Goal: Information Seeking & Learning: Check status

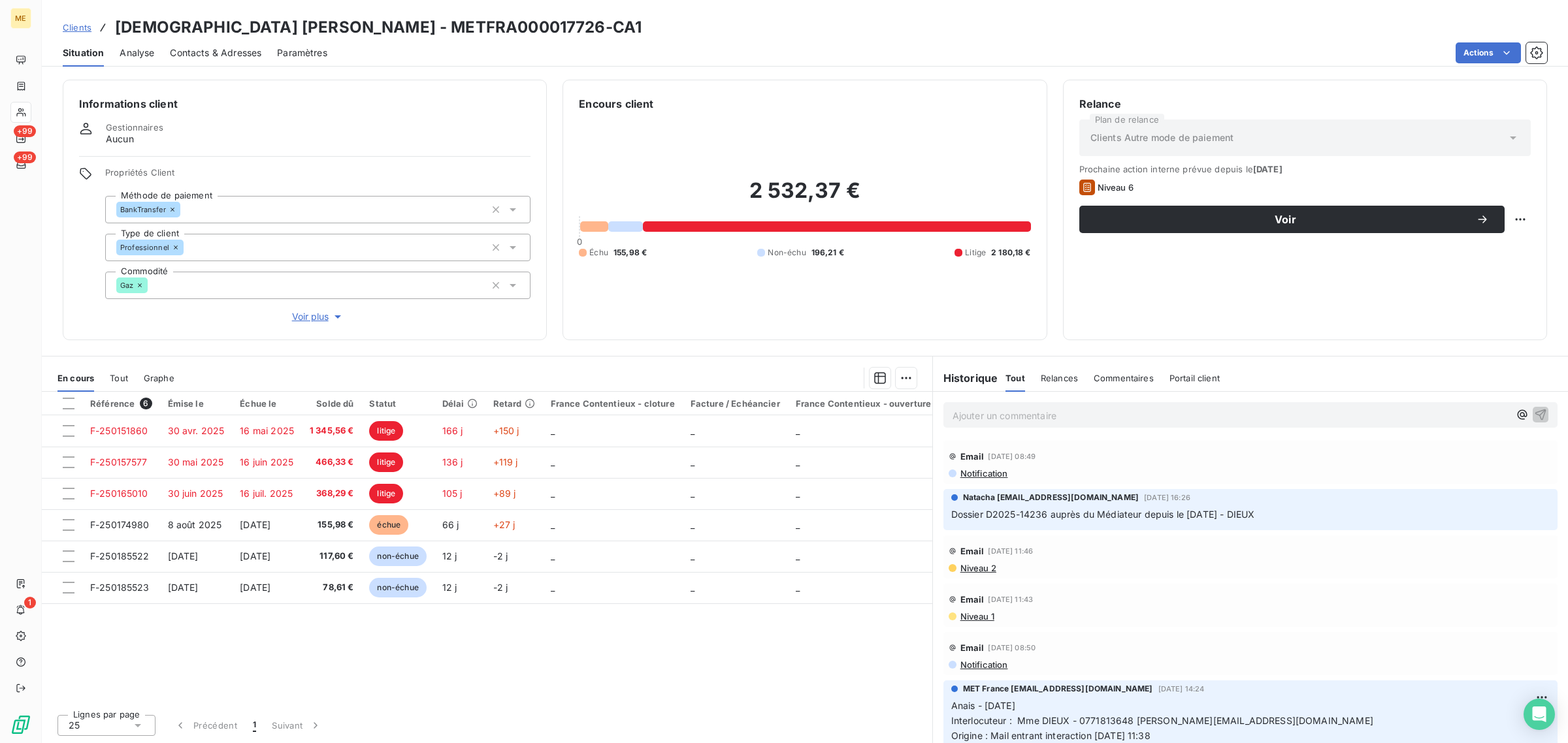
scroll to position [2285, 0]
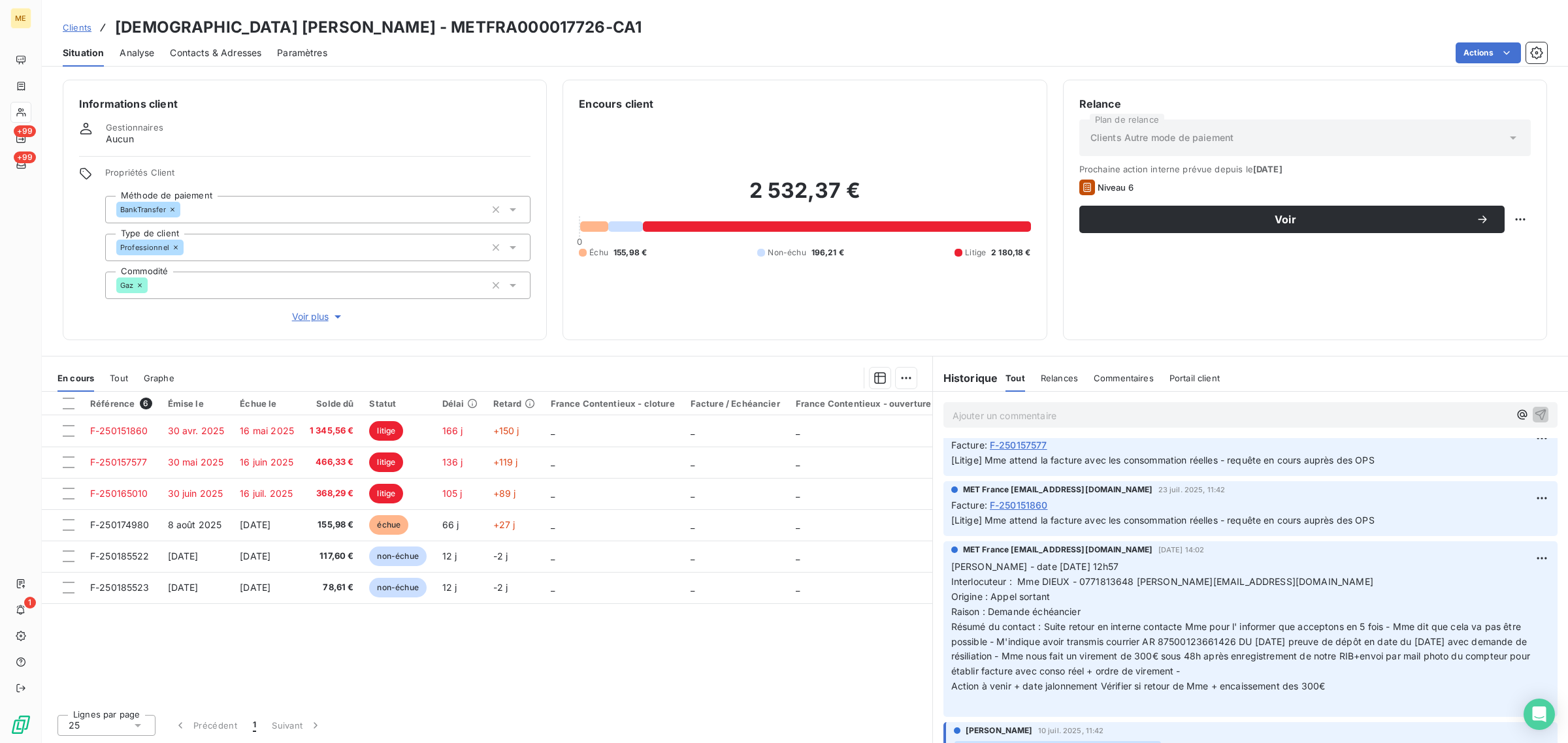
click at [35, 114] on div "ME +99 +99 1" at bounding box center [20, 371] width 42 height 743
click at [27, 114] on div at bounding box center [20, 111] width 20 height 20
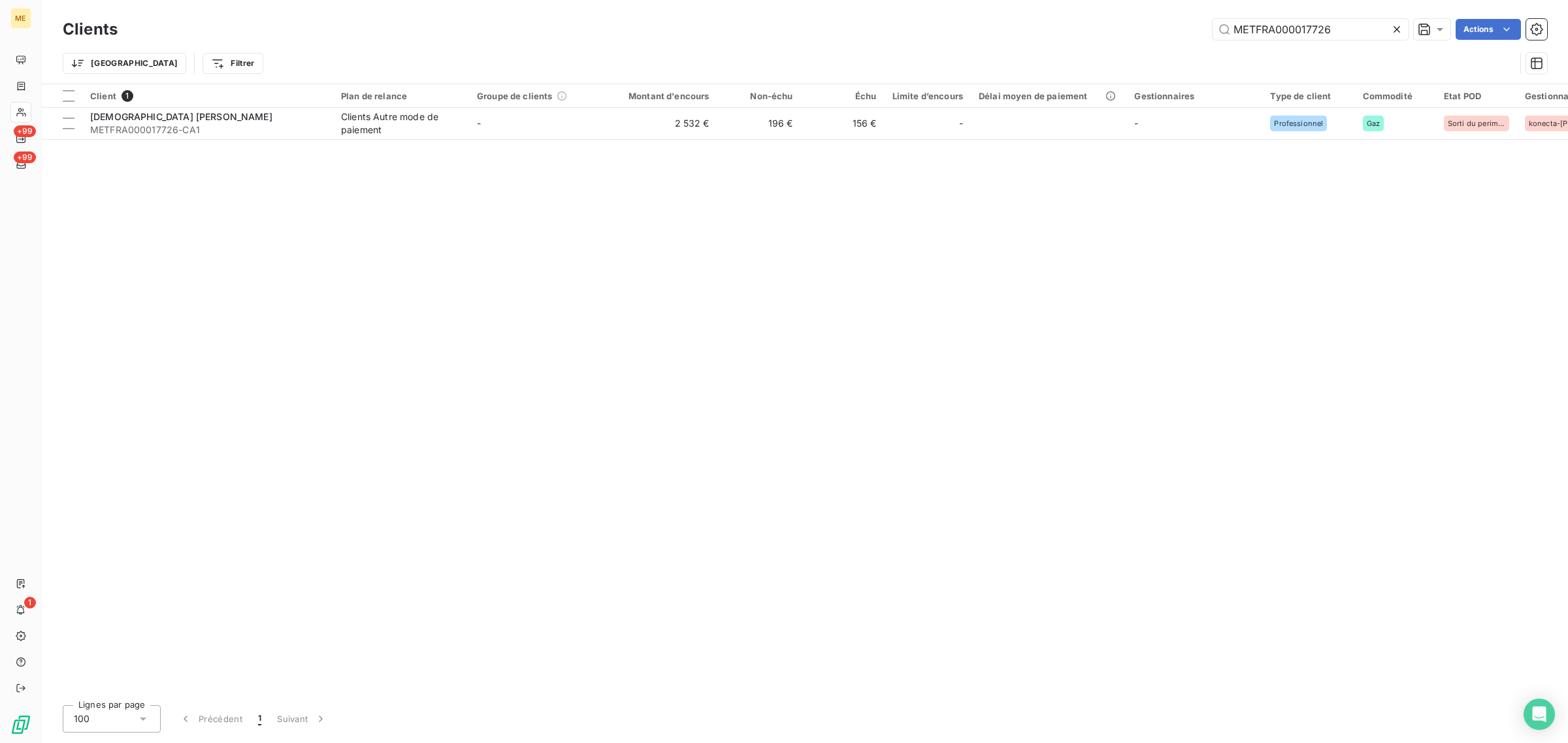
drag, startPoint x: 1357, startPoint y: 30, endPoint x: 969, endPoint y: 30, distance: 388.0
click at [969, 30] on div "METFRA000017726 Actions" at bounding box center [840, 28] width 1413 height 20
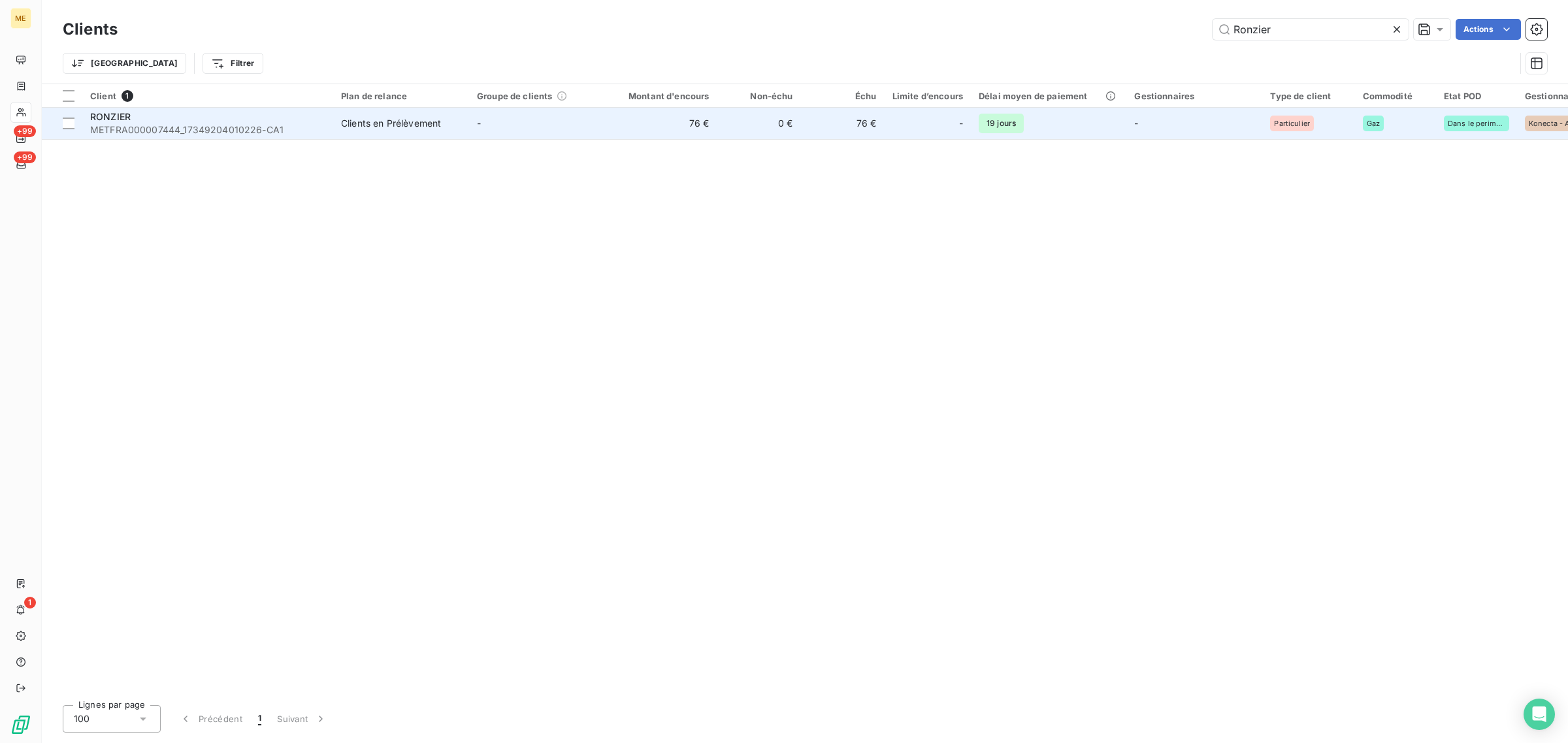
type input "Ronzier"
click at [728, 137] on td "0 €" at bounding box center [759, 123] width 84 height 31
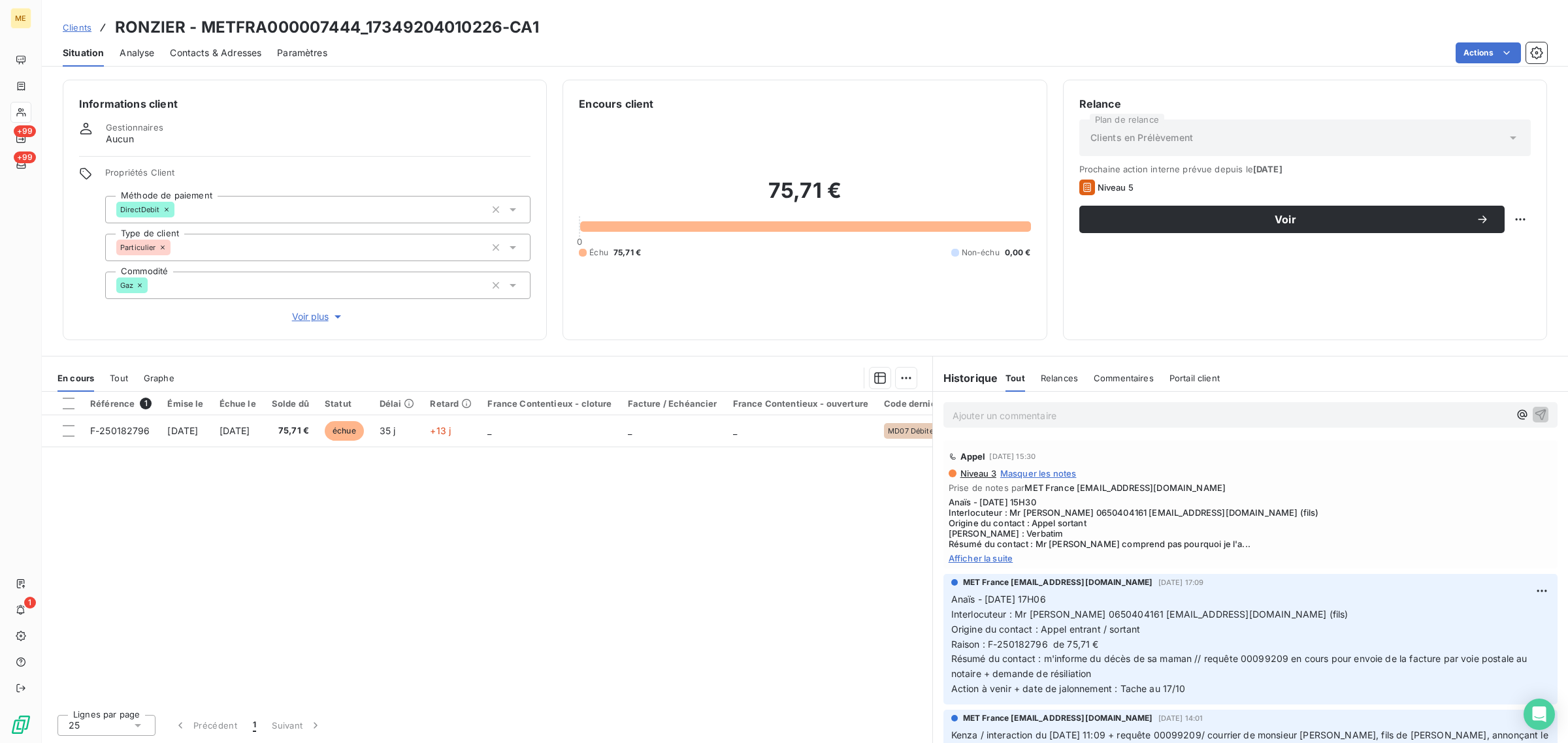
click at [980, 559] on span "Afficher la suite" at bounding box center [1250, 558] width 604 height 11
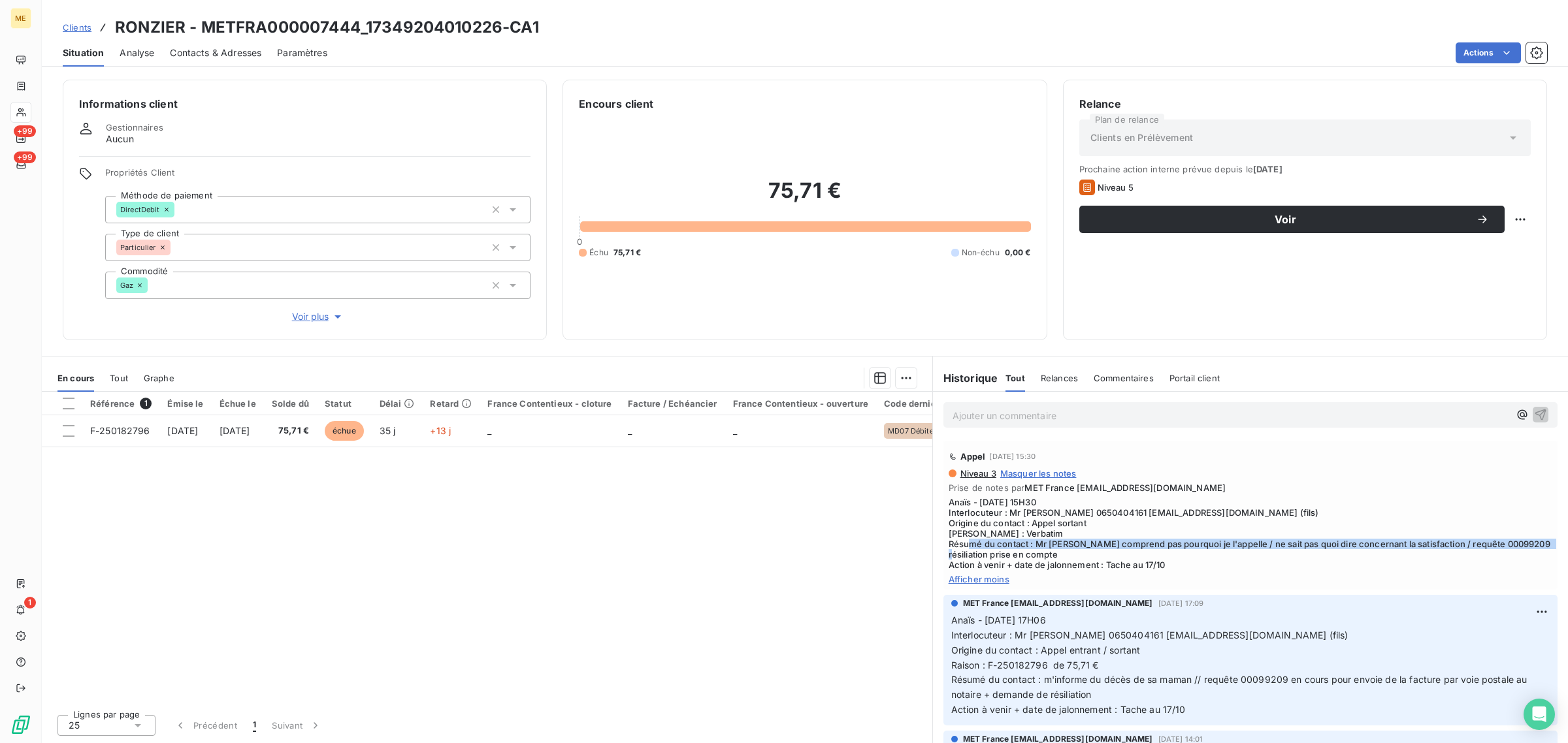
drag, startPoint x: 1038, startPoint y: 545, endPoint x: 1116, endPoint y: 553, distance: 78.4
click at [1194, 553] on span "Anaïs - [DATE] 15H30 Interlocuteur : Mr [PERSON_NAME] 0650404161 [EMAIL_ADDRESS…" at bounding box center [1250, 533] width 604 height 73
click at [1059, 553] on span "Anaïs - [DATE] 15H30 Interlocuteur : Mr [PERSON_NAME] 0650404161 [EMAIL_ADDRESS…" at bounding box center [1250, 533] width 604 height 73
drag, startPoint x: 1169, startPoint y: 562, endPoint x: 947, endPoint y: 497, distance: 231.3
click at [947, 497] on div "Appel [DATE] 15:30 Niveau 3 Masquer les notes Prise de notes par MET France [EM…" at bounding box center [1250, 514] width 614 height 149
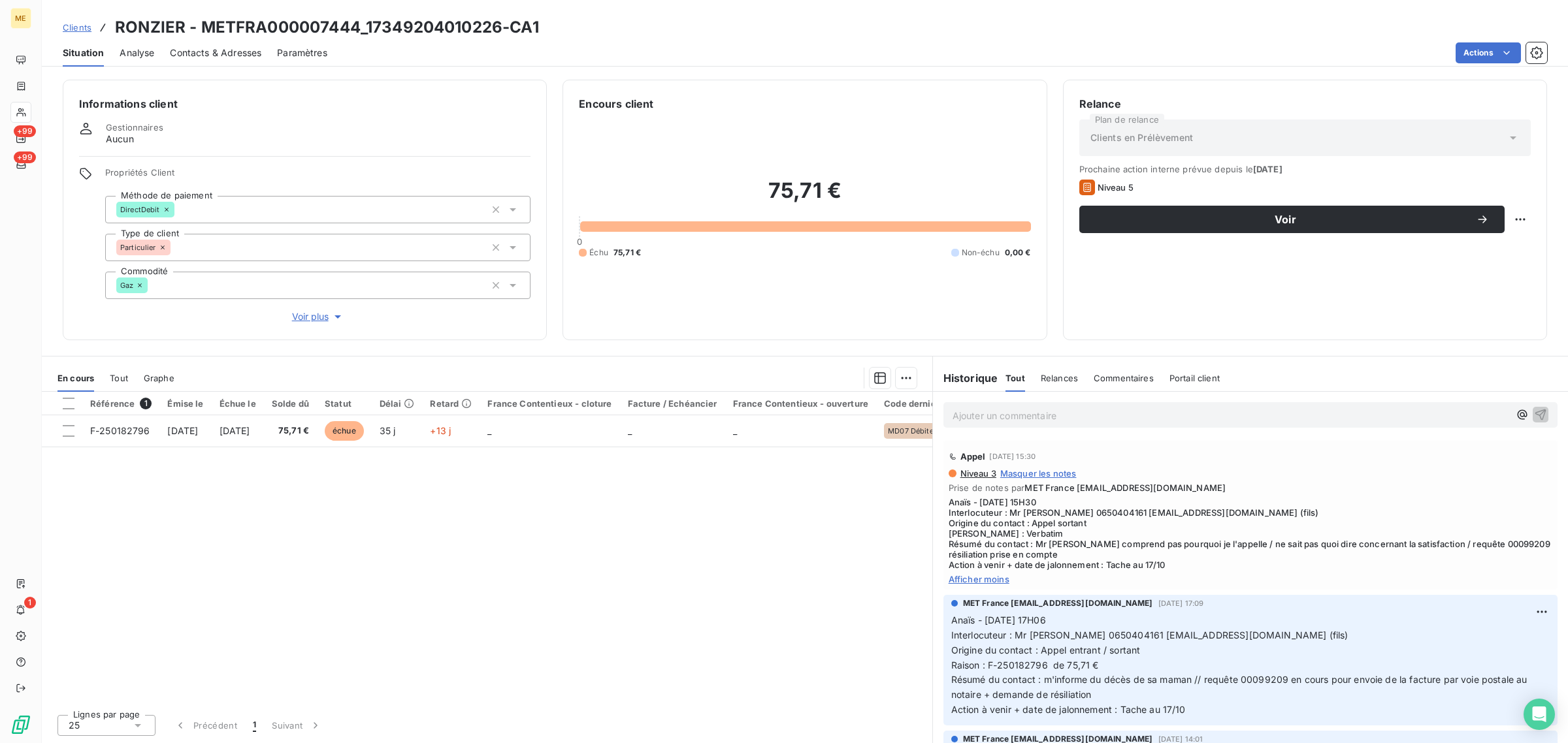
click at [841, 536] on div "Référence 1 Émise le Échue le Solde dû Statut Délai Retard France Contentieux -…" at bounding box center [487, 547] width 890 height 312
drag, startPoint x: 668, startPoint y: 548, endPoint x: 547, endPoint y: 472, distance: 142.9
click at [668, 548] on div "Référence 1 Émise le Échue le Solde dû Statut Délai Retard France Contentieux -…" at bounding box center [487, 547] width 890 height 312
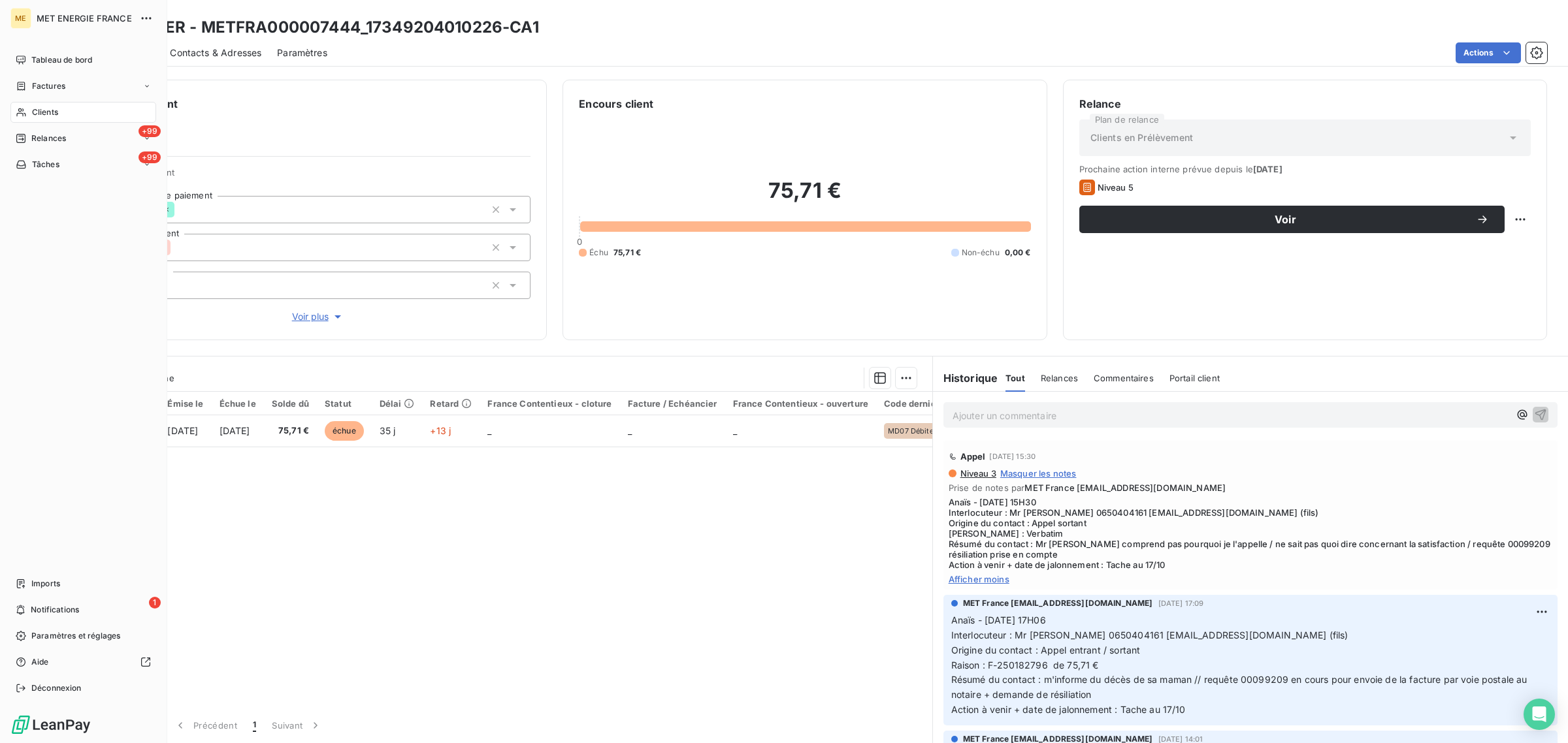
click at [16, 105] on div "Clients" at bounding box center [84, 111] width 146 height 20
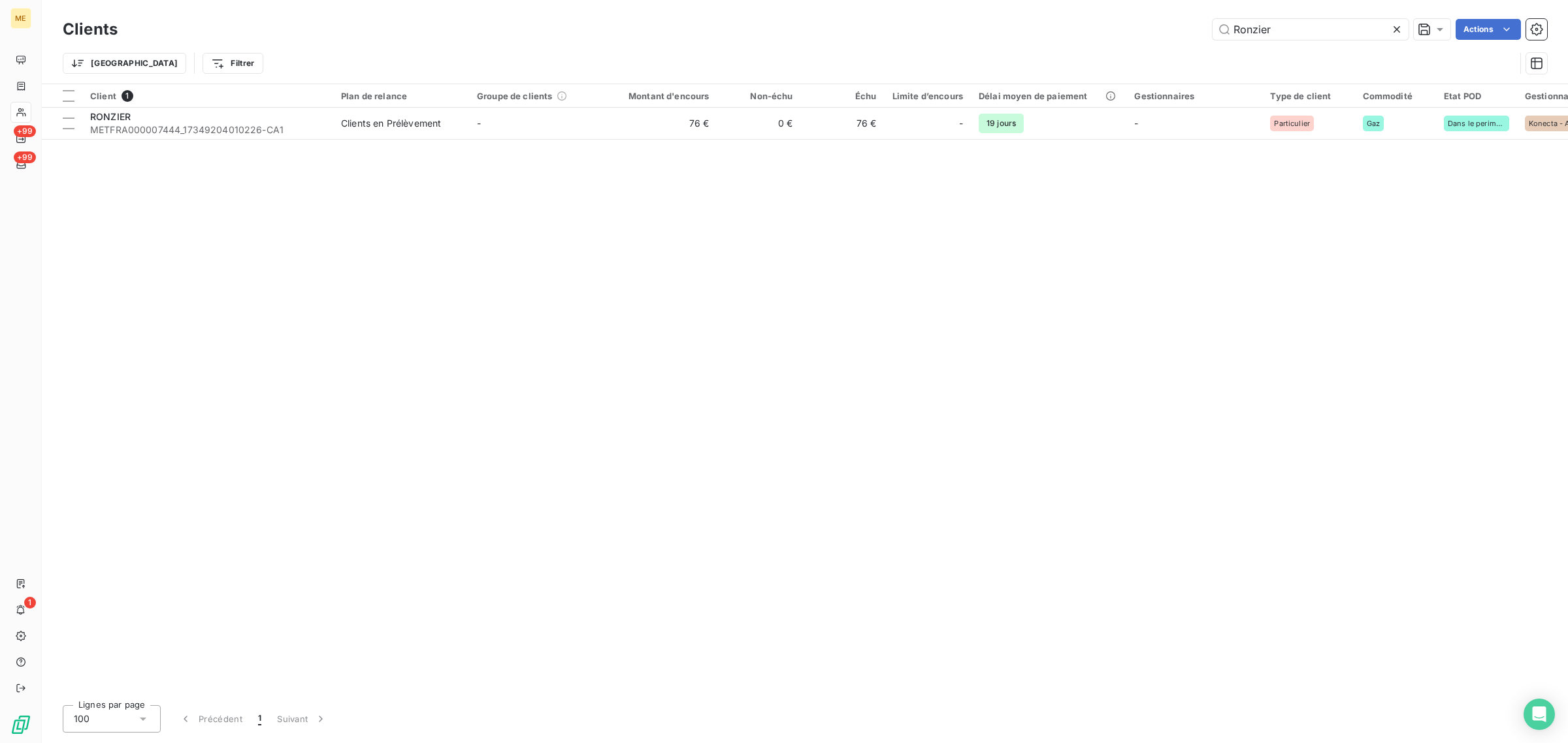
drag, startPoint x: 1344, startPoint y: 29, endPoint x: 1104, endPoint y: 29, distance: 240.0
click at [1114, 28] on div "Ronzier Actions" at bounding box center [840, 28] width 1413 height 20
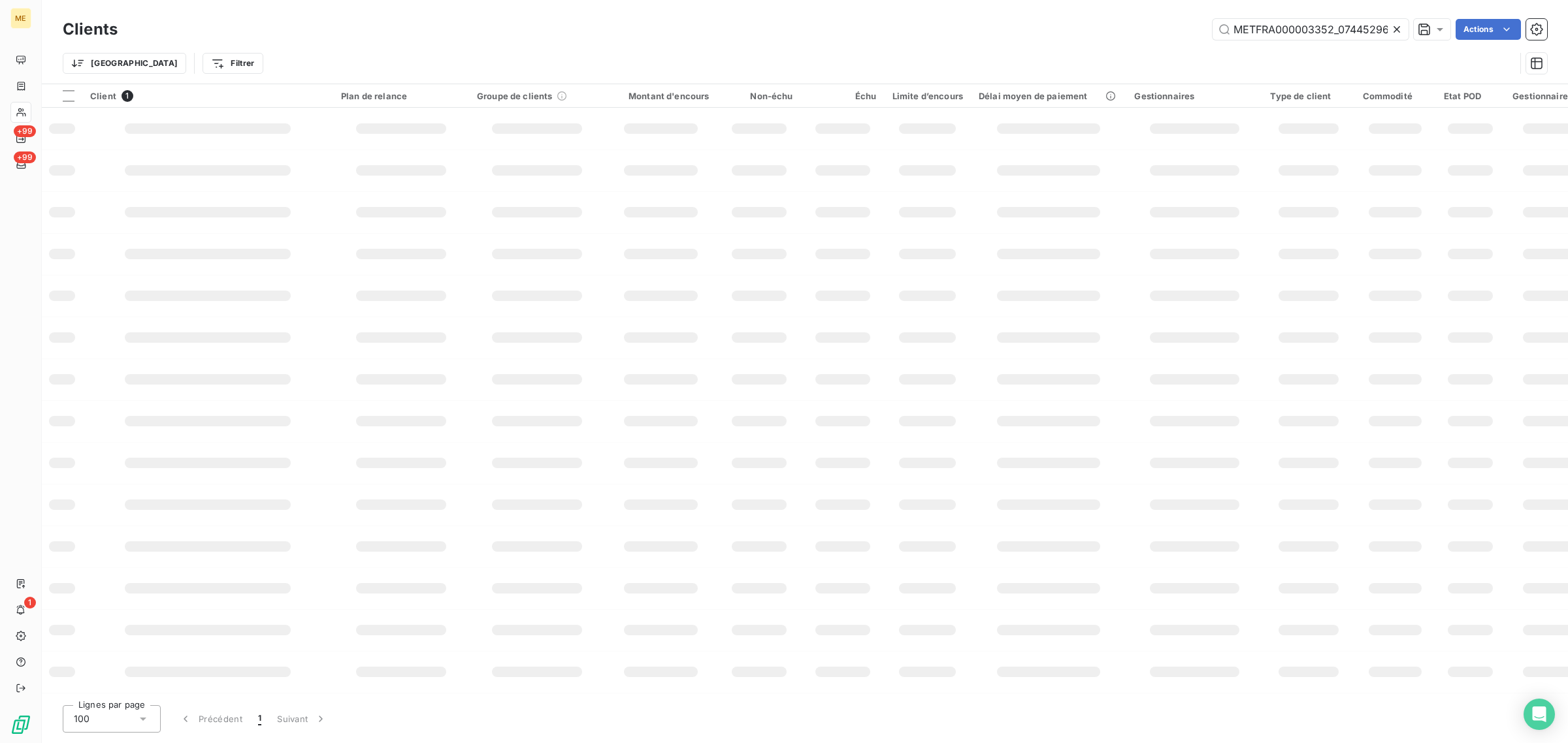
scroll to position [0, 38]
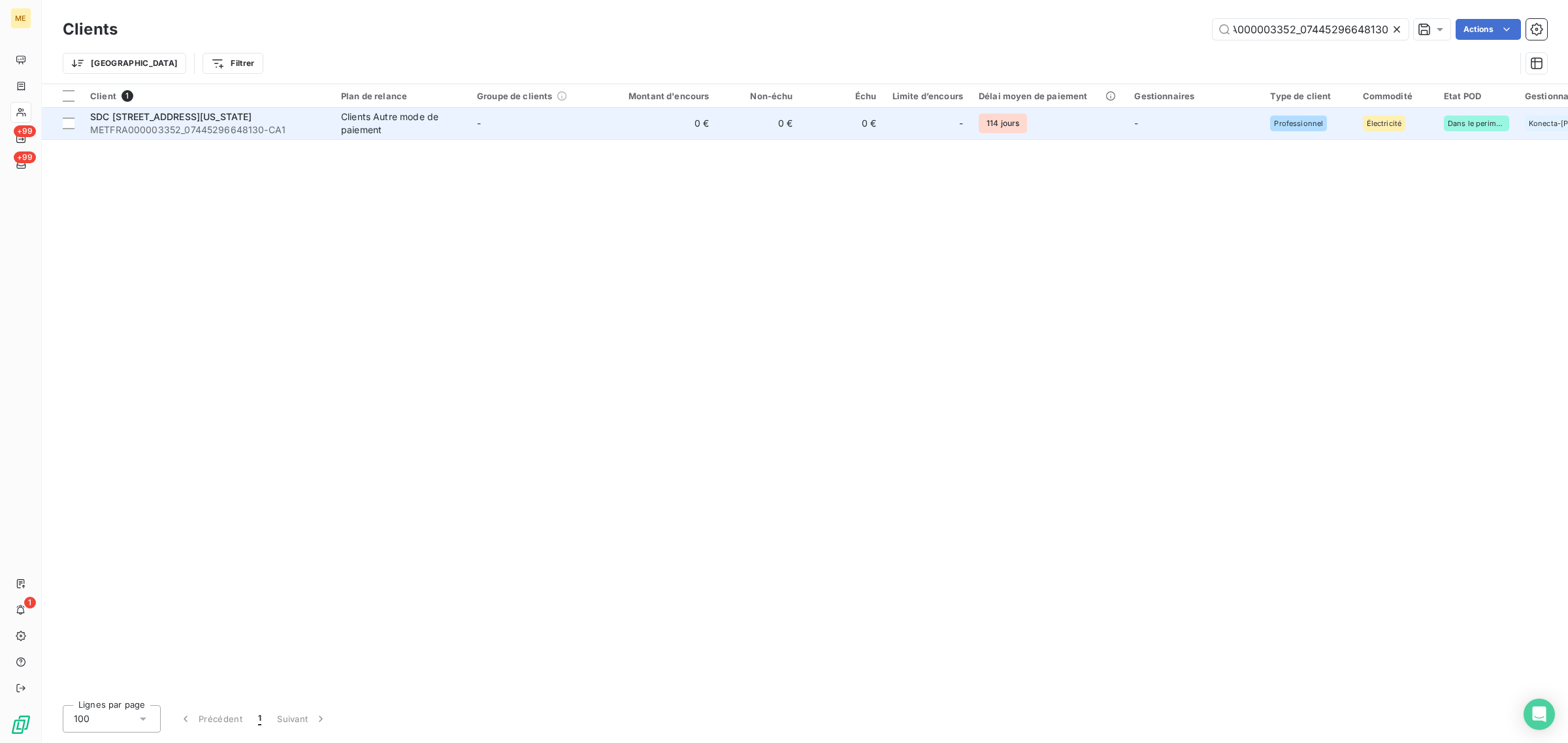
type input "METFRA000003352_07445296648130"
click at [624, 132] on td "0 €" at bounding box center [661, 123] width 112 height 31
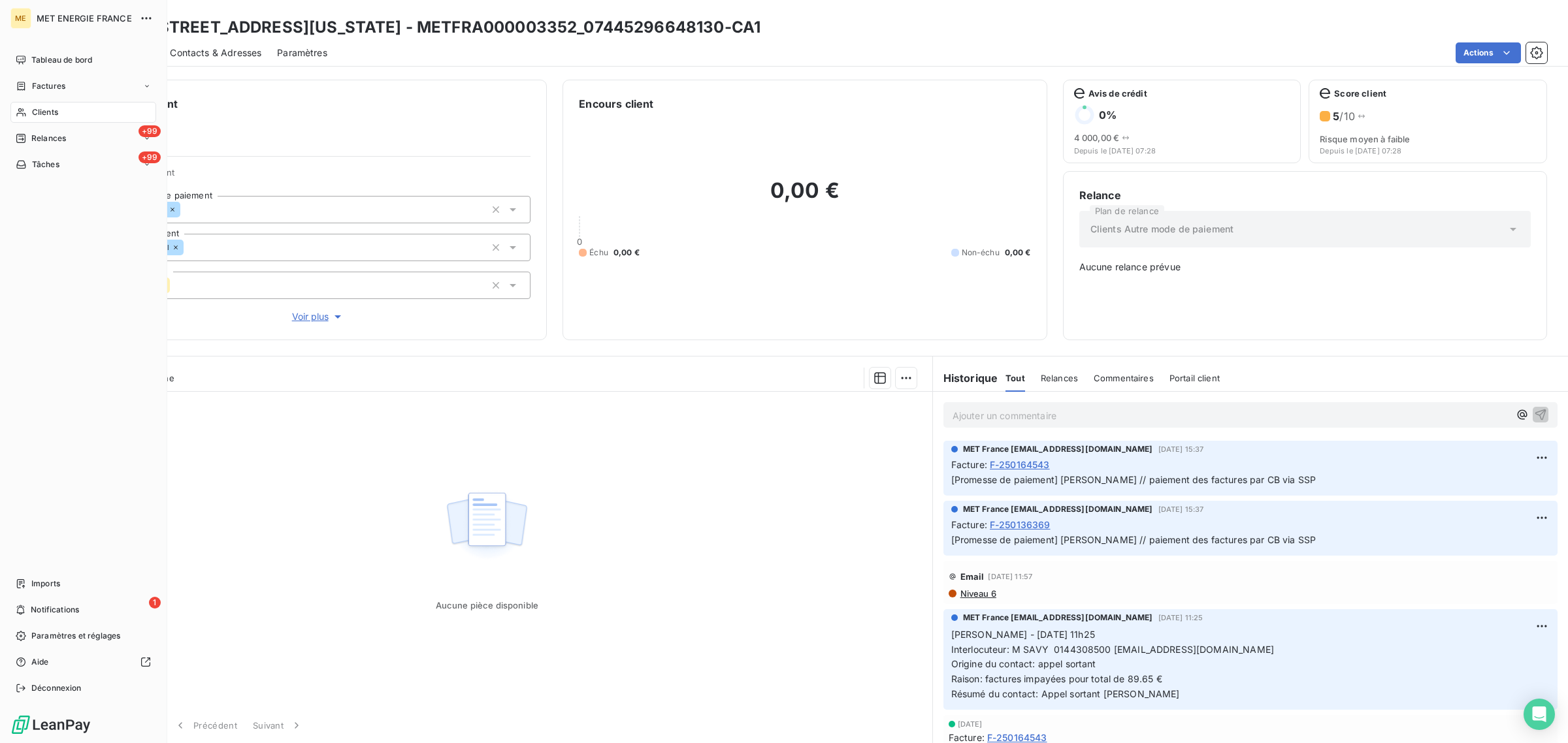
click at [11, 109] on div "Clients" at bounding box center [84, 111] width 146 height 20
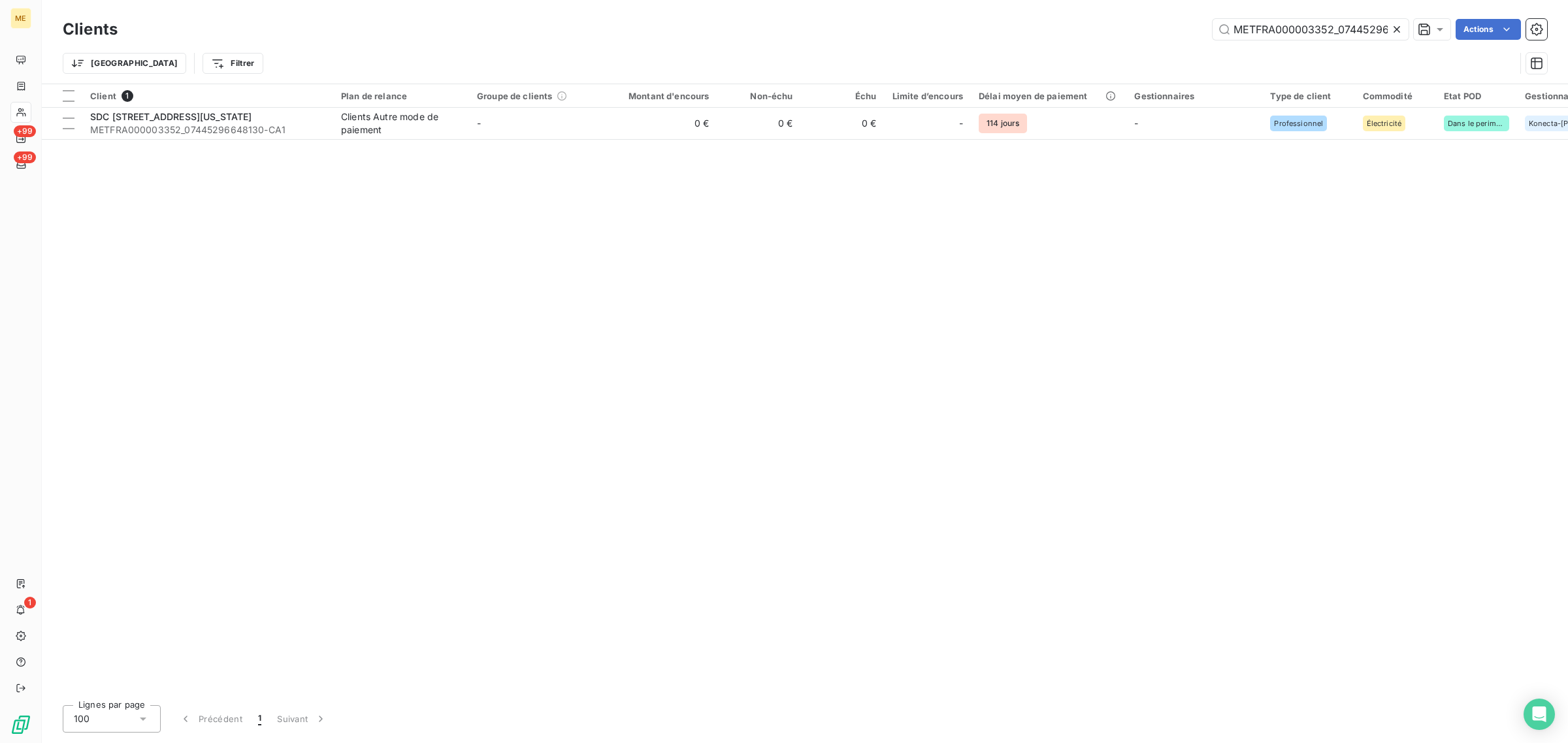
click at [1399, 25] on icon at bounding box center [1396, 29] width 13 height 13
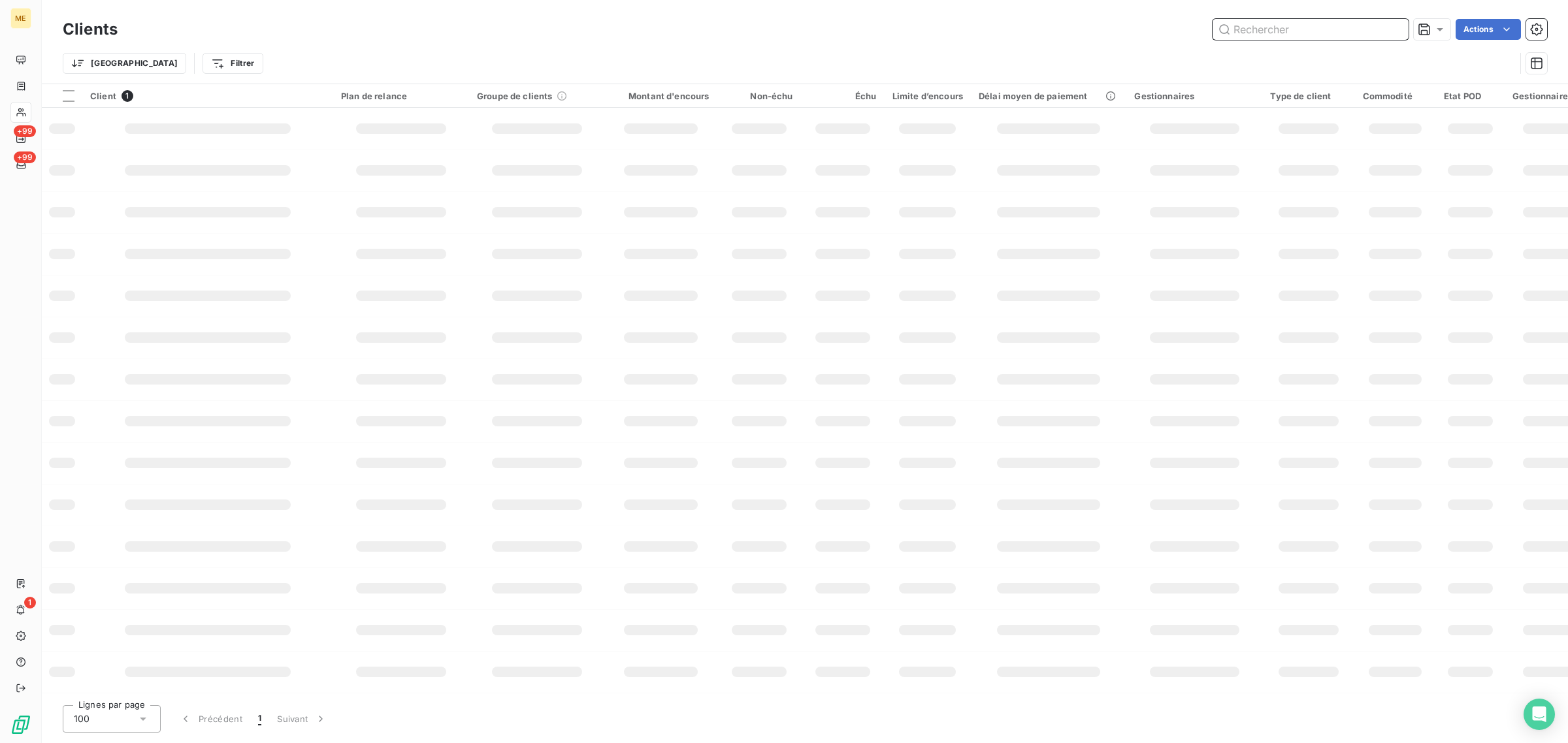
click at [1262, 20] on input "text" at bounding box center [1310, 28] width 196 height 20
paste input "METFRA000013051_09707525314625"
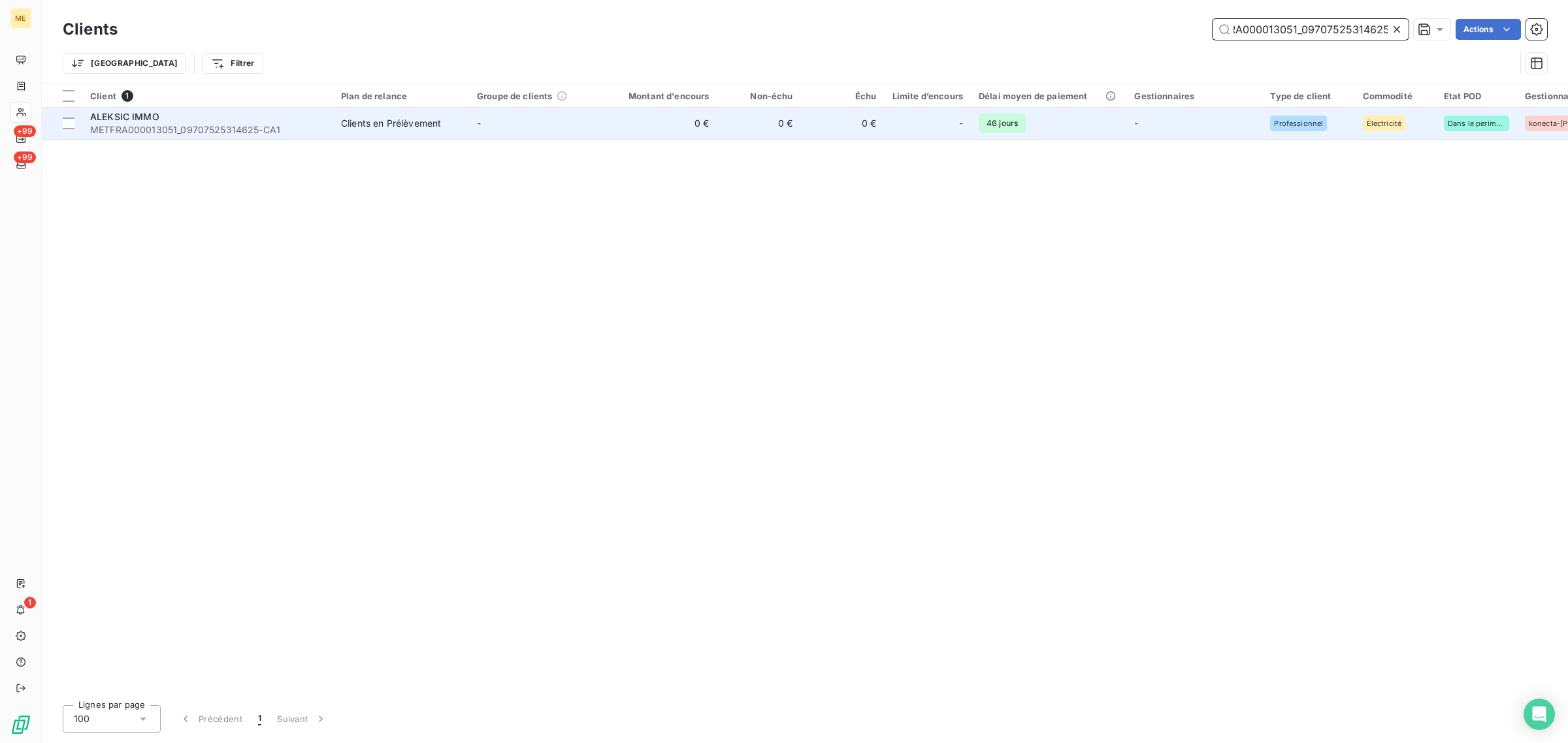
type input "METFRA000013051_09707525314625"
click at [500, 116] on td "-" at bounding box center [537, 123] width 136 height 31
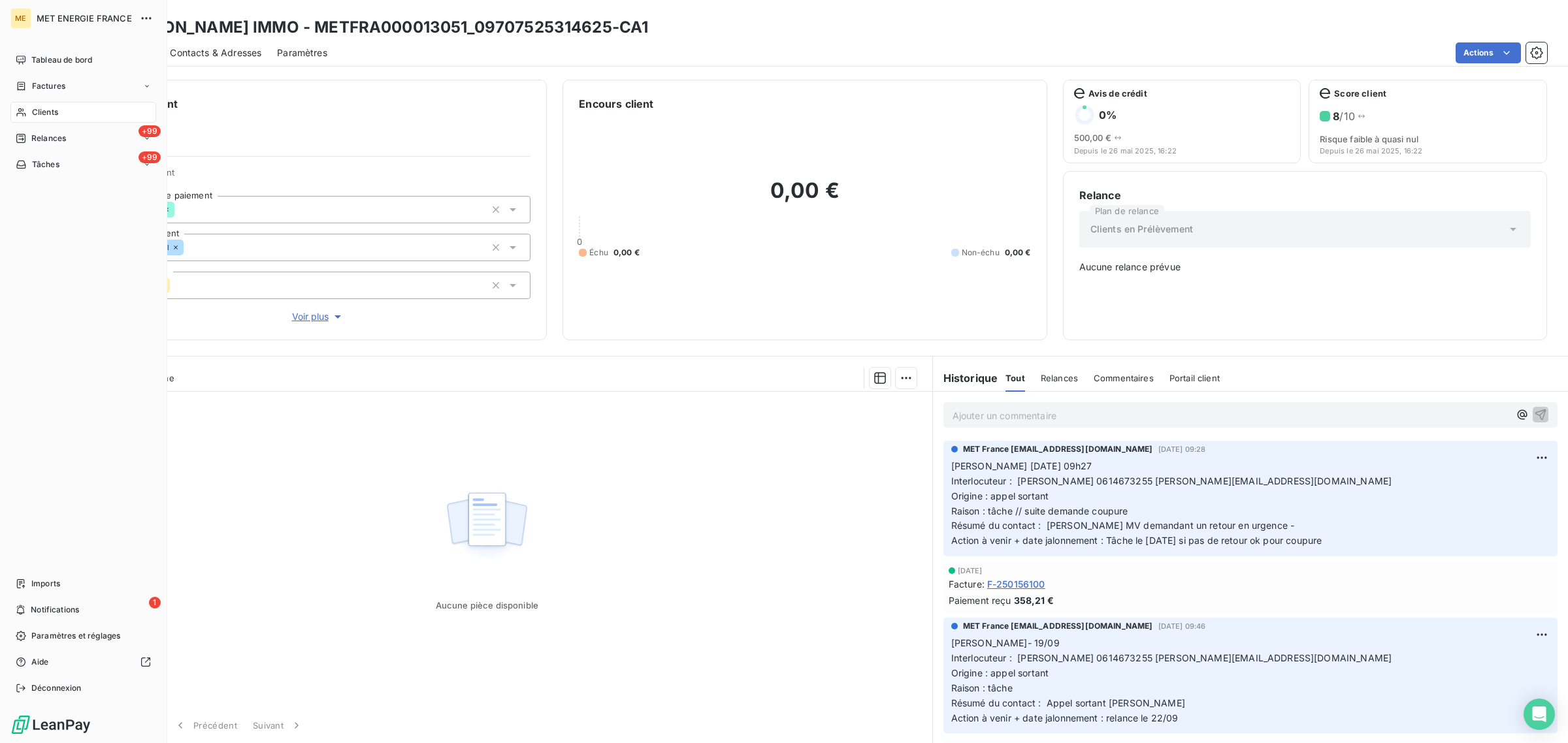
click at [28, 109] on div "Clients" at bounding box center [84, 111] width 146 height 20
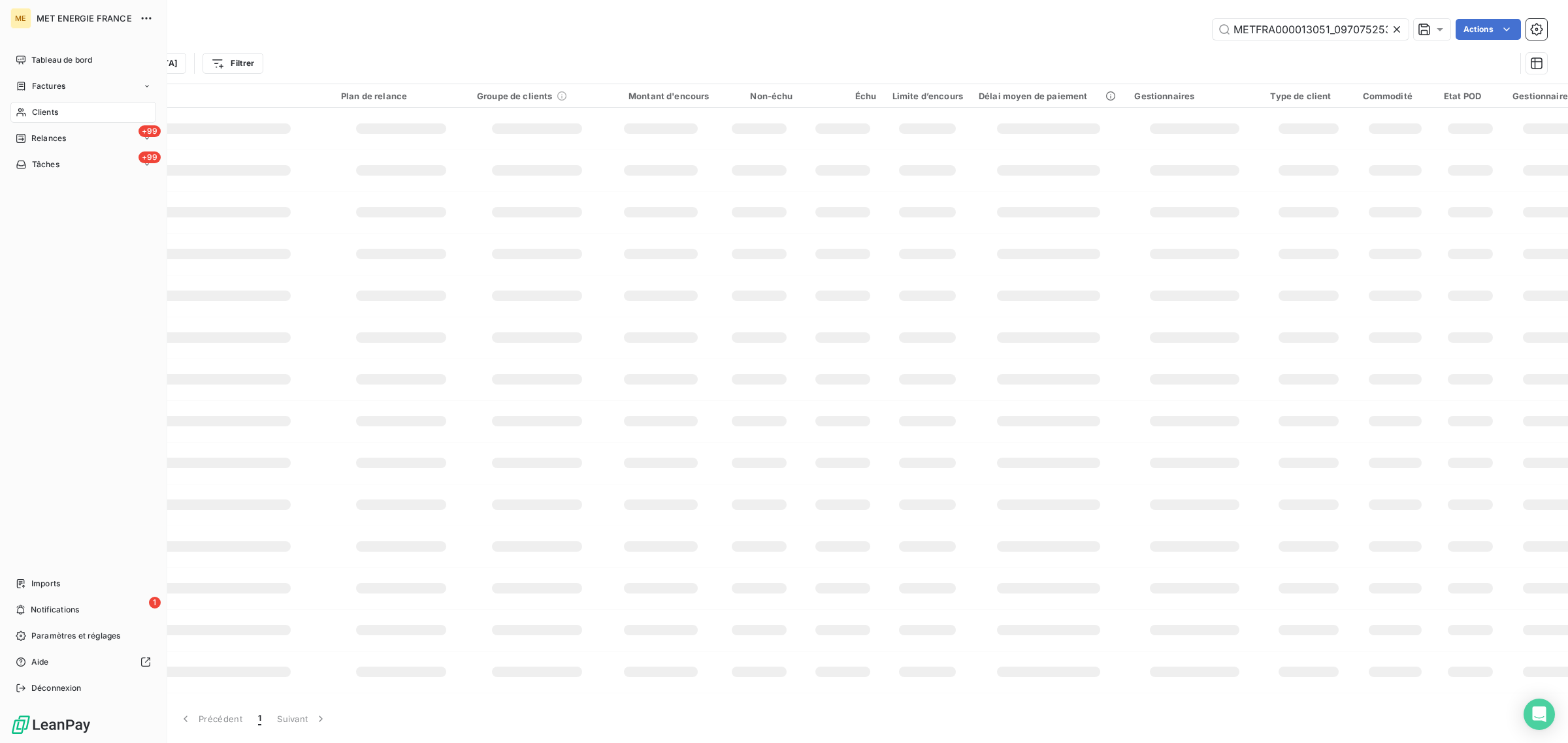
scroll to position [0, 33]
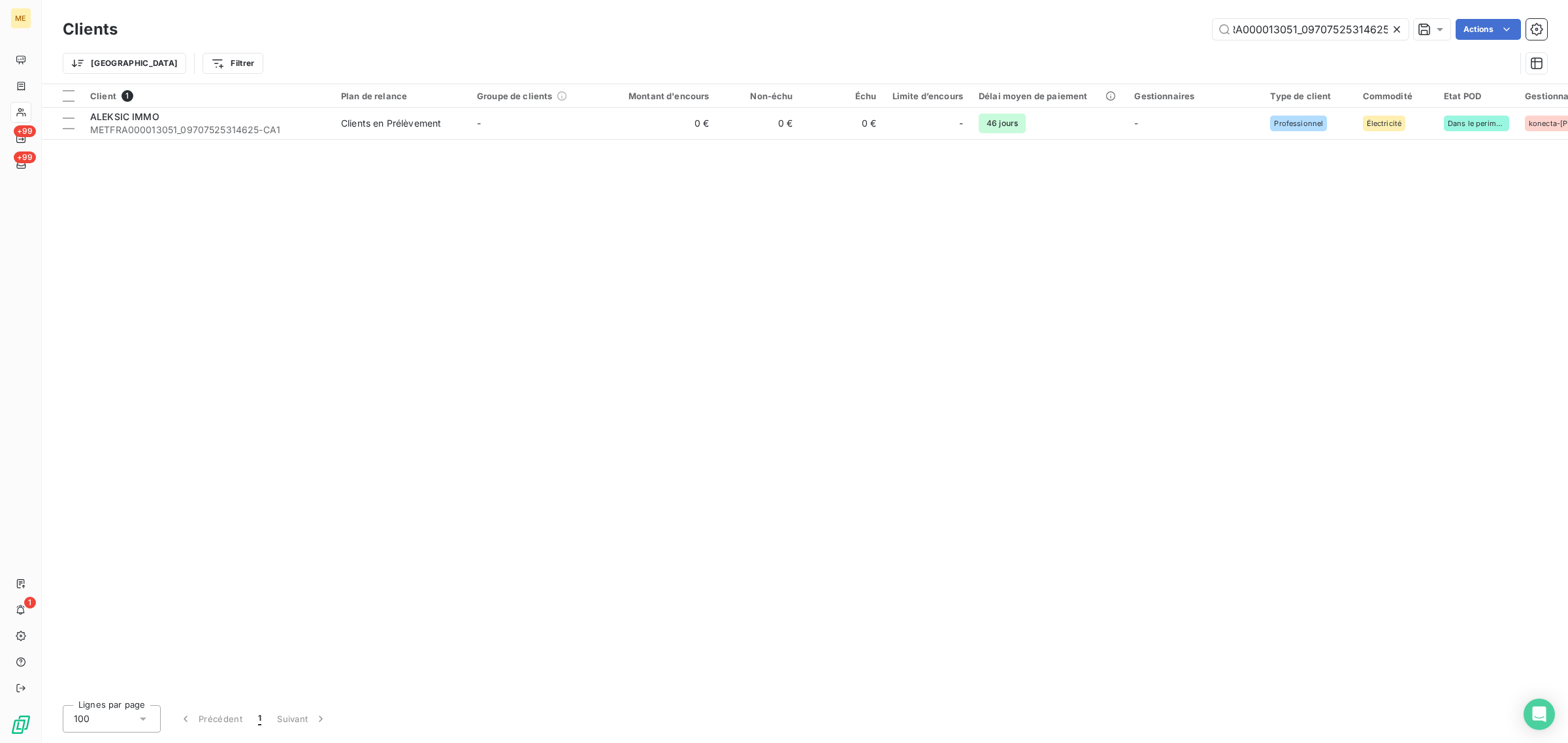
click at [1393, 27] on icon at bounding box center [1396, 28] width 6 height 6
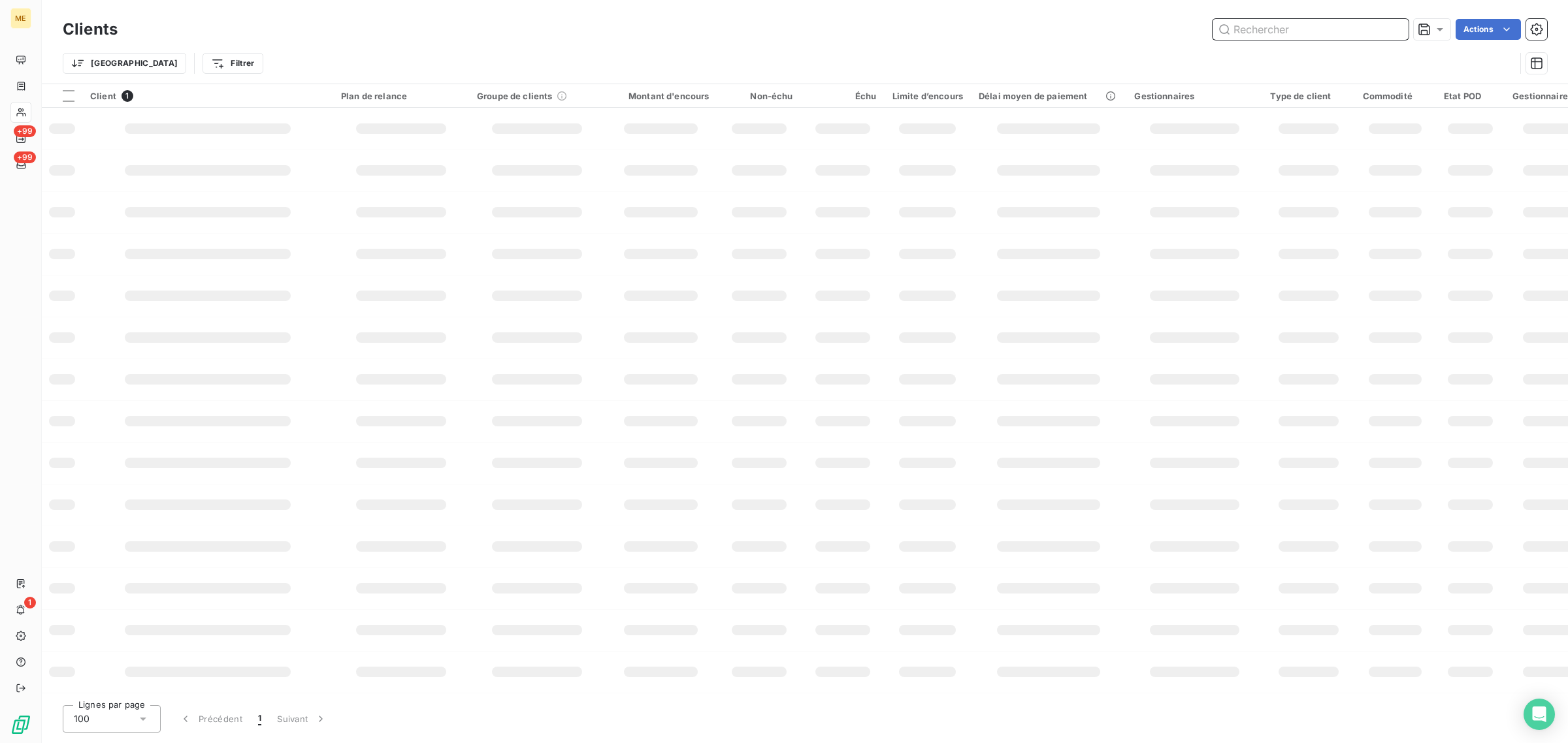
click at [1345, 24] on input "text" at bounding box center [1310, 28] width 196 height 20
paste input "METFRA000004084_06421128783560"
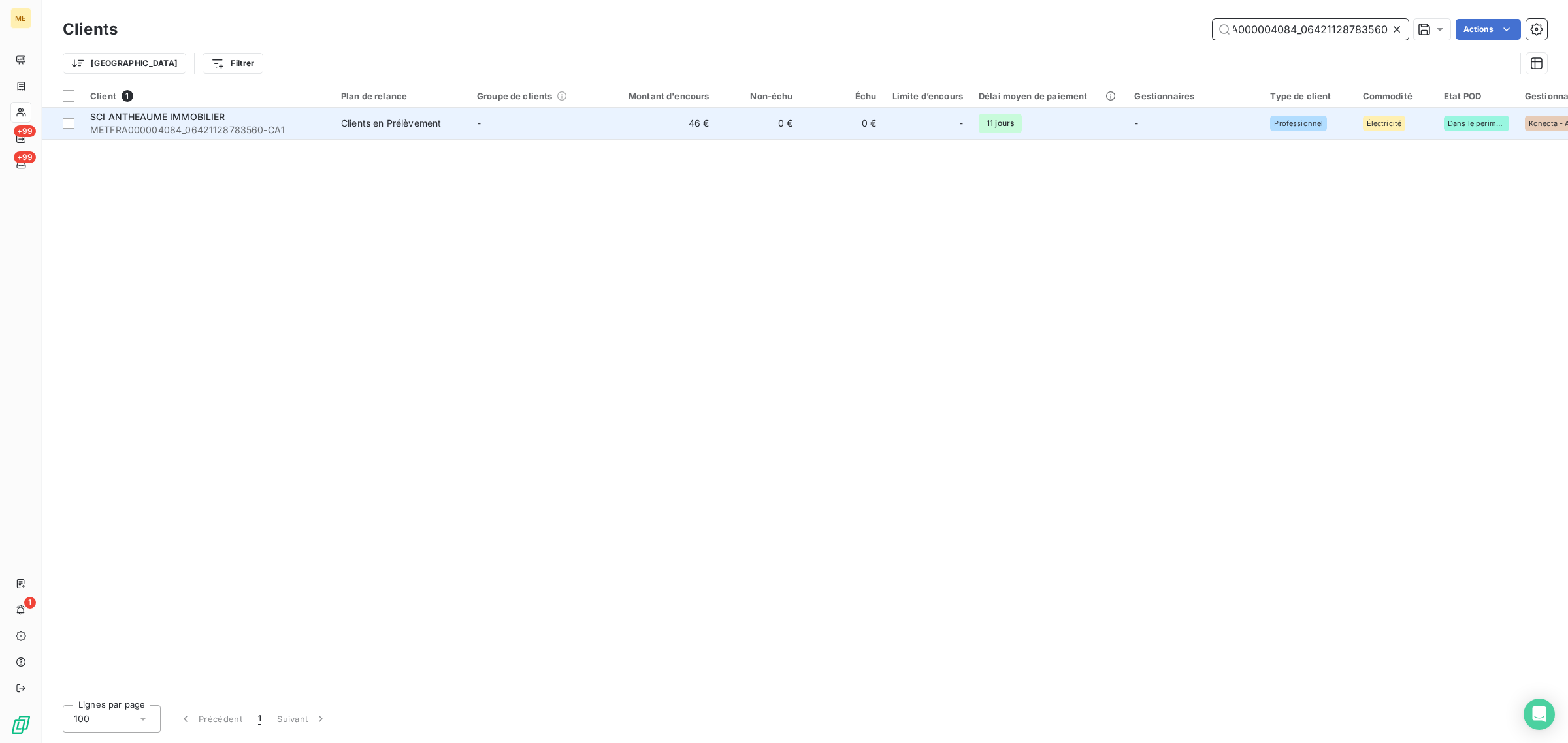
type input "METFRA000004084_06421128783560"
click at [703, 138] on td "46 €" at bounding box center [661, 123] width 112 height 31
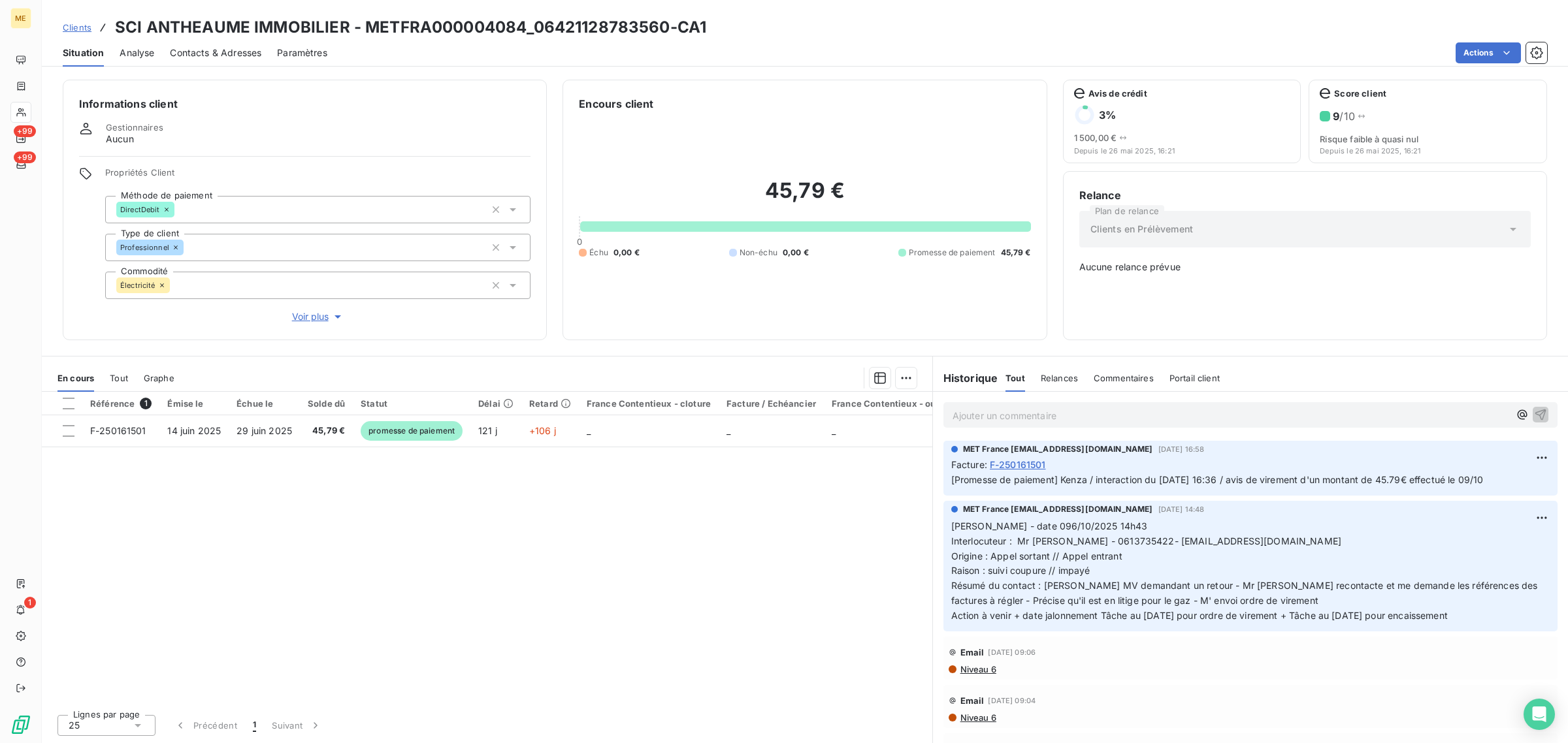
drag, startPoint x: 1076, startPoint y: 477, endPoint x: 1510, endPoint y: 481, distance: 434.0
click at [1510, 481] on p "[Promesse de paiement] Kenza / interaction du [DATE] 16:36 / avis de virement d…" at bounding box center [1250, 480] width 598 height 15
click at [592, 527] on div "Référence 1 Émise le Échue le Solde dû Statut Délai Retard France Contentieux -…" at bounding box center [487, 547] width 890 height 312
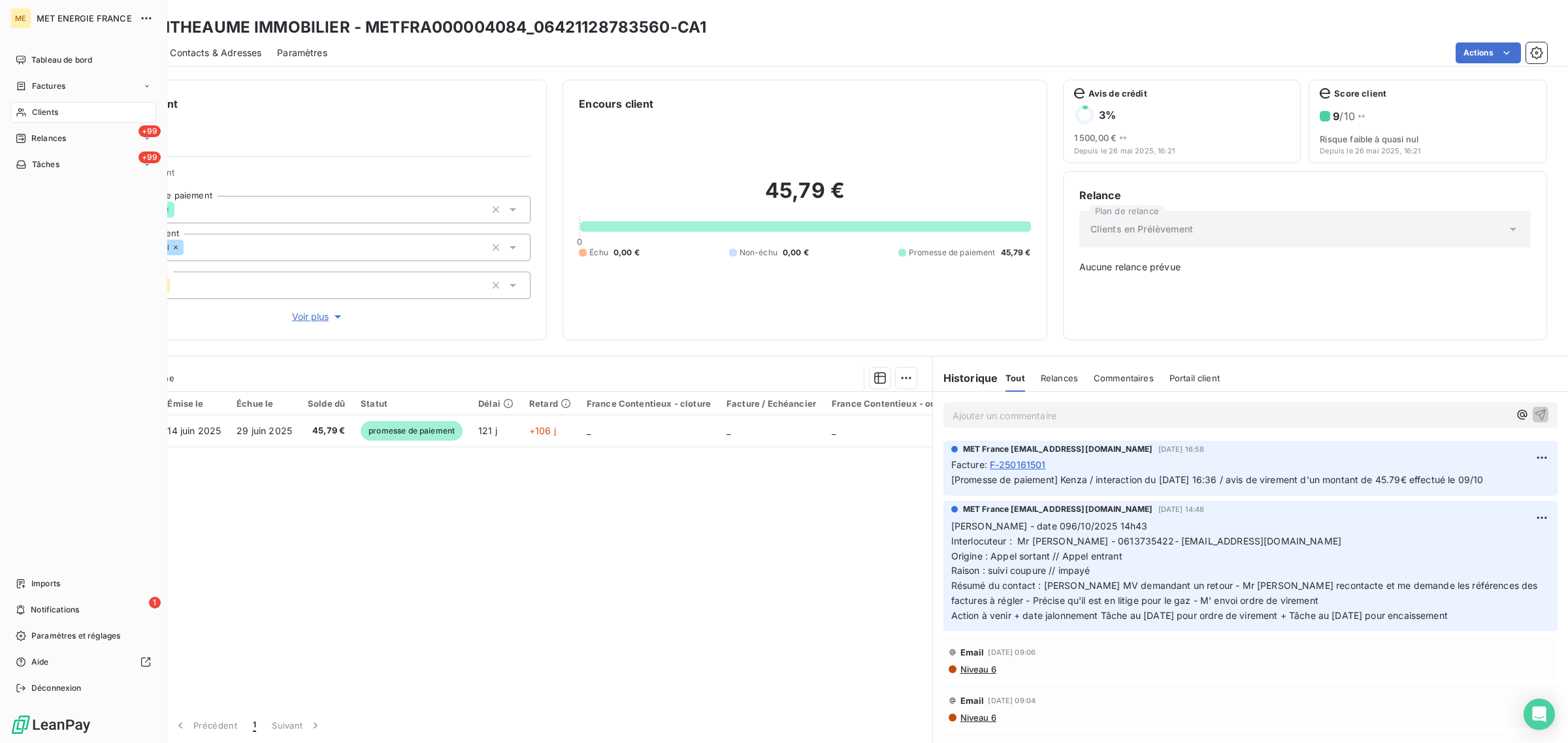
click at [33, 111] on span "Clients" at bounding box center [45, 112] width 26 height 12
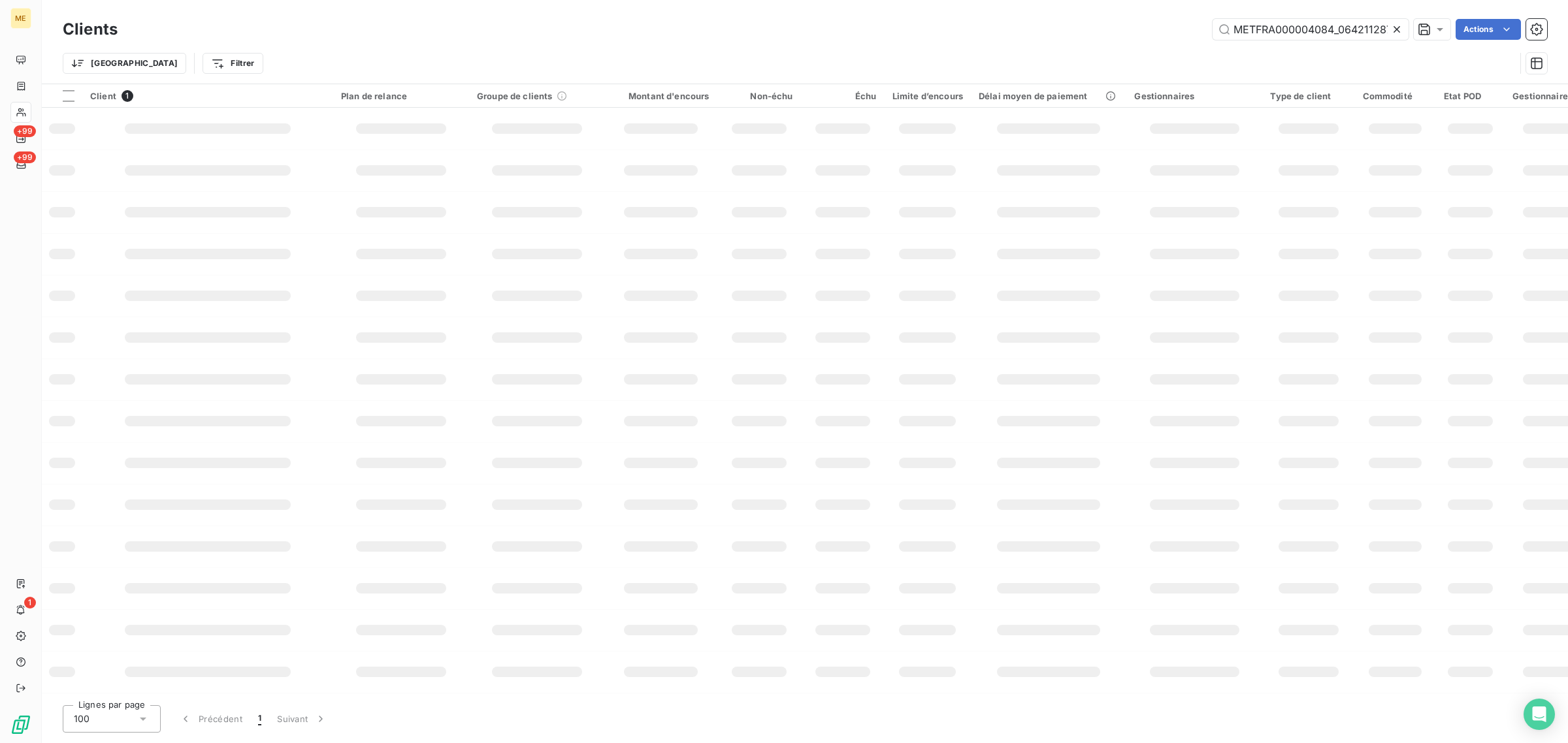
scroll to position [0, 37]
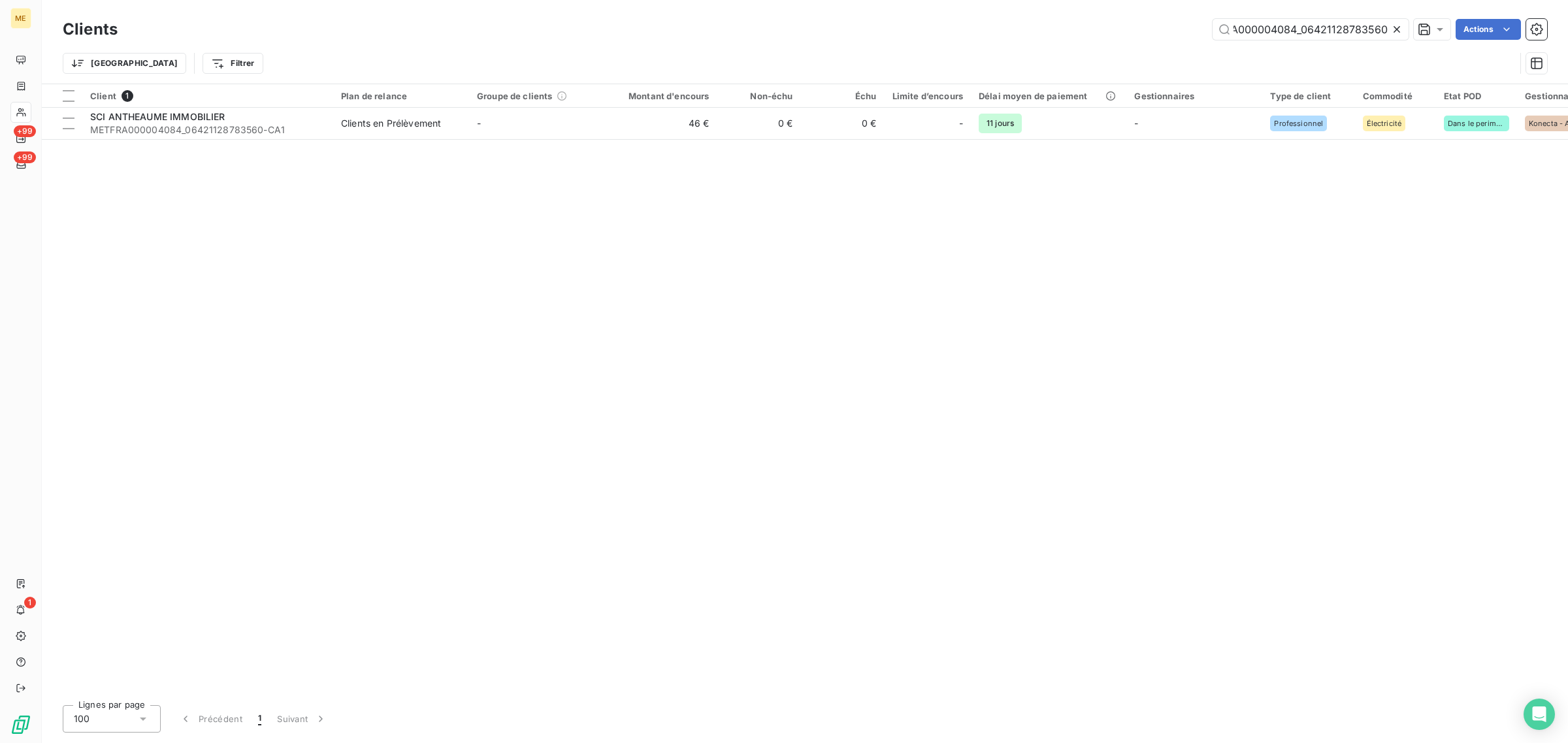
click at [1399, 26] on icon at bounding box center [1396, 29] width 13 height 13
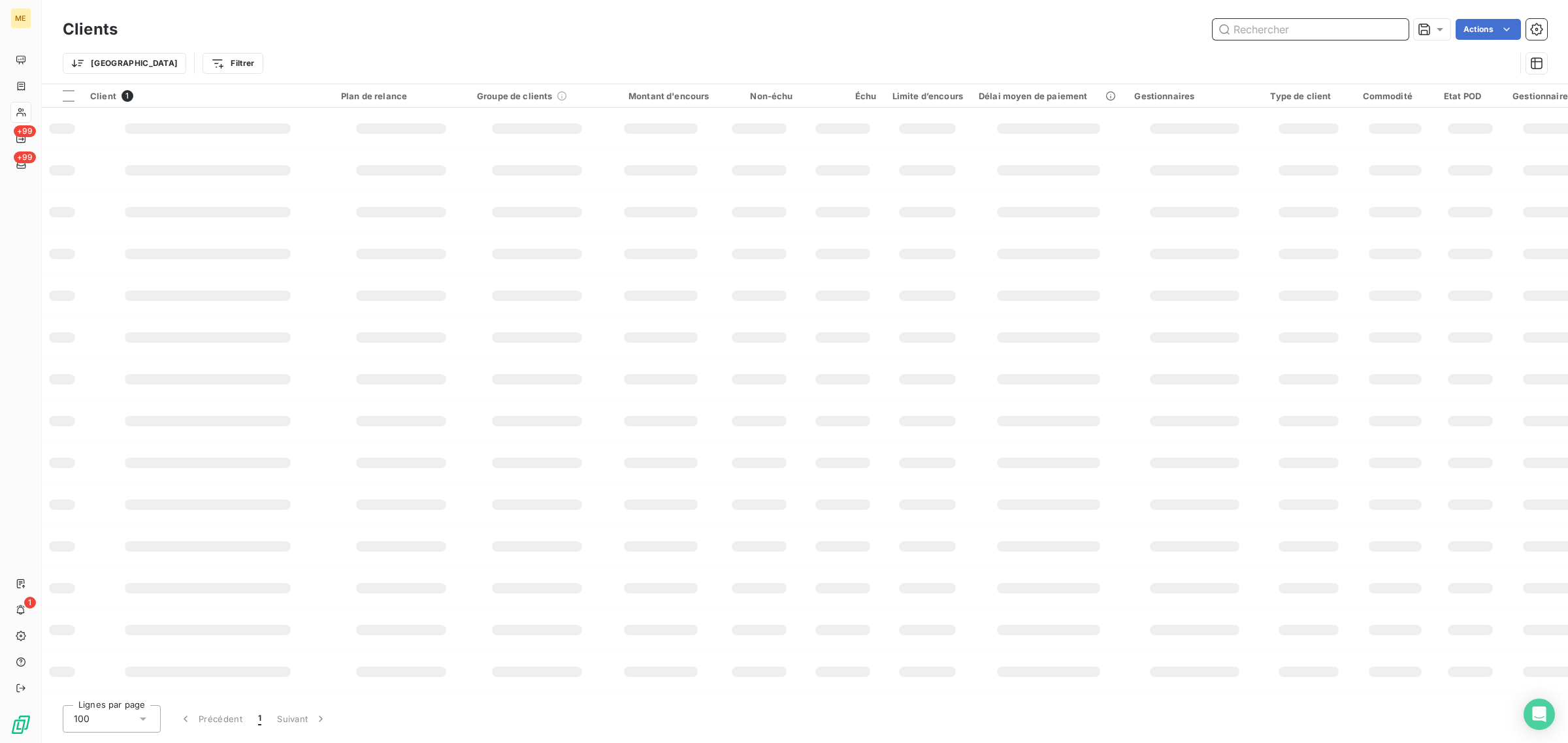
click at [1318, 33] on input "text" at bounding box center [1310, 28] width 196 height 20
paste input "METFRA000007318_14806367457187"
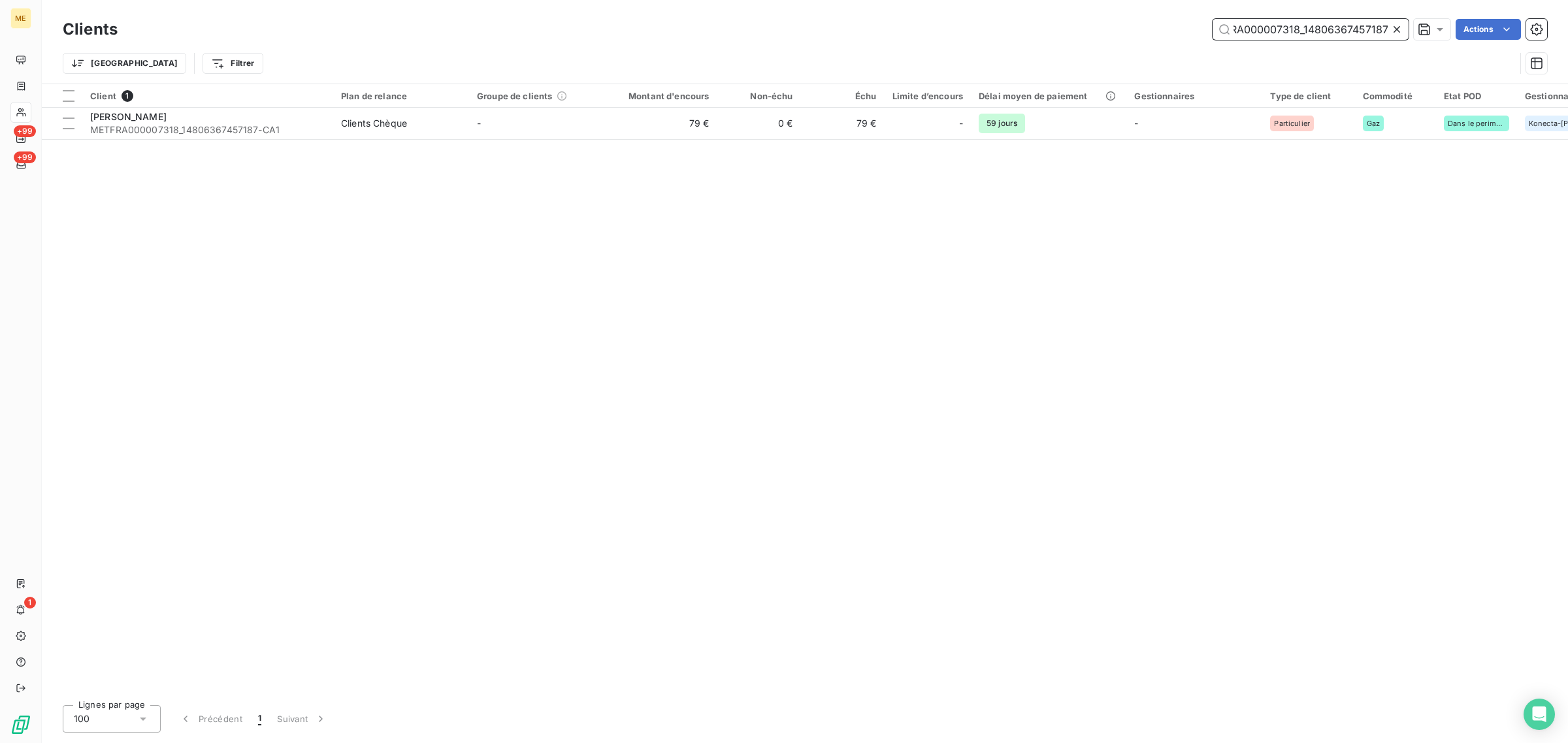
type input "METFRA000007318_14806367457187"
click at [637, 124] on td "79 €" at bounding box center [661, 123] width 112 height 31
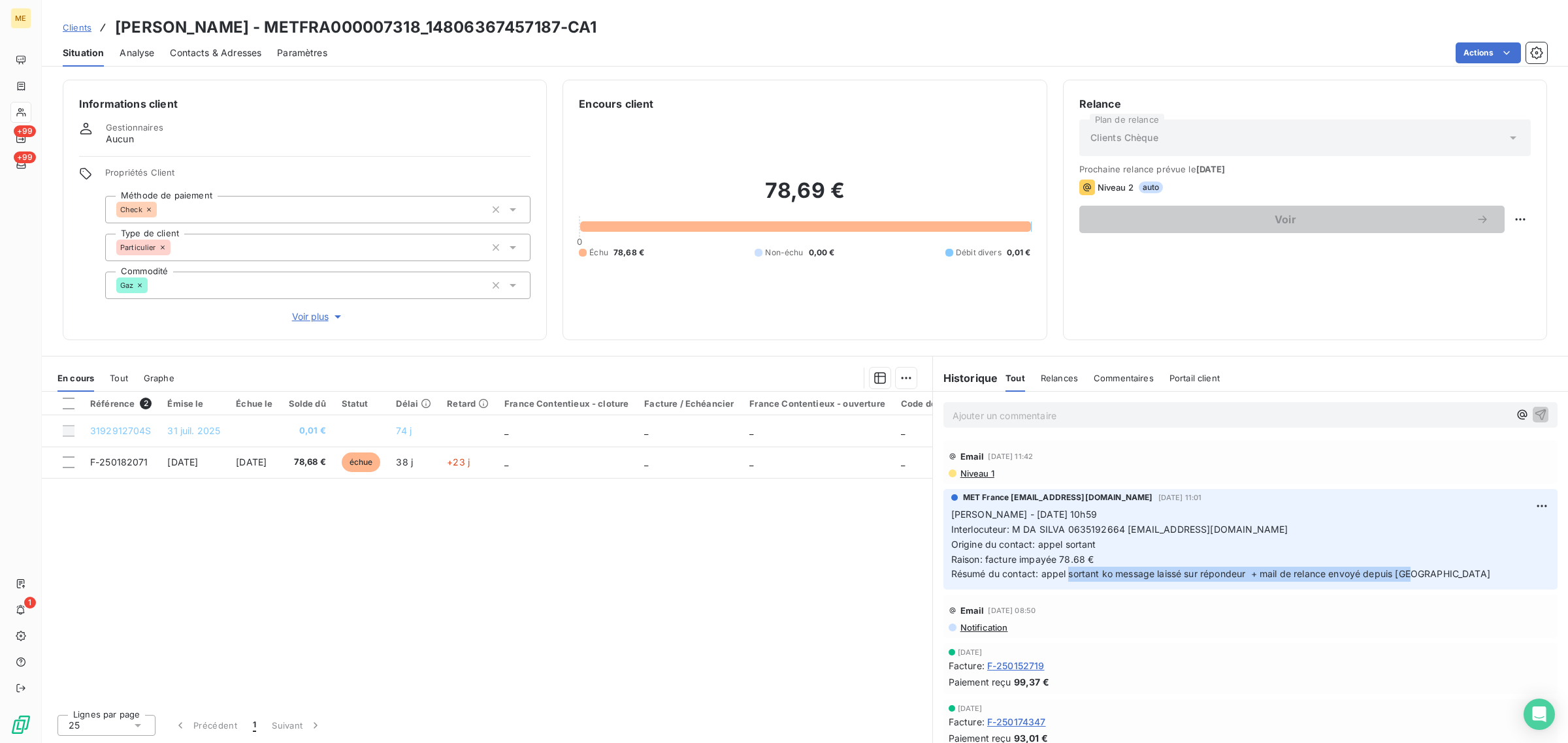
drag, startPoint x: 1068, startPoint y: 575, endPoint x: 1430, endPoint y: 582, distance: 362.1
click at [1430, 582] on div "MET France [EMAIL_ADDRESS][DOMAIN_NAME] [DATE] 11:01 [PERSON_NAME] - [DATE] 10h…" at bounding box center [1250, 538] width 614 height 101
click at [1174, 555] on p "[PERSON_NAME] - [DATE] 10h59 Interlocuteur: M DA SILVA 0635192664 [EMAIL_ADDRES…" at bounding box center [1250, 545] width 598 height 75
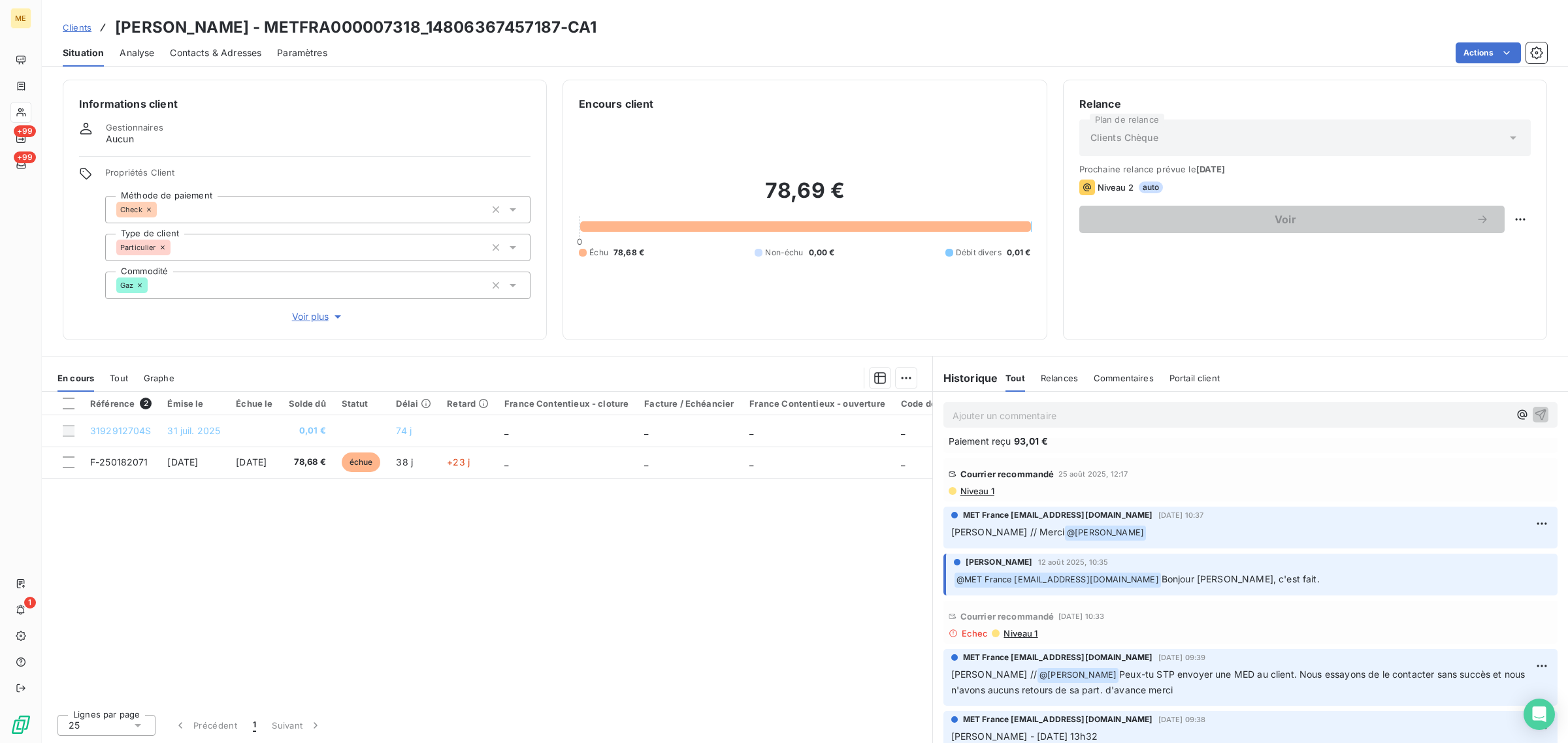
scroll to position [327, 0]
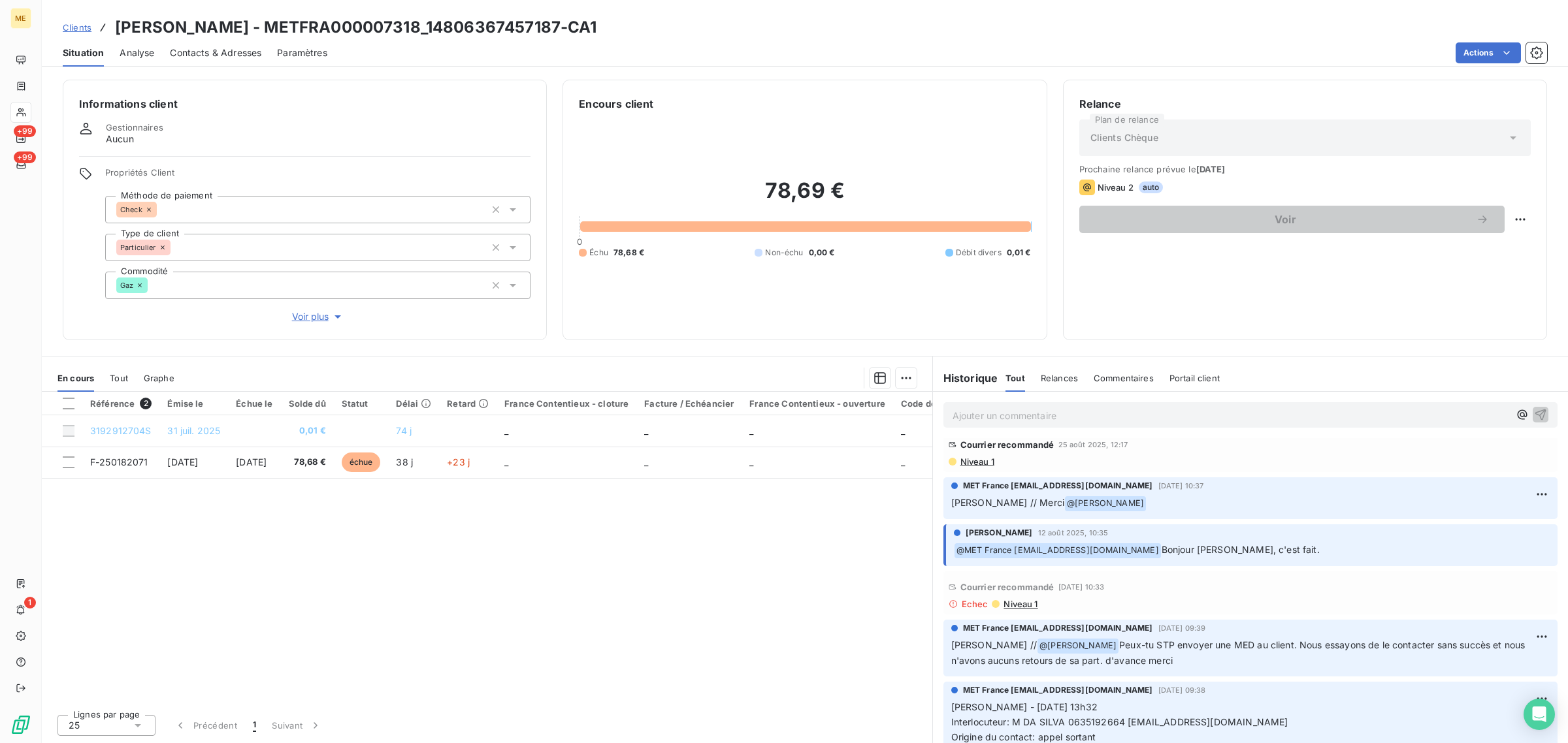
drag, startPoint x: 1088, startPoint y: 641, endPoint x: 1204, endPoint y: 665, distance: 118.5
click at [1204, 665] on p "[PERSON_NAME] // @ [PERSON_NAME]-tu STP envoyer une MED au client. Nous essayon…" at bounding box center [1250, 653] width 598 height 30
drag, startPoint x: 1276, startPoint y: 545, endPoint x: 1302, endPoint y: 545, distance: 26.0
click at [1301, 545] on p "﻿ @ MET [GEOGRAPHIC_DATA] [EMAIL_ADDRESS][DOMAIN_NAME] [PERSON_NAME], c'est fai…" at bounding box center [1251, 551] width 596 height 16
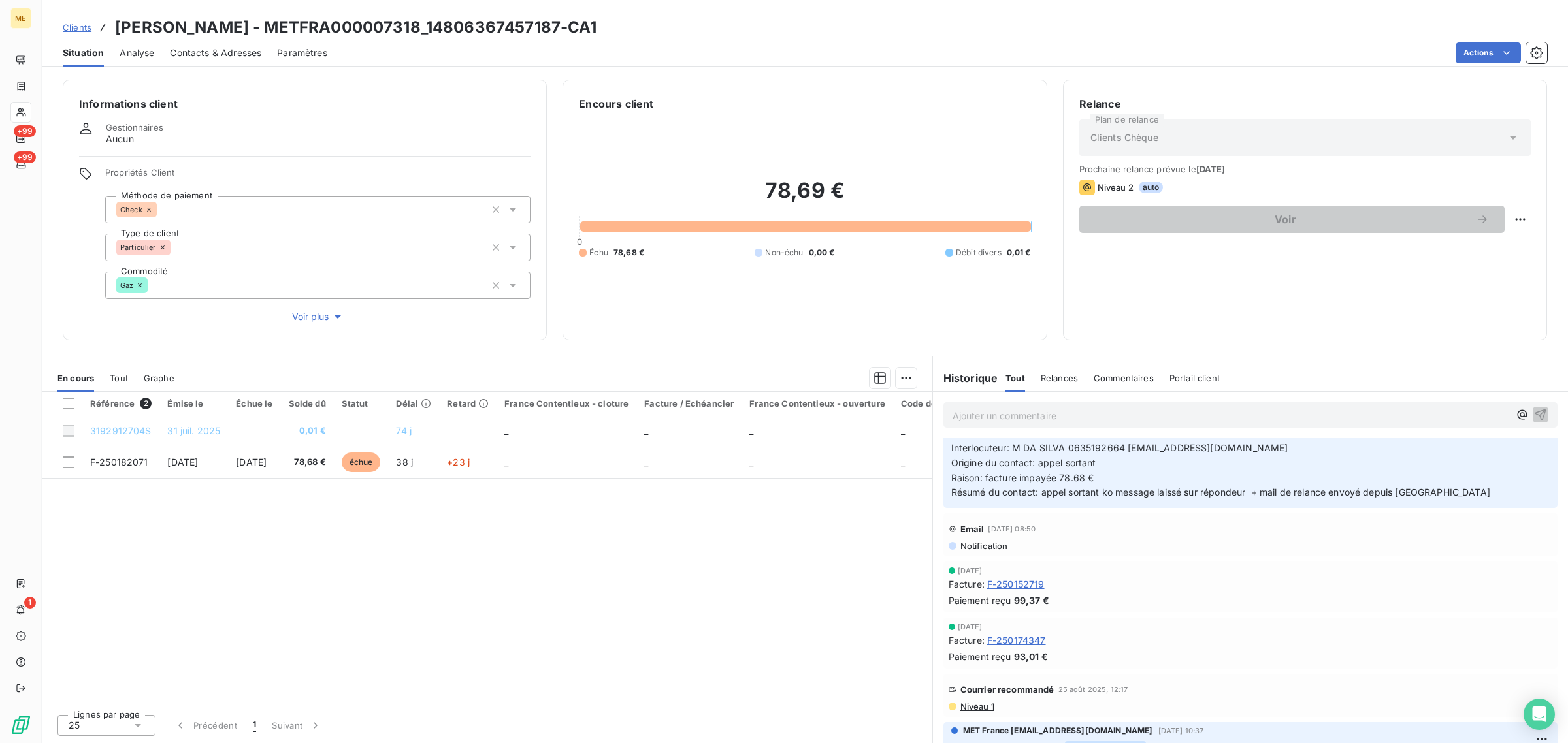
scroll to position [0, 0]
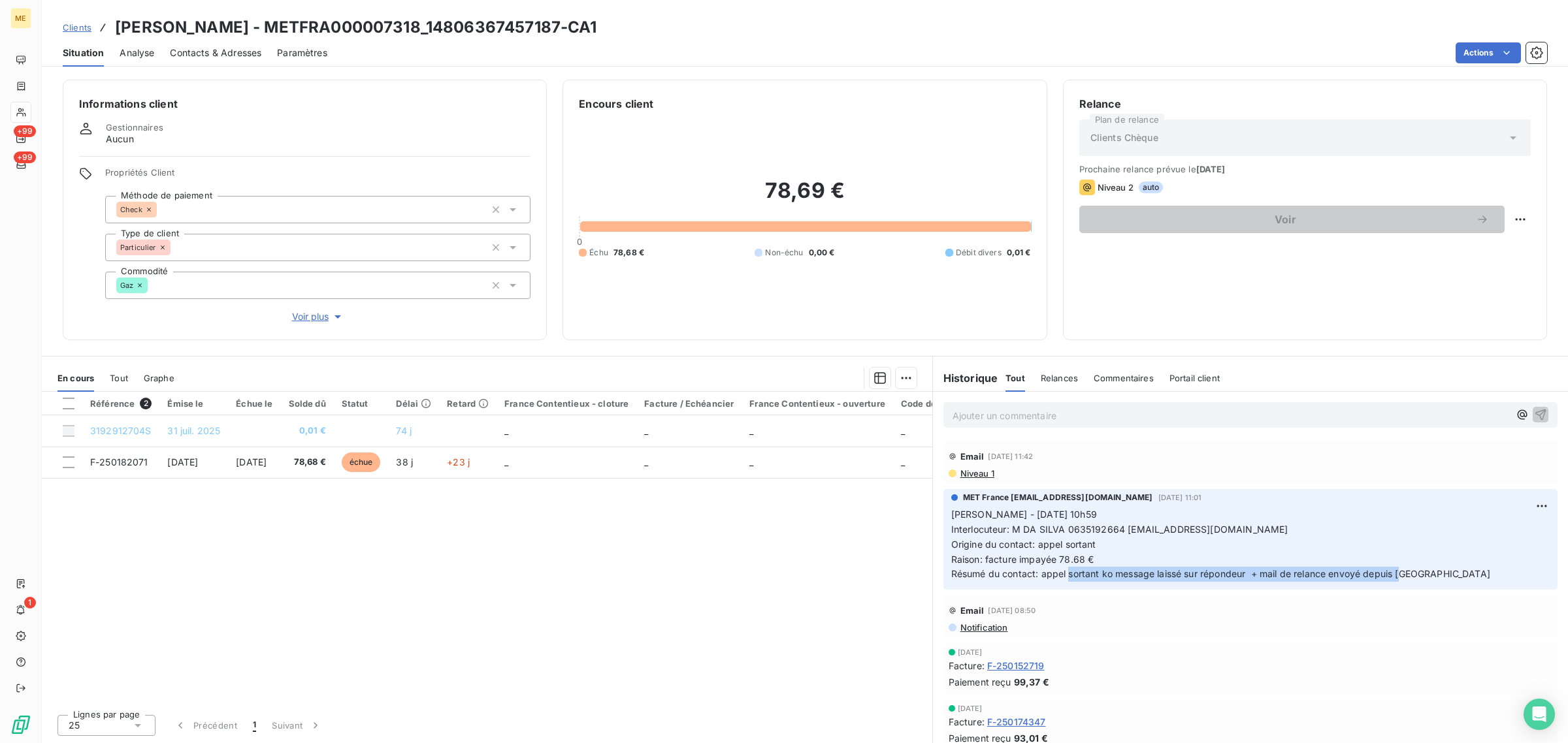
drag, startPoint x: 1068, startPoint y: 569, endPoint x: 1401, endPoint y: 569, distance: 333.0
click at [1401, 569] on span "Résumé du contact: appel sortant ko message laissé sur répondeur + mail de rela…" at bounding box center [1220, 573] width 539 height 11
drag, startPoint x: 1041, startPoint y: 526, endPoint x: 1085, endPoint y: 546, distance: 48.3
click at [1093, 537] on p "[PERSON_NAME] - [DATE] 10h59 Interlocuteur: M DA SILVA 0635192664 [EMAIL_ADDRES…" at bounding box center [1250, 545] width 598 height 75
drag, startPoint x: 1093, startPoint y: 558, endPoint x: 1153, endPoint y: 558, distance: 60.0
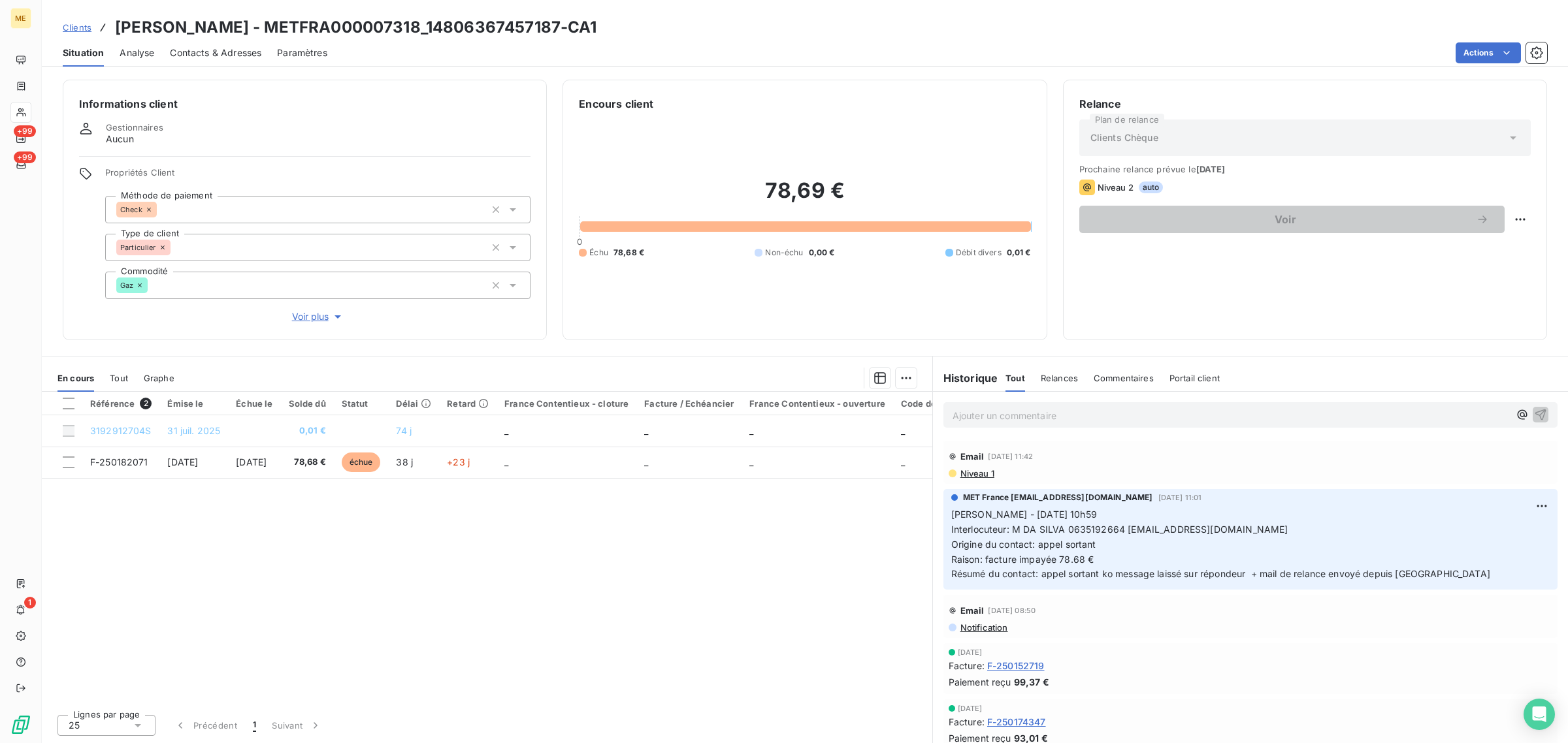
click at [1096, 558] on p "[PERSON_NAME] - [DATE] 10h59 Interlocuteur: M DA SILVA 0635192664 [EMAIL_ADDRES…" at bounding box center [1250, 545] width 598 height 75
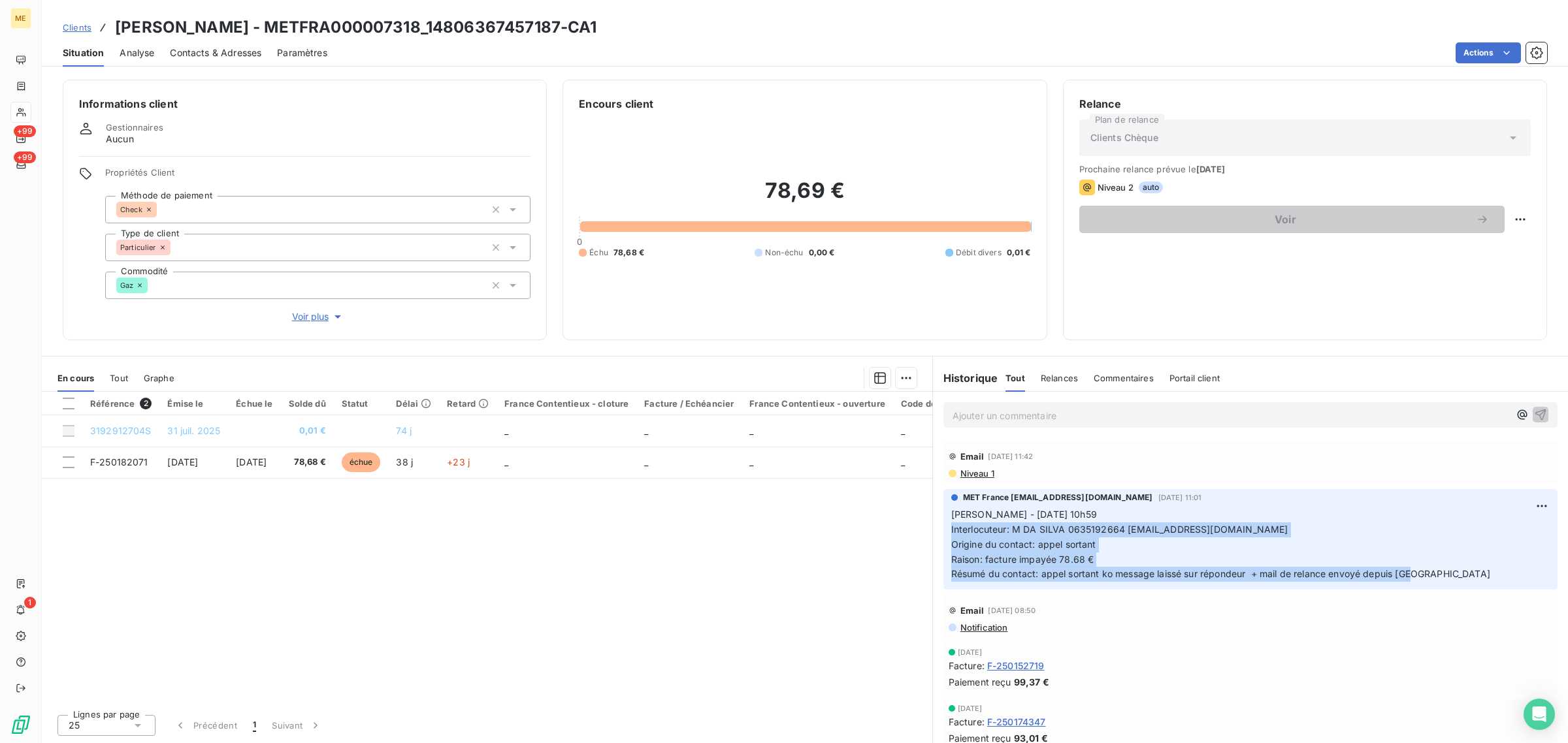
drag, startPoint x: 1426, startPoint y: 569, endPoint x: 944, endPoint y: 529, distance: 483.7
click at [944, 529] on div "MET France [EMAIL_ADDRESS][DOMAIN_NAME] [DATE] 11:01 [PERSON_NAME] - [DATE] 10h…" at bounding box center [1250, 538] width 614 height 101
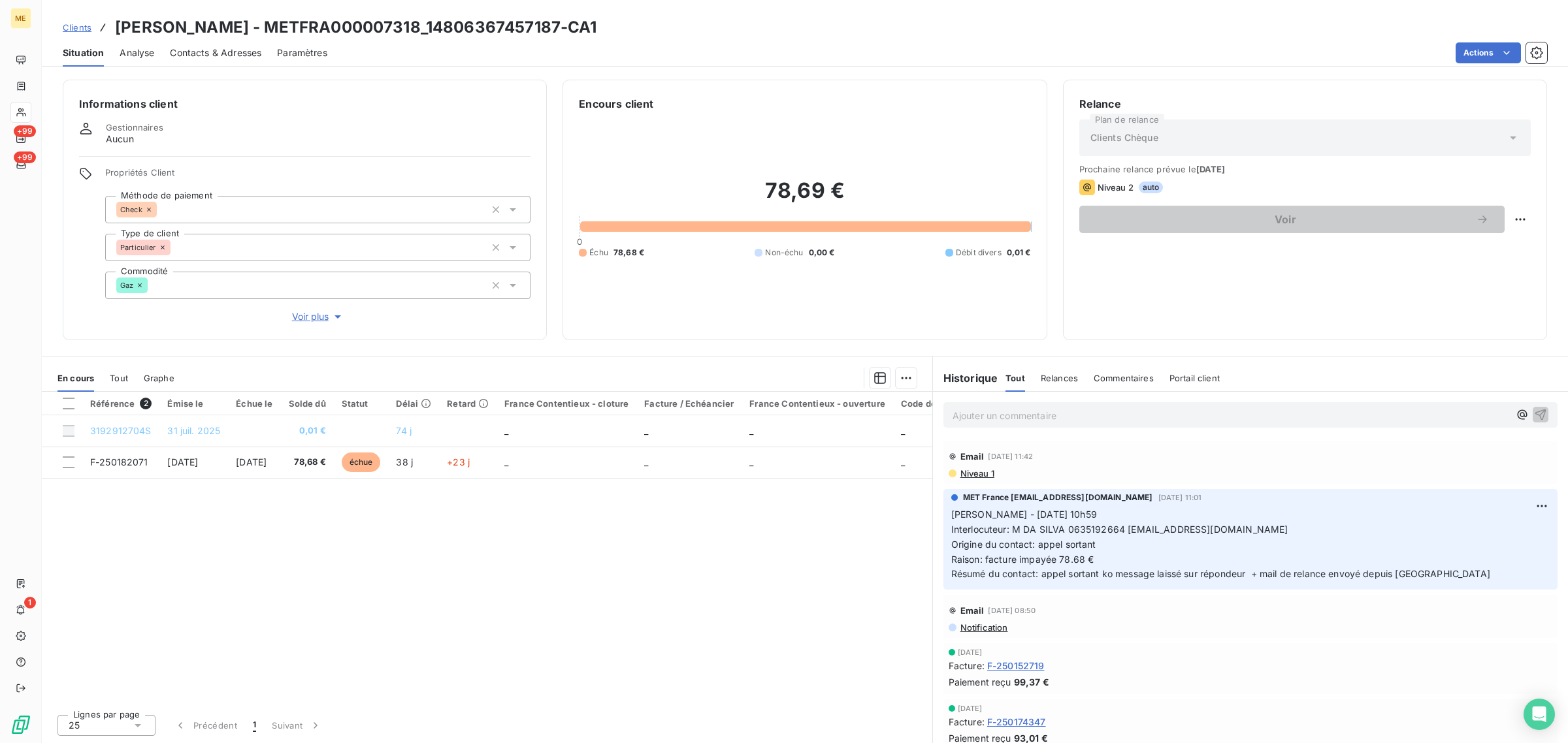
click at [743, 560] on div "Référence 2 Émise le Échue le Solde dû Statut Délai Retard France Contentieux -…" at bounding box center [487, 547] width 890 height 312
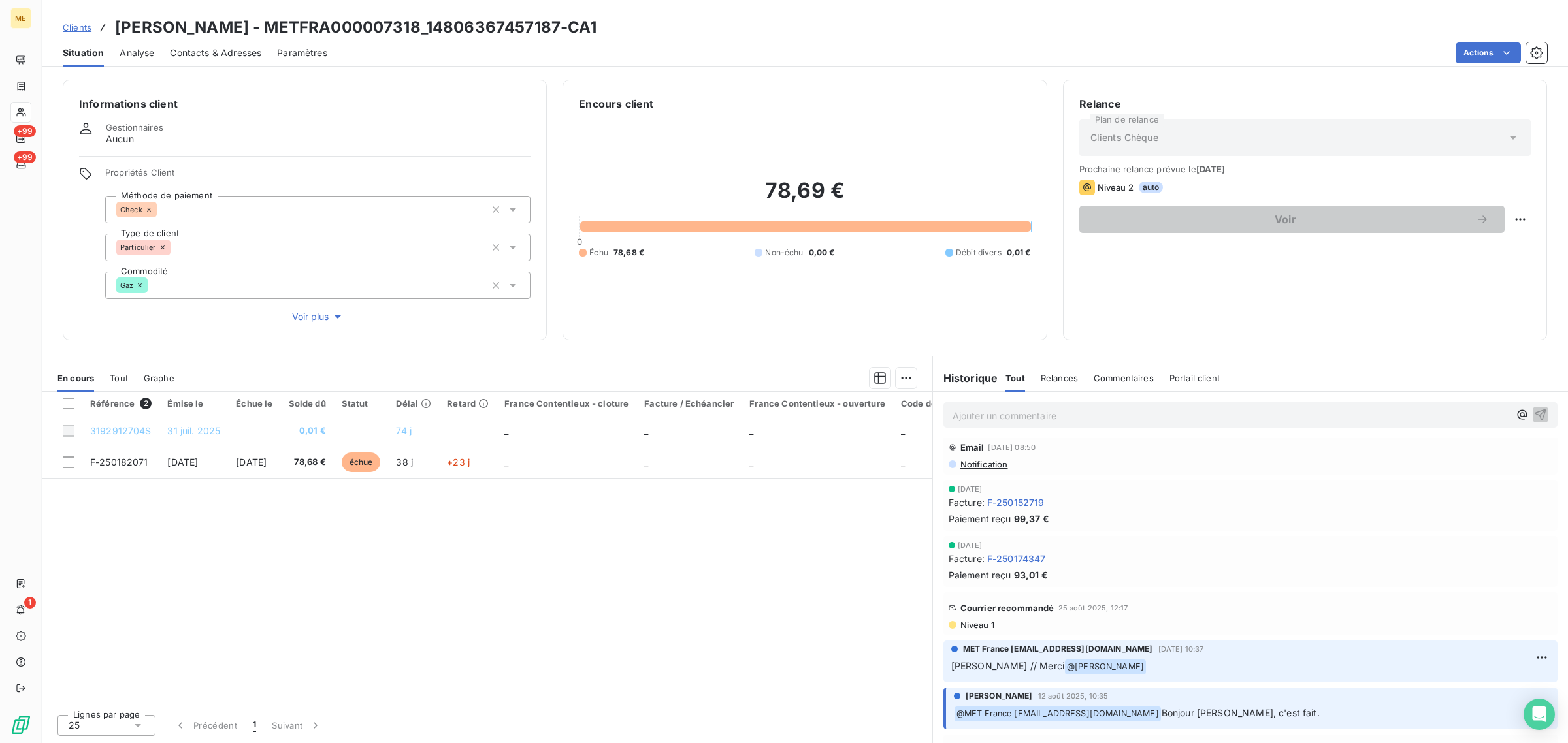
click at [982, 624] on span "Niveau 1" at bounding box center [977, 625] width 36 height 11
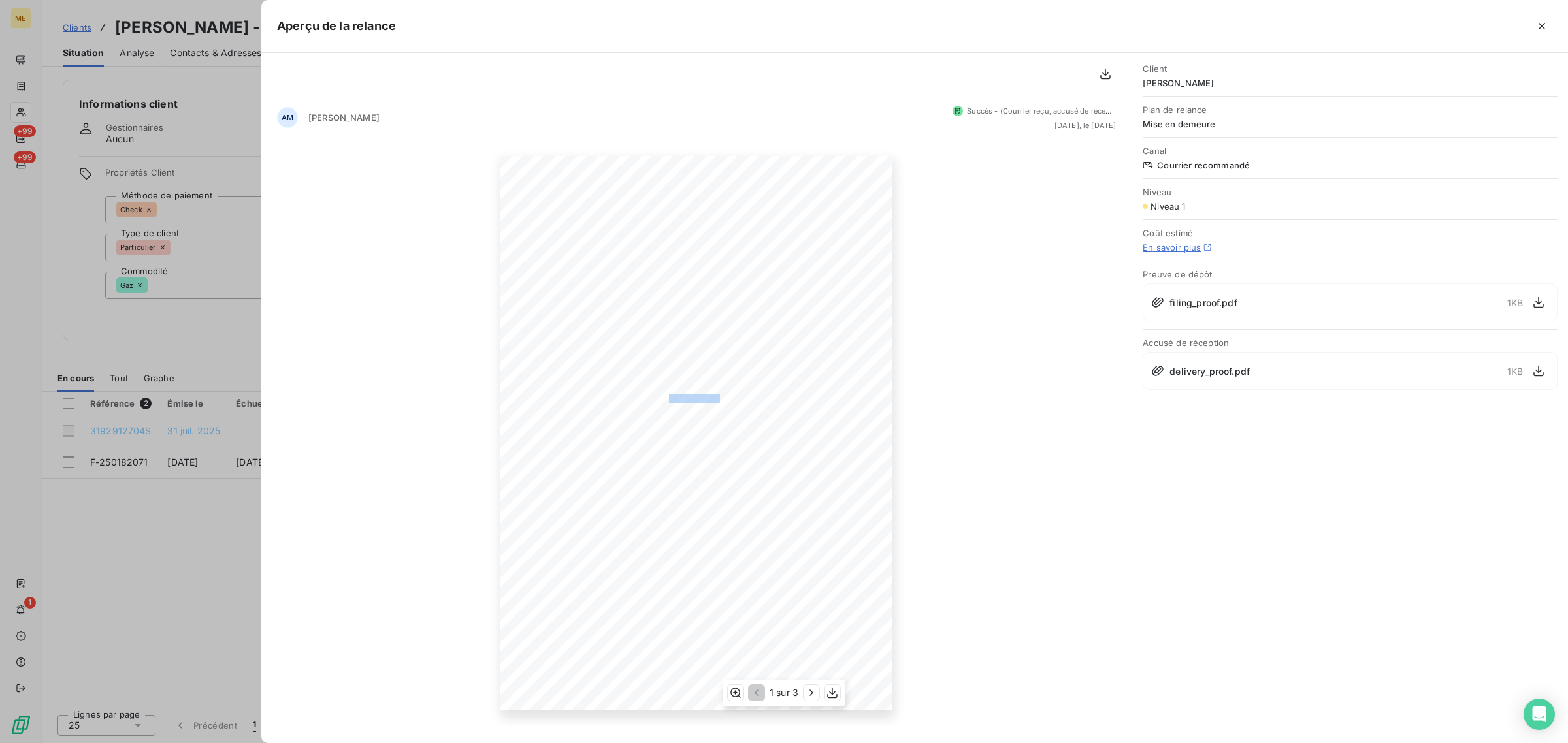
click at [748, 402] on div "[DATE] Objet : [MET ENERGIE FRANCE] Retard de paiement - Mise en demeure avant …" at bounding box center [696, 432] width 392 height 554
click at [689, 448] on span "[DATE]" at bounding box center [689, 448] width 17 height 6
click at [848, 448] on div "[DATE] Objet : [MET ENERGIE FRANCE] Retard de paiement - Mise en demeure avant …" at bounding box center [696, 432] width 392 height 554
click at [850, 457] on span "93,01 €" at bounding box center [846, 457] width 21 height 6
click at [236, 519] on div at bounding box center [784, 371] width 1568 height 743
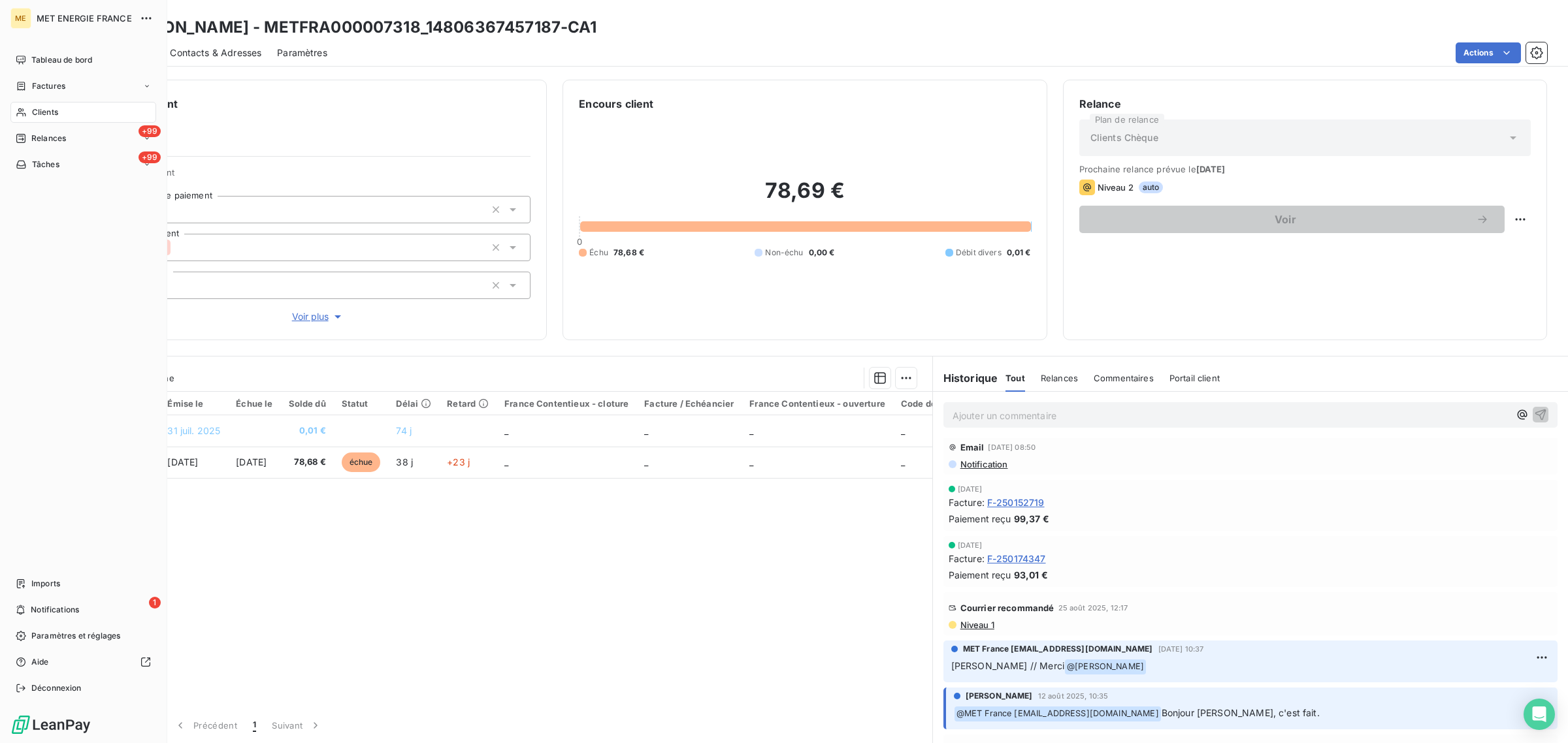
click at [18, 111] on icon at bounding box center [21, 112] width 11 height 11
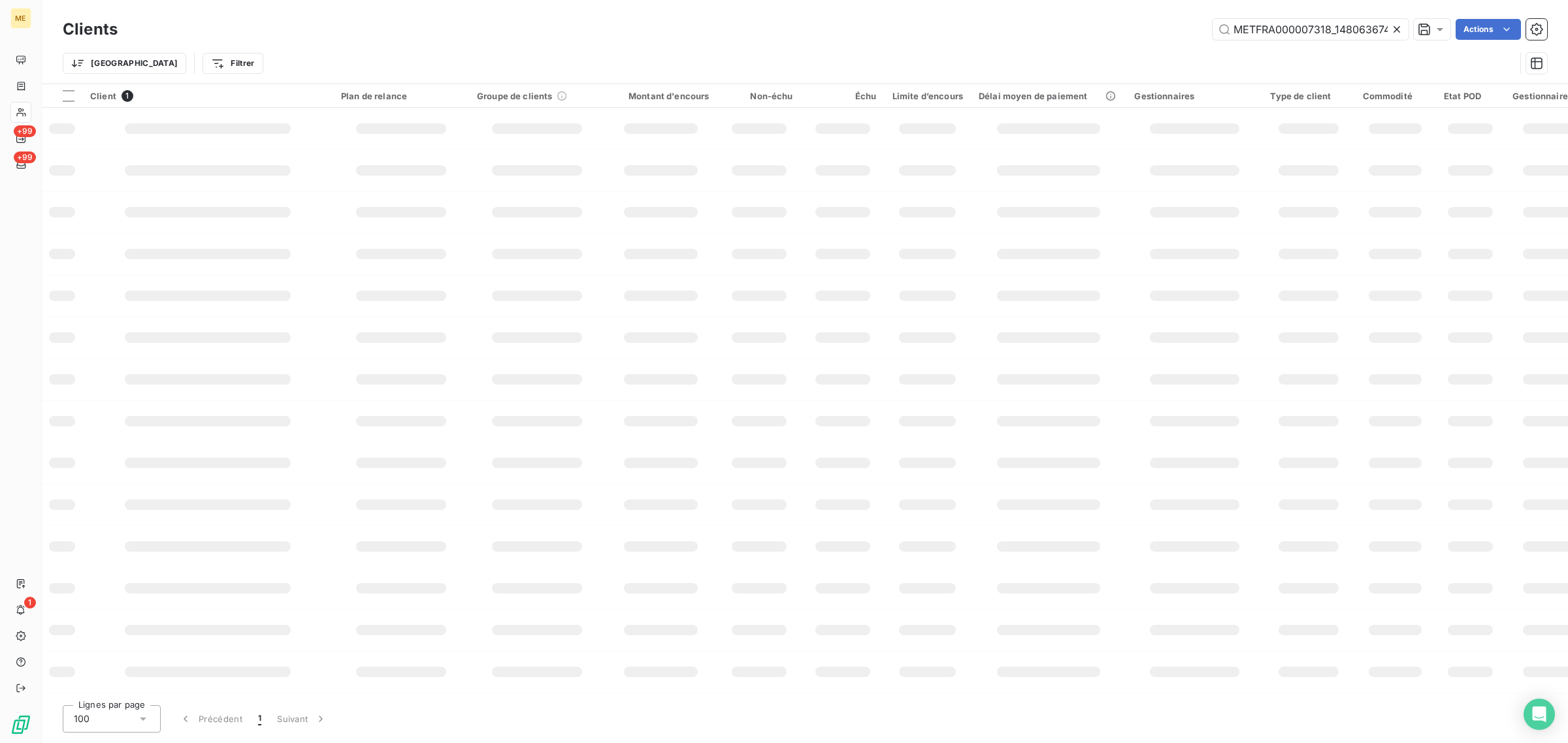
scroll to position [0, 31]
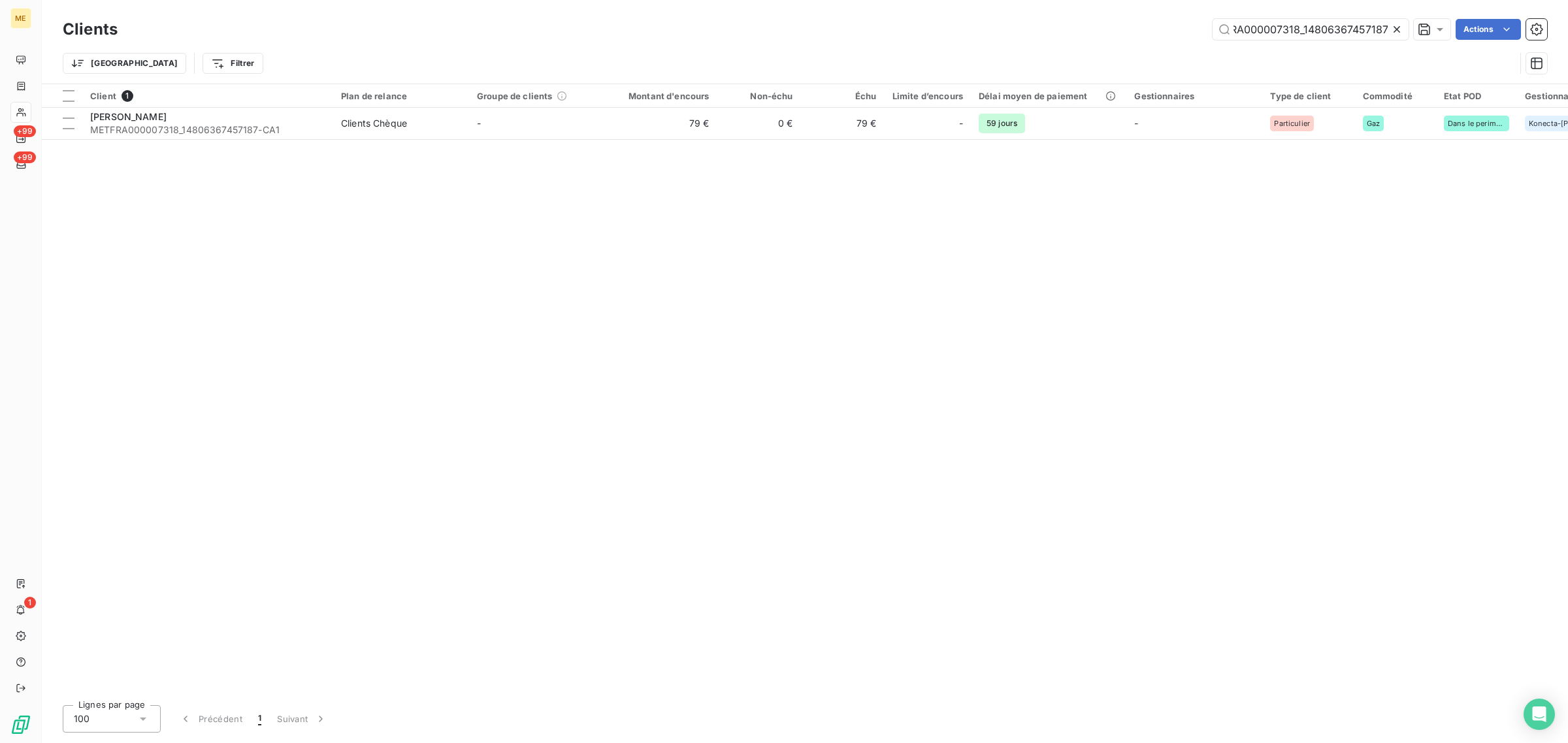
click at [1398, 28] on icon at bounding box center [1396, 28] width 6 height 6
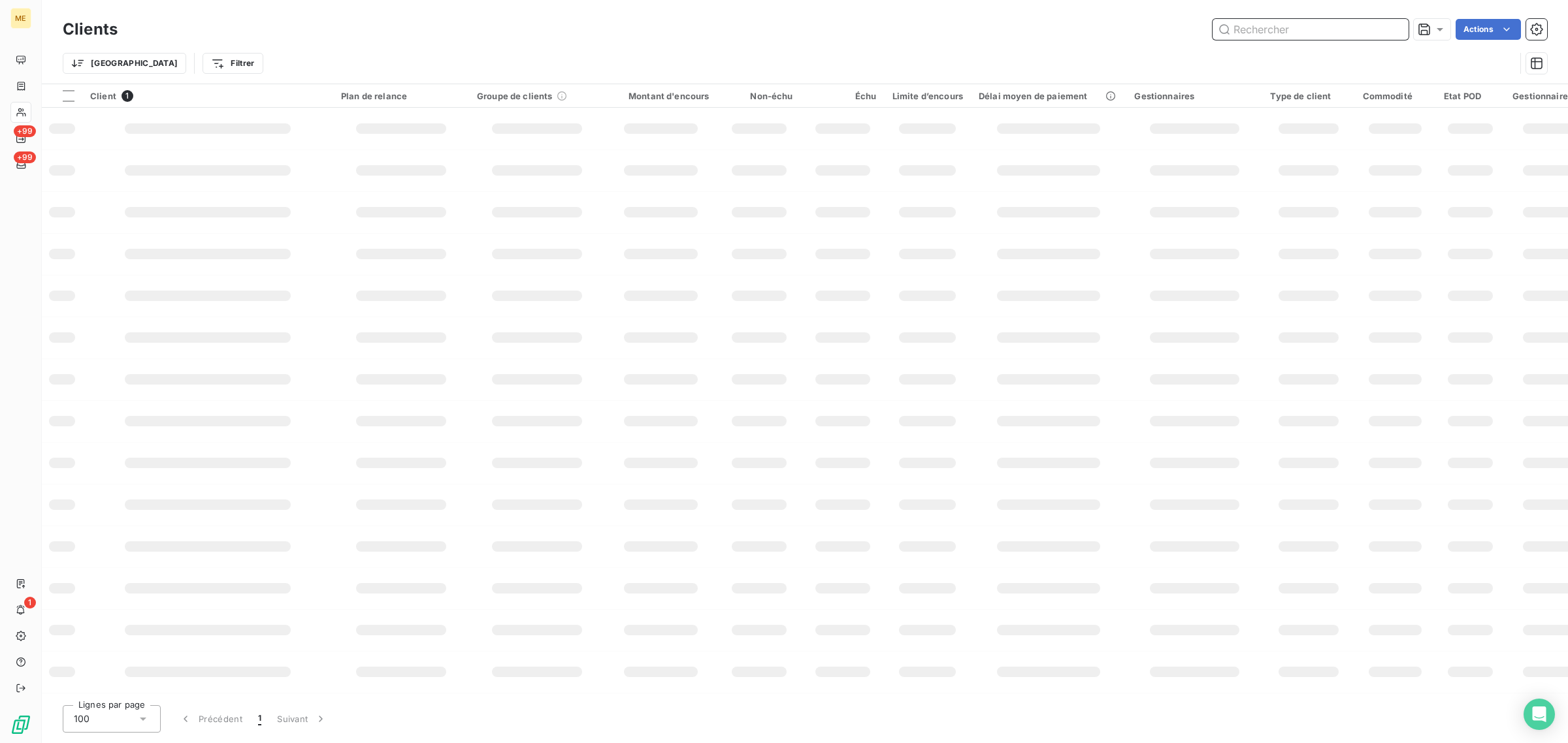
click at [1314, 25] on input "text" at bounding box center [1310, 28] width 196 height 20
paste input "METFRA000019063_22483646752434"
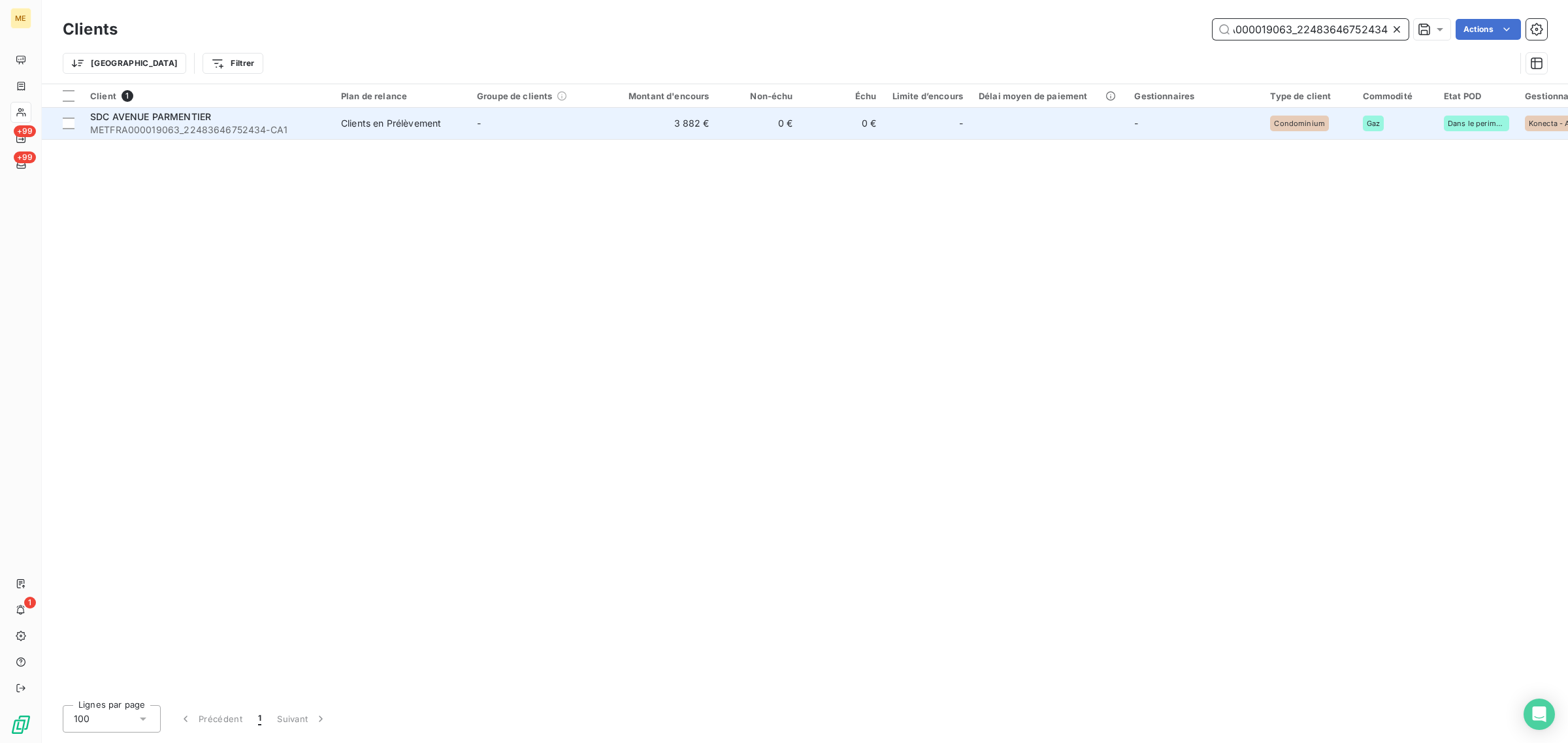
type input "METFRA000019063_22483646752434"
click at [599, 128] on td "-" at bounding box center [537, 123] width 136 height 31
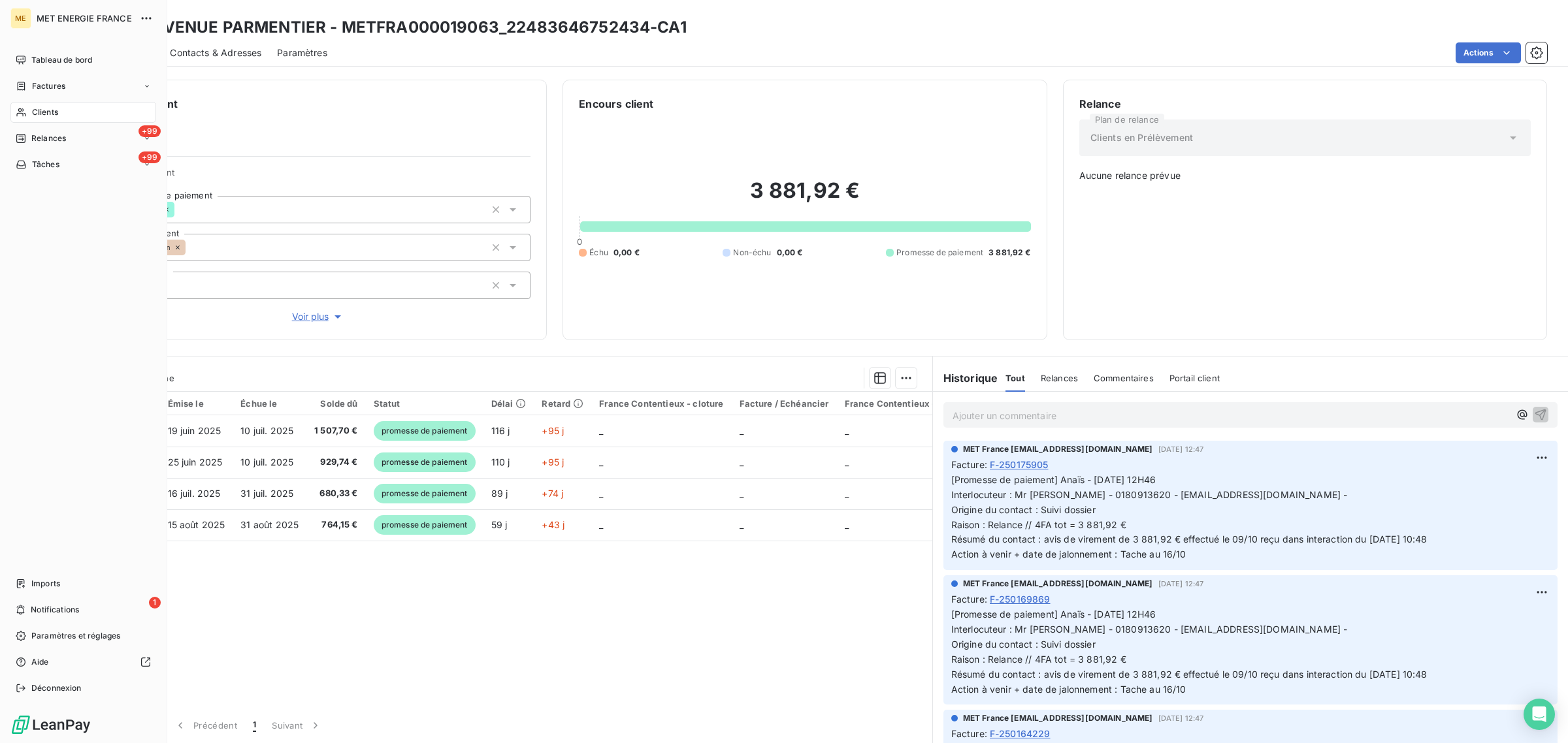
click at [30, 104] on div "Clients" at bounding box center [84, 111] width 146 height 20
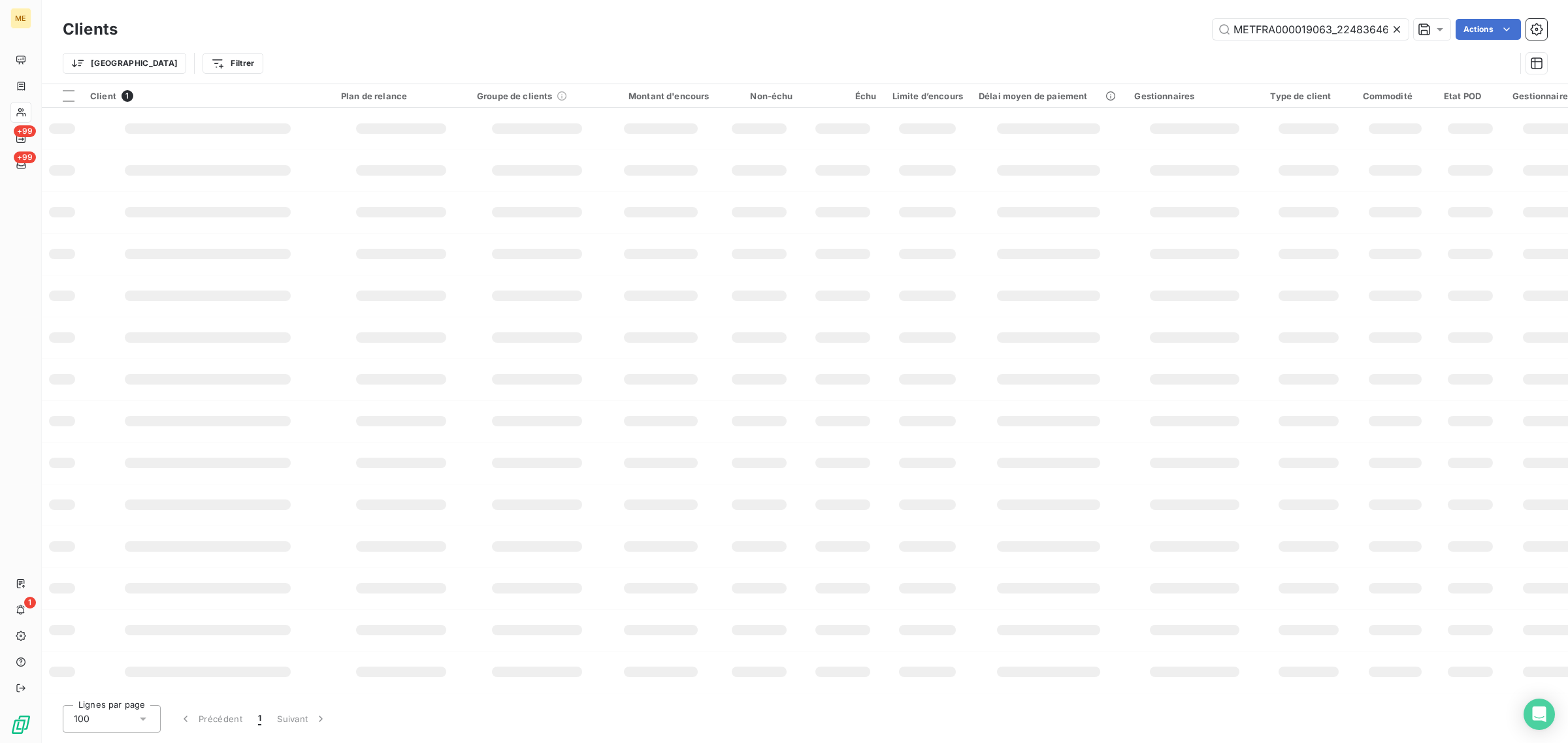
scroll to position [0, 40]
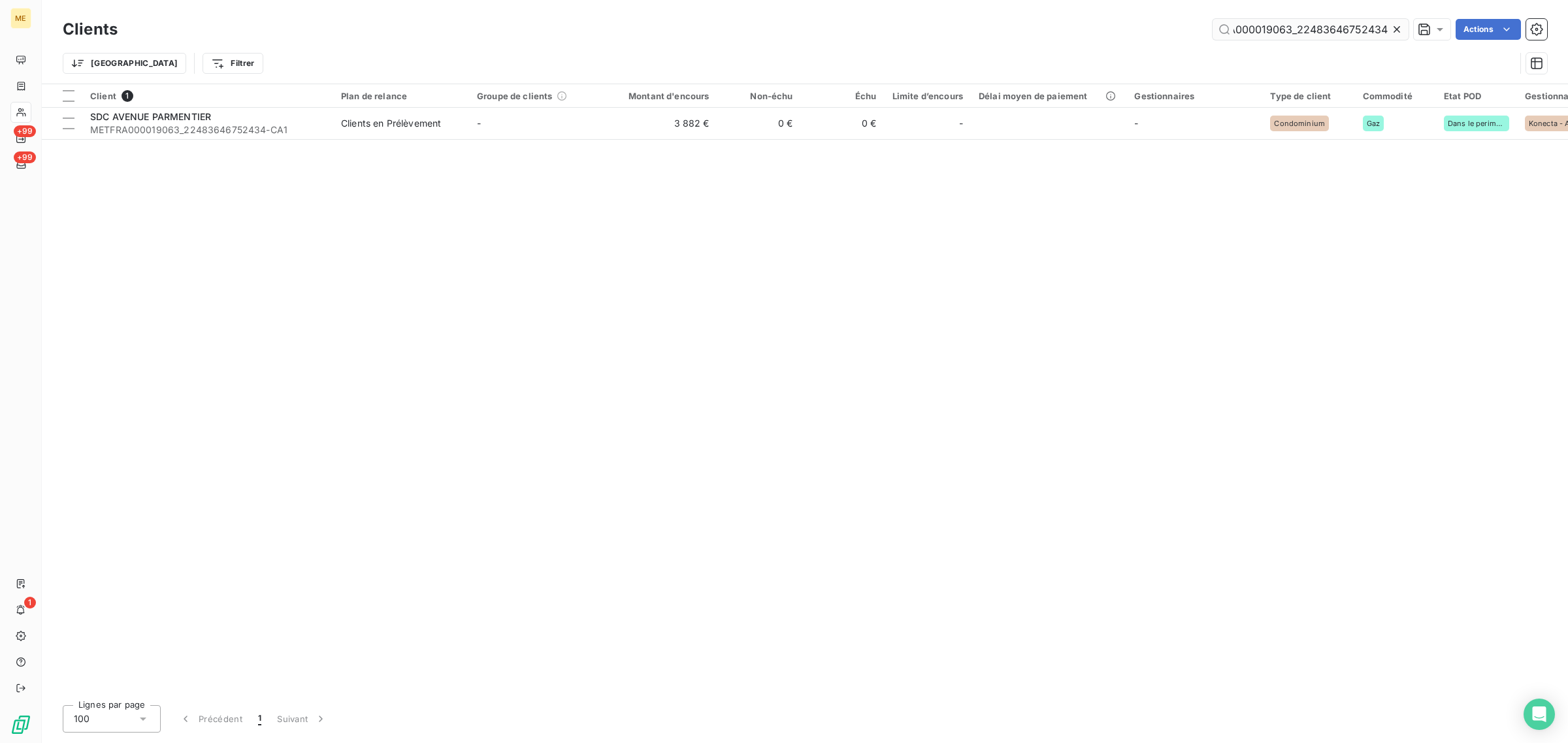
drag, startPoint x: 1400, startPoint y: 30, endPoint x: 1345, endPoint y: 30, distance: 55.0
click at [1400, 30] on icon at bounding box center [1396, 29] width 13 height 13
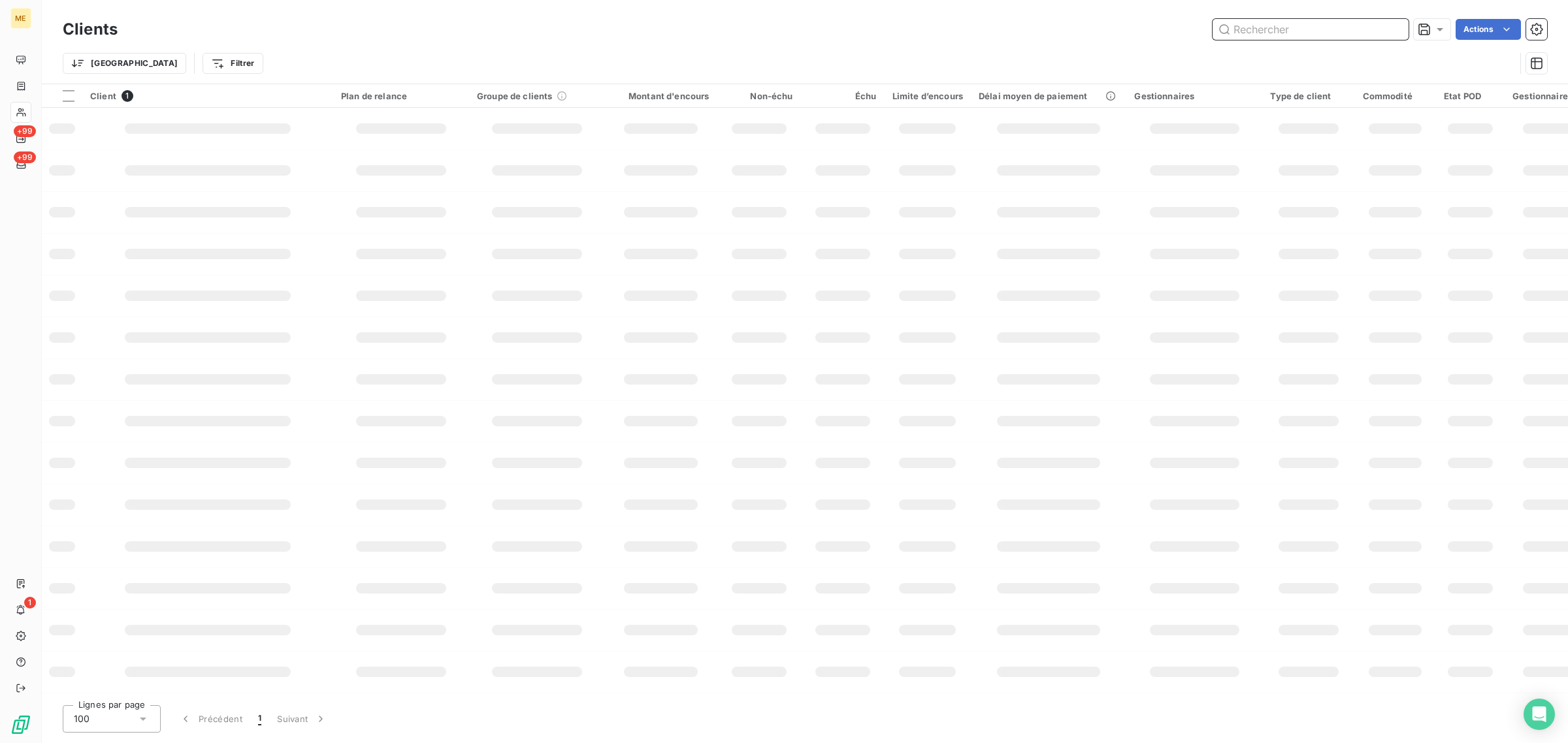
click at [1328, 29] on input "text" at bounding box center [1310, 28] width 196 height 20
paste input "METFRA000014644_07280318294151"
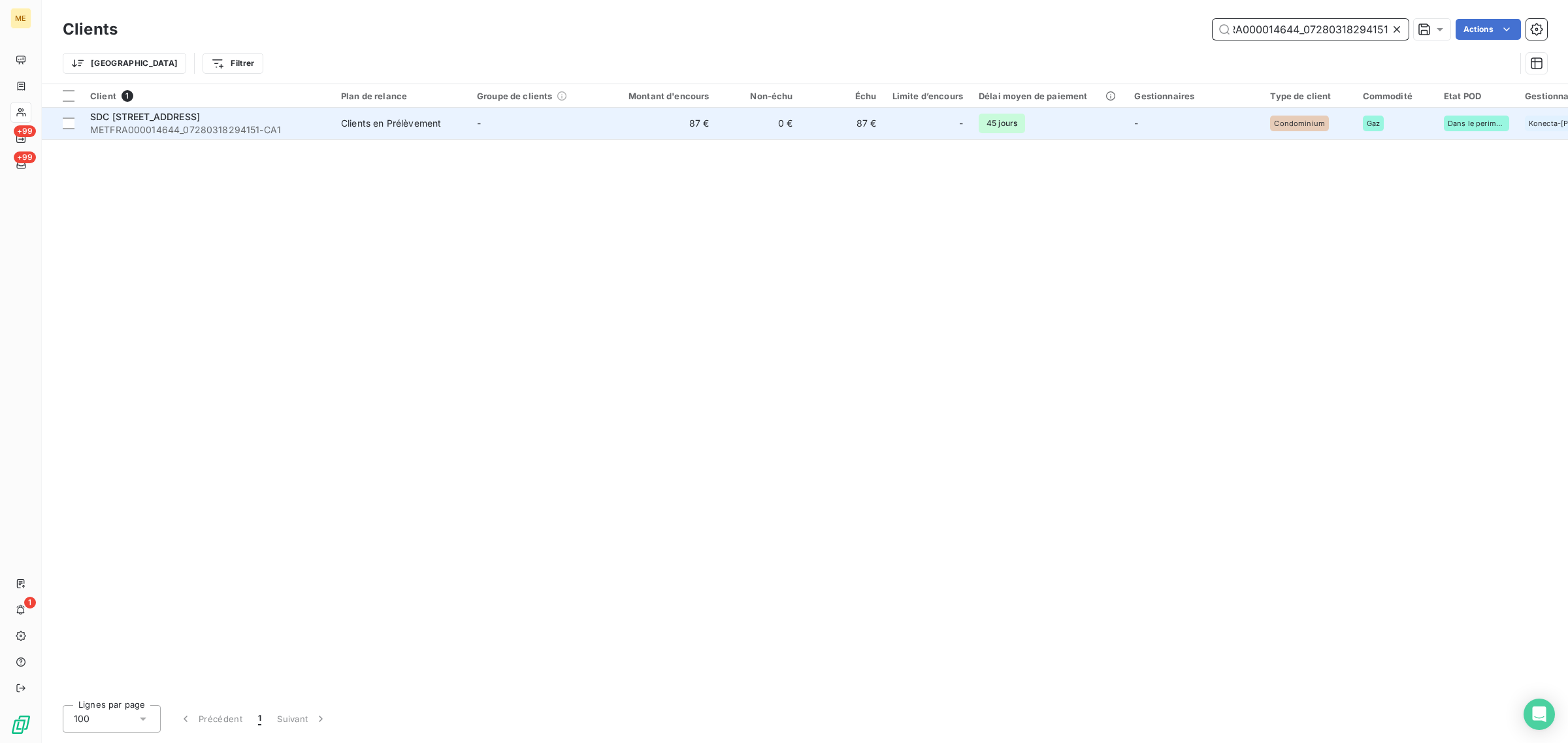
type input "METFRA000014644_07280318294151"
click at [622, 135] on td "87 €" at bounding box center [661, 123] width 112 height 31
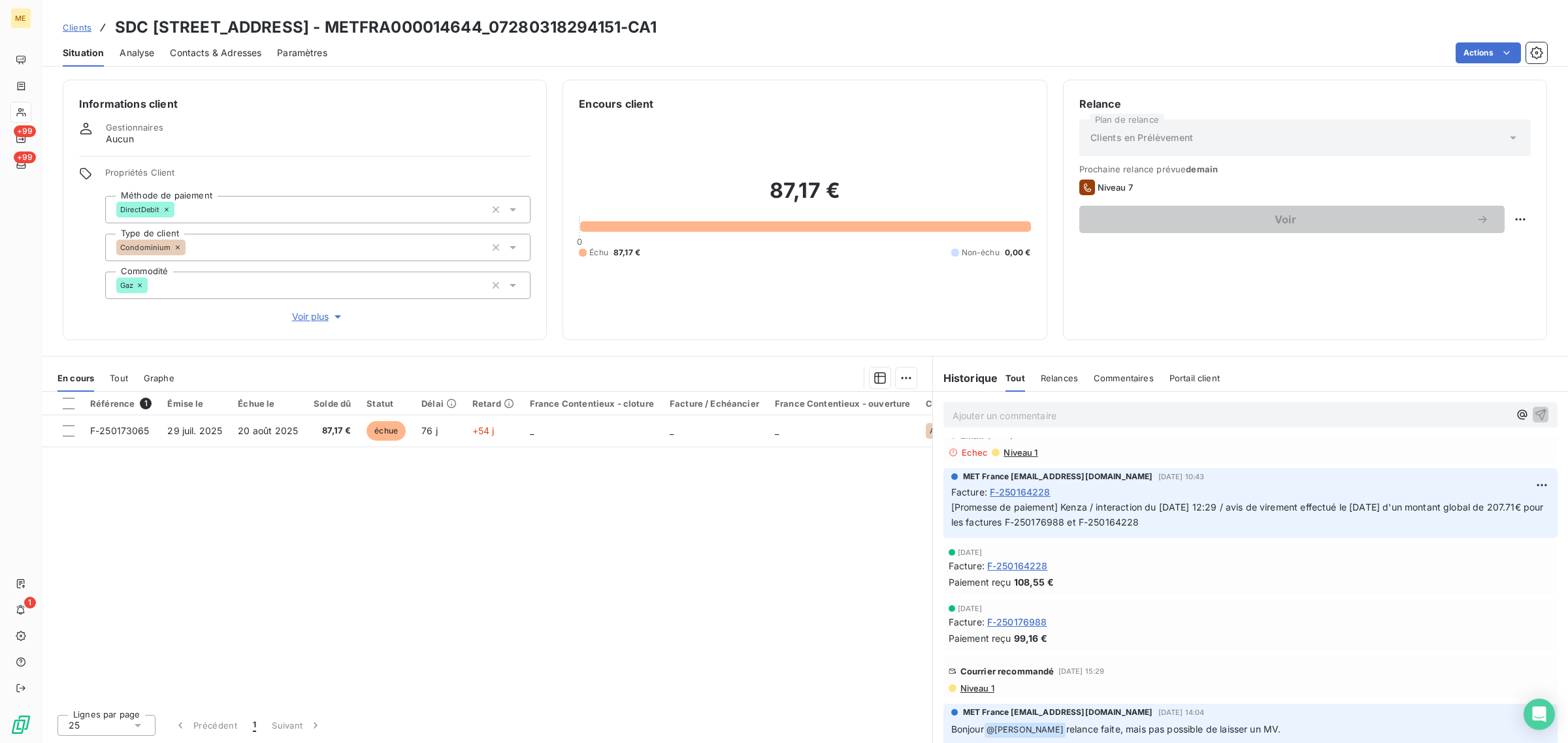
scroll to position [327, 0]
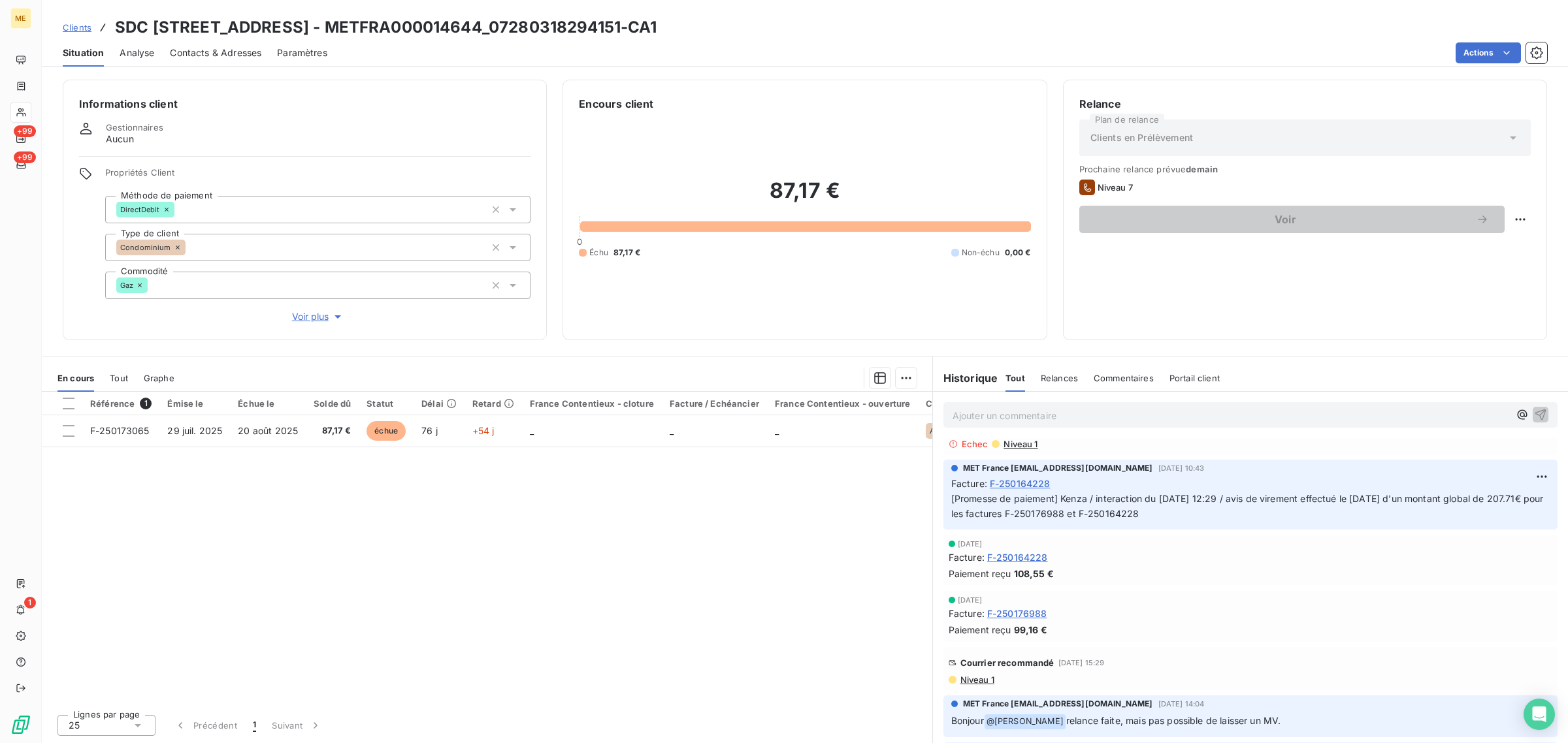
click at [979, 676] on span "Niveau 1" at bounding box center [977, 680] width 36 height 11
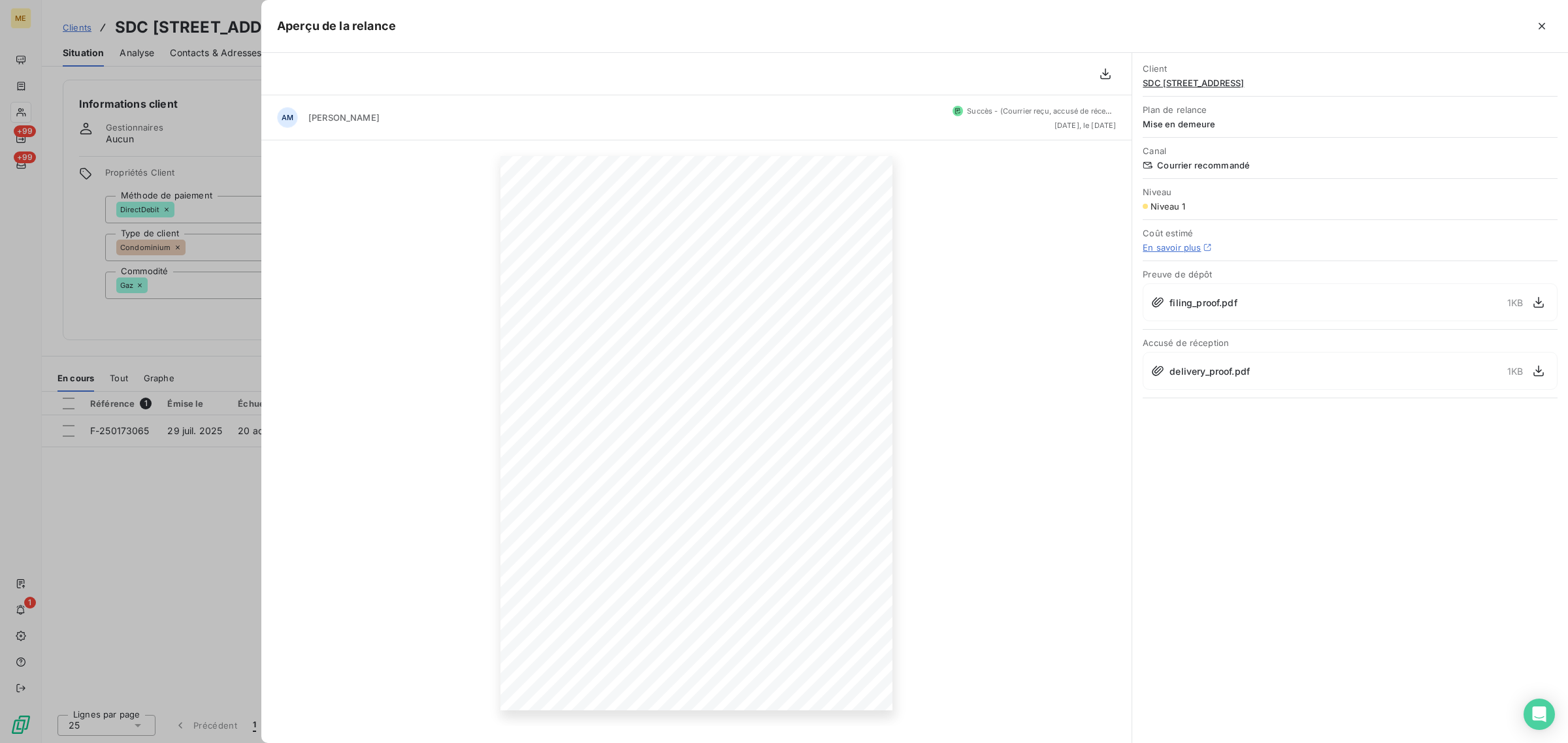
click at [247, 526] on div at bounding box center [784, 371] width 1568 height 743
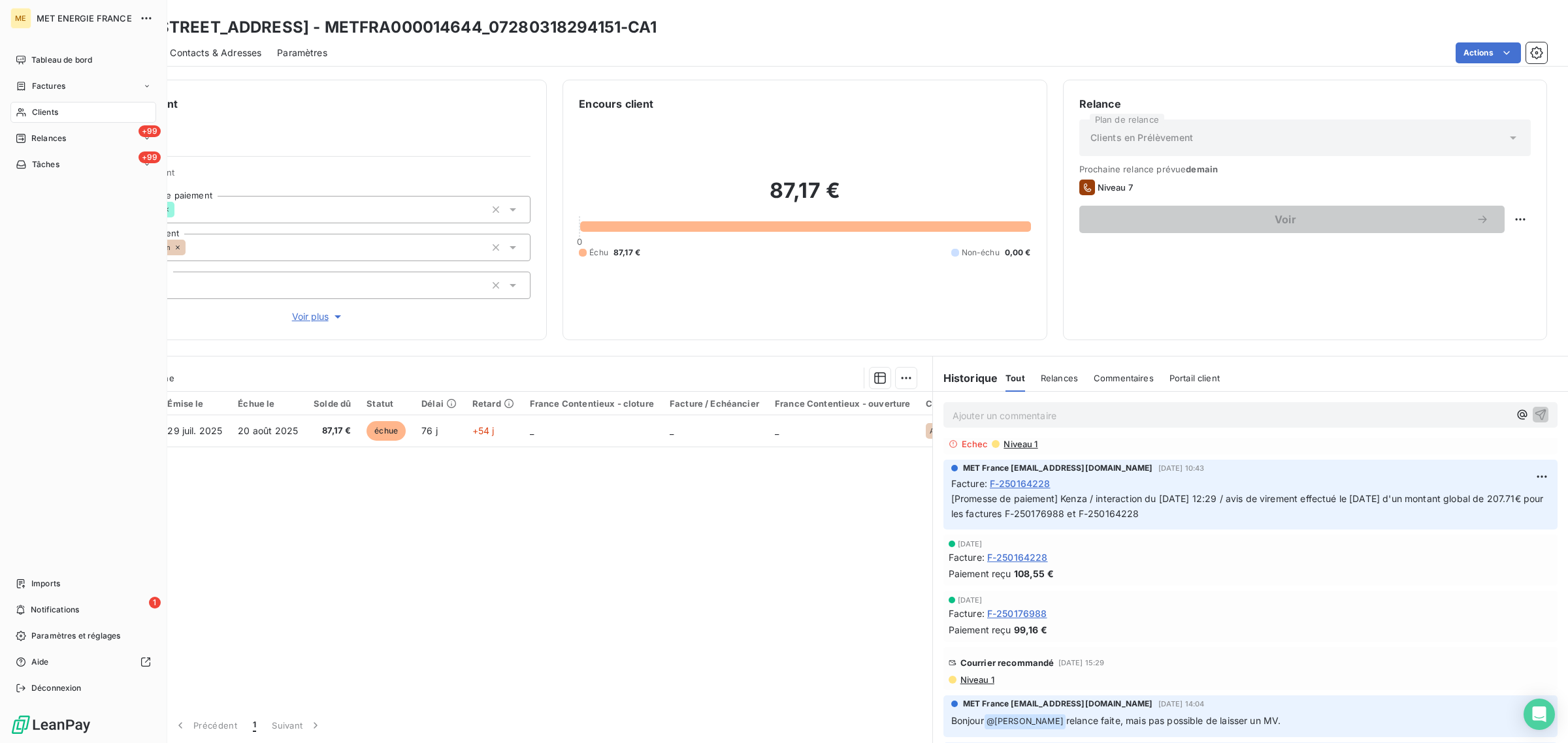
click at [28, 105] on div "Clients" at bounding box center [84, 111] width 146 height 20
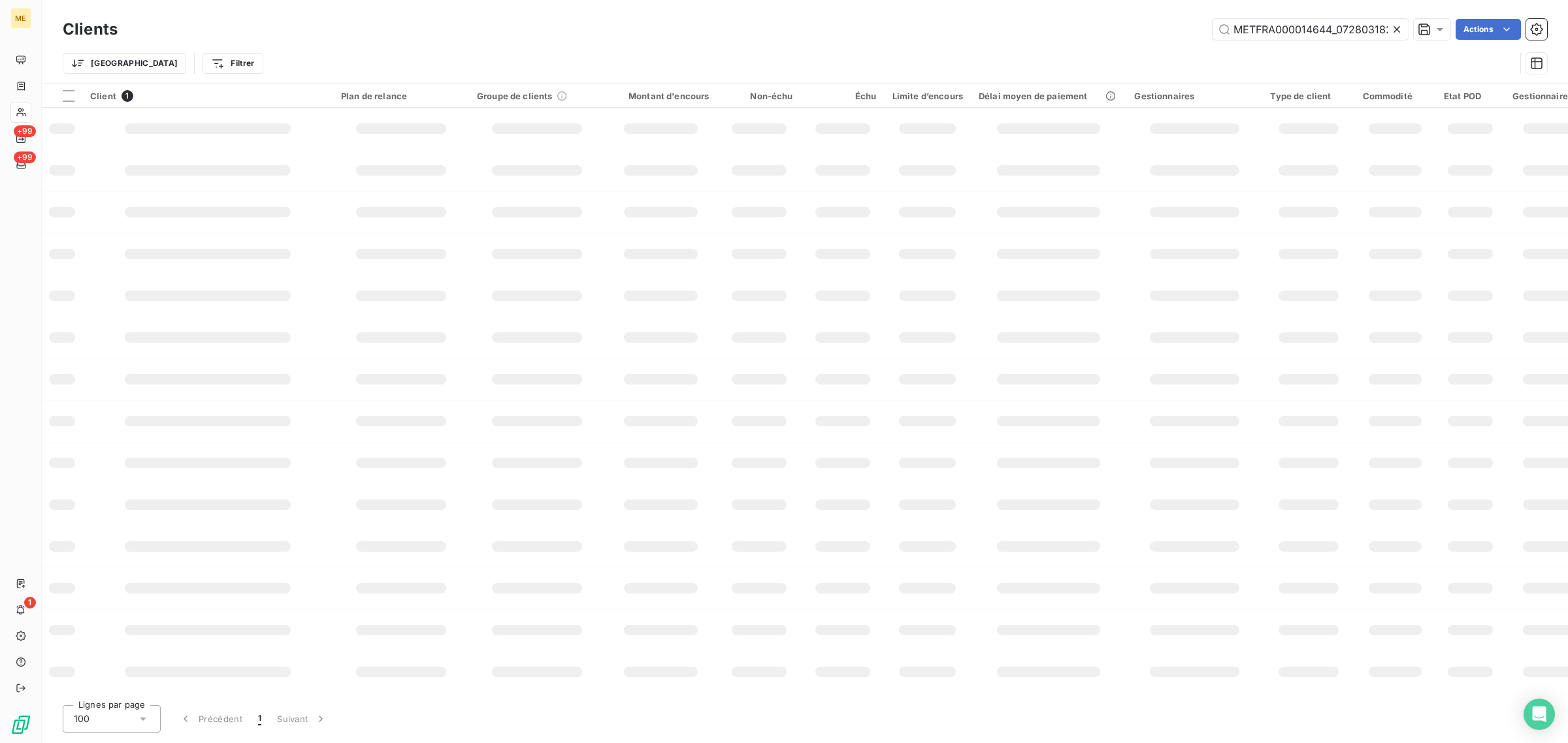
scroll to position [0, 33]
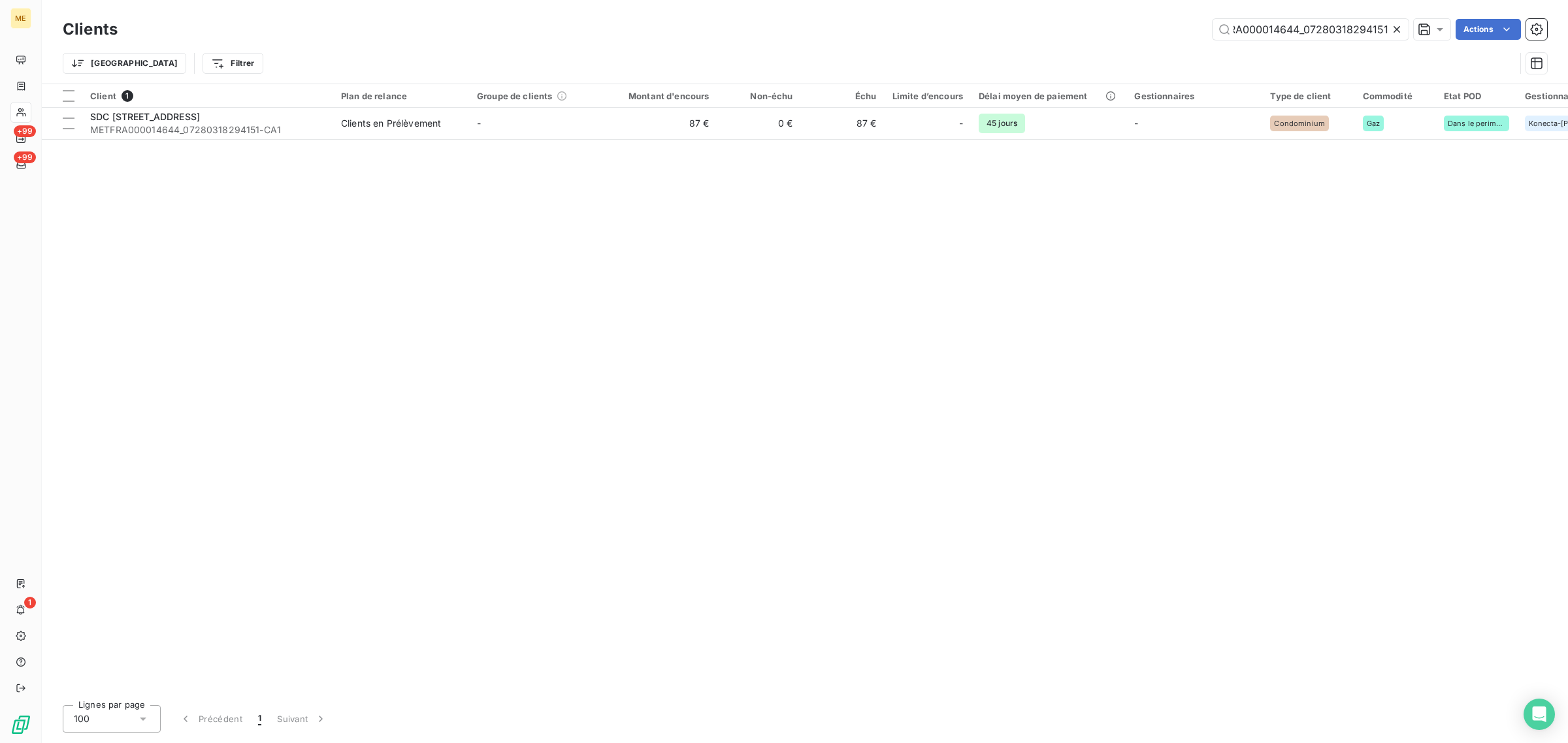
click at [1394, 29] on icon at bounding box center [1396, 29] width 13 height 13
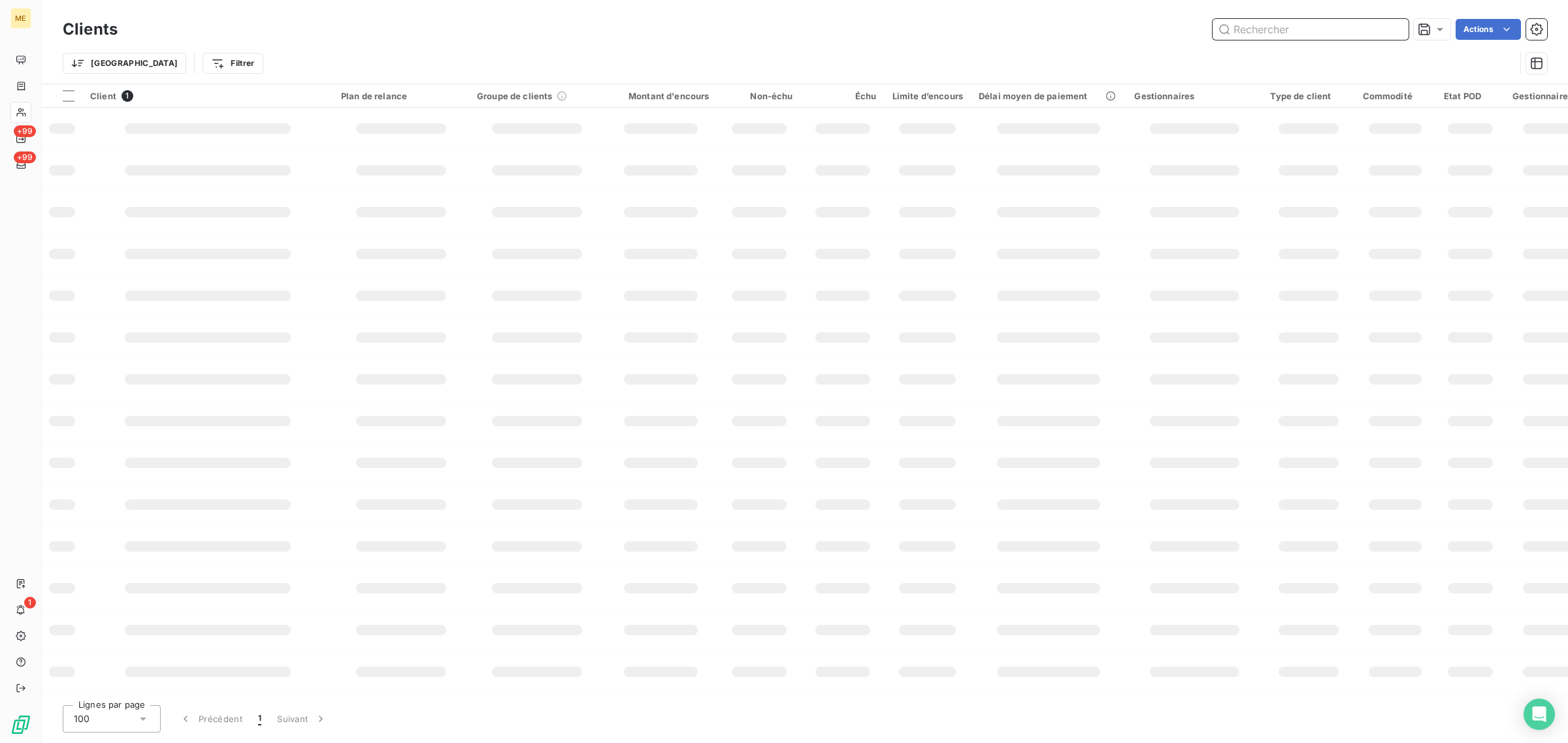
click at [1331, 24] on input "text" at bounding box center [1310, 28] width 196 height 20
paste input "METFRA000001490_22339507813932"
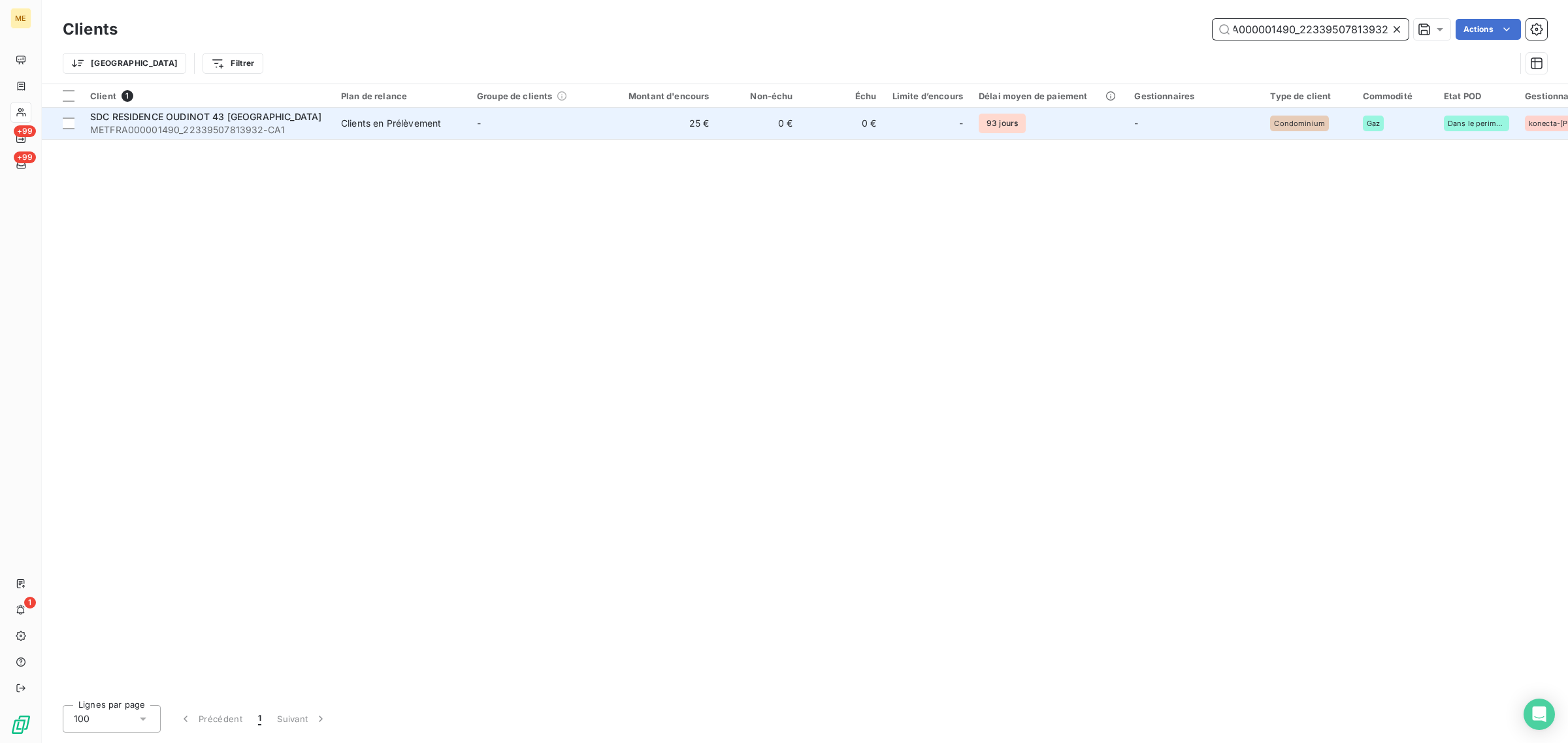
type input "METFRA000001490_22339507813932"
click at [577, 117] on td "-" at bounding box center [537, 123] width 136 height 31
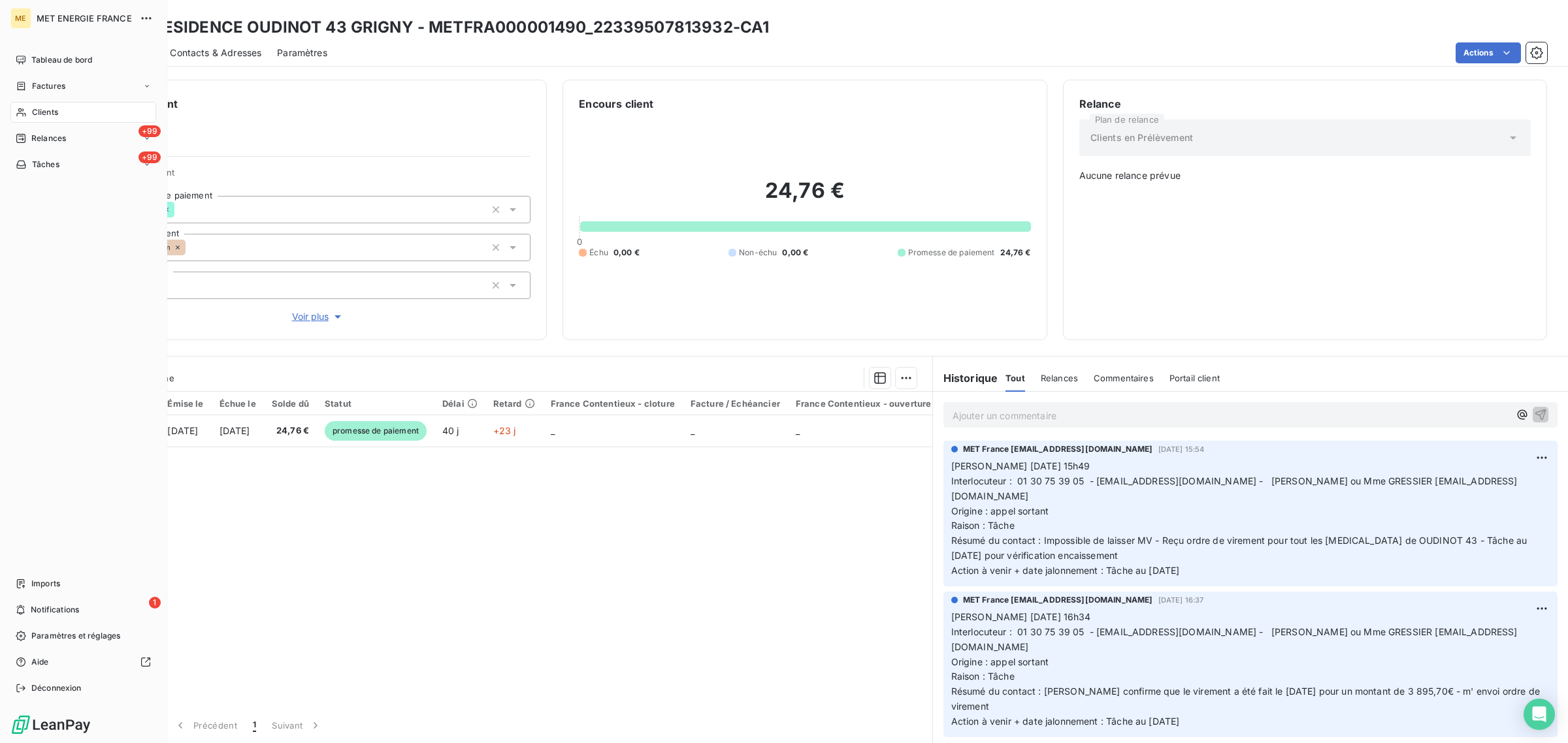
click at [43, 109] on span "Clients" at bounding box center [45, 112] width 26 height 12
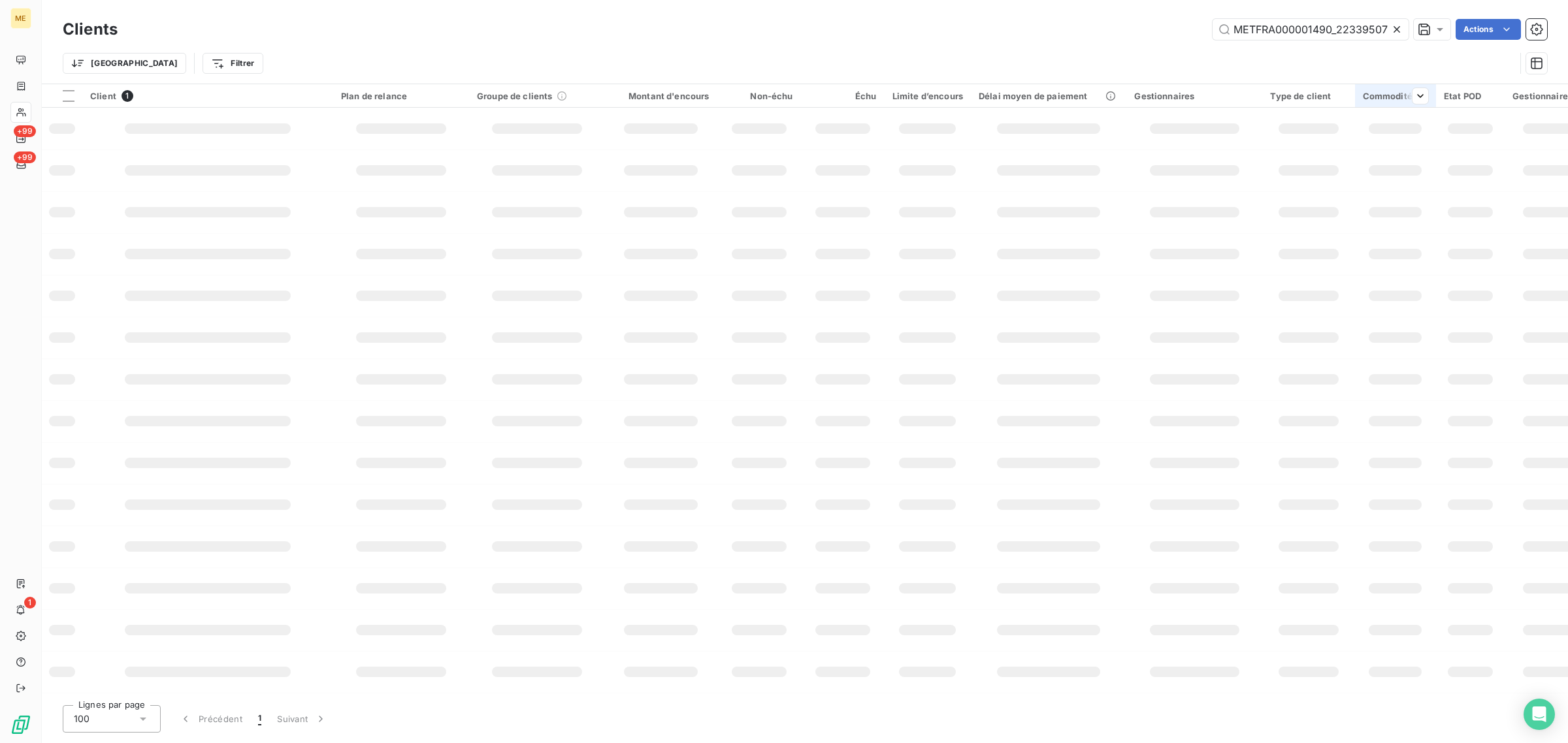
scroll to position [0, 37]
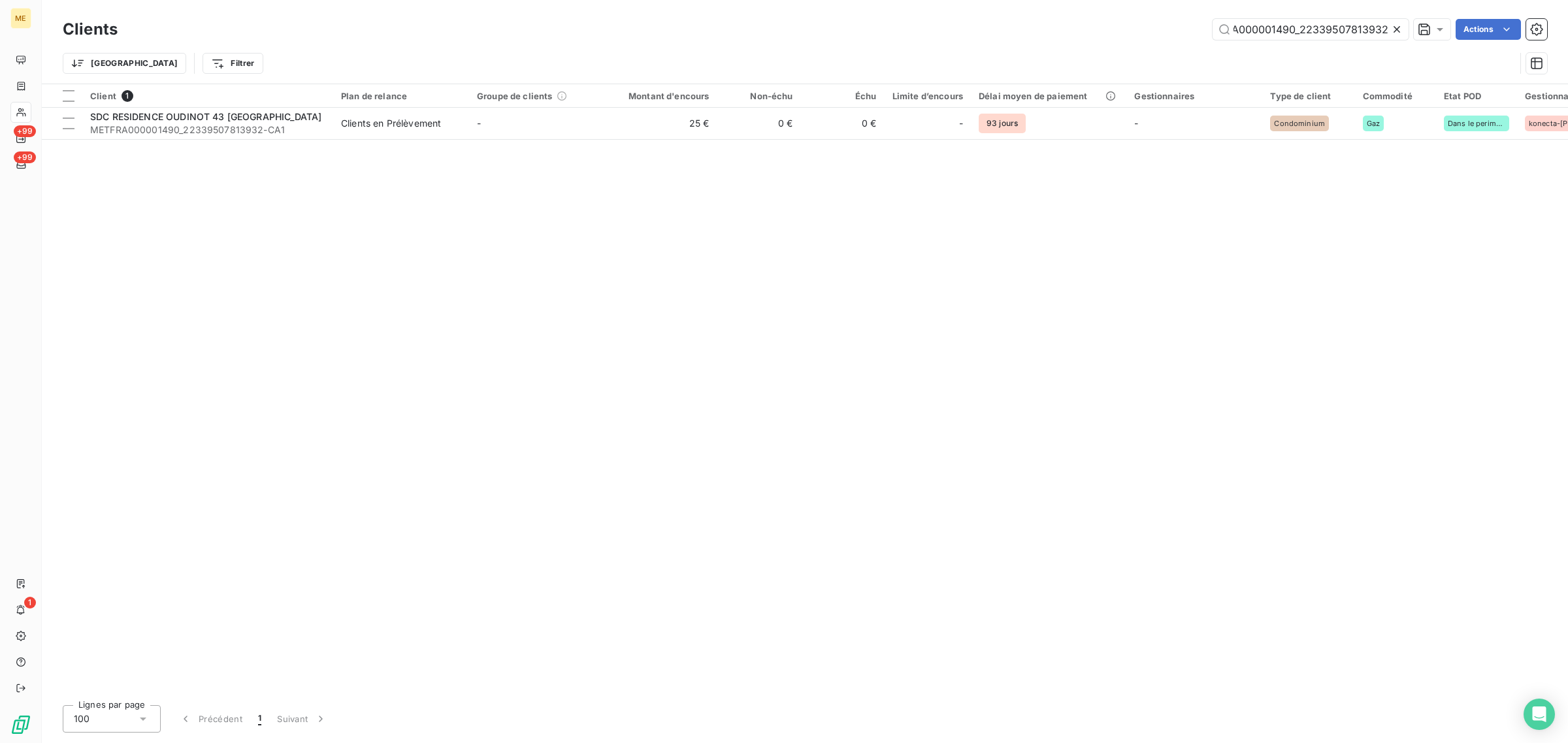
click at [1393, 28] on icon at bounding box center [1396, 29] width 13 height 13
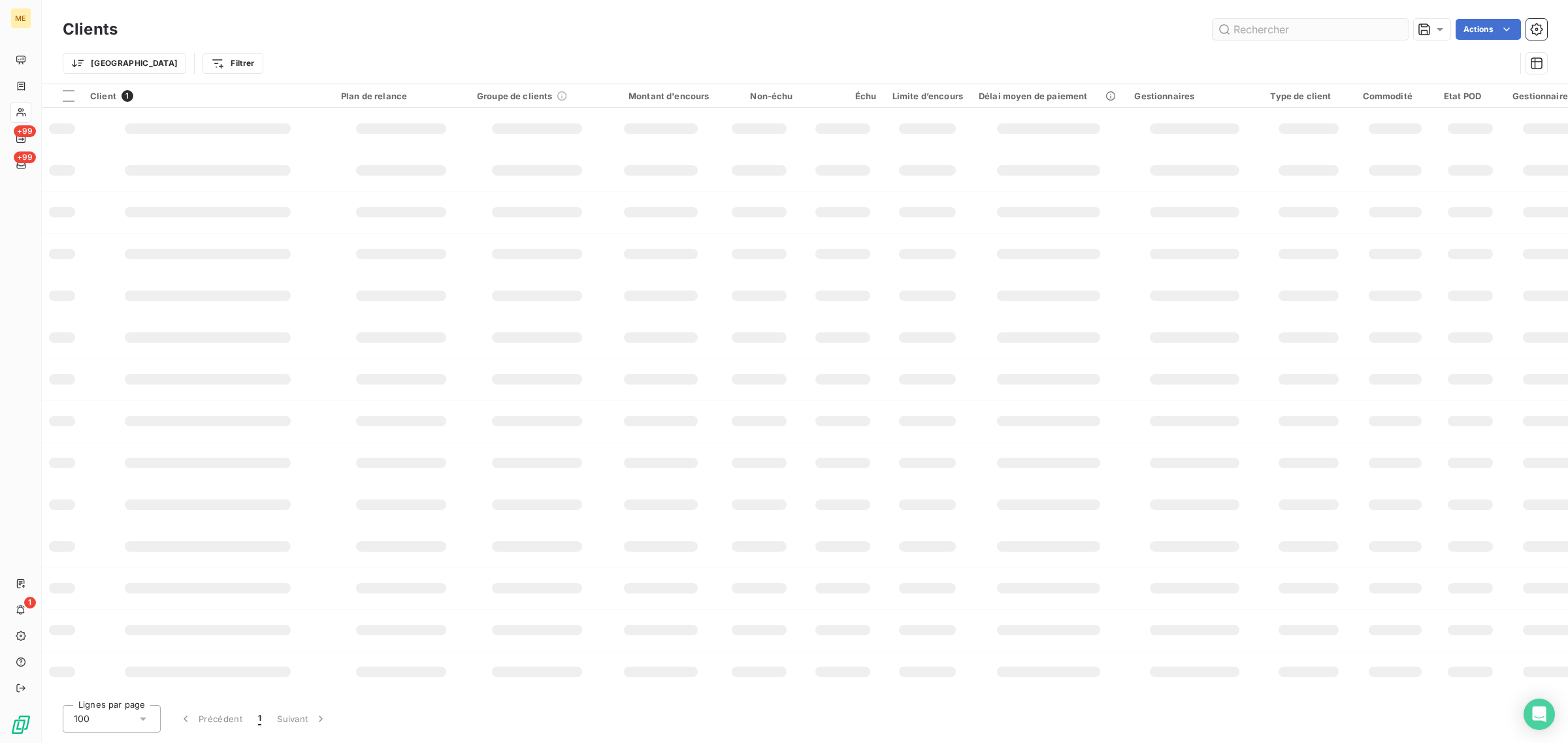
scroll to position [0, 0]
click at [1317, 26] on input "text" at bounding box center [1310, 28] width 196 height 20
paste input "METFRA000001782_30000960194757"
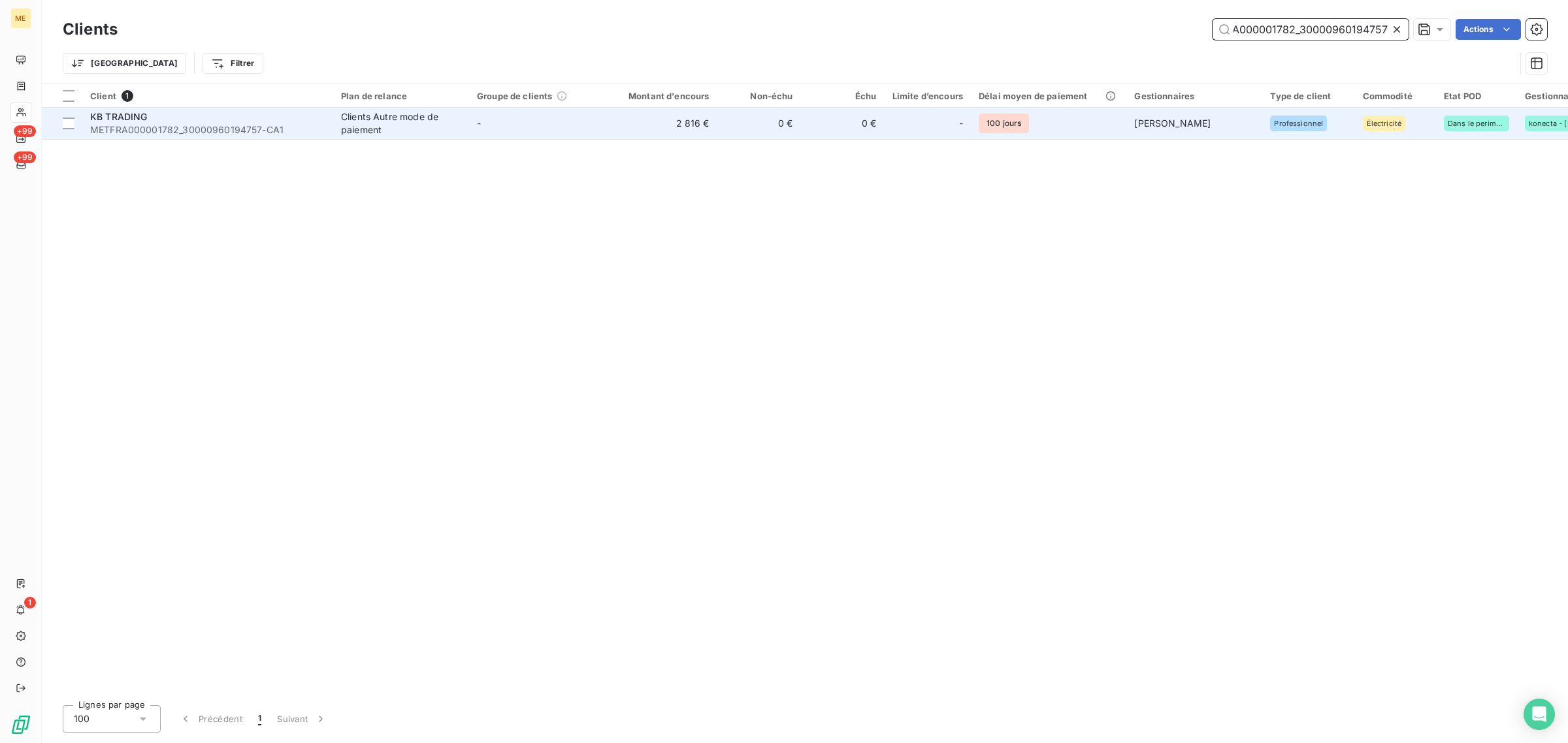
type input "METFRA000001782_30000960194757"
click at [637, 121] on td "2 816 €" at bounding box center [661, 123] width 112 height 31
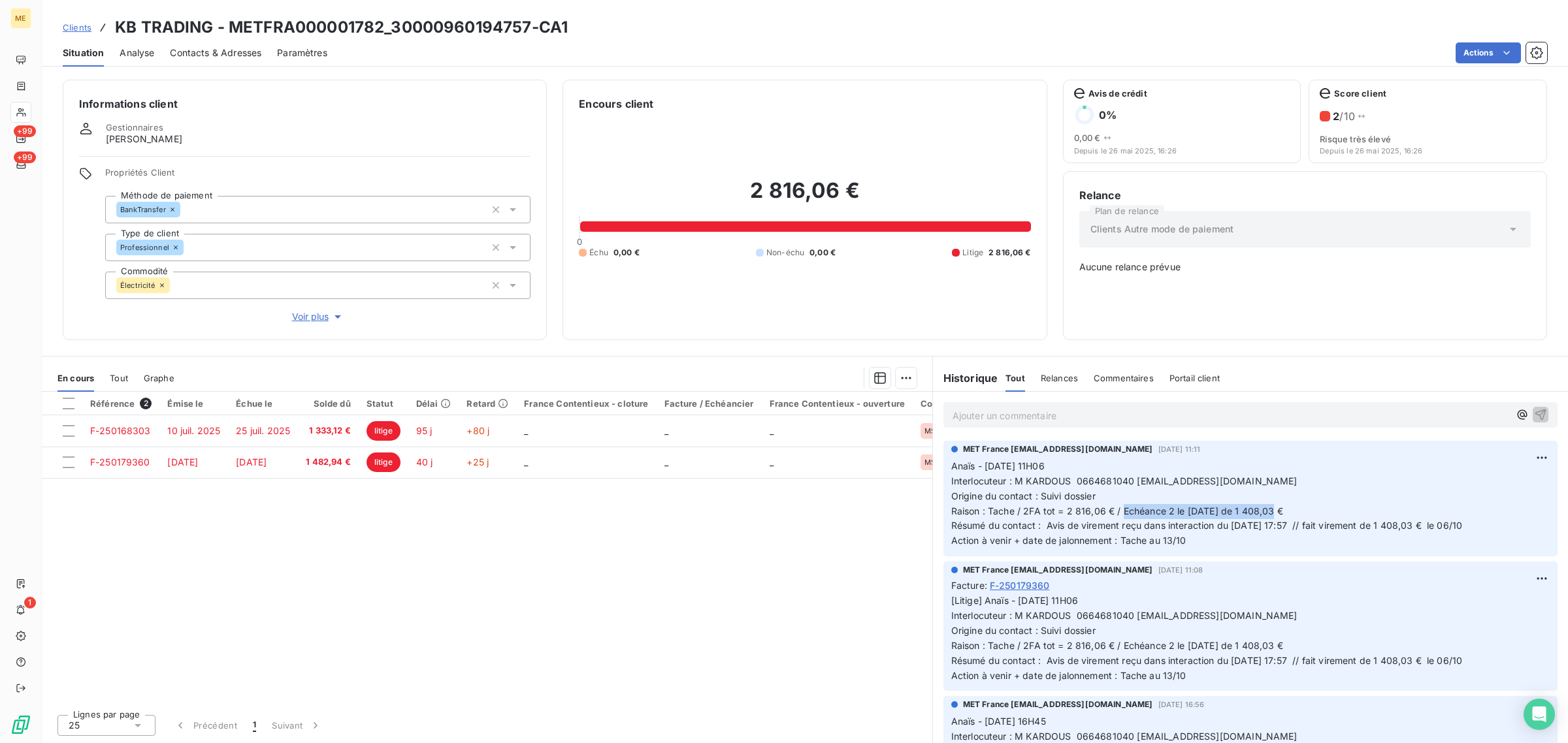
drag, startPoint x: 1124, startPoint y: 511, endPoint x: 1271, endPoint y: 513, distance: 147.0
click at [1271, 513] on span "Raison : Tache / 2FA tot = 2 816,06 € / Echéance 2 le [DATE] de 1 408,03 €" at bounding box center [1117, 511] width 332 height 11
drag, startPoint x: 1053, startPoint y: 526, endPoint x: 1302, endPoint y: 542, distance: 249.5
click at [1302, 542] on p "Anaïs - [DATE] 11H06 Interlocuteur : M KARDOUS 0664681040 [EMAIL_ADDRESS][DOMAI…" at bounding box center [1250, 504] width 598 height 89
click at [1266, 542] on p "Anaïs - [DATE] 11H06 Interlocuteur : M KARDOUS 0664681040 [EMAIL_ADDRESS][DOMAI…" at bounding box center [1250, 504] width 598 height 89
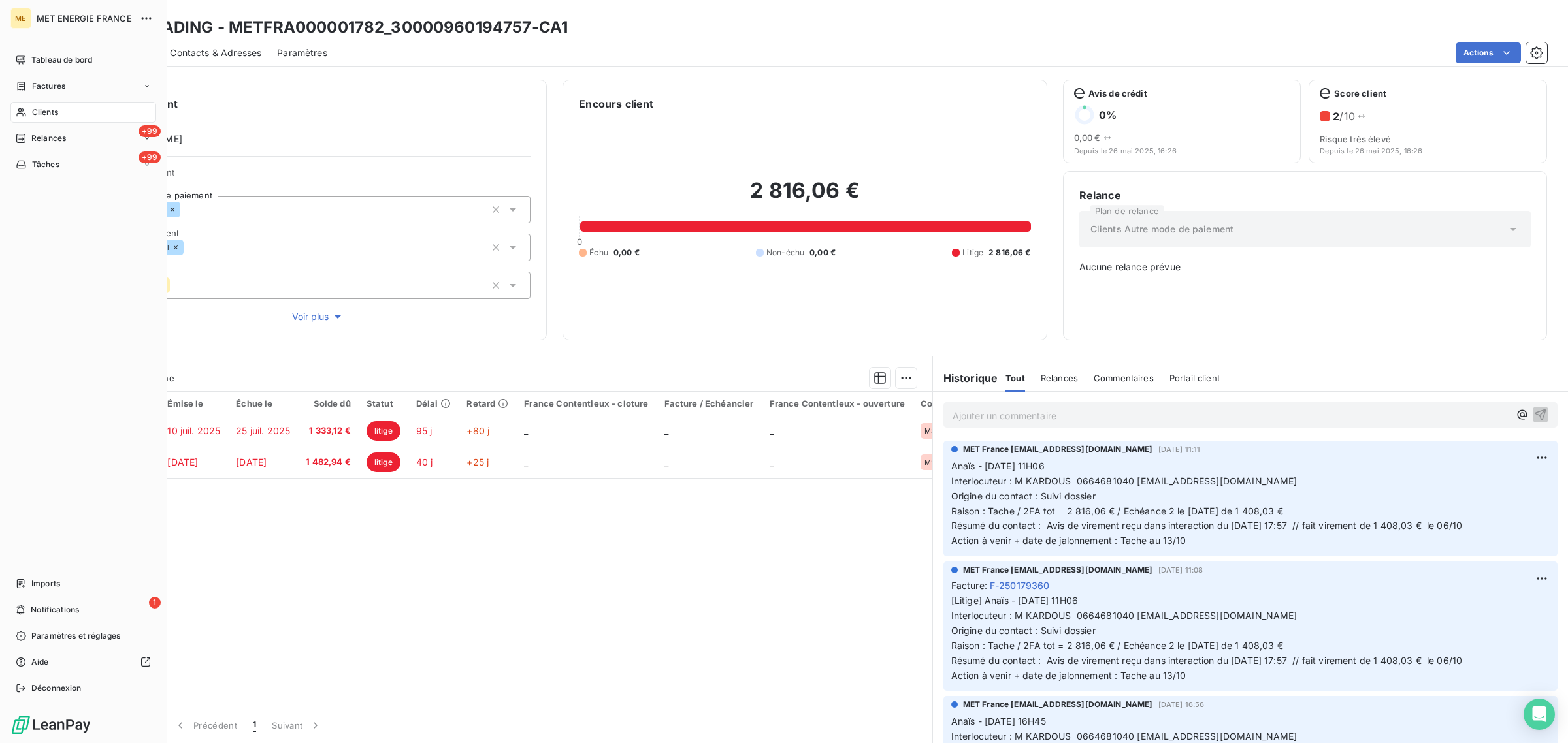
click at [19, 109] on icon at bounding box center [20, 113] width 9 height 9
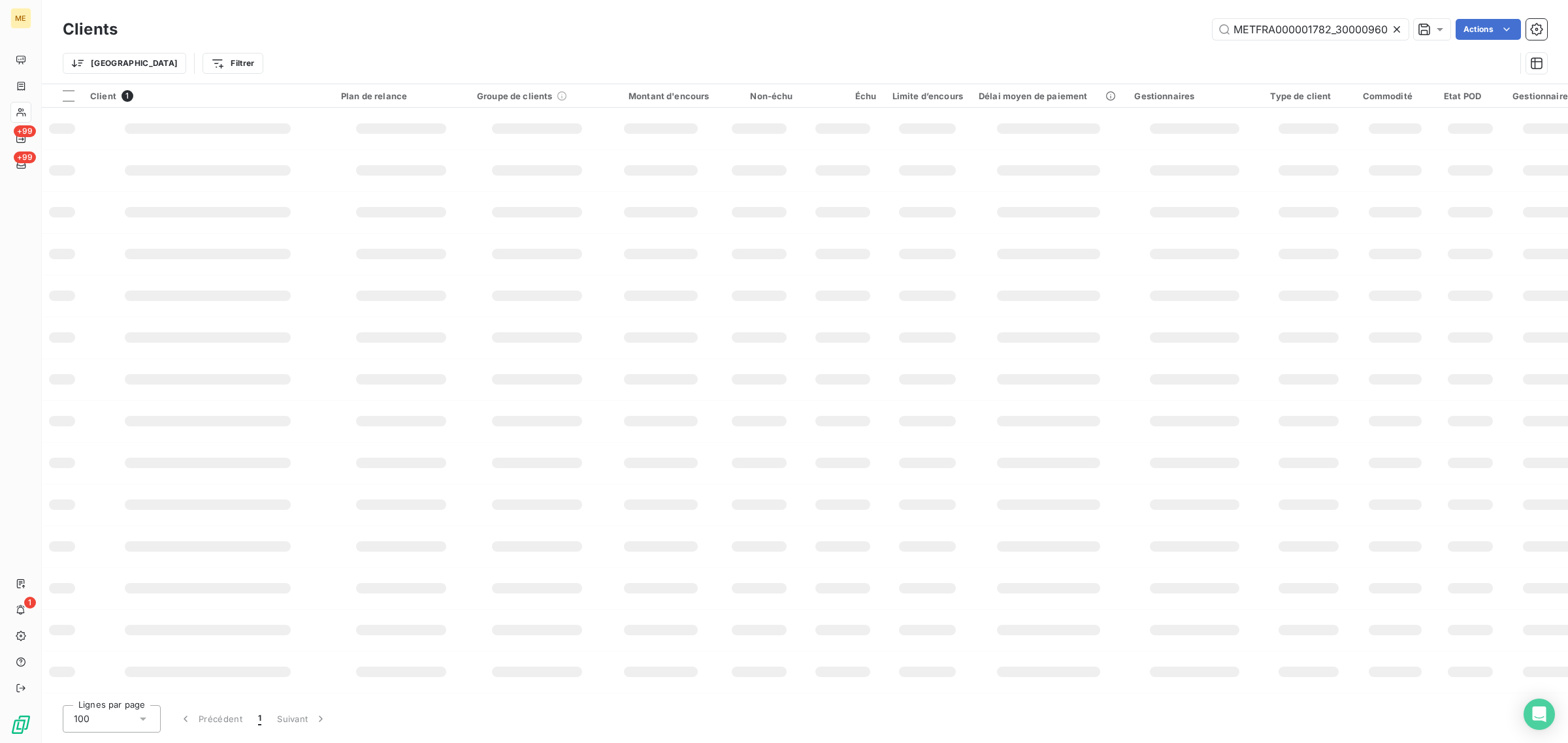
scroll to position [0, 36]
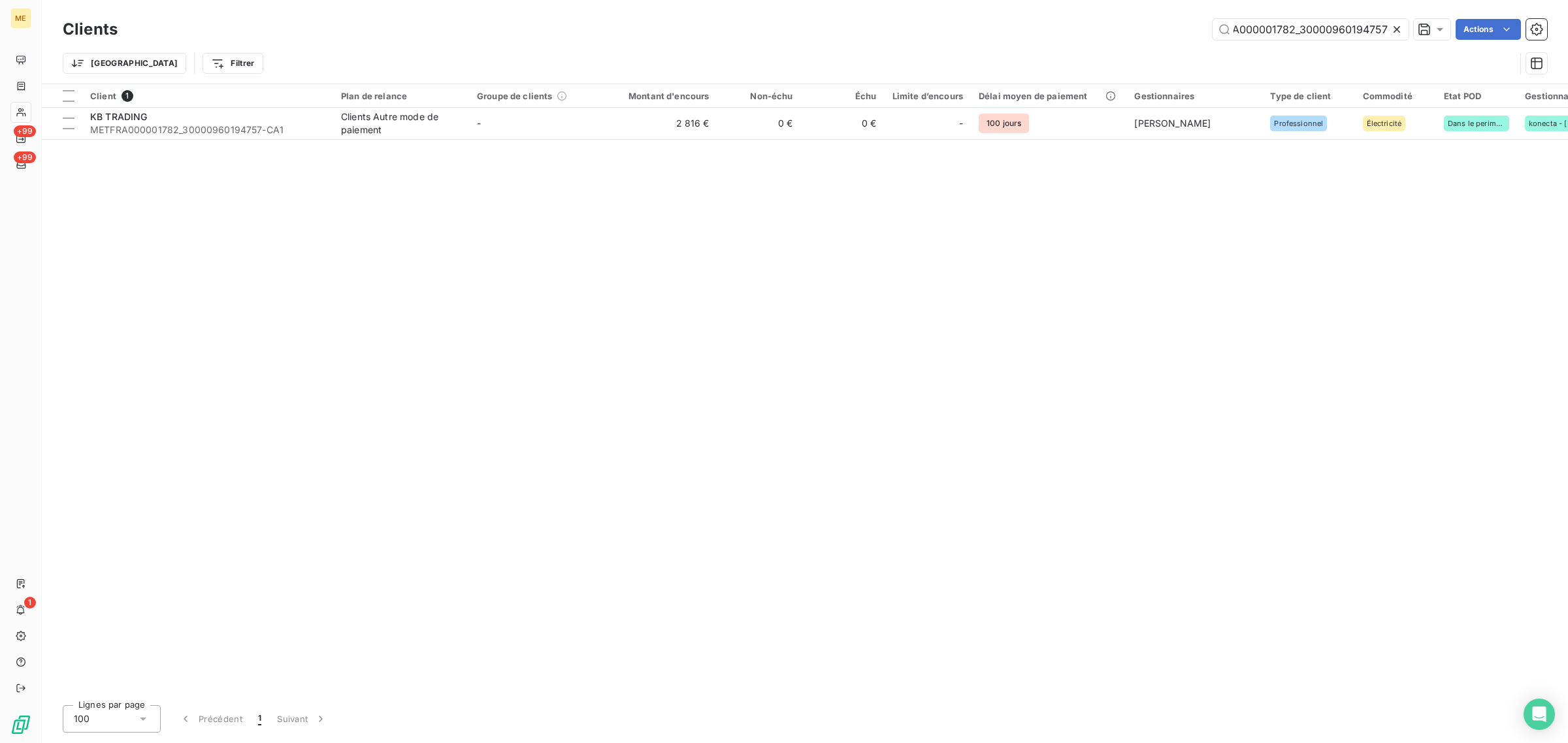
click at [1393, 26] on icon at bounding box center [1396, 29] width 13 height 13
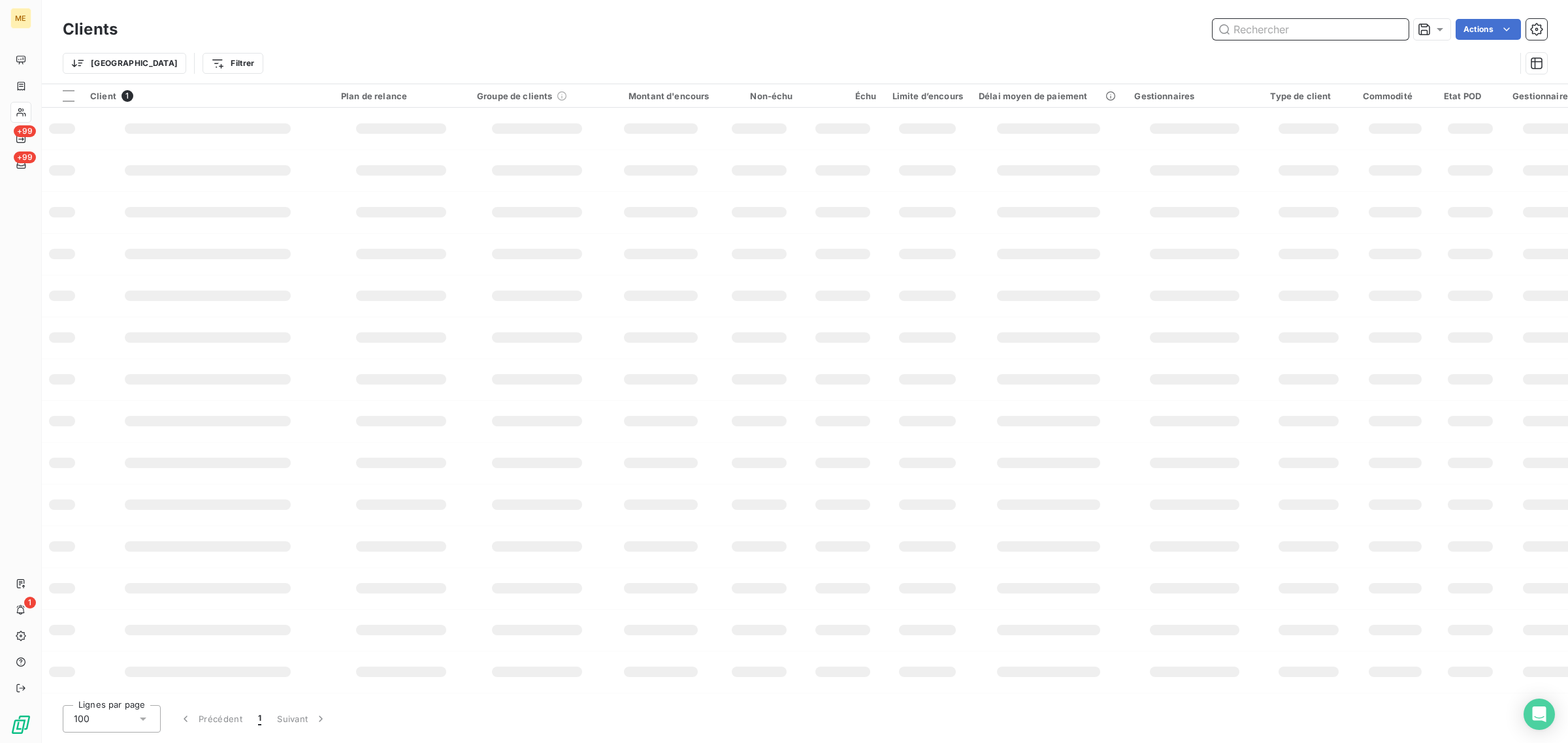
click at [1332, 26] on input "text" at bounding box center [1310, 28] width 196 height 20
paste input "METFRA000004084_06473516627395"
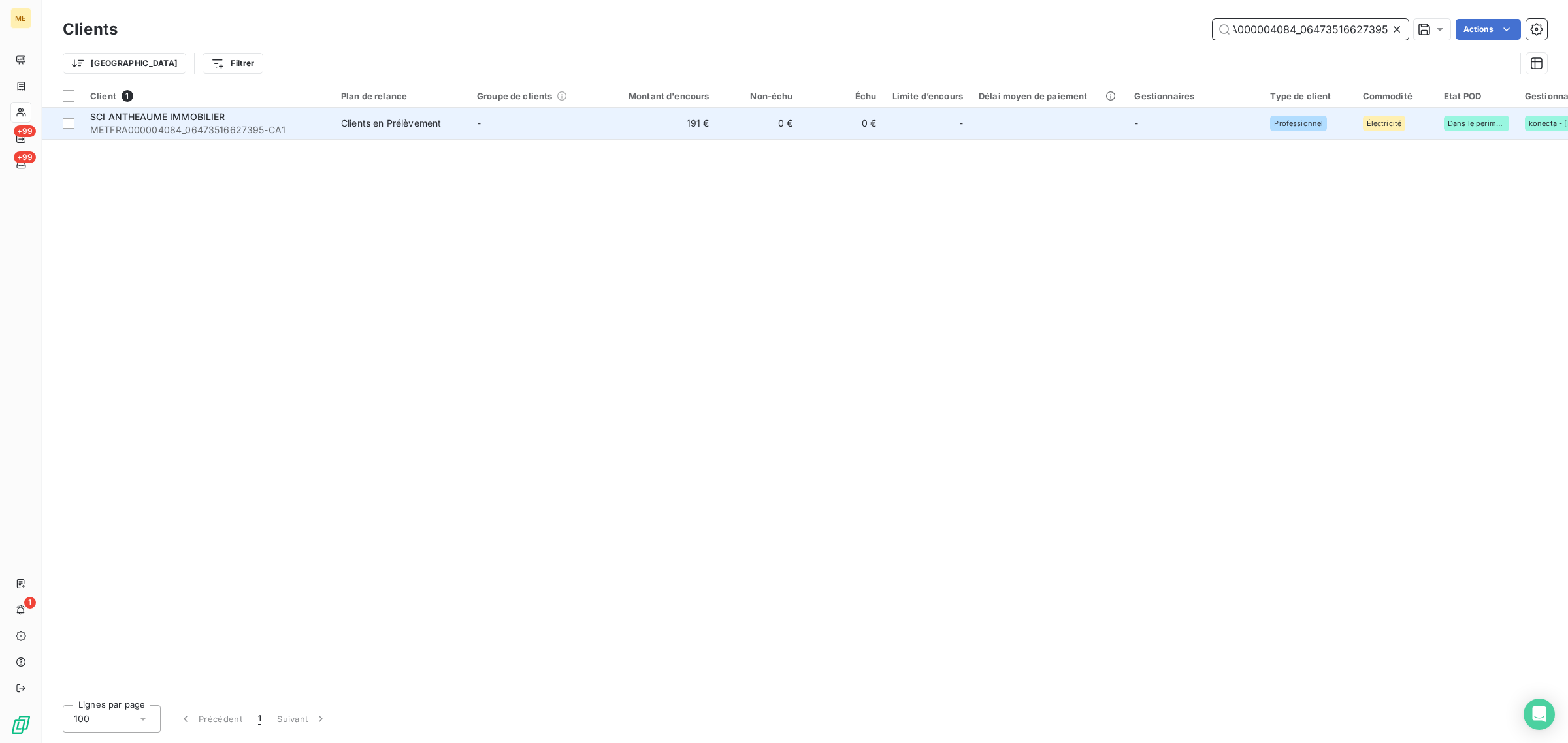
type input "METFRA000004084_06473516627395"
click at [626, 129] on td "191 €" at bounding box center [661, 123] width 112 height 31
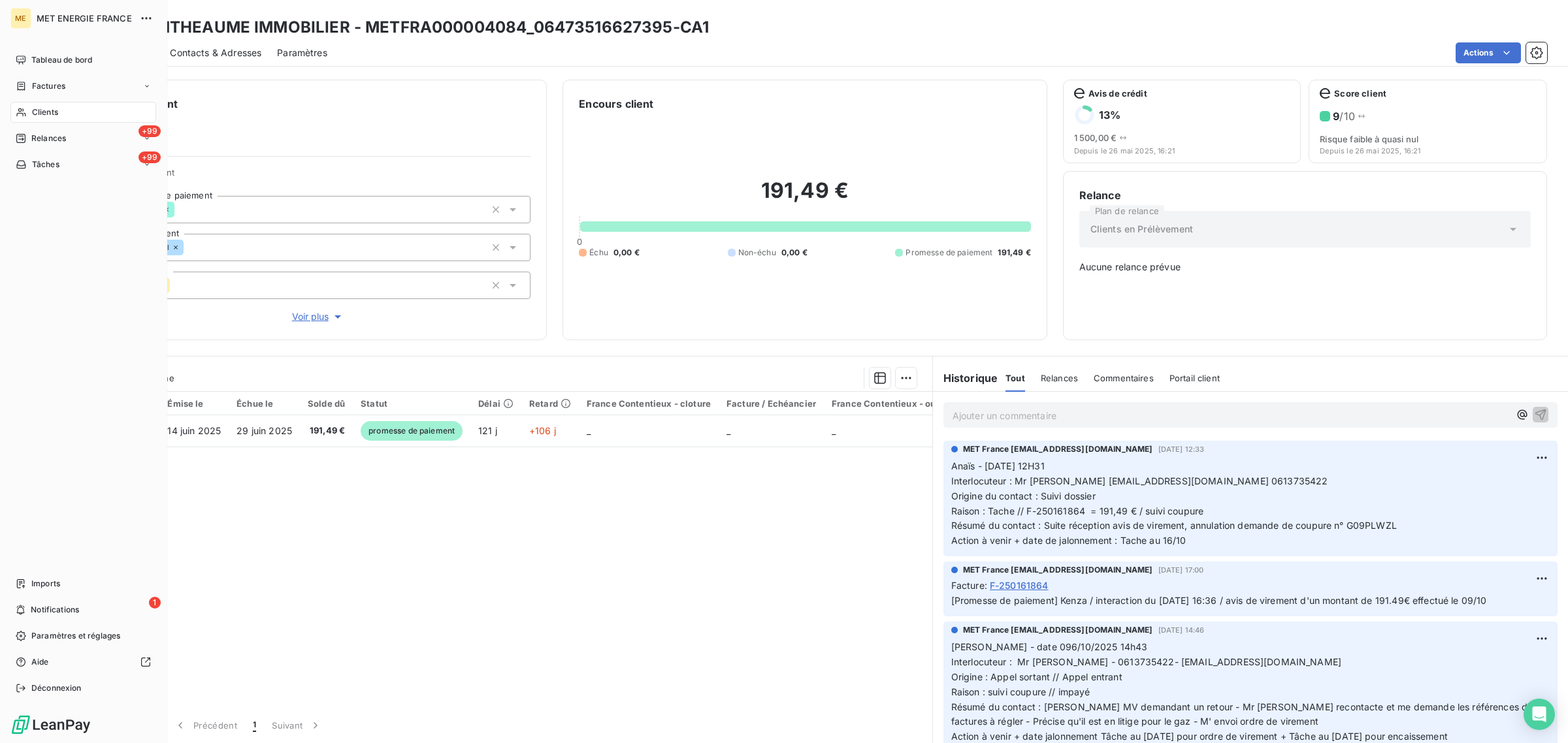
click at [29, 107] on div "Clients" at bounding box center [84, 111] width 146 height 20
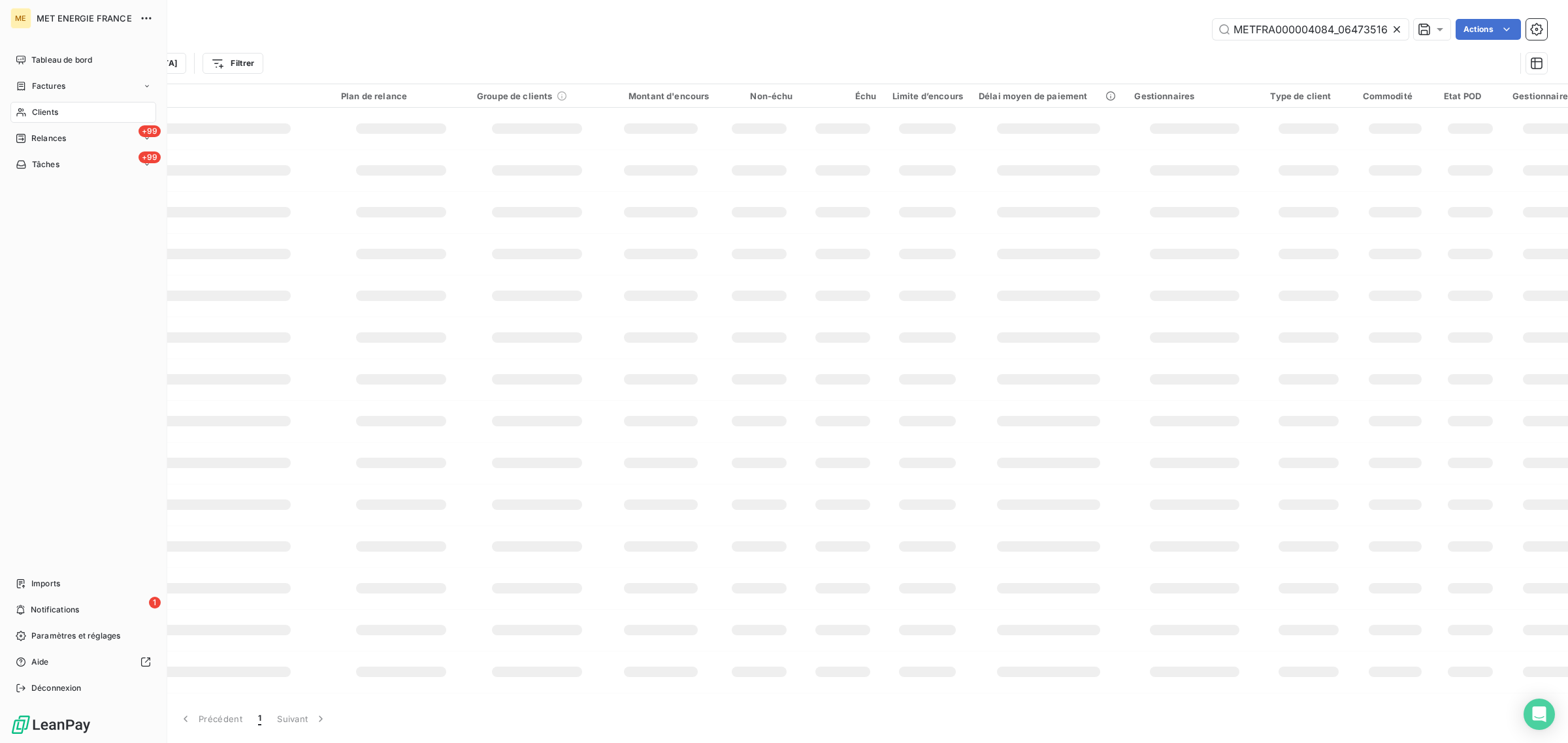
scroll to position [0, 38]
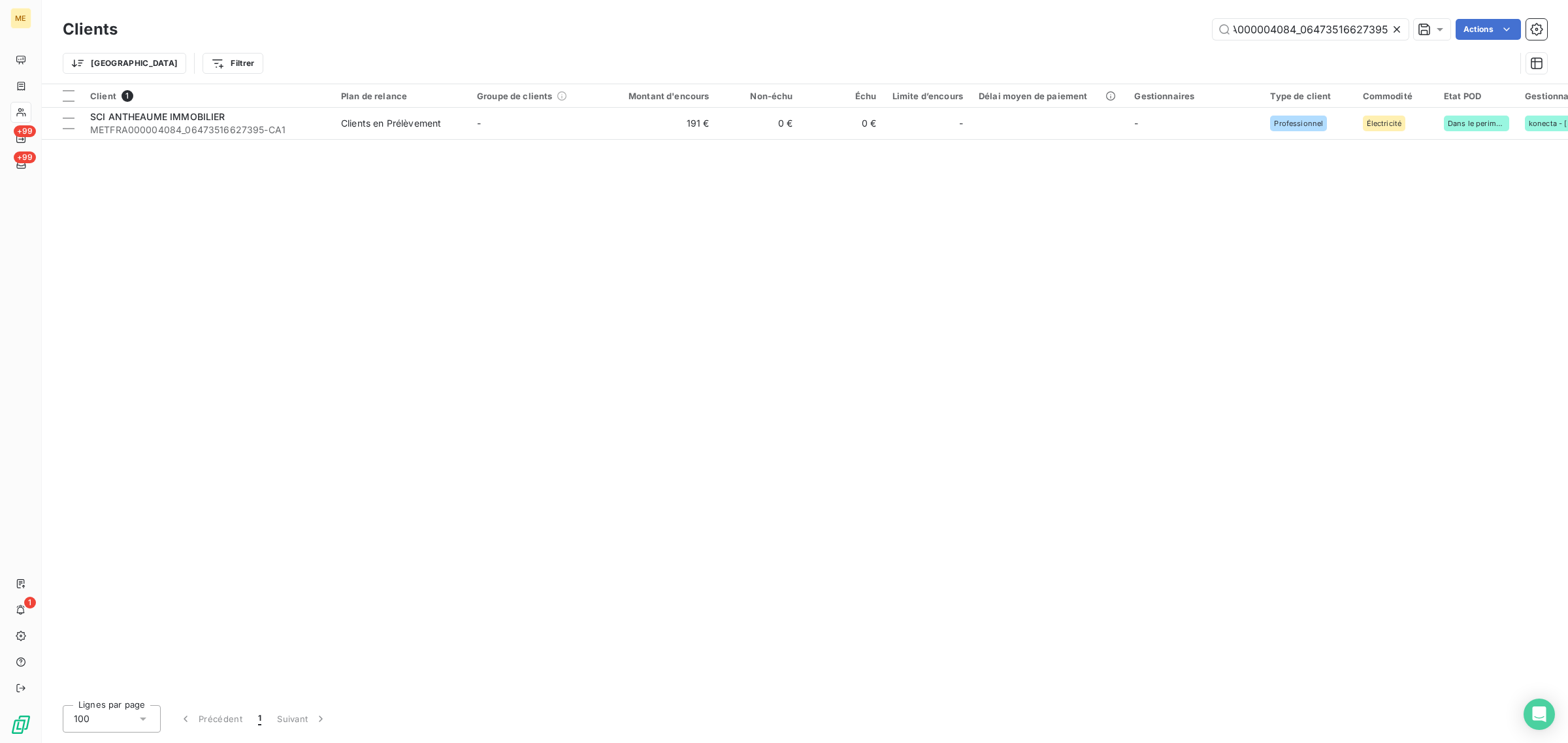
click at [1398, 26] on icon at bounding box center [1396, 29] width 13 height 13
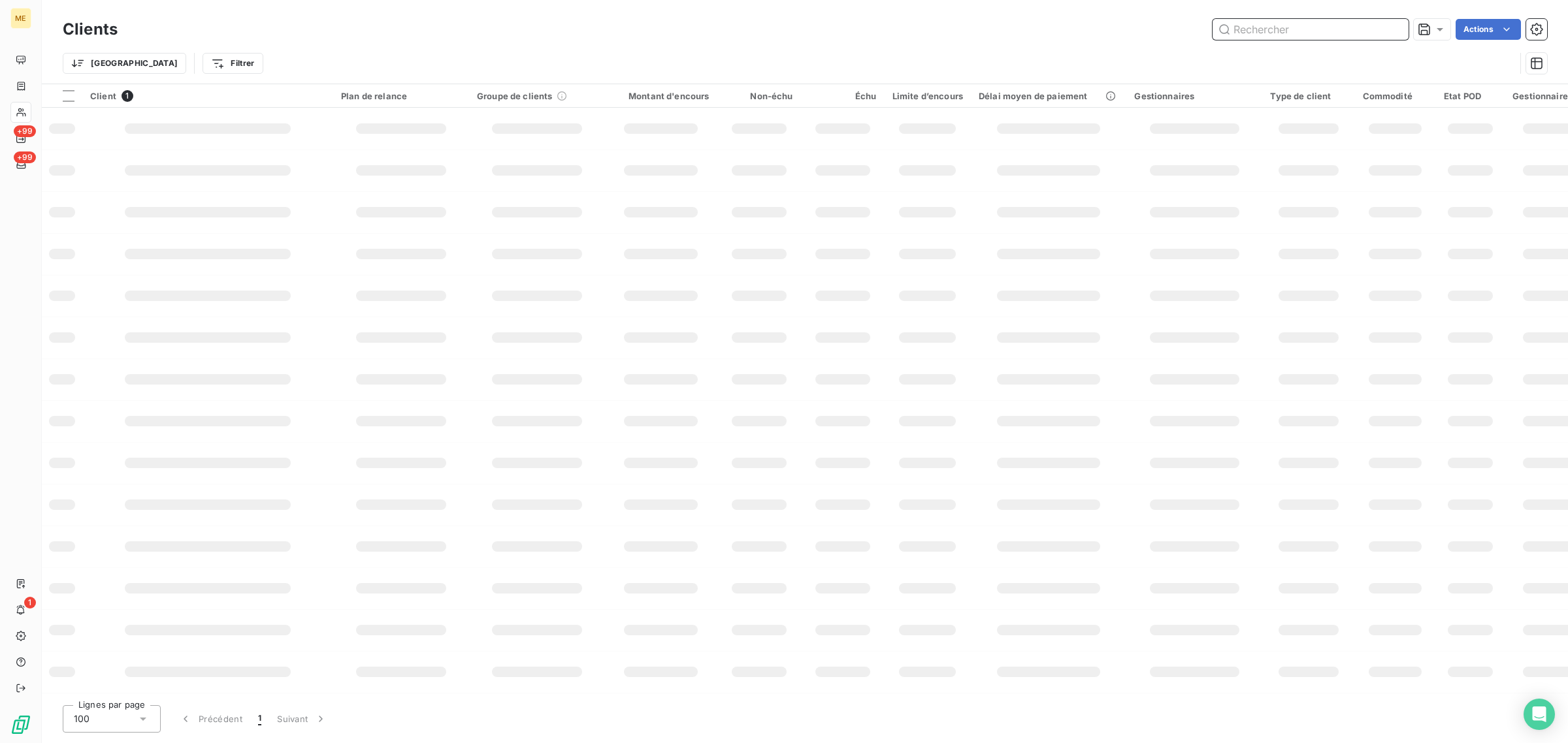
click at [1337, 31] on input "text" at bounding box center [1310, 28] width 196 height 20
paste input "METFRA000003352_21478147564110"
type input "METFRA000003352_21478147564110"
click at [666, 278] on td at bounding box center [661, 295] width 112 height 42
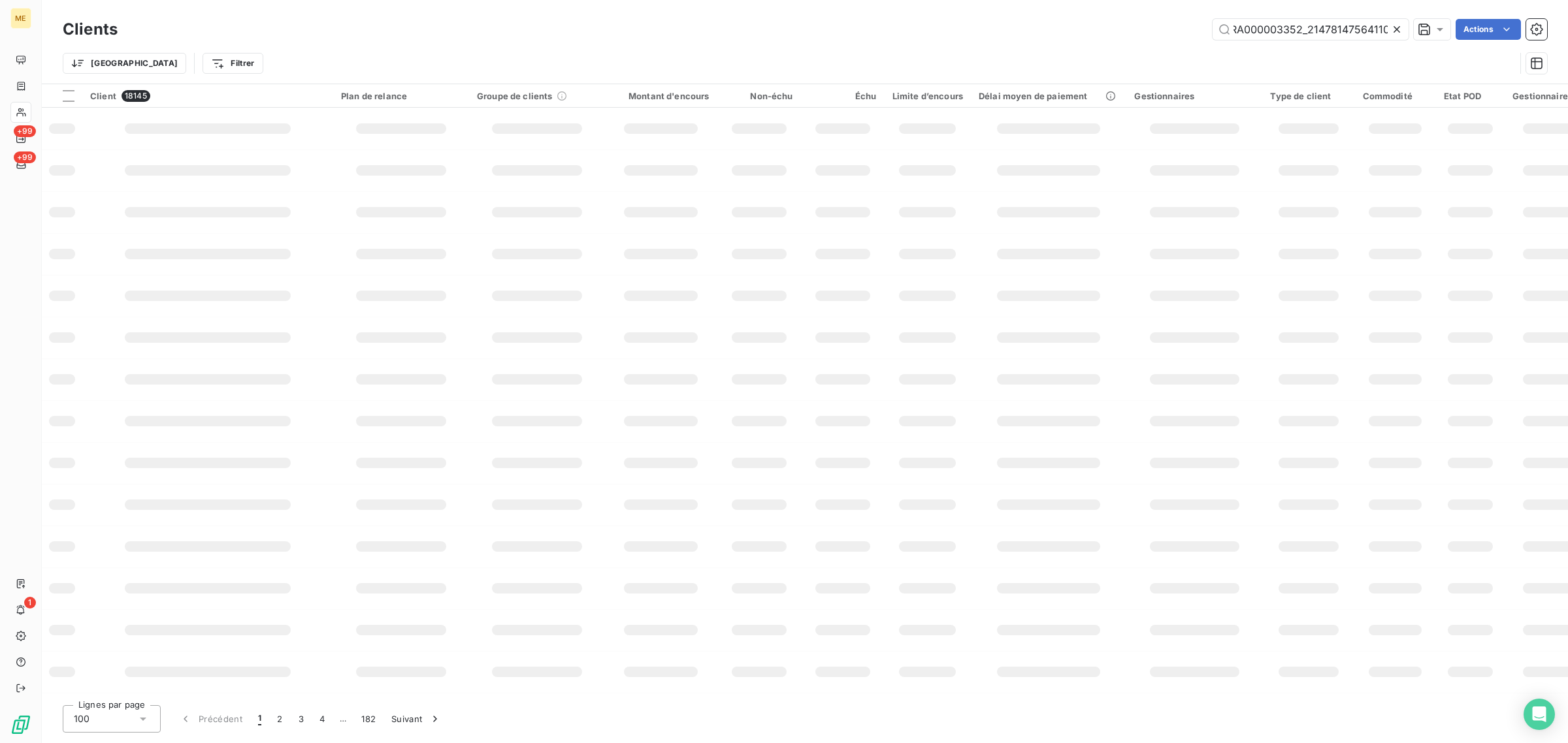
scroll to position [0, 0]
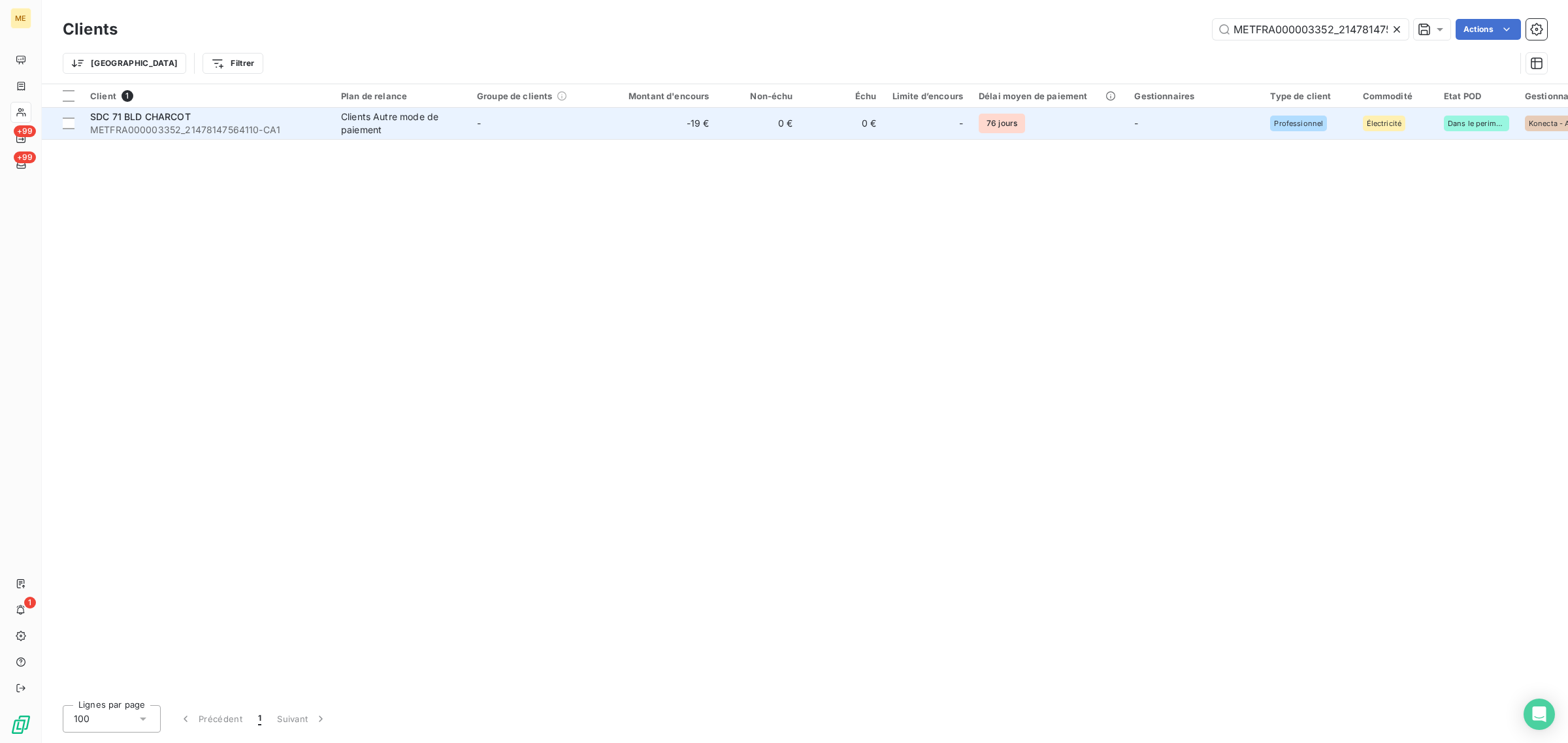
click at [660, 122] on td "-19 €" at bounding box center [661, 123] width 112 height 31
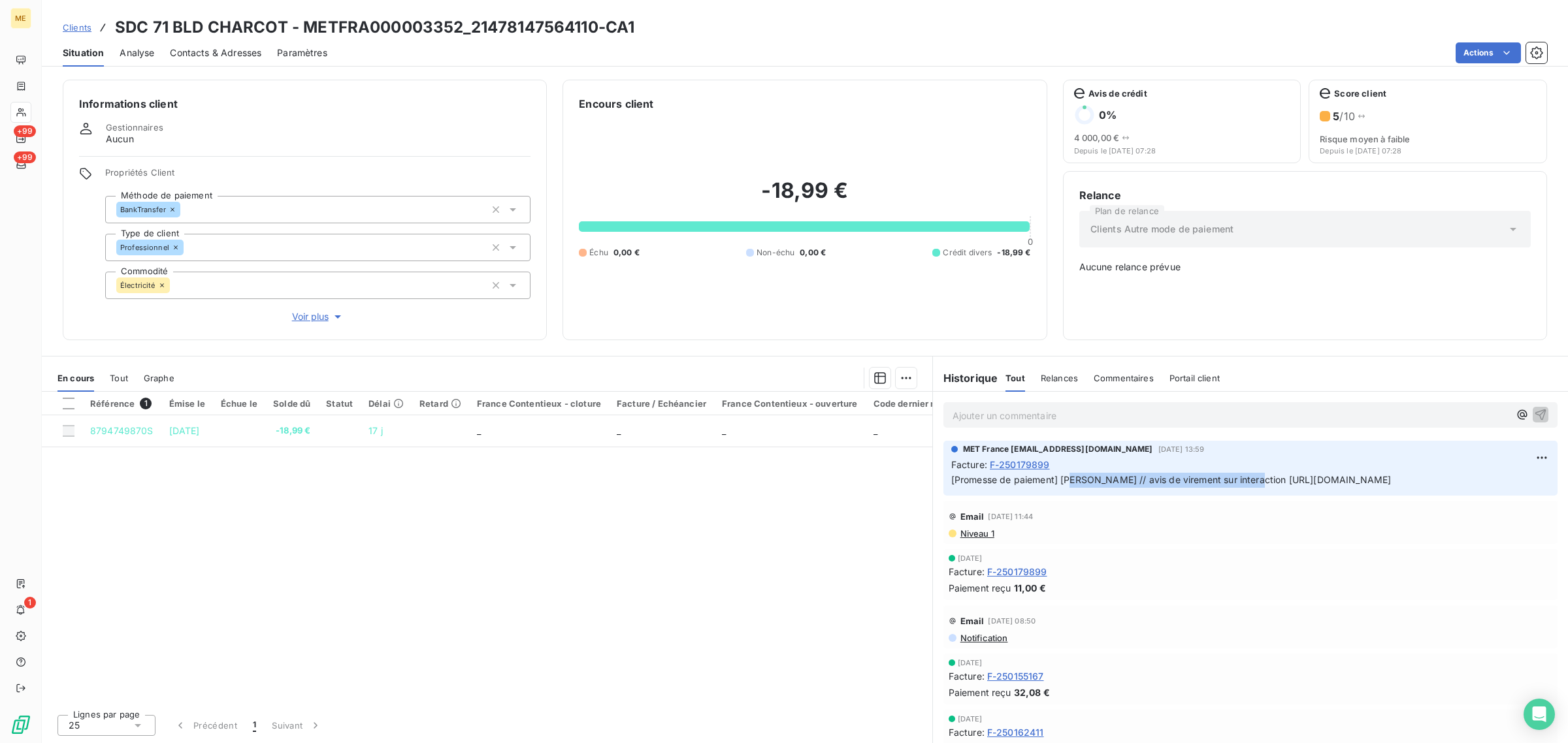
drag, startPoint x: 1072, startPoint y: 478, endPoint x: 1273, endPoint y: 481, distance: 201.0
click at [1273, 481] on p "[Promesse de paiement] [PERSON_NAME] // avis de virement sur interaction [URL][…" at bounding box center [1250, 480] width 598 height 15
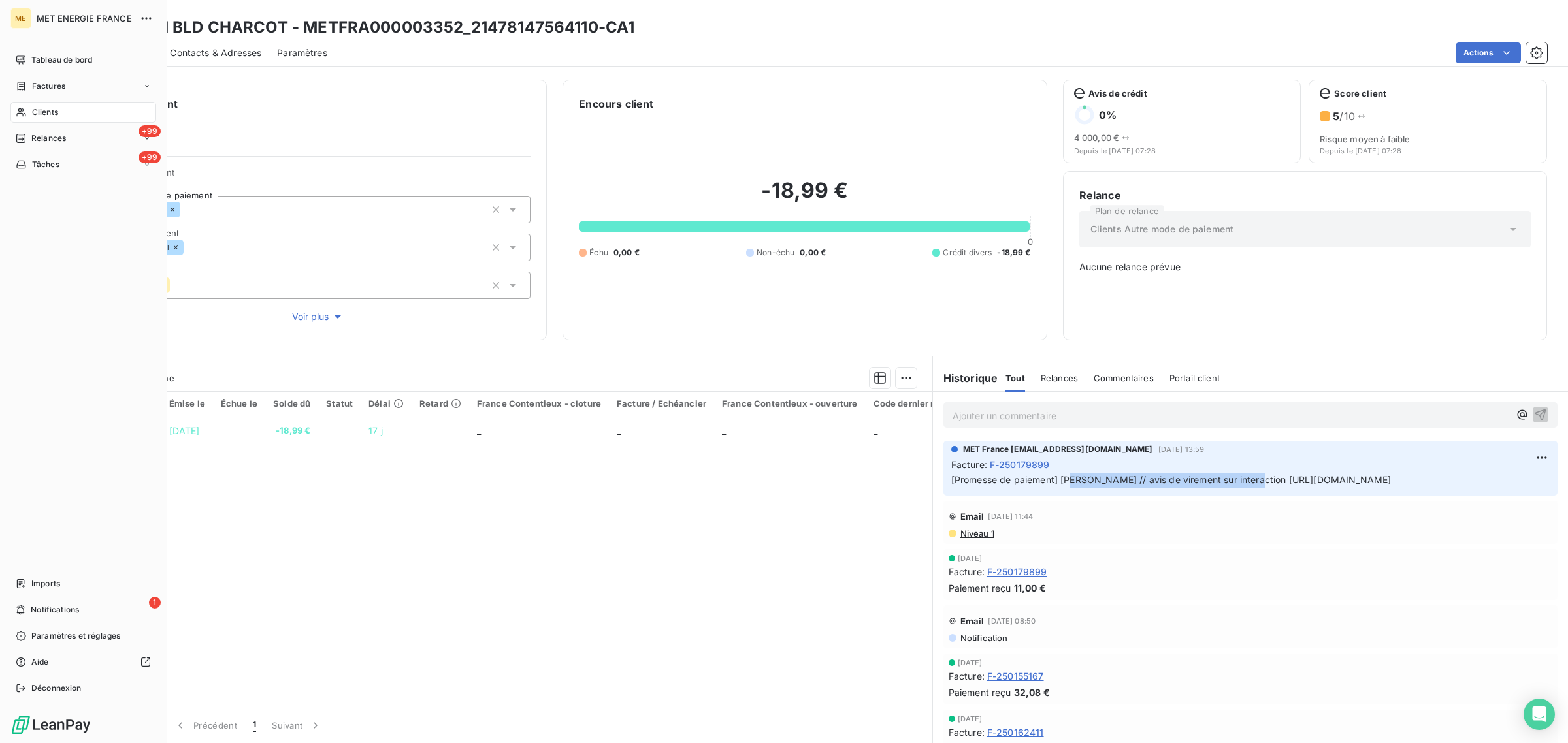
click at [30, 108] on div "Clients" at bounding box center [84, 111] width 146 height 20
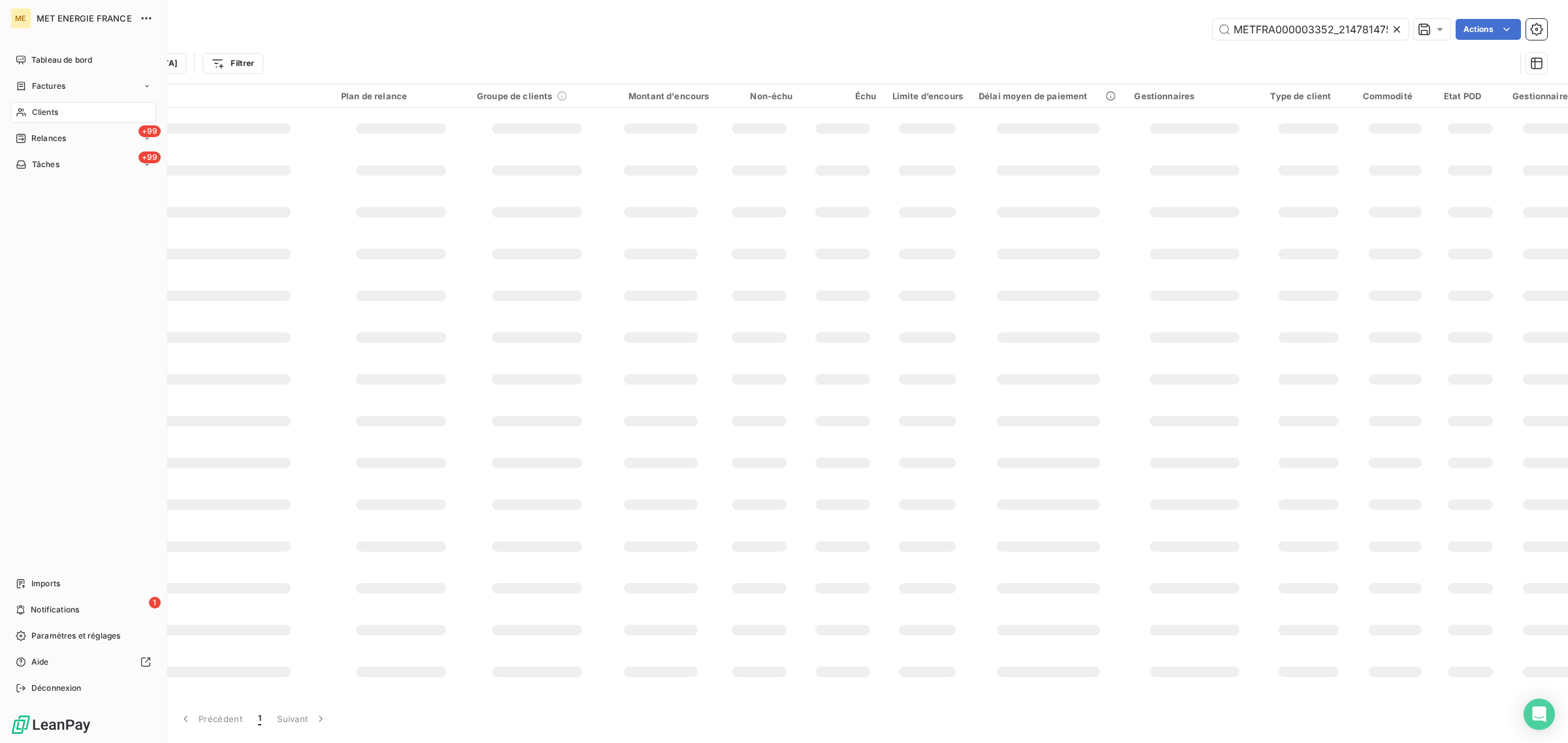
scroll to position [0, 31]
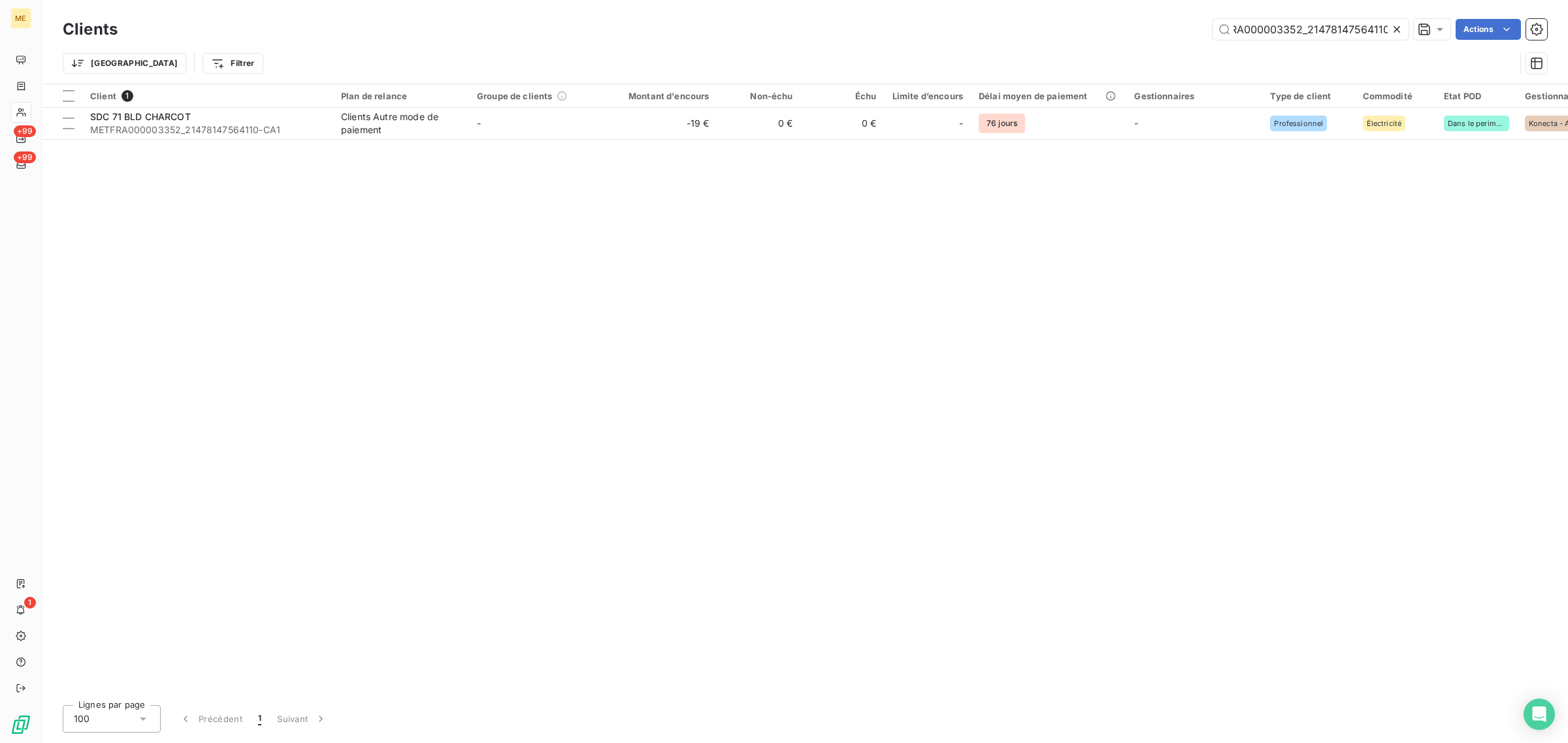
click at [1396, 27] on icon at bounding box center [1396, 29] width 13 height 13
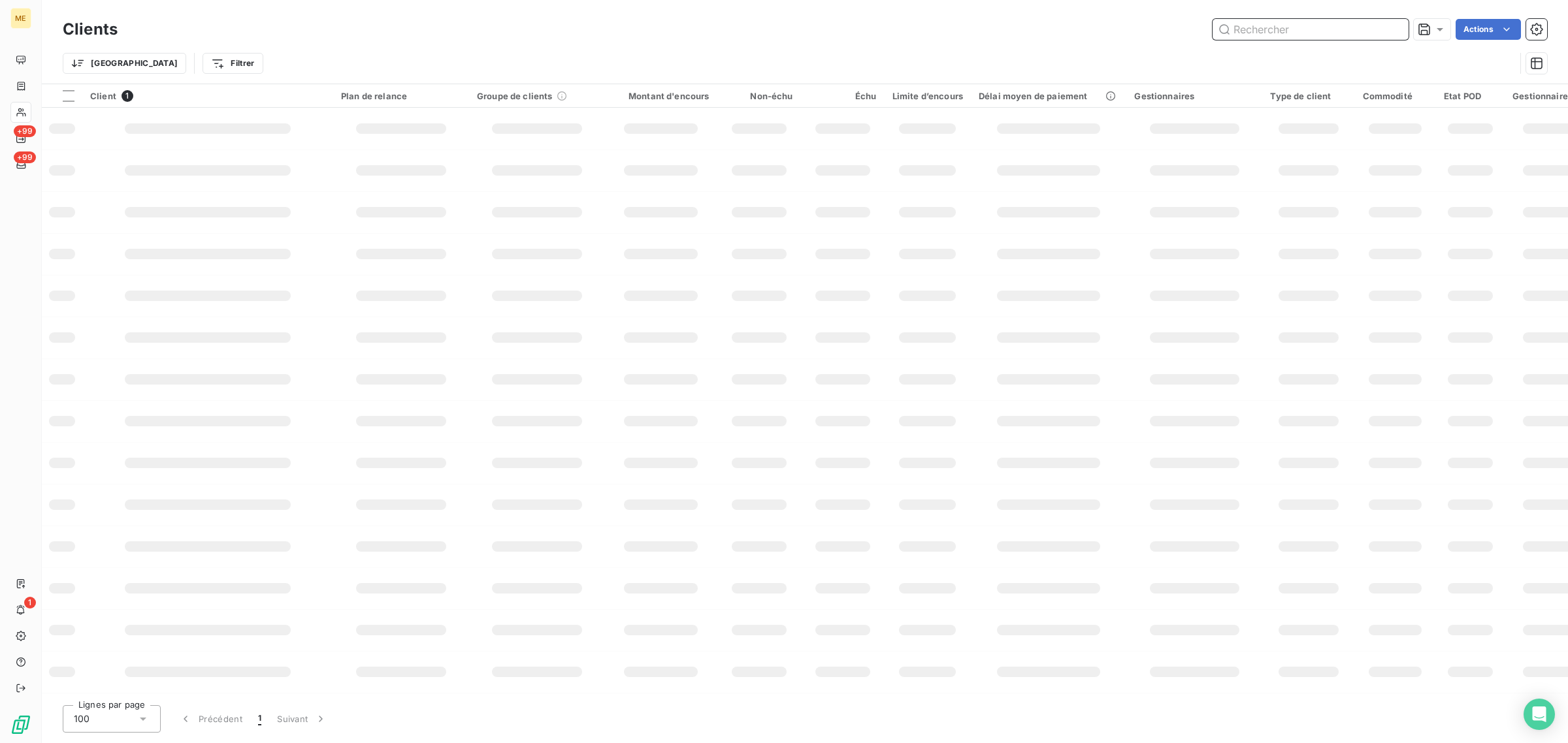
click at [1308, 28] on input "text" at bounding box center [1310, 28] width 196 height 20
paste input "METFRA000004850_02467149041898"
type input "METFRA000004850_02467149041898"
click at [661, 119] on td at bounding box center [661, 128] width 112 height 42
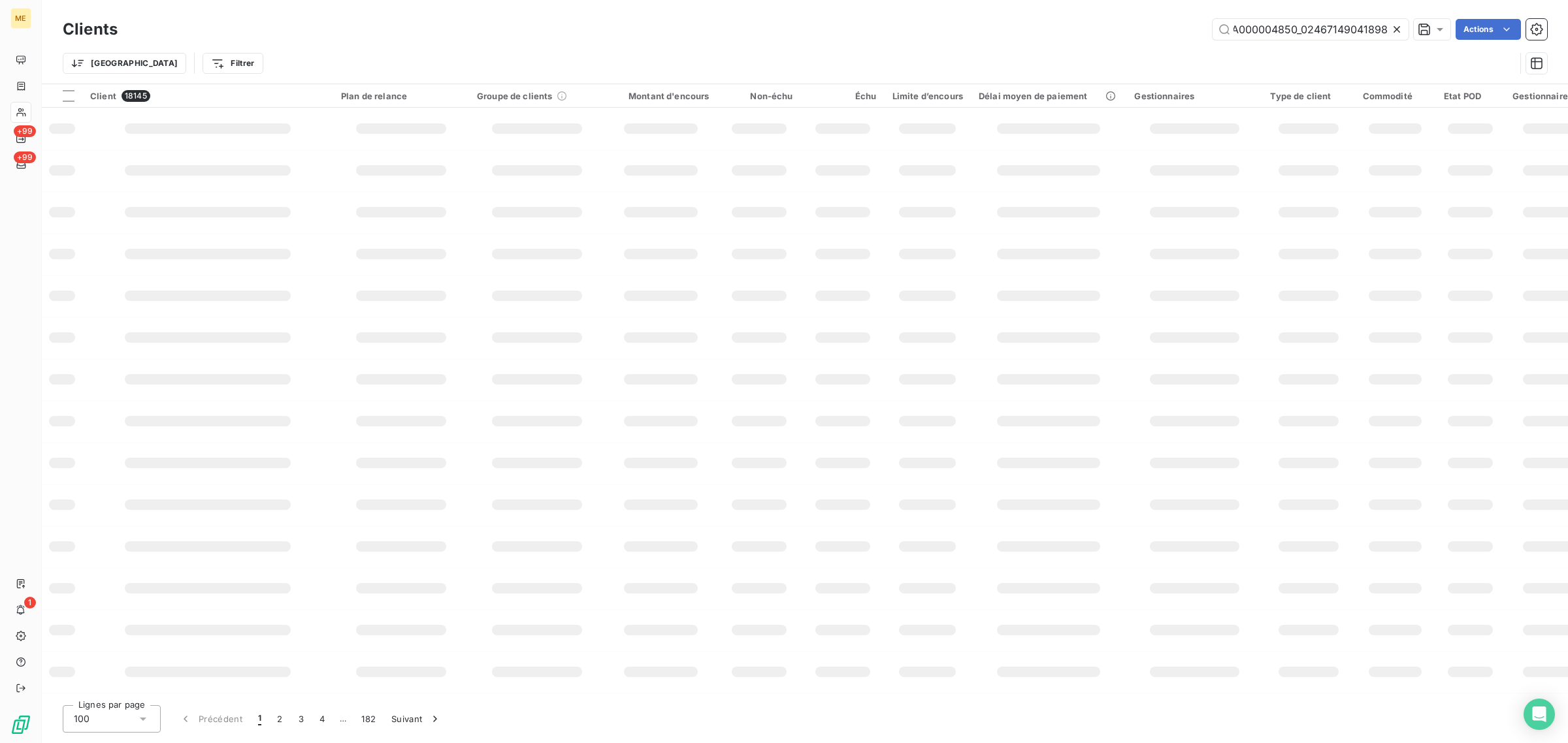
scroll to position [0, 0]
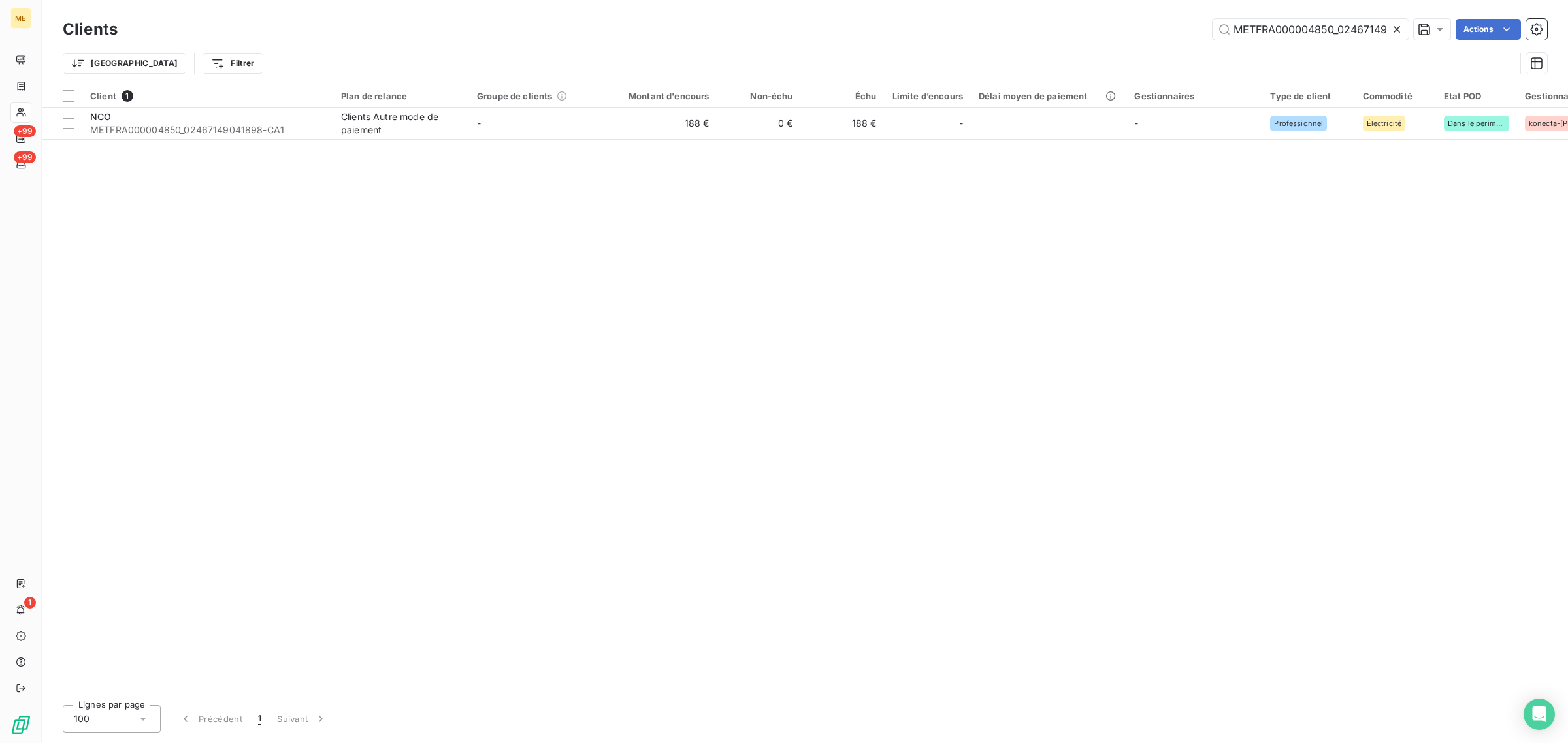
click at [652, 147] on div "Client 1 Plan de relance Groupe de clients Montant d'encours Non-échu Échu Limi…" at bounding box center [805, 390] width 1526 height 610
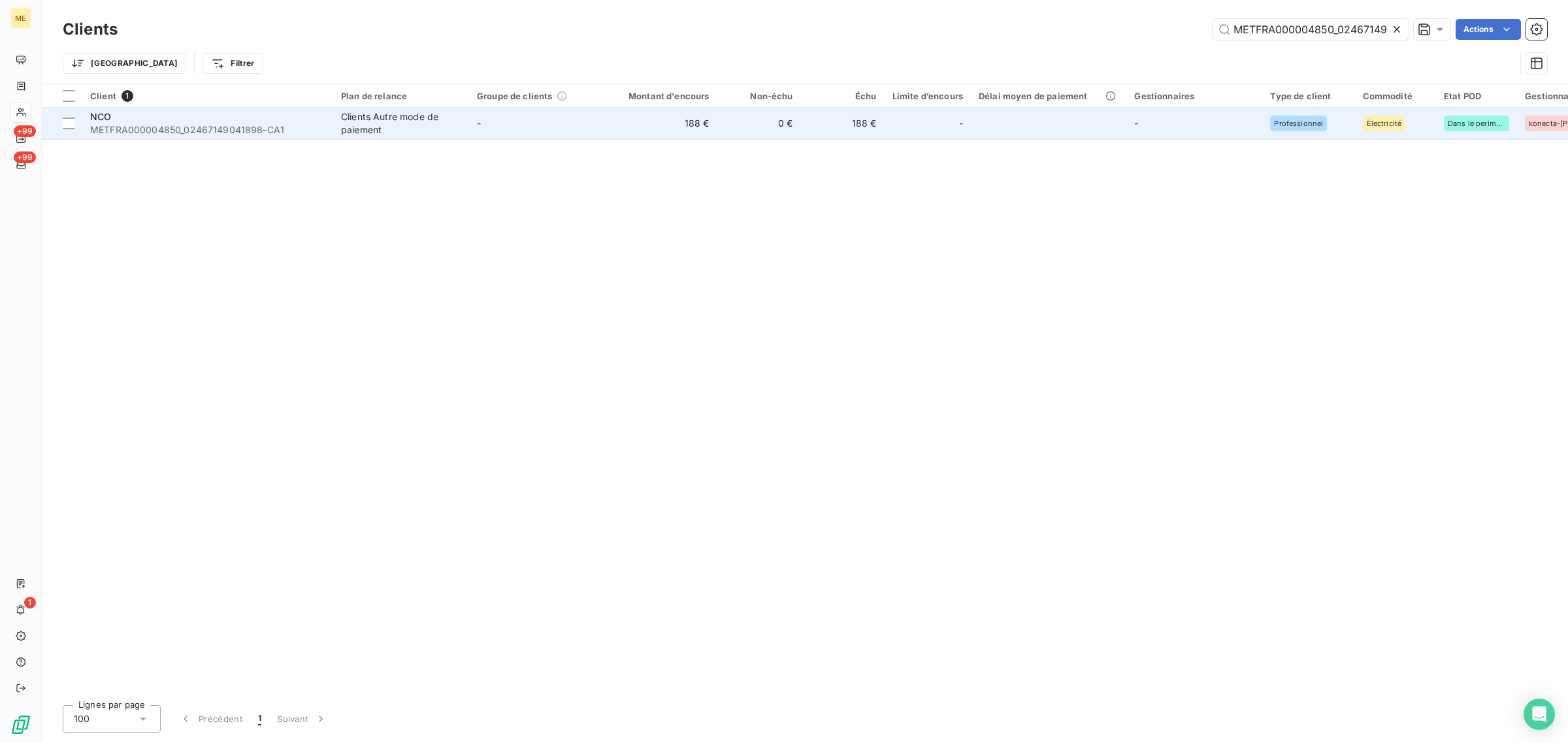
click at [645, 133] on td "188 €" at bounding box center [661, 123] width 112 height 31
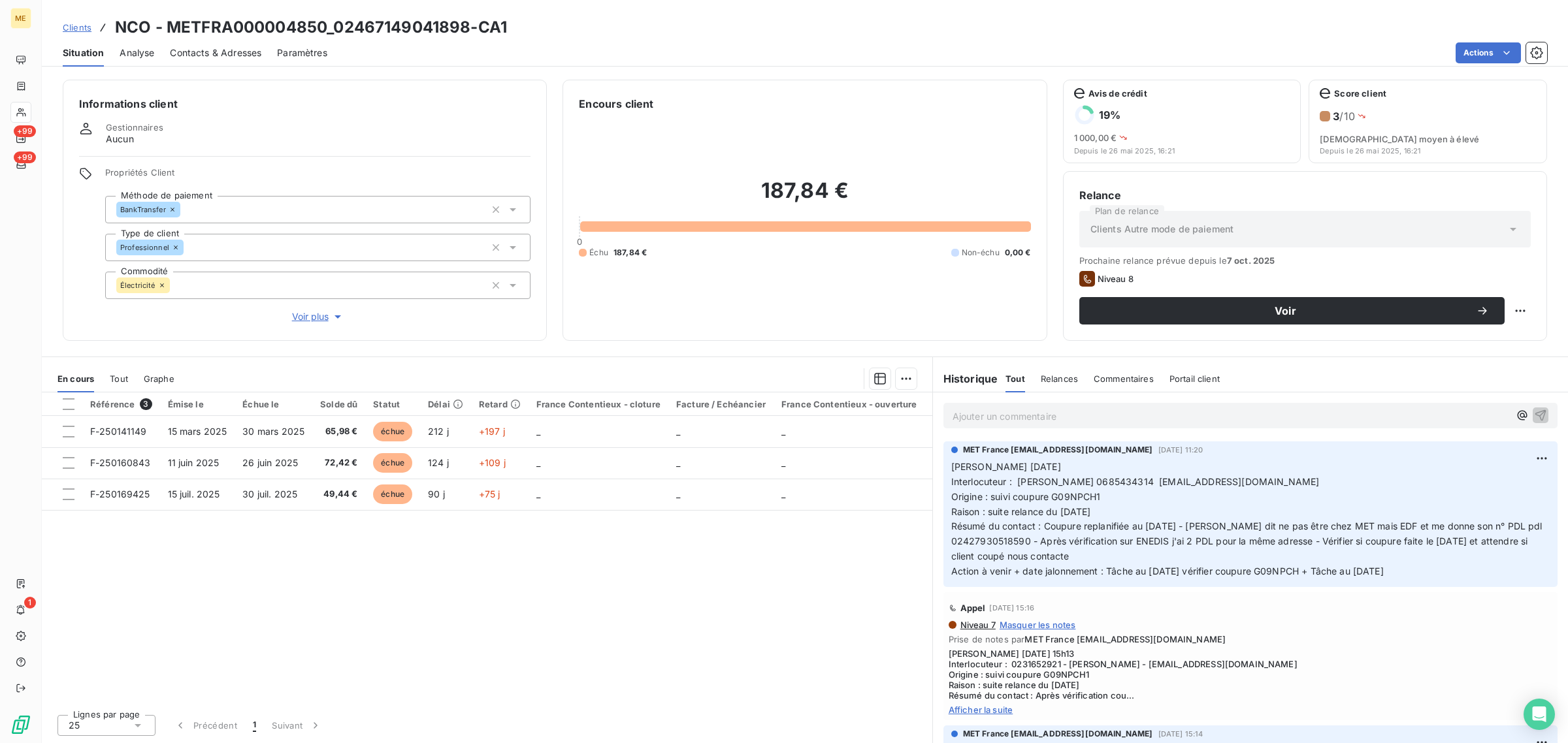
drag, startPoint x: 1056, startPoint y: 543, endPoint x: 1132, endPoint y: 558, distance: 77.5
click at [1132, 558] on p "[PERSON_NAME] [DATE] Interlocuteur : [PERSON_NAME] 0685434314 [EMAIL_ADDRESS][D…" at bounding box center [1250, 519] width 598 height 119
click at [500, 559] on div "Référence 3 Émise le Échue le Solde dû Statut Délai Retard France Contentieux -…" at bounding box center [487, 548] width 890 height 311
drag, startPoint x: 469, startPoint y: 30, endPoint x: 167, endPoint y: 33, distance: 302.0
click at [167, 33] on h3 "NCO - METFRA000004850_02467149041898-CA1" at bounding box center [311, 28] width 392 height 23
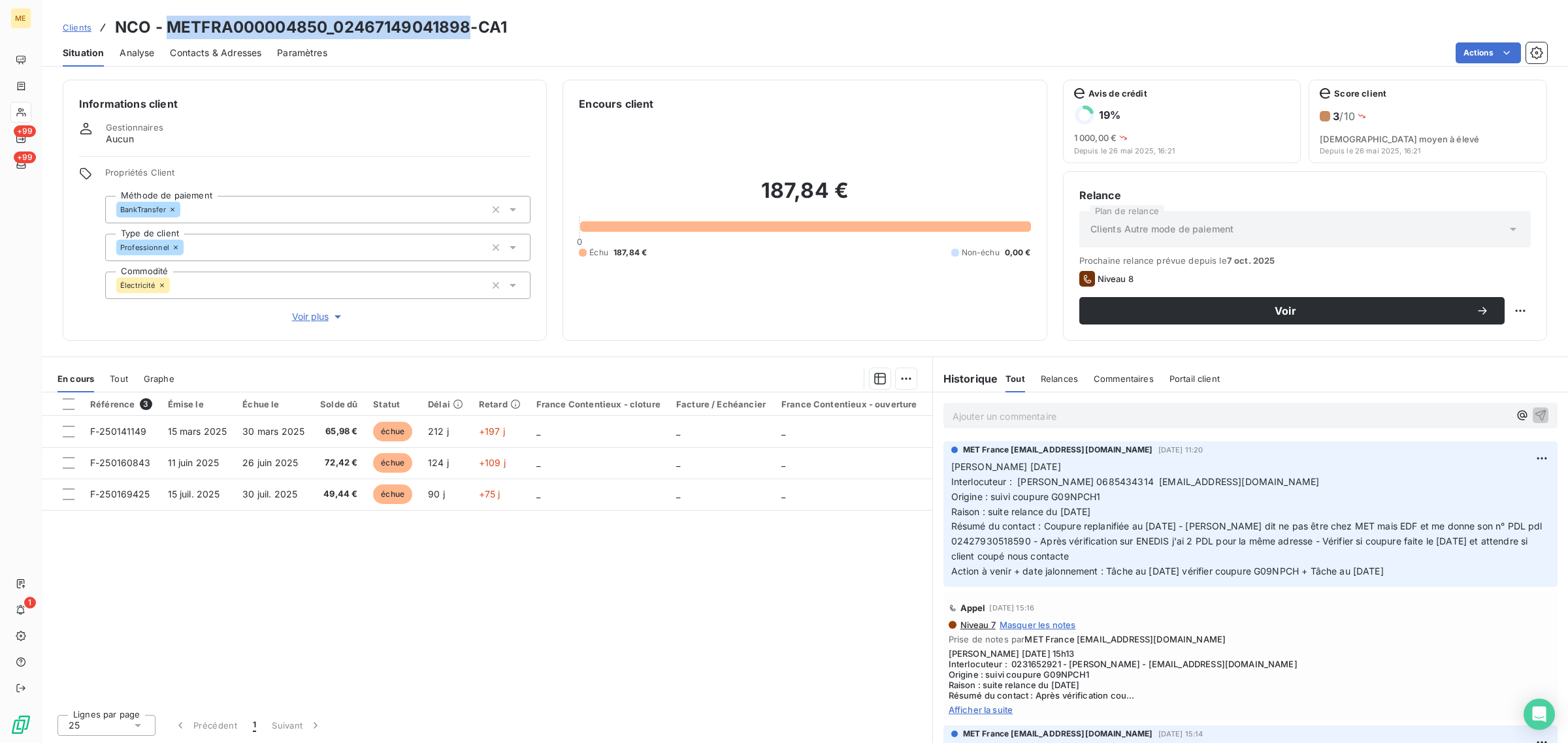
copy h3 "METFRA000004850_02467149041898"
click at [634, 303] on div "187,84 € 0 Échu 187,84 € Non-échu 0,00 €" at bounding box center [804, 217] width 451 height 213
click at [549, 583] on div "Référence 3 Émise le Échue le Solde dû Statut Délai Retard France Contentieux -…" at bounding box center [487, 548] width 890 height 311
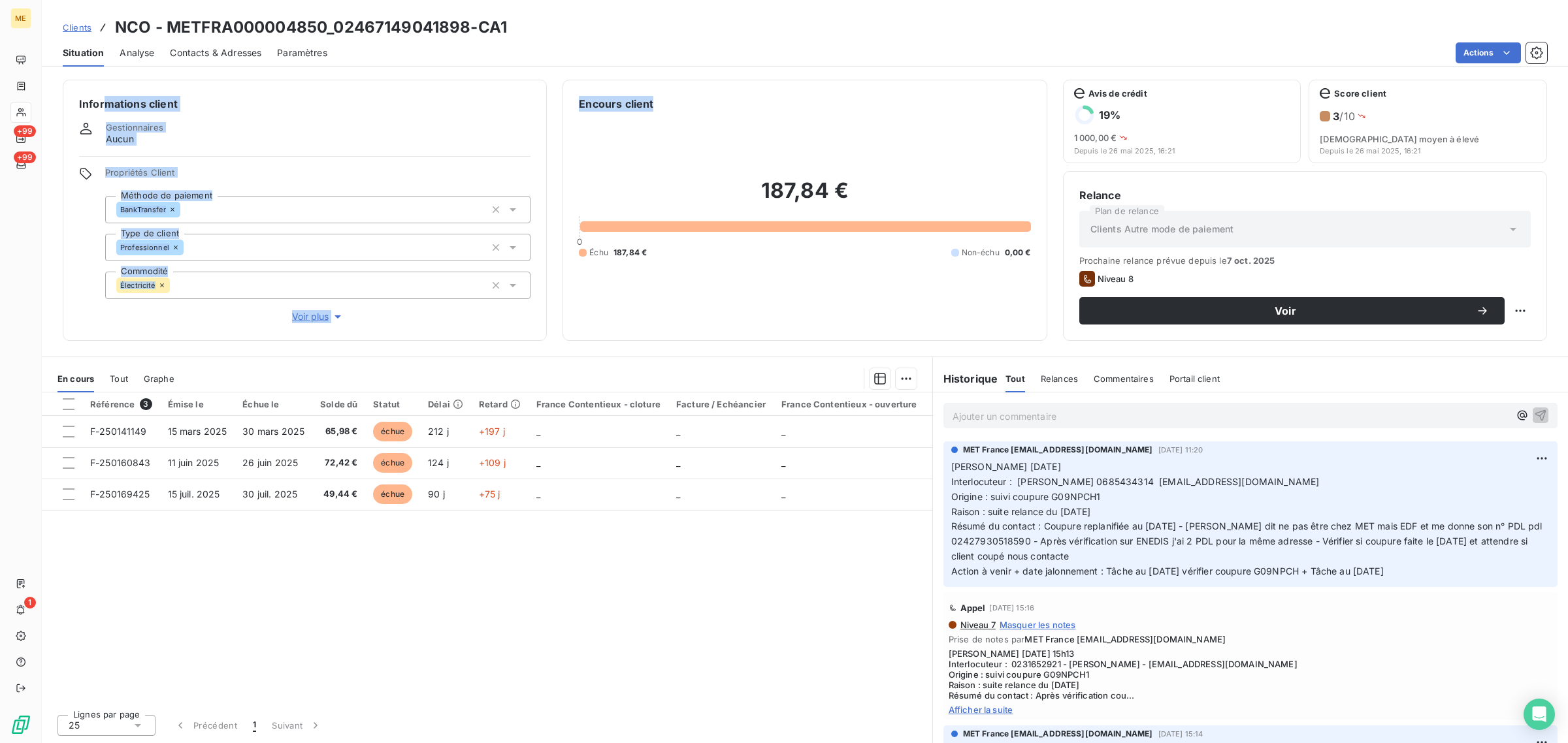
drag, startPoint x: 703, startPoint y: 107, endPoint x: 98, endPoint y: 111, distance: 605.0
click at [98, 111] on div "Informations client Gestionnaires Aucun Propriétés Client Méthode de paiement B…" at bounding box center [805, 209] width 1526 height 261
click at [281, 112] on div "Informations client Gestionnaires Aucun Propriétés Client Méthode de paiement B…" at bounding box center [305, 209] width 484 height 261
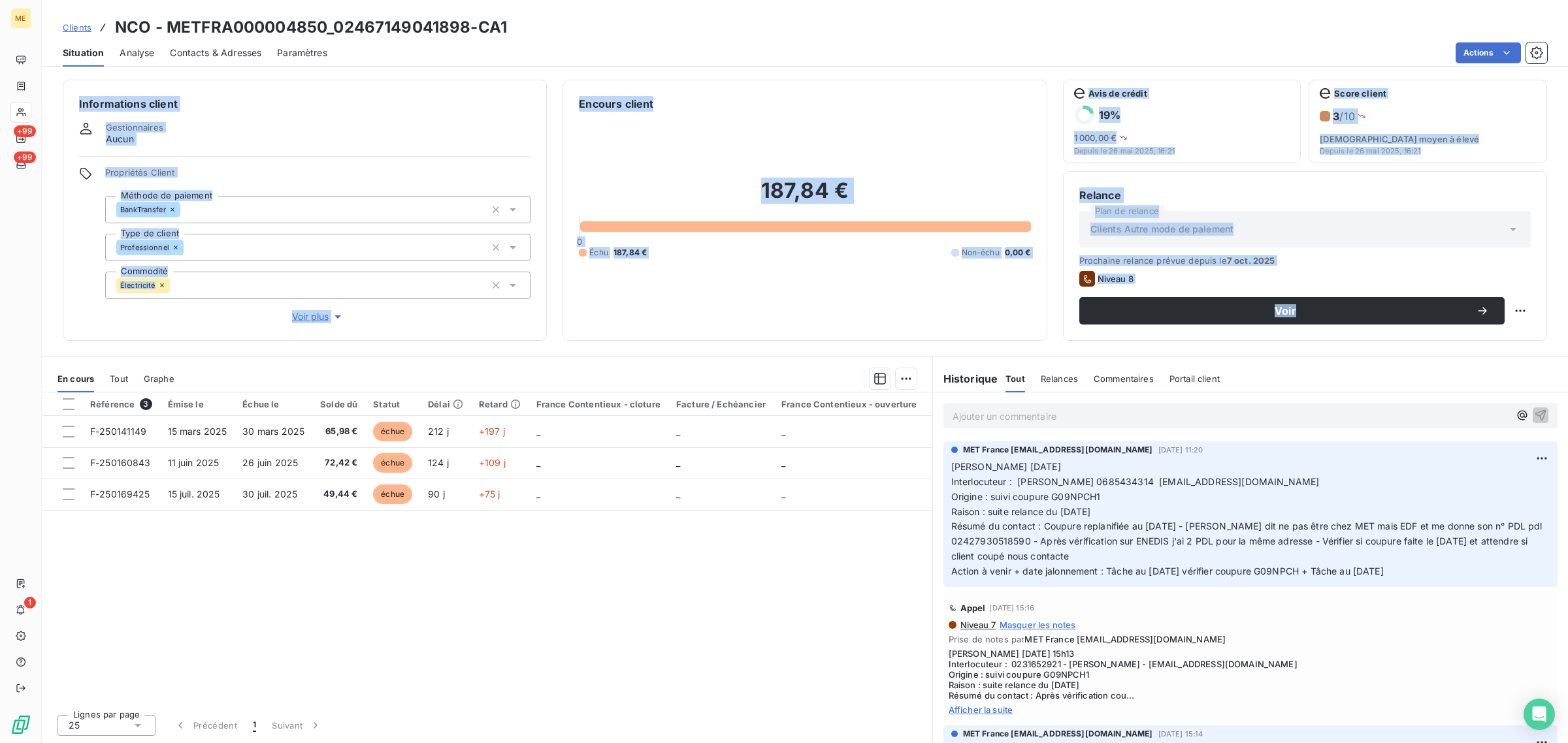
drag, startPoint x: 1543, startPoint y: 347, endPoint x: 69, endPoint y: 100, distance: 1494.6
click at [69, 100] on div "Informations client Gestionnaires Aucun Propriétés Client Méthode de paiement B…" at bounding box center [805, 408] width 1526 height 671
click at [1546, 337] on div "Avis de crédit 19 % 1 000,00 € Depuis le [DATE] 16:21 Score client 3 / 10 Risqu…" at bounding box center [1305, 209] width 484 height 261
drag, startPoint x: 1556, startPoint y: 346, endPoint x: 75, endPoint y: 85, distance: 1503.8
click at [75, 85] on div "Informations client Gestionnaires Aucun Propriétés Client Méthode de paiement B…" at bounding box center [805, 408] width 1526 height 671
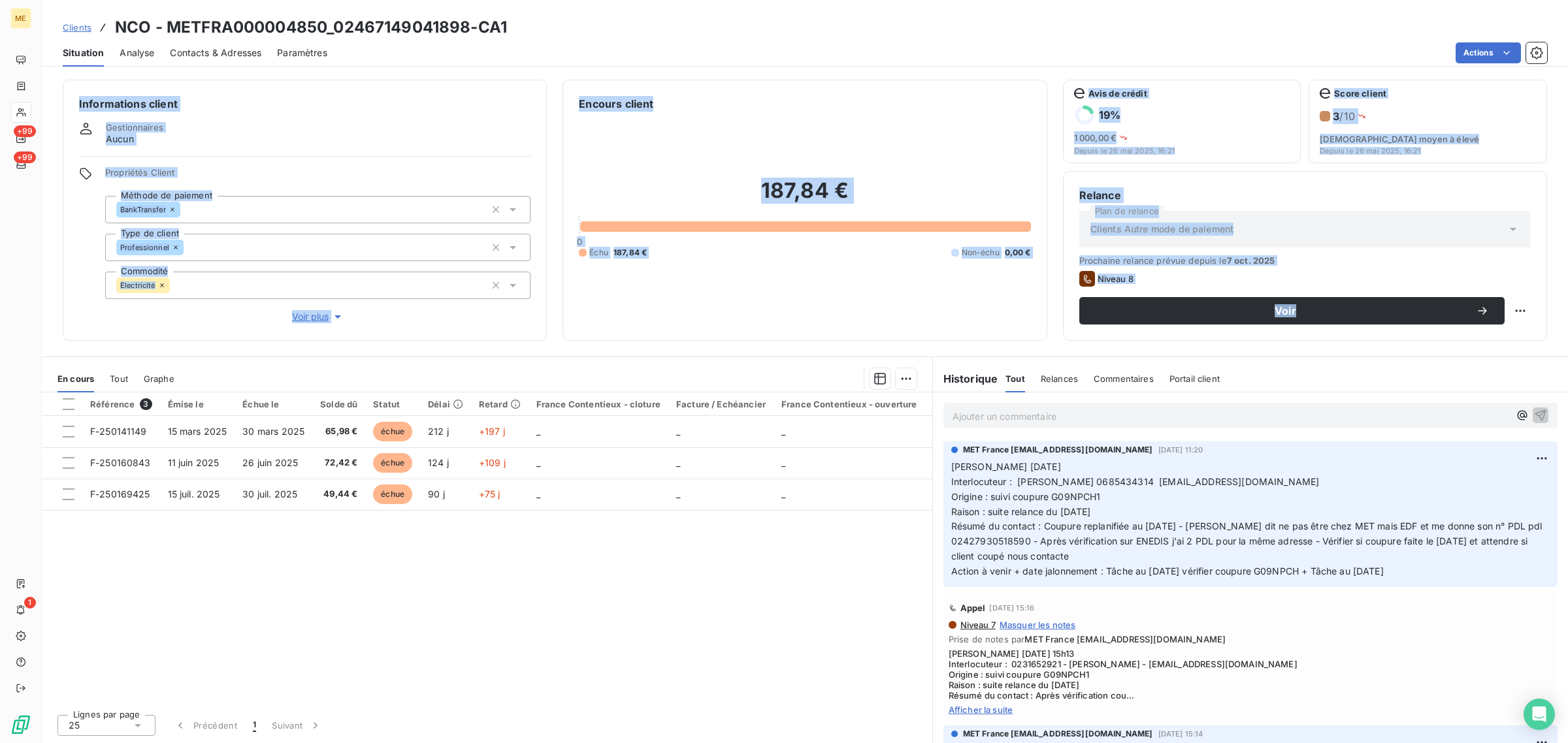
click at [410, 85] on div "Informations client Gestionnaires Aucun Propriétés Client Méthode de paiement B…" at bounding box center [305, 209] width 484 height 261
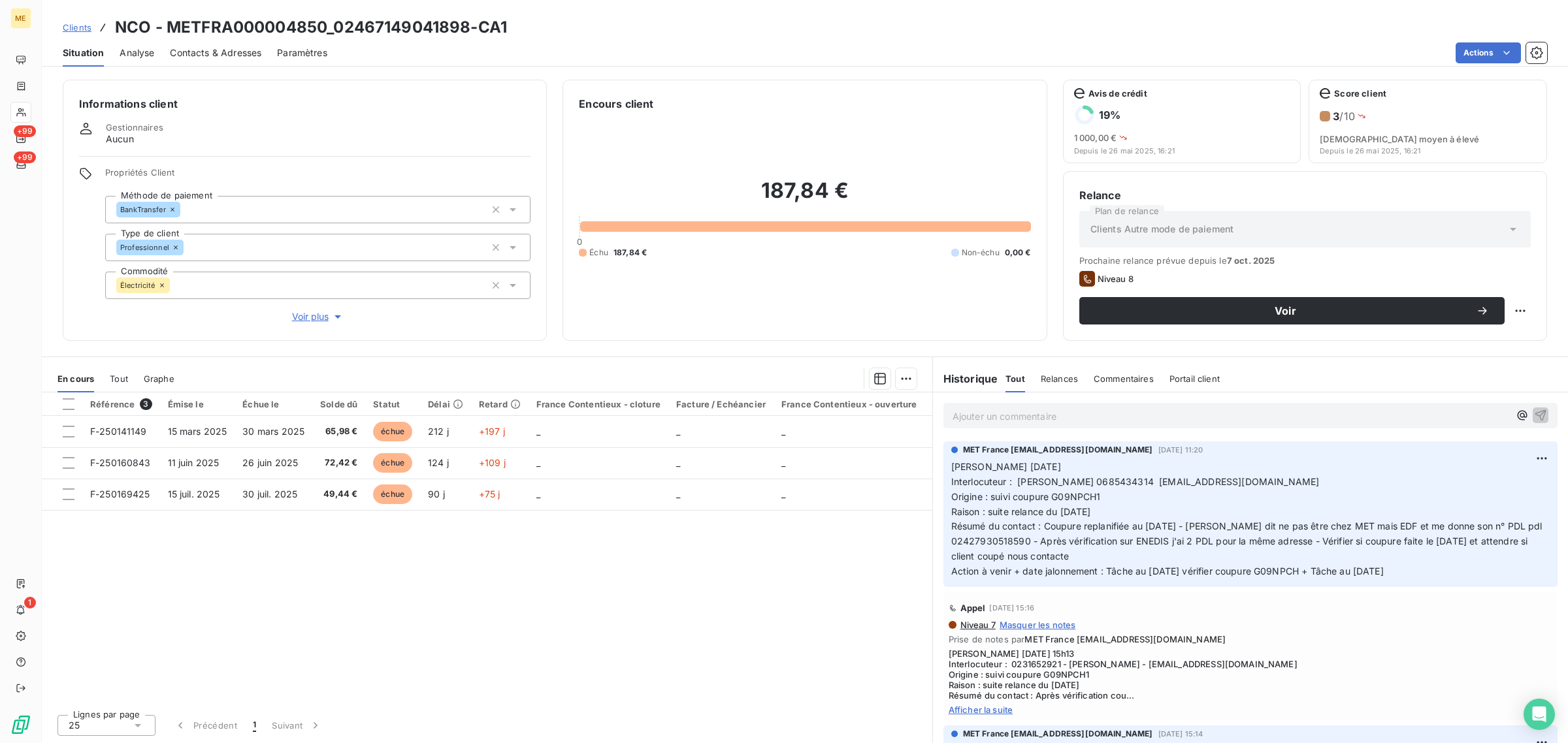
click at [750, 540] on div "Référence 3 Émise le Échue le Solde dû Statut Délai Retard France Contentieux -…" at bounding box center [487, 548] width 890 height 311
click at [14, 111] on div at bounding box center [20, 111] width 20 height 20
click at [24, 109] on icon at bounding box center [21, 112] width 11 height 11
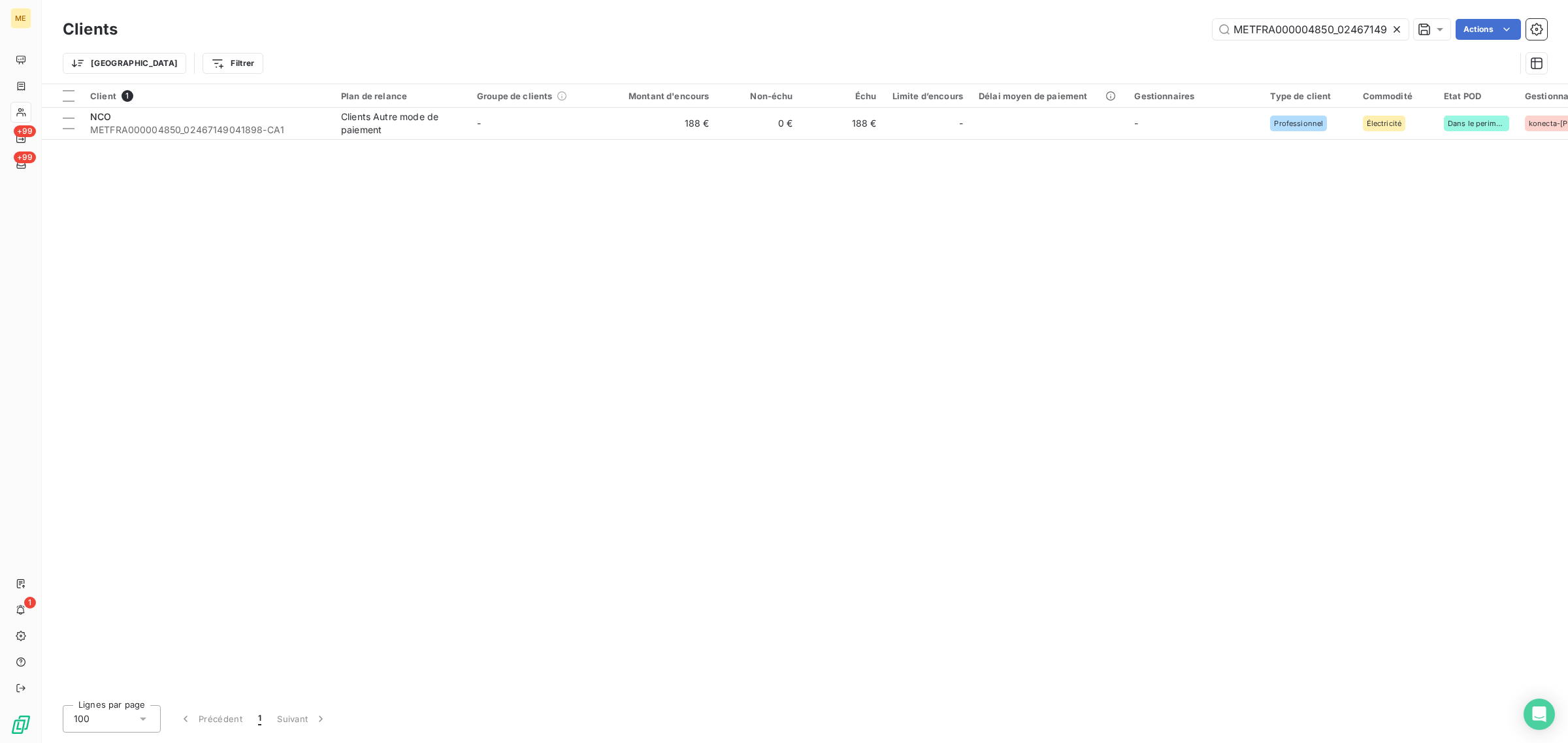
click at [1396, 30] on icon at bounding box center [1396, 28] width 6 height 6
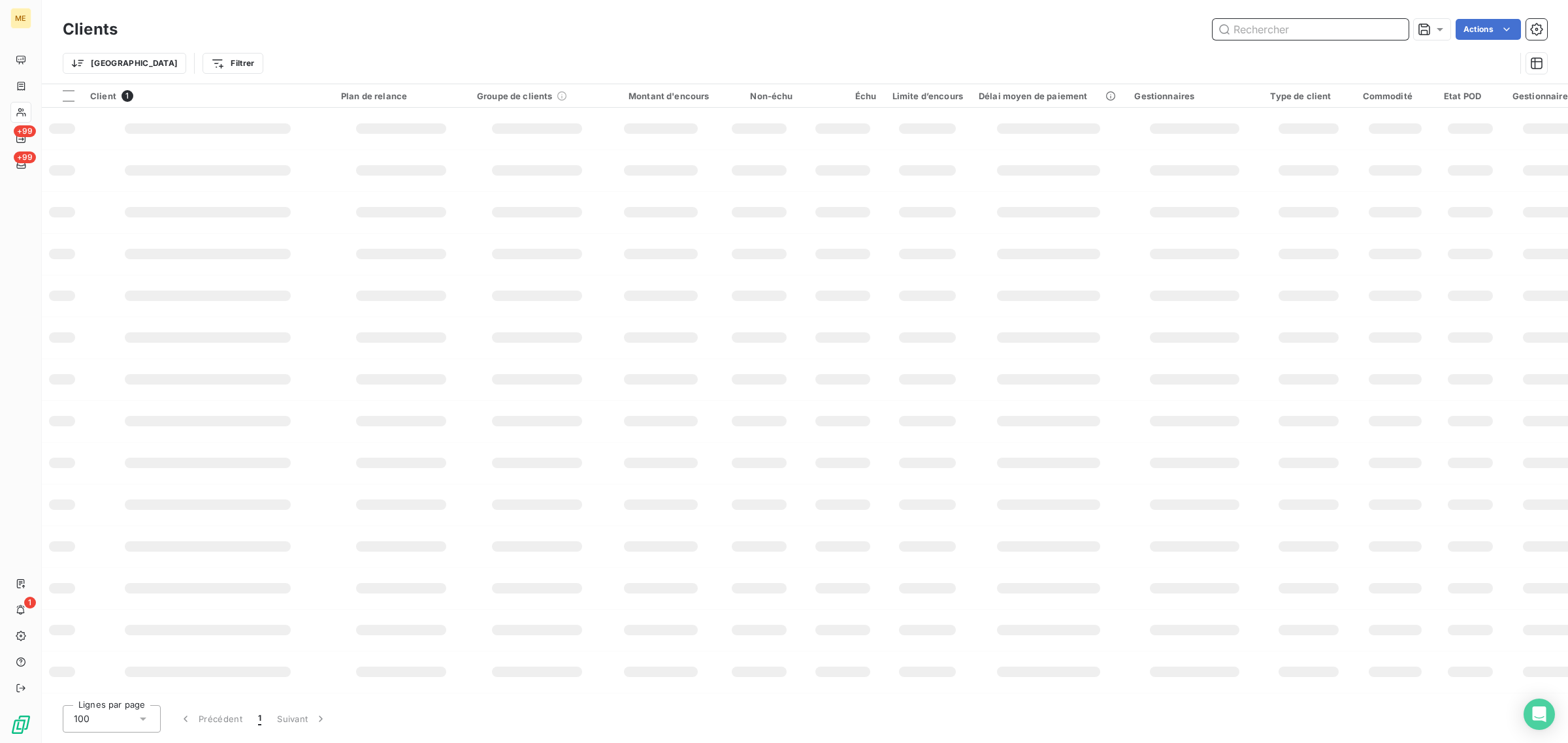
click at [1330, 31] on input "text" at bounding box center [1310, 28] width 196 height 20
paste input "METFRA000006326_25866570164156"
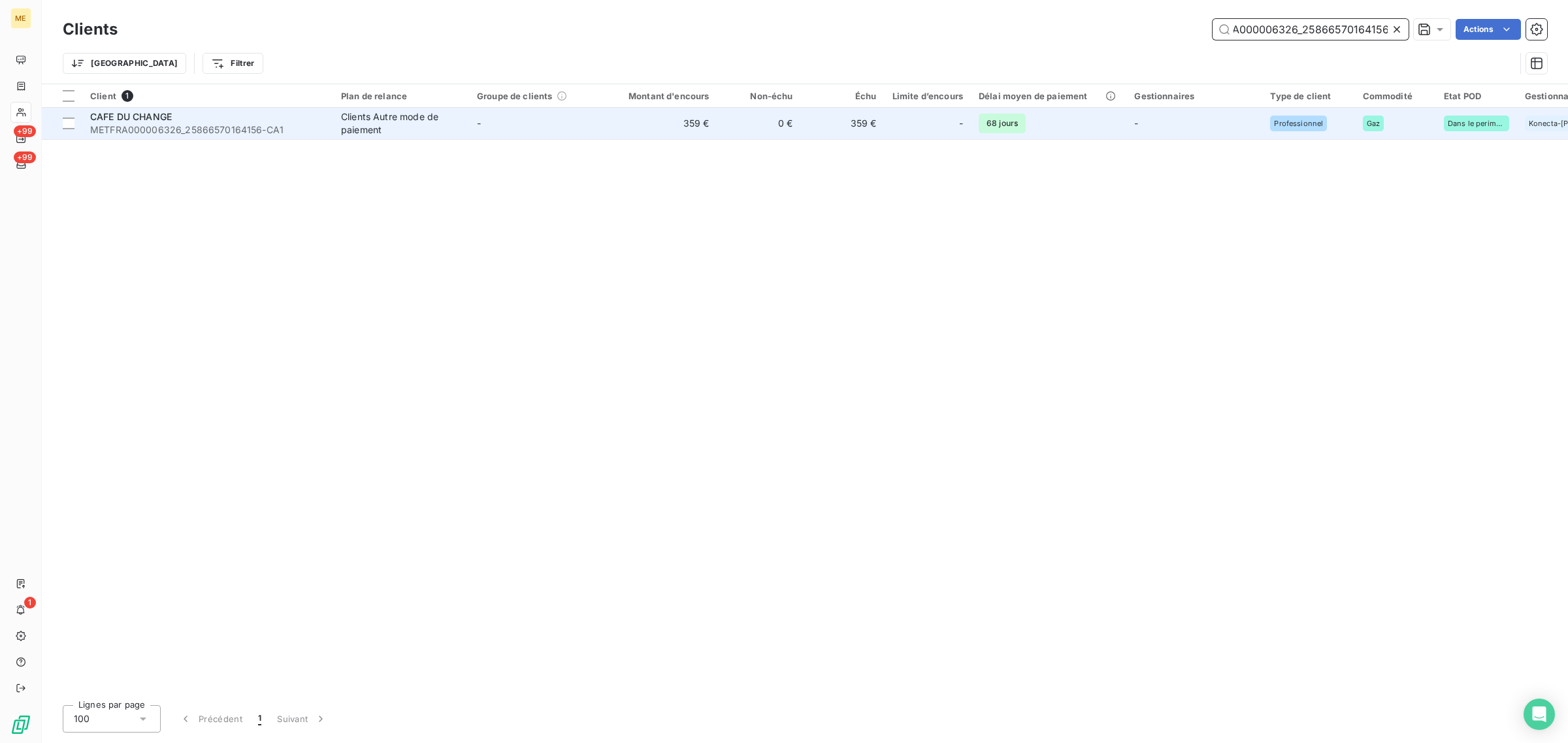
type input "METFRA000006326_25866570164156"
click at [645, 119] on td "359 €" at bounding box center [661, 123] width 112 height 31
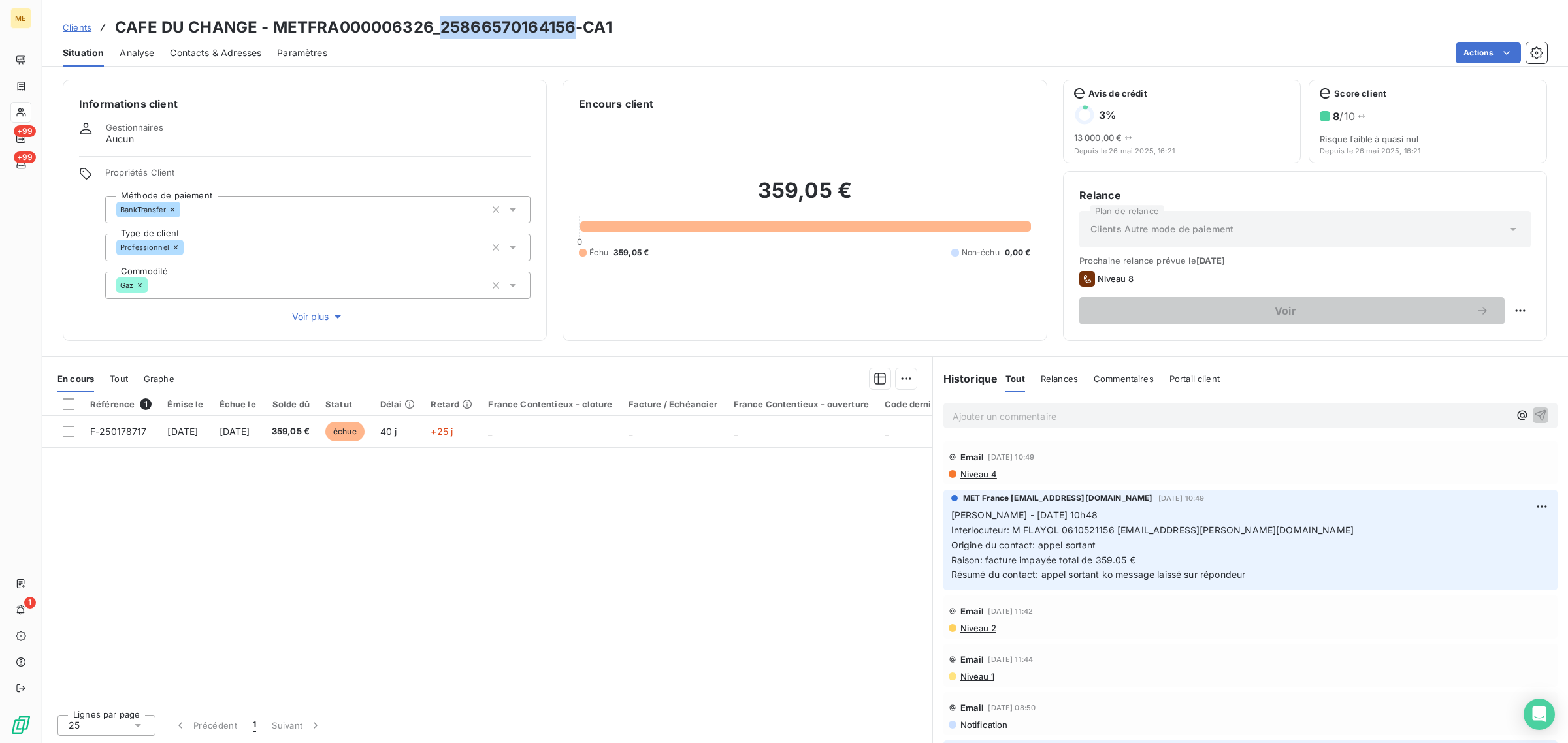
drag, startPoint x: 572, startPoint y: 27, endPoint x: 442, endPoint y: 30, distance: 130.0
click at [442, 30] on h3 "CAFE DU CHANGE - METFRA000006326_25866570164156-CA1" at bounding box center [363, 28] width 497 height 23
copy h3 "25866570164156"
drag, startPoint x: 987, startPoint y: 560, endPoint x: 1139, endPoint y: 561, distance: 152.0
click at [1139, 561] on p "[PERSON_NAME] - [DATE] 10h48 Interlocuteur: M FLAYOL 0610521156 [EMAIL_ADDRESS]…" at bounding box center [1250, 545] width 598 height 75
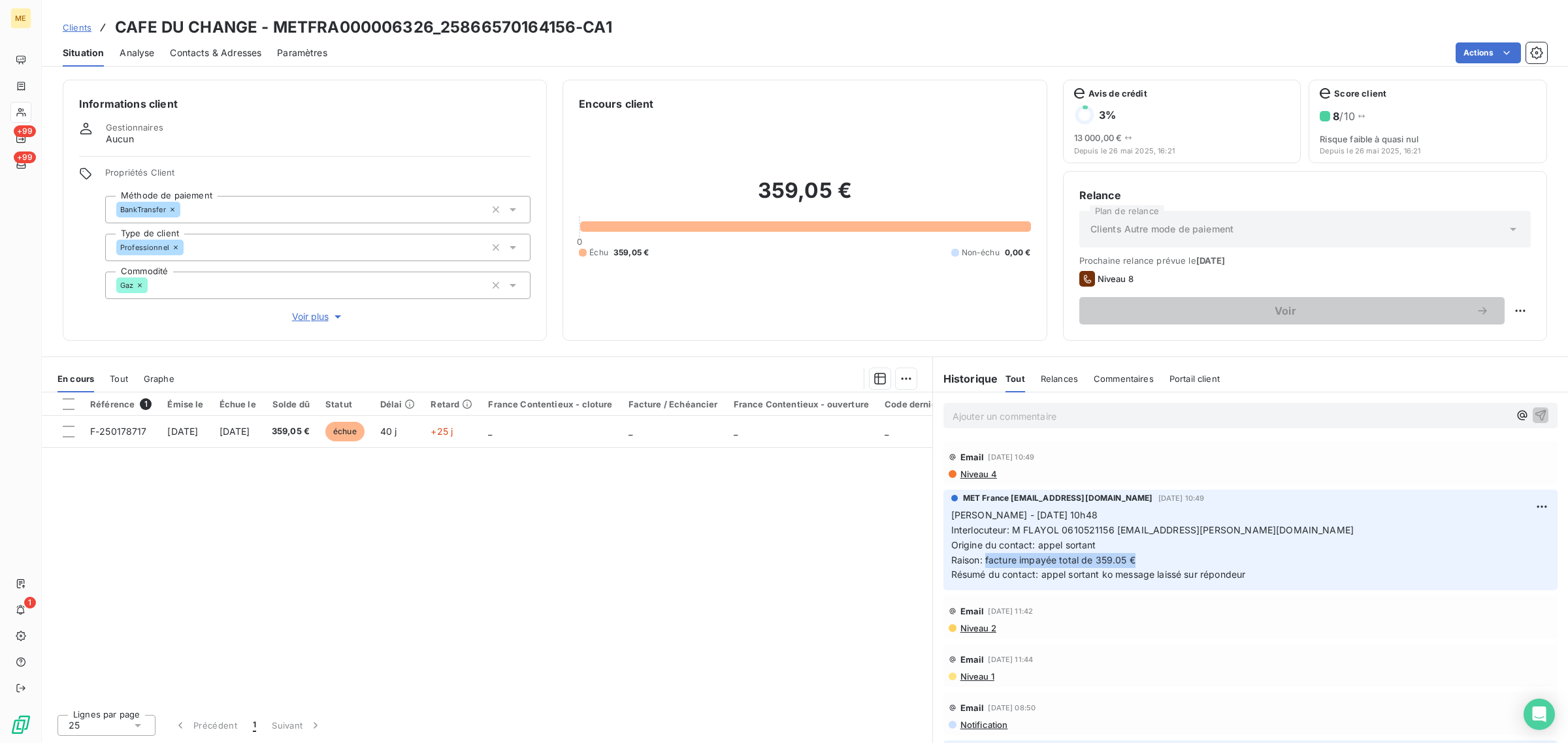
click at [1166, 560] on p "[PERSON_NAME] - [DATE] 10h48 Interlocuteur: M FLAYOL 0610521156 [EMAIL_ADDRESS]…" at bounding box center [1250, 545] width 598 height 75
click at [313, 319] on span "Voir plus" at bounding box center [318, 316] width 53 height 13
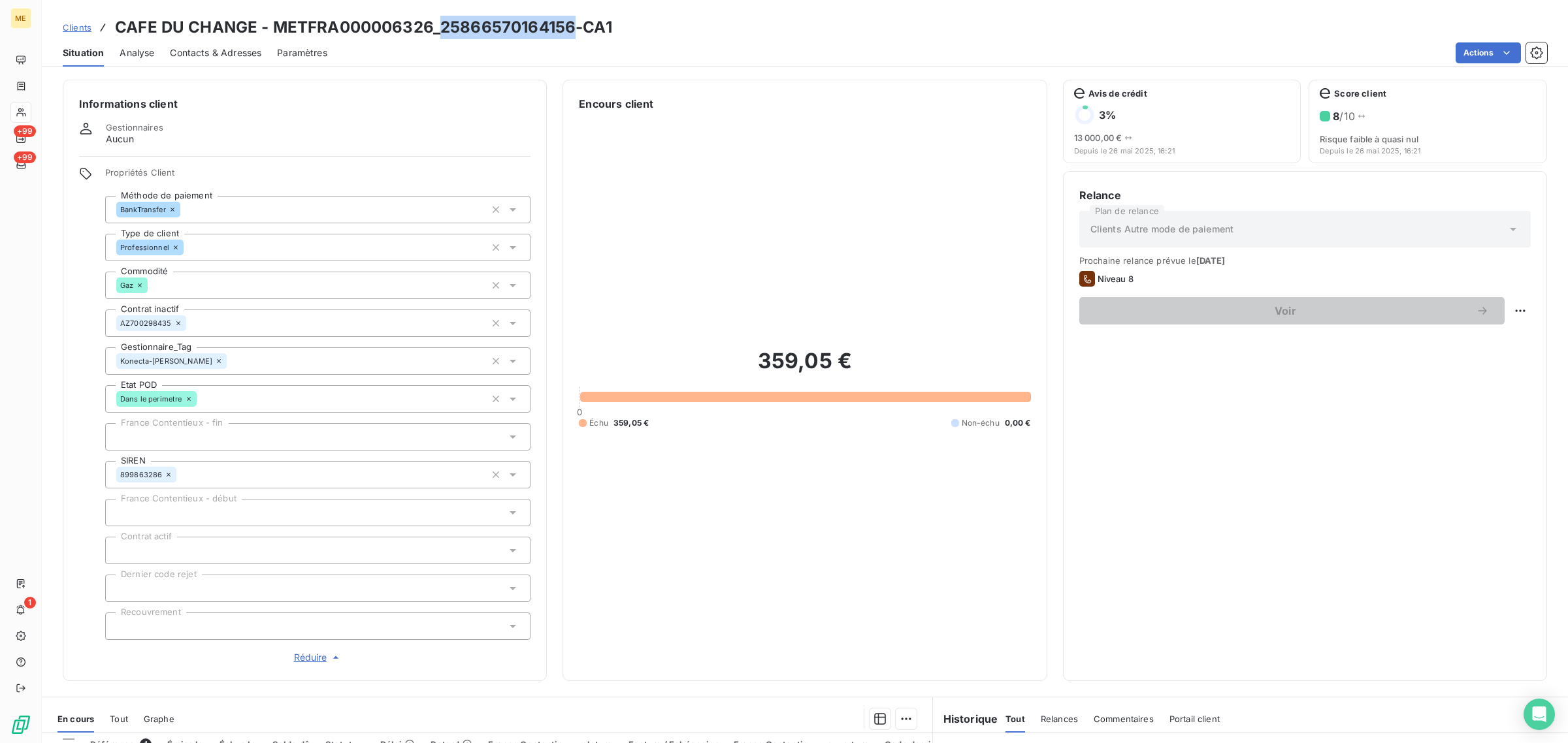
drag, startPoint x: 570, startPoint y: 27, endPoint x: 438, endPoint y: 29, distance: 132.0
click at [438, 29] on h3 "CAFE DU CHANGE - METFRA000006326_25866570164156-CA1" at bounding box center [363, 28] width 497 height 23
copy h3 "25866570164156"
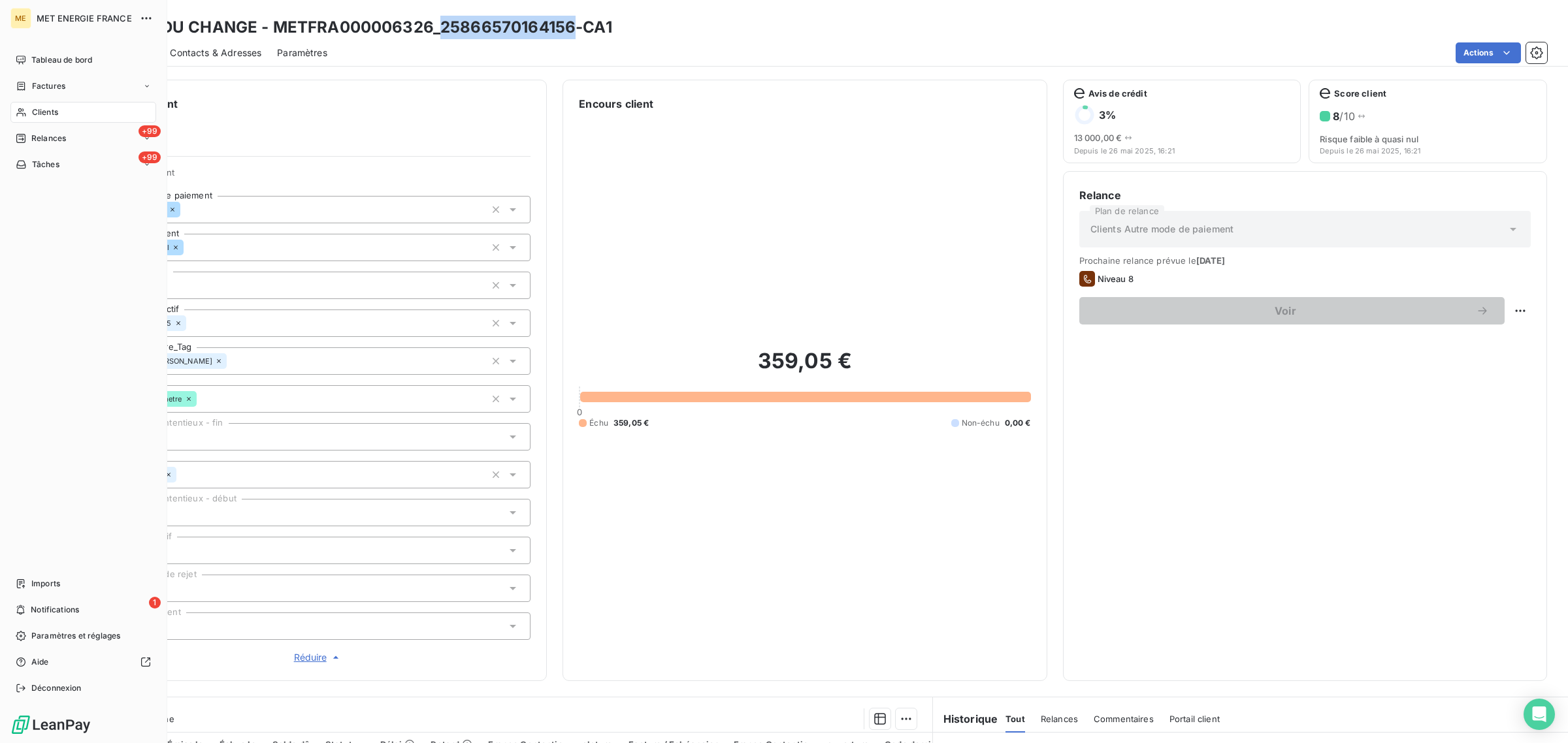
click at [30, 115] on div "Clients" at bounding box center [84, 111] width 146 height 20
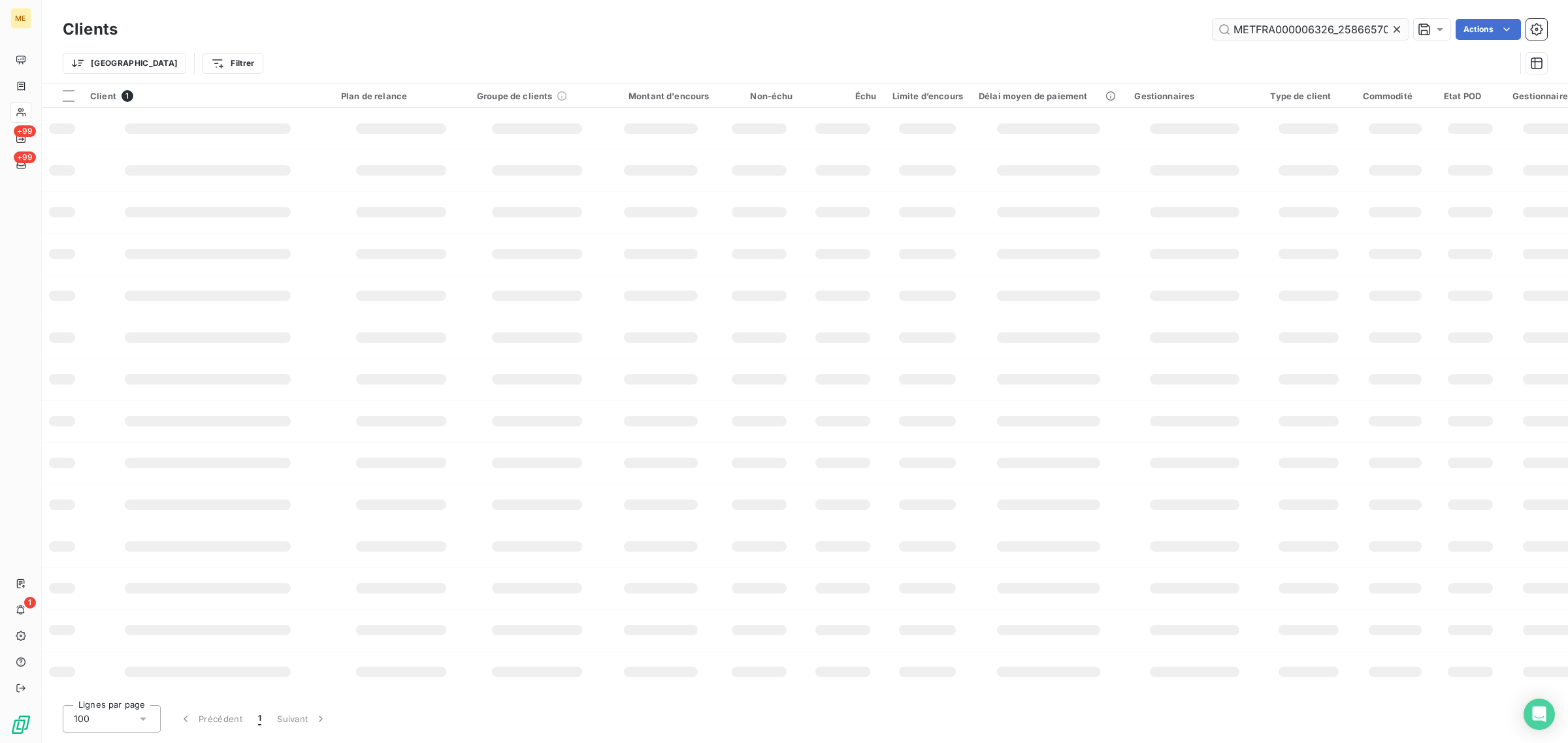
scroll to position [0, 36]
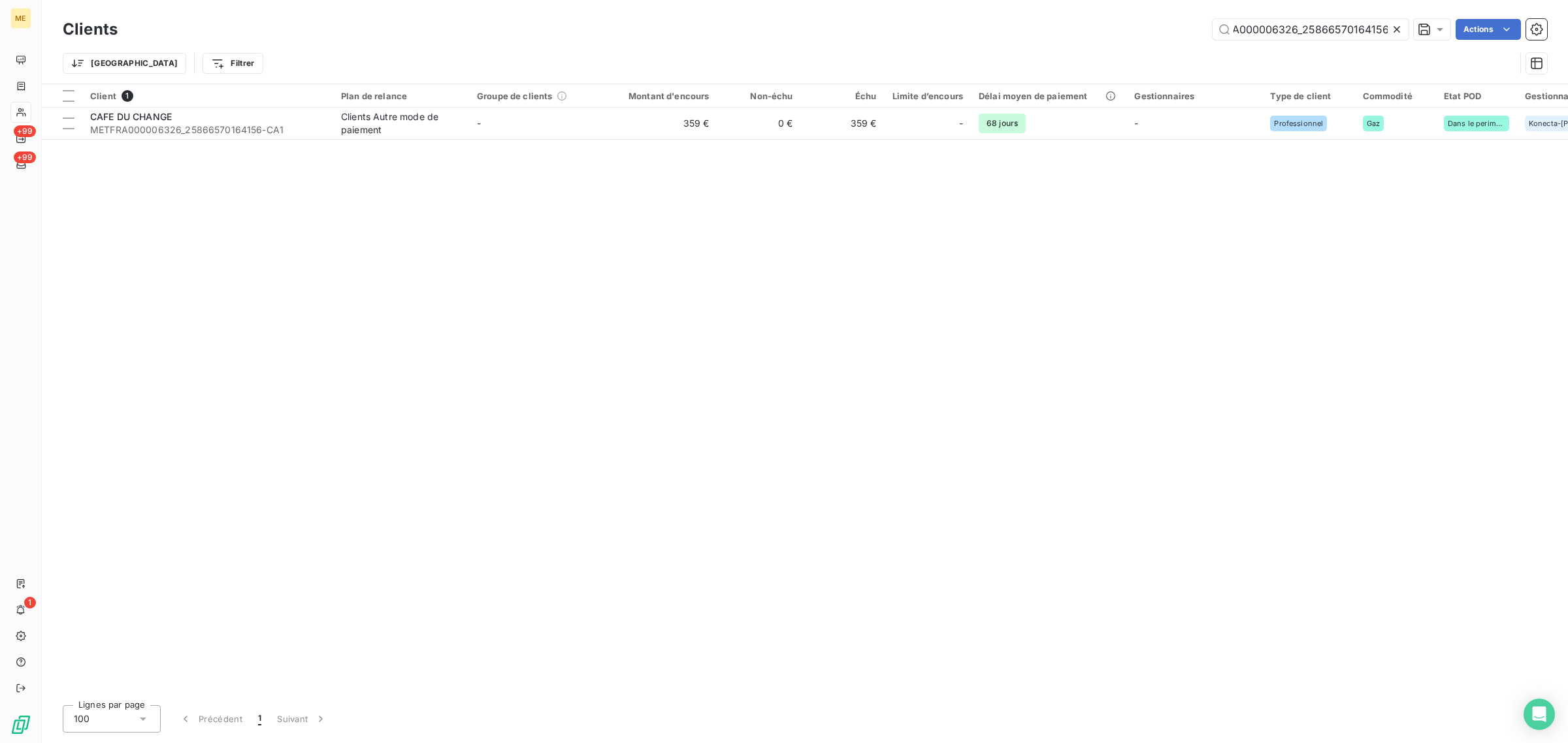
click at [1393, 29] on icon at bounding box center [1396, 29] width 13 height 13
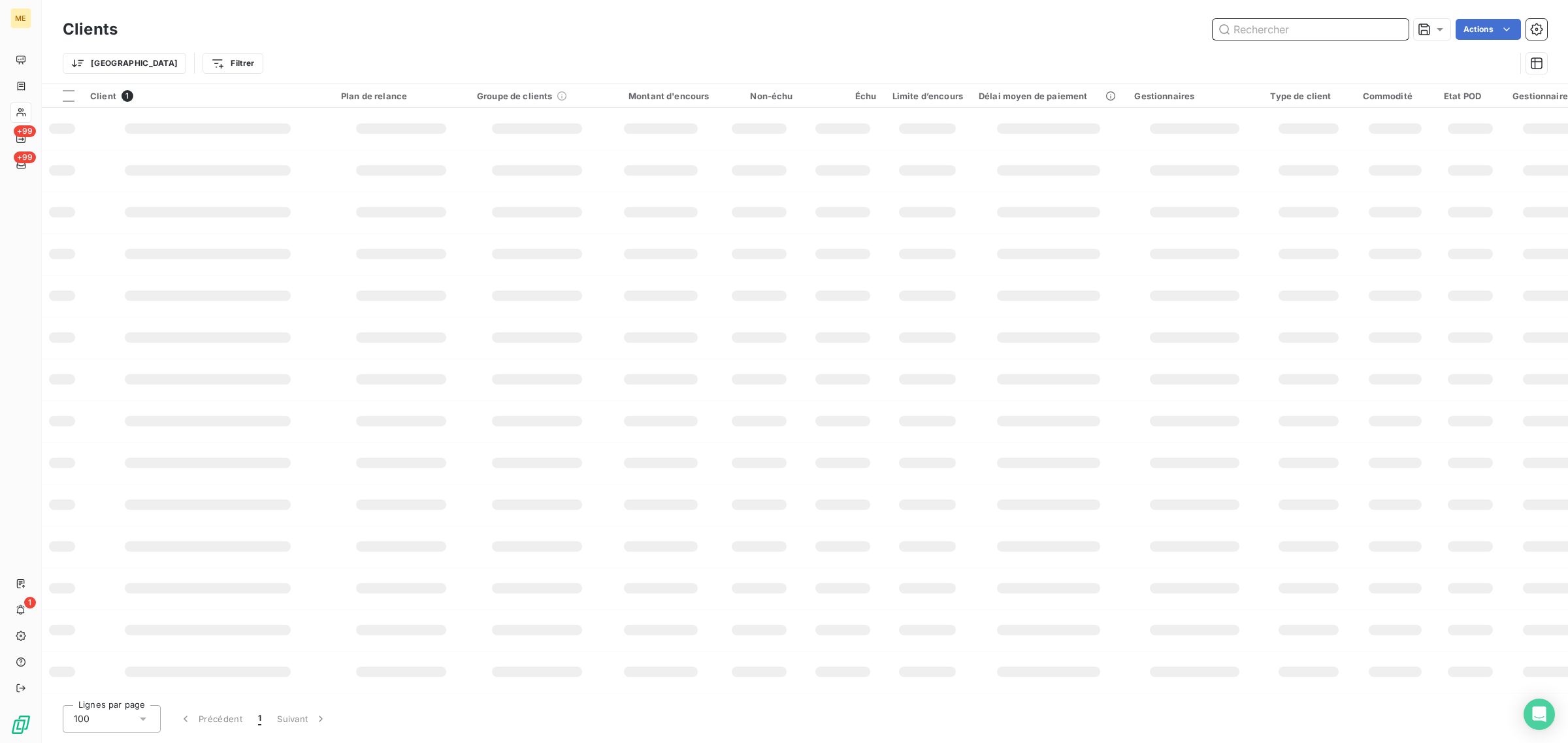
click at [1341, 30] on input "text" at bounding box center [1310, 28] width 196 height 20
paste input "METFRA000020656"
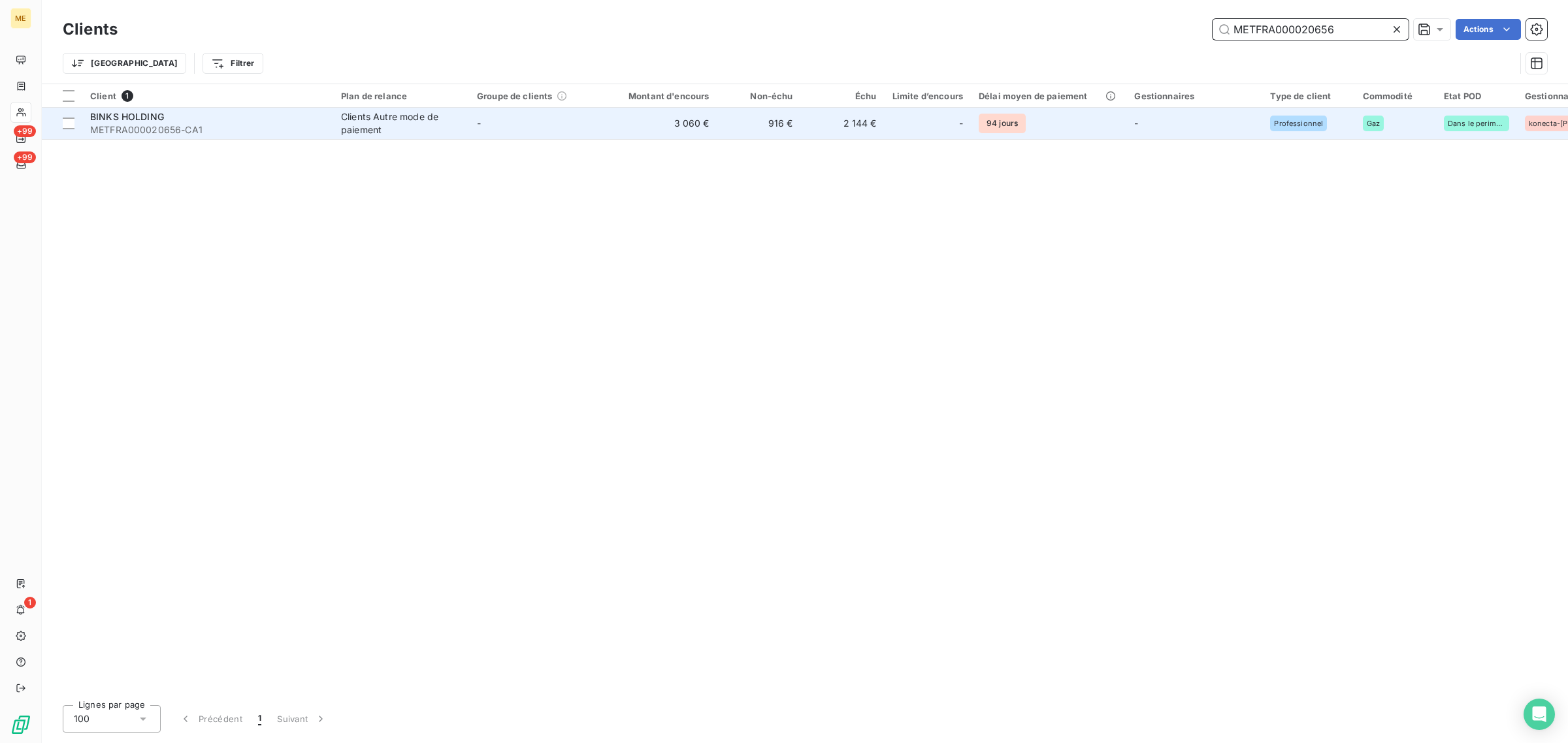
type input "METFRA000020656"
click at [637, 122] on td "3 060 €" at bounding box center [661, 123] width 112 height 31
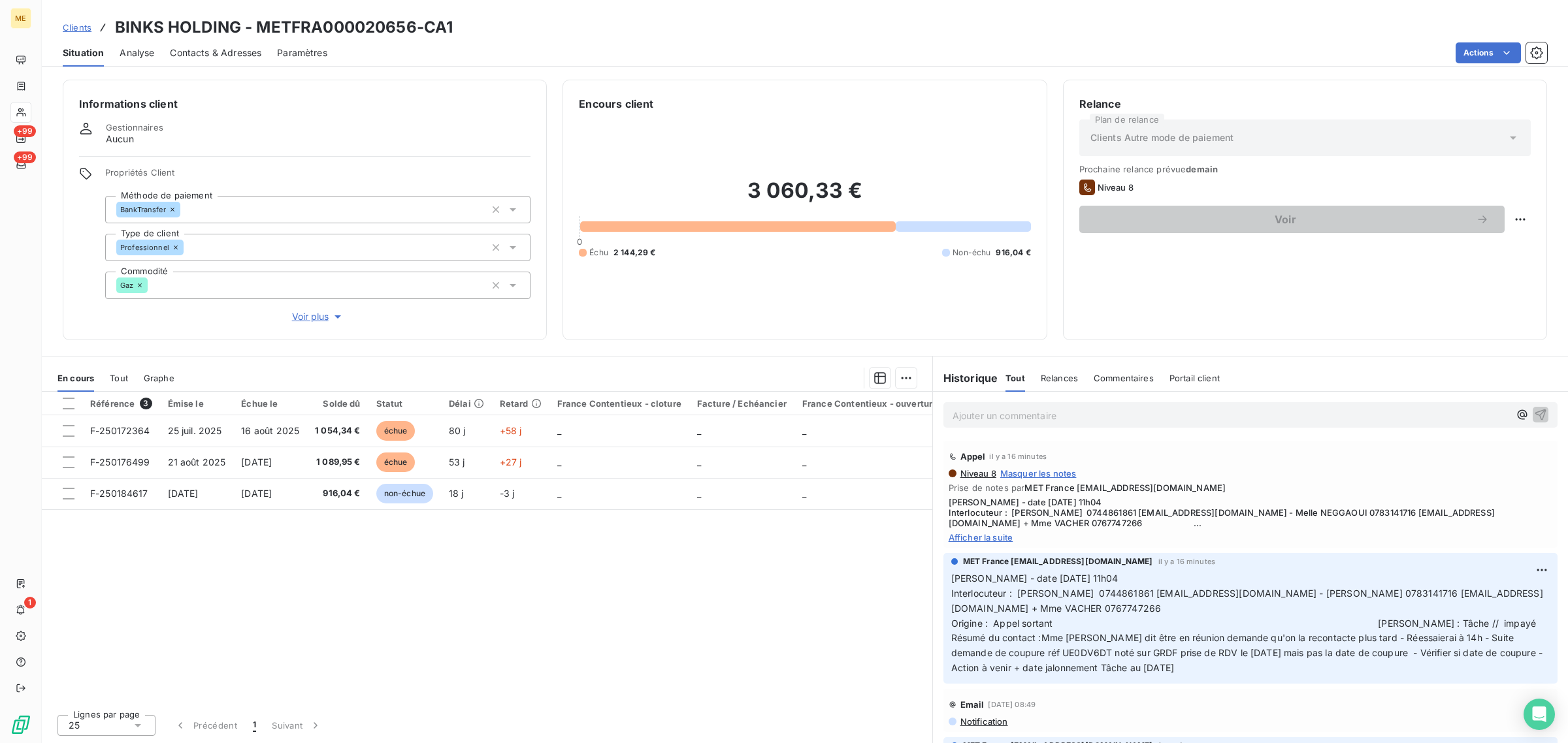
click at [994, 537] on span "Afficher la suite" at bounding box center [1250, 537] width 604 height 11
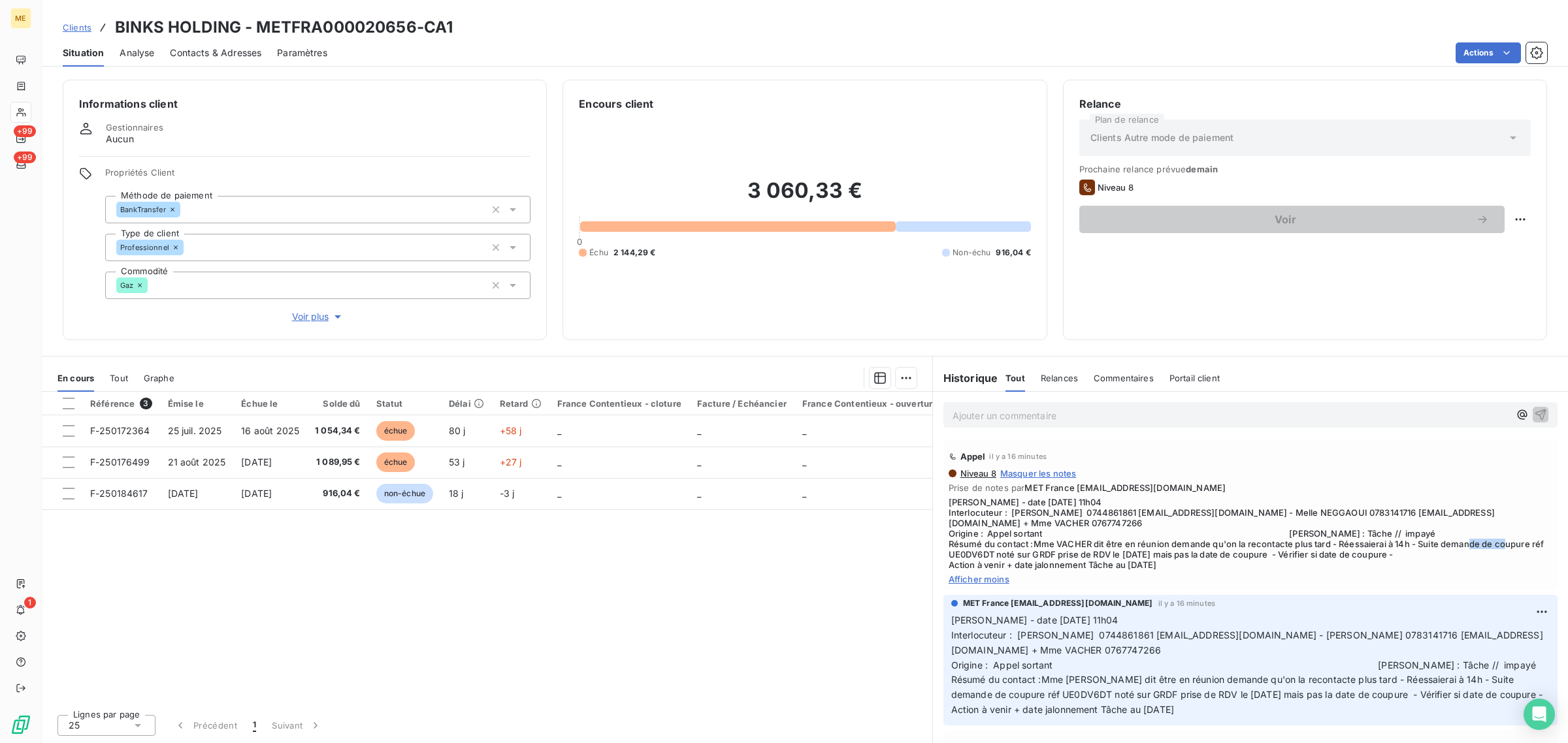
drag, startPoint x: 964, startPoint y: 553, endPoint x: 1007, endPoint y: 555, distance: 43.0
click at [1007, 555] on span "[PERSON_NAME] - date [DATE] 11h04 Interlocuteur : [PERSON_NAME] 0744861861 [EMA…" at bounding box center [1250, 533] width 604 height 73
click at [746, 569] on div "Référence 3 Émise le Échue le Solde dû Statut Délai Retard France Contentieux -…" at bounding box center [487, 547] width 890 height 312
drag, startPoint x: 963, startPoint y: 550, endPoint x: 1006, endPoint y: 555, distance: 43.3
click at [1006, 555] on span "[PERSON_NAME] - date [DATE] 11h04 Interlocuteur : [PERSON_NAME] 0744861861 [EMA…" at bounding box center [1250, 533] width 604 height 73
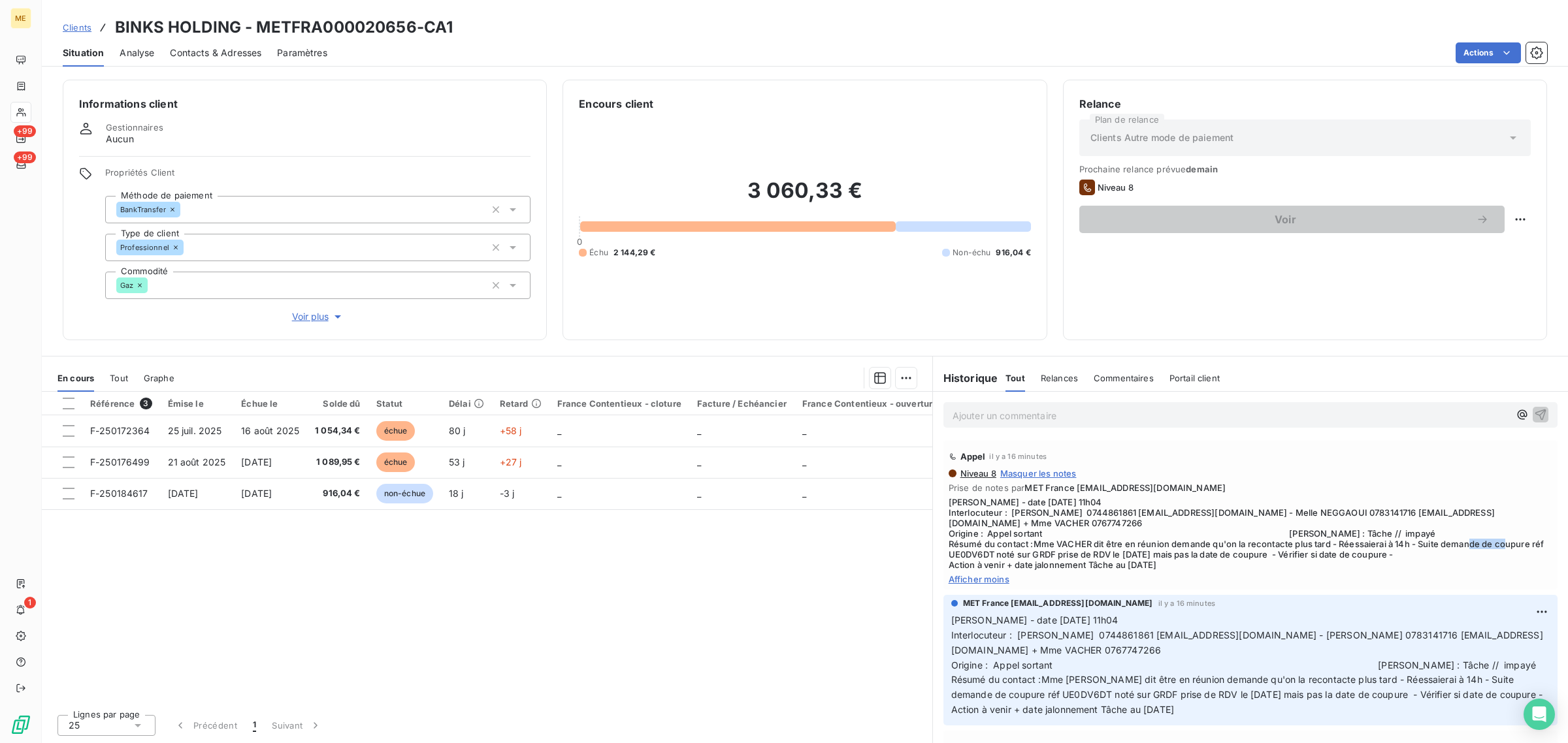
copy span "UE0DV6DT"
click at [644, 602] on div "Référence 3 Émise le Échue le Solde dû Statut Délai Retard France Contentieux -…" at bounding box center [487, 547] width 890 height 312
drag, startPoint x: 995, startPoint y: 452, endPoint x: 1080, endPoint y: 456, distance: 85.1
click at [1080, 456] on div "Appel il y a 17 minutes" at bounding box center [1250, 456] width 604 height 20
click at [1082, 456] on div "Appel il y a 17 minutes" at bounding box center [1250, 456] width 604 height 20
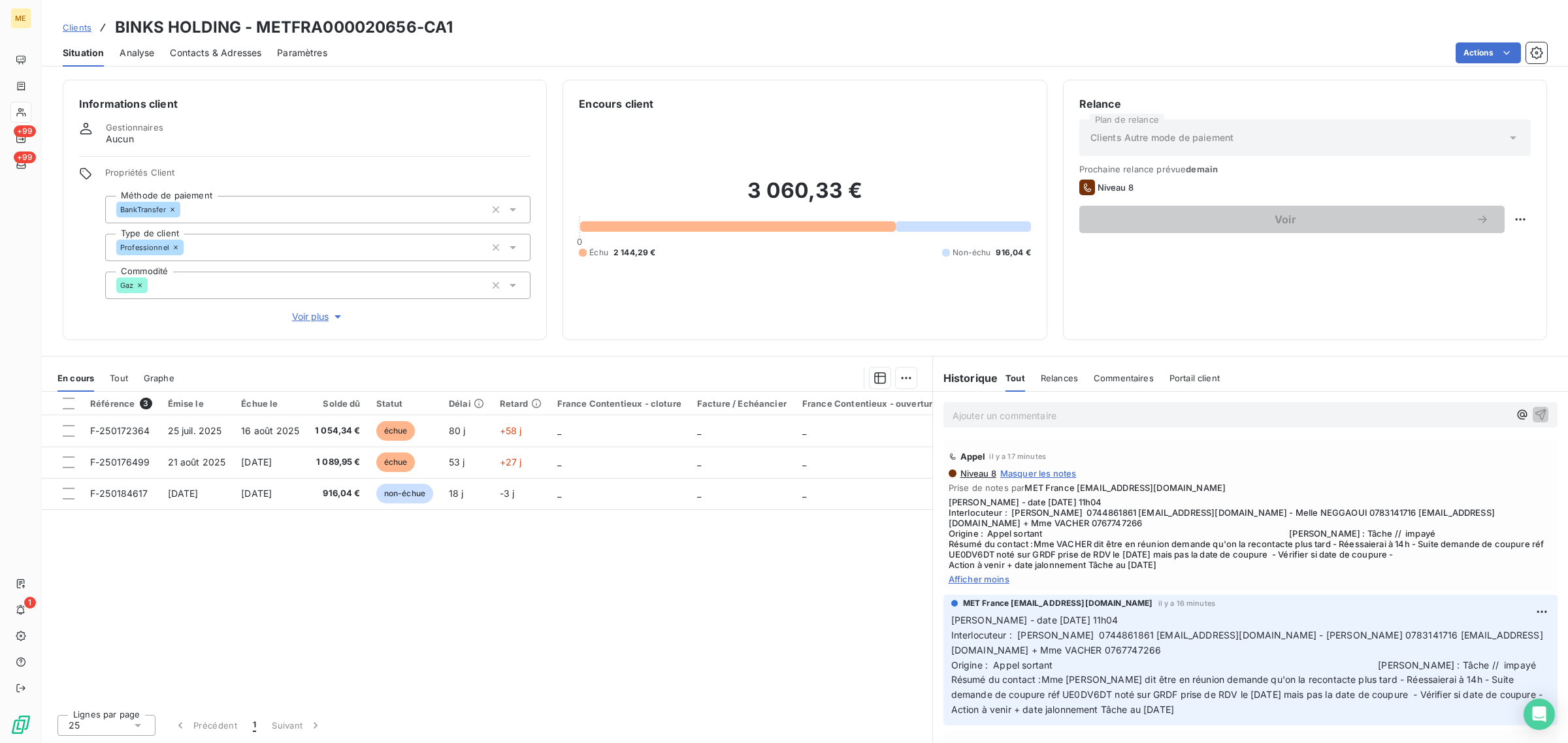
click at [304, 318] on span "Voir plus" at bounding box center [318, 316] width 53 height 13
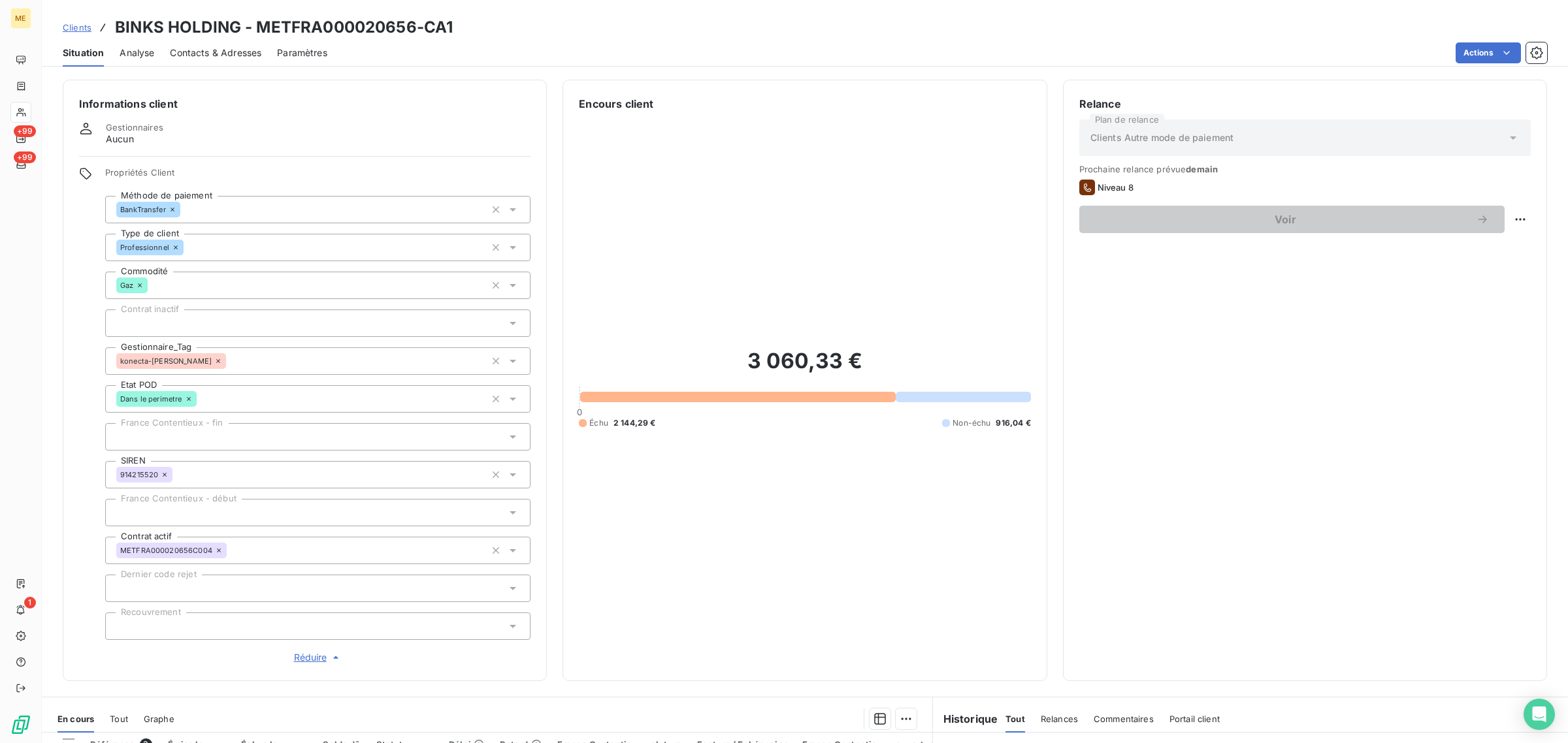
click at [310, 660] on span "Réduire" at bounding box center [318, 657] width 48 height 13
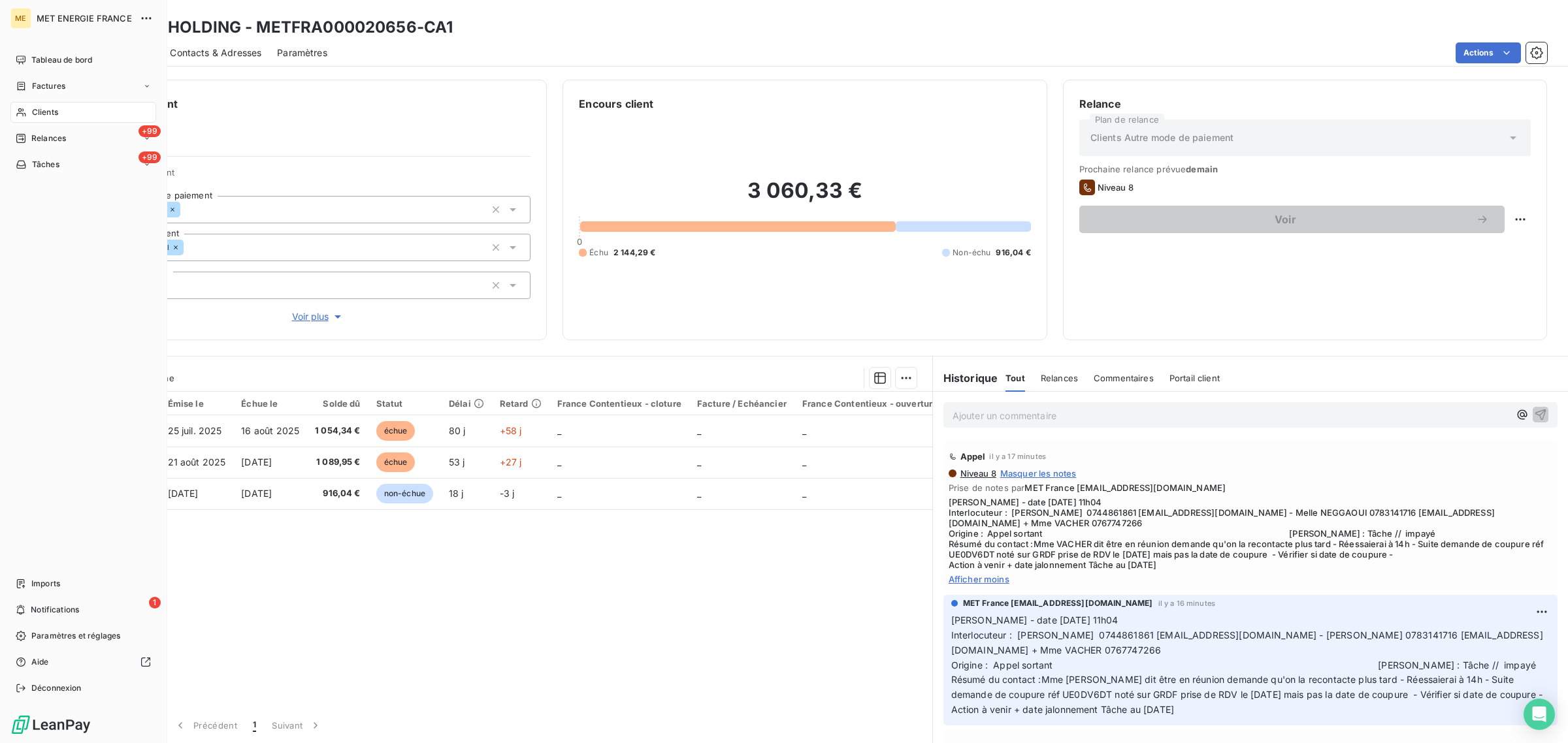
click at [32, 108] on span "Clients" at bounding box center [45, 112] width 26 height 12
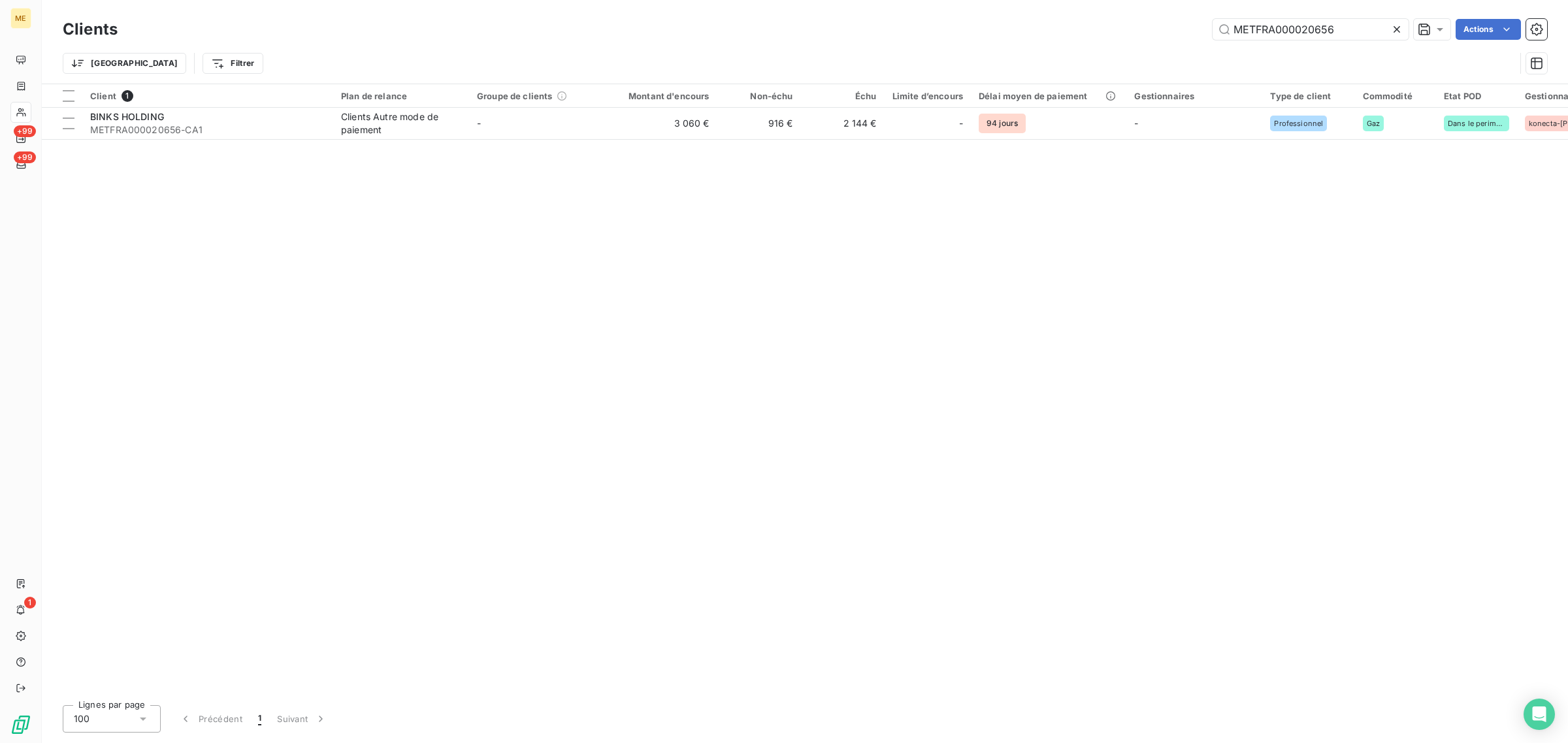
drag, startPoint x: 1384, startPoint y: 31, endPoint x: 1077, endPoint y: 37, distance: 307.1
click at [1095, 37] on div "METFRA000020656 Actions" at bounding box center [840, 28] width 1413 height 20
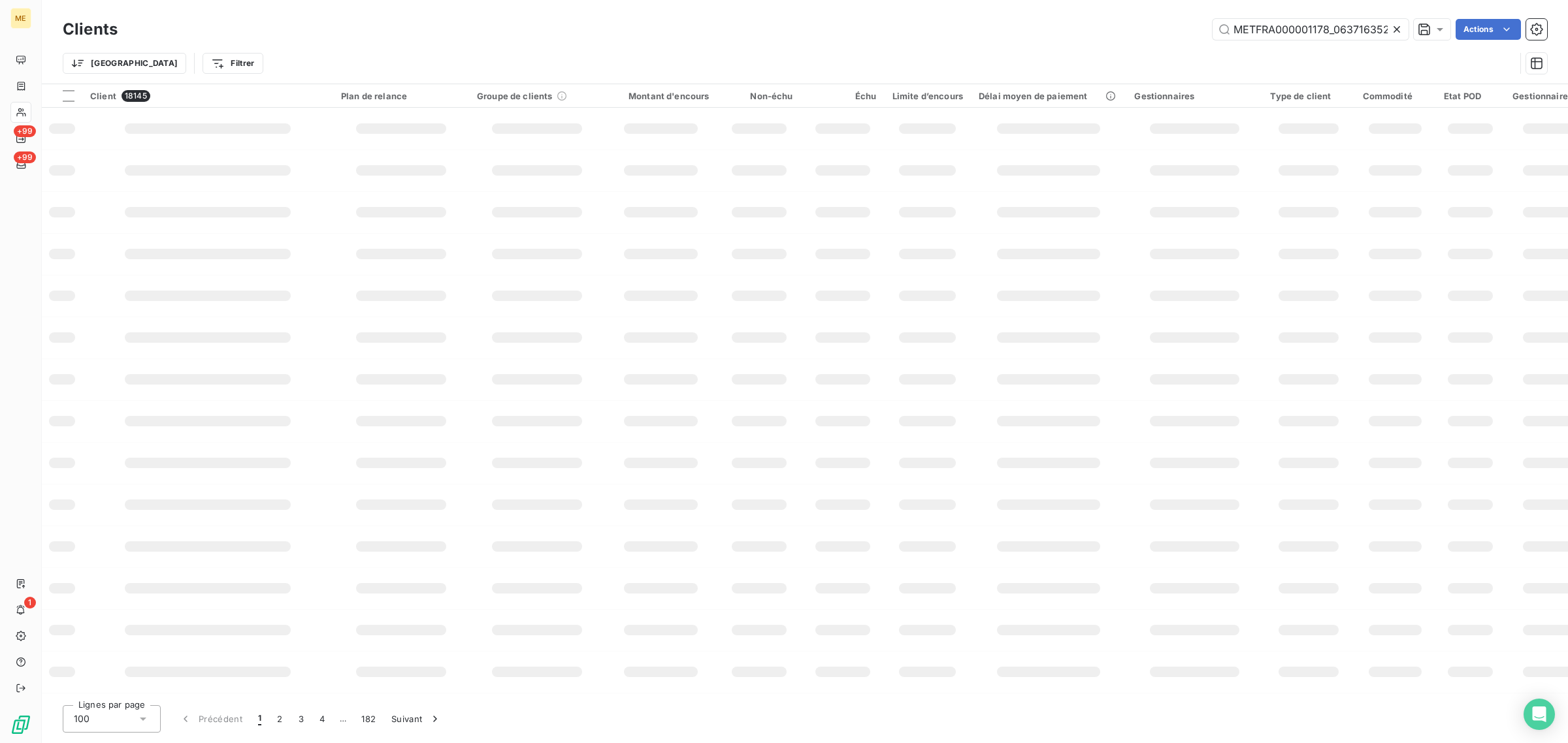
scroll to position [0, 34]
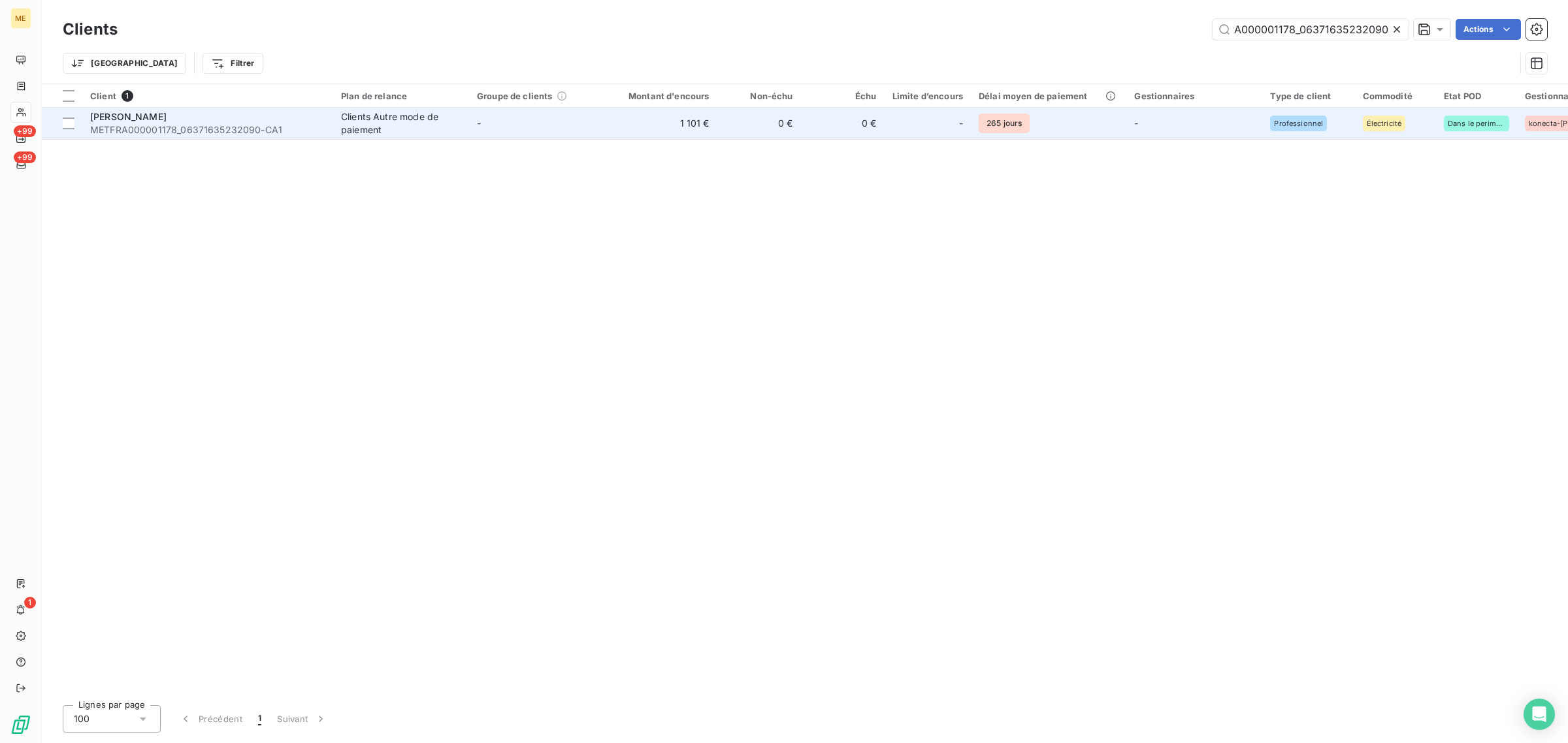
type input "METFRA000001178_06371635232090"
click at [720, 123] on td "0 €" at bounding box center [759, 123] width 84 height 31
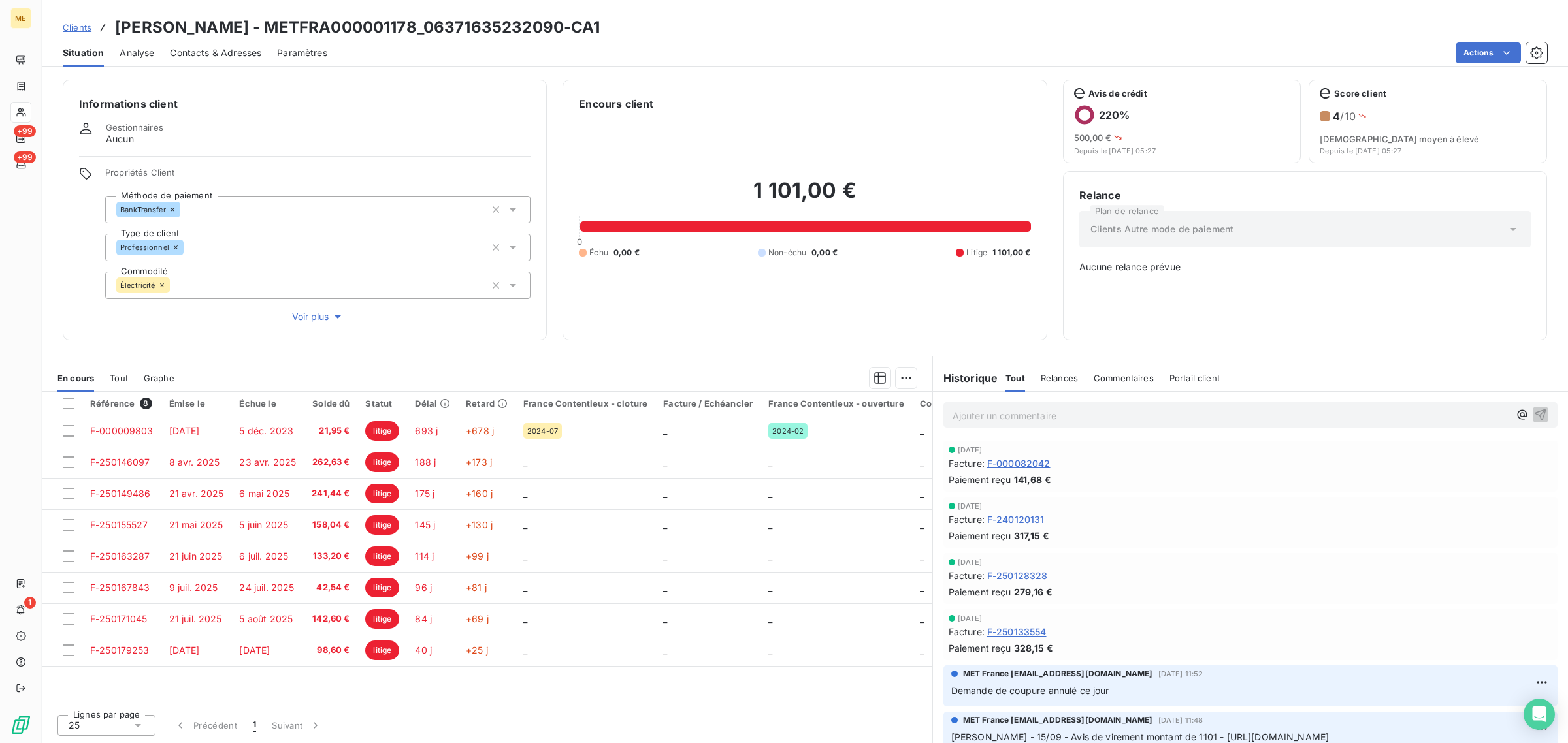
click at [28, 106] on div at bounding box center [20, 111] width 20 height 20
click at [14, 109] on div at bounding box center [20, 111] width 20 height 20
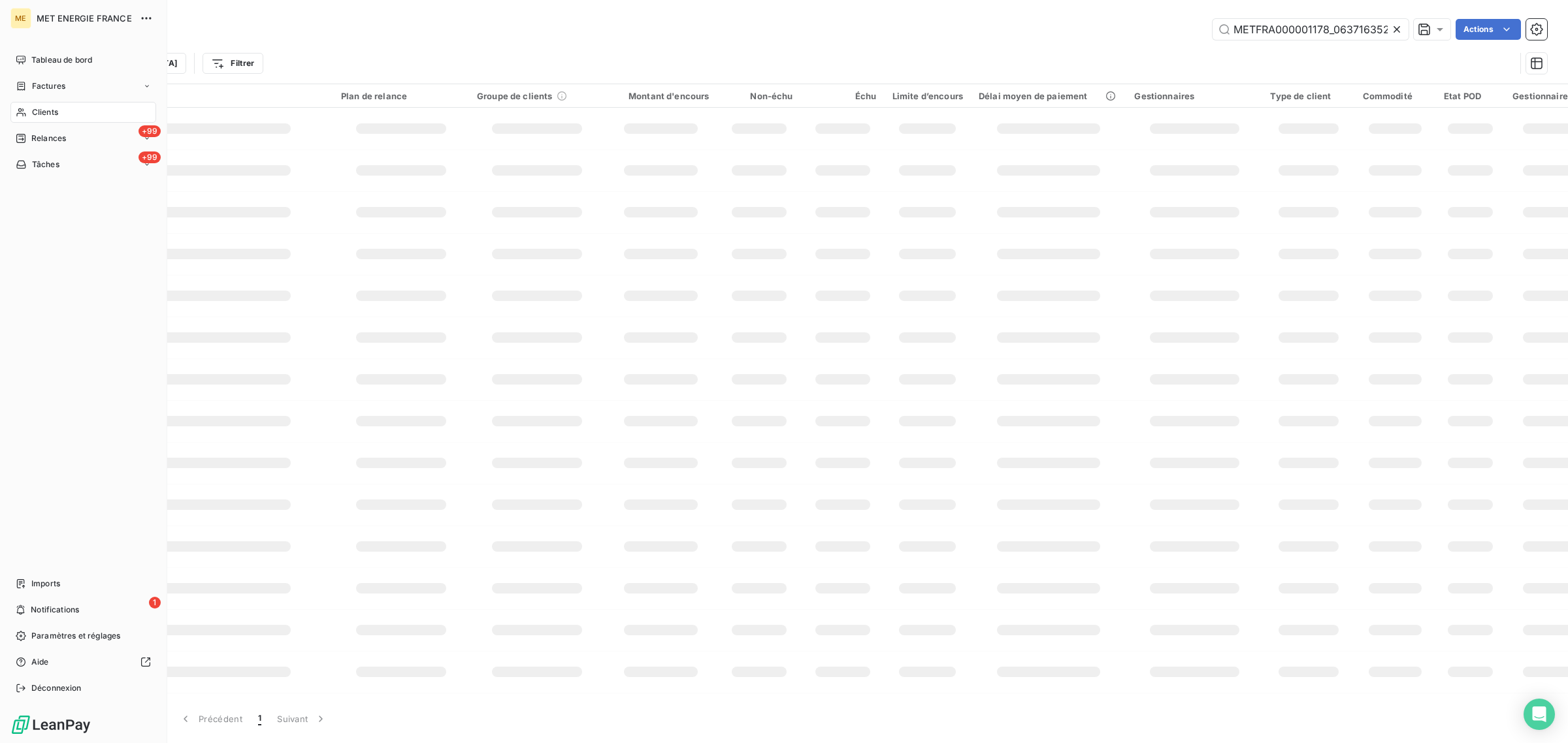
scroll to position [0, 34]
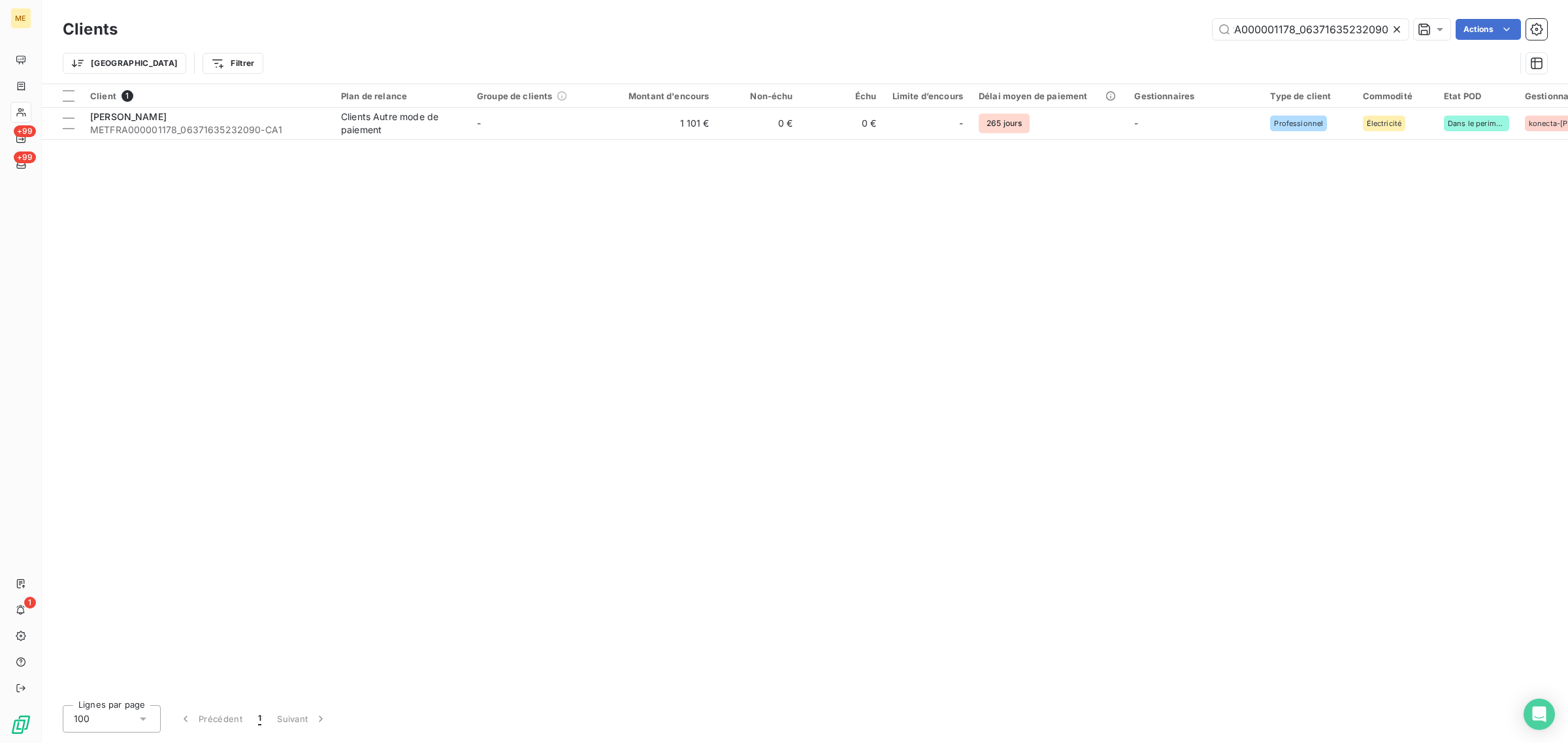
click at [1400, 29] on icon at bounding box center [1396, 29] width 13 height 13
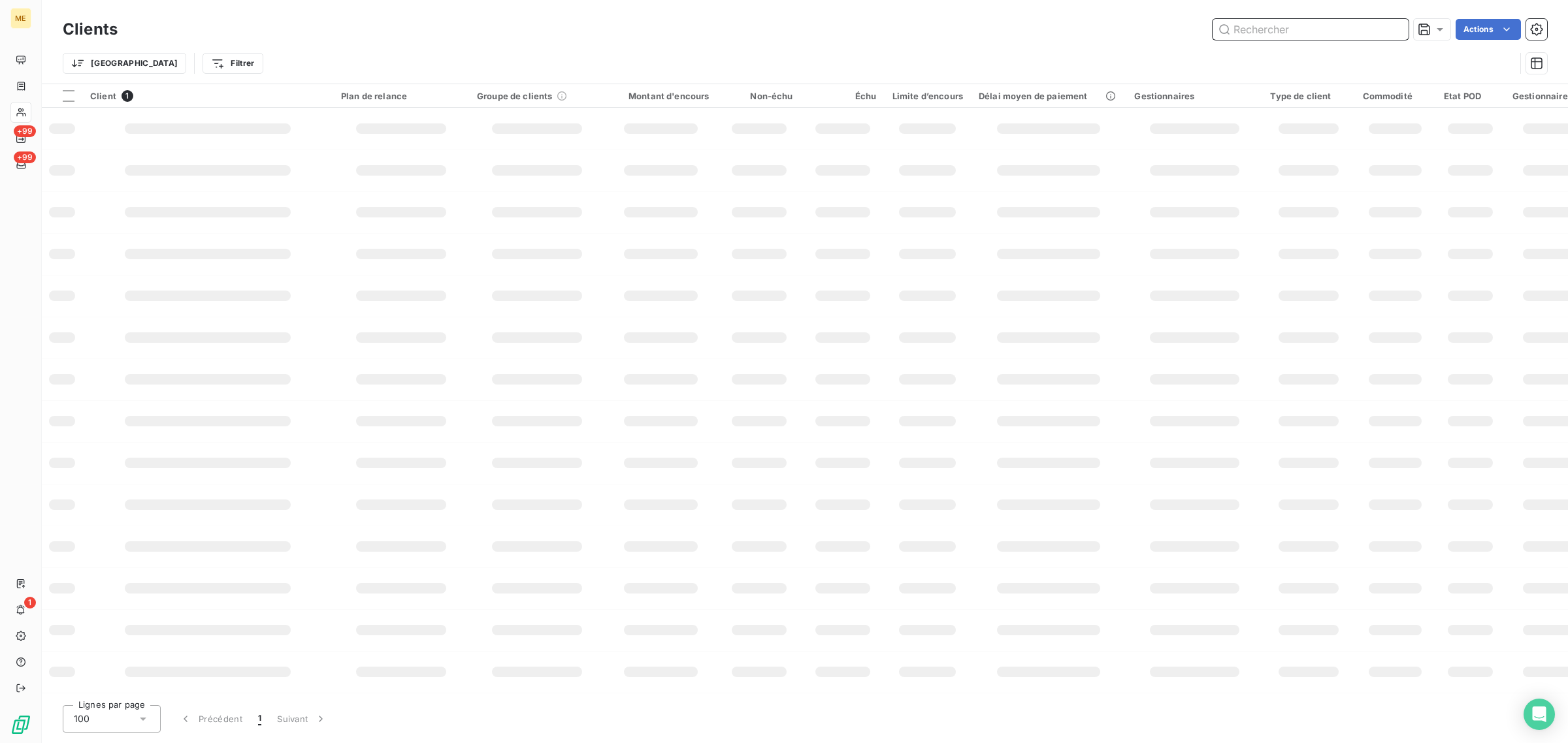
click at [1328, 23] on input "text" at bounding box center [1310, 28] width 196 height 20
paste input "METFRA000019230"
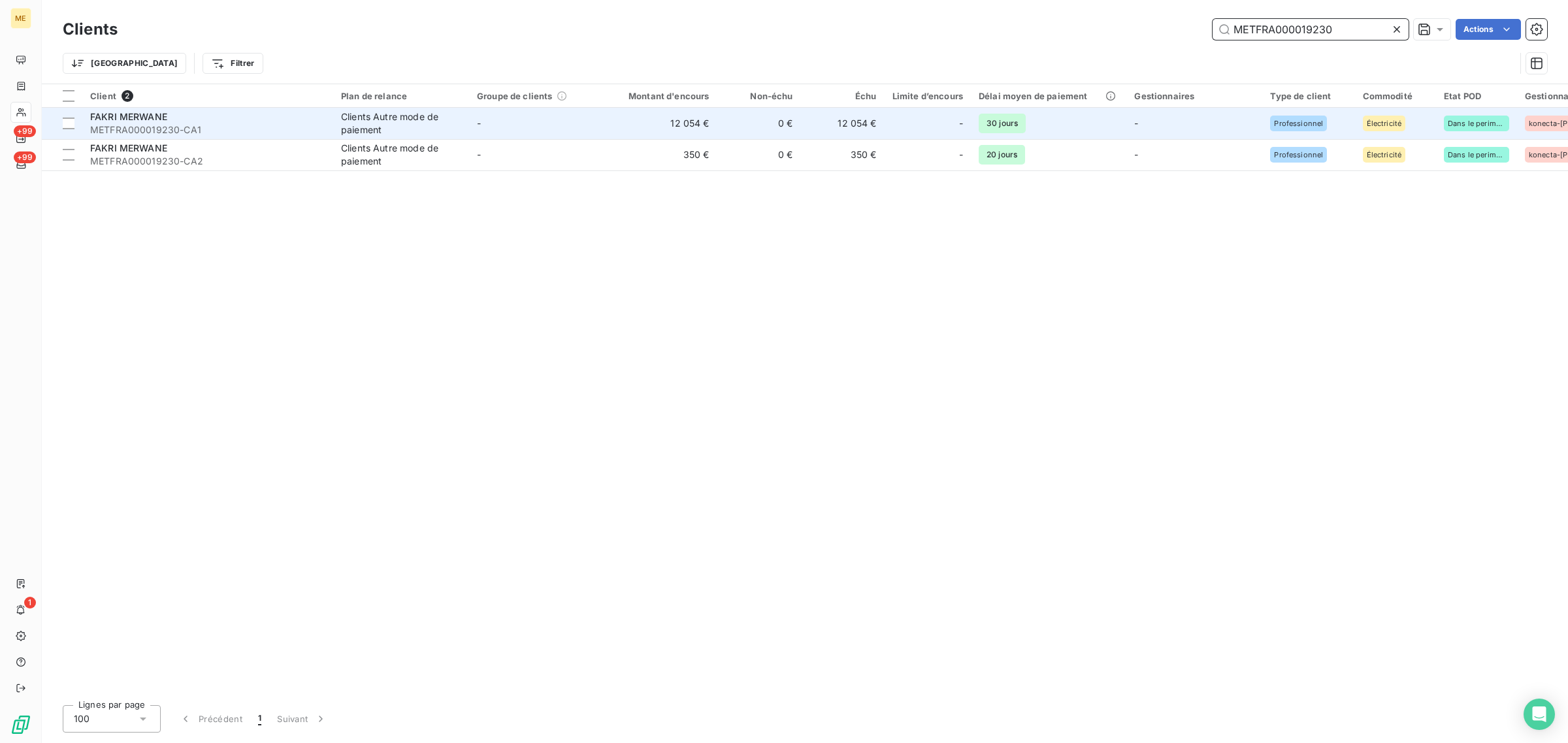
type input "METFRA000019230"
click at [605, 113] on td "12 054 €" at bounding box center [661, 123] width 112 height 31
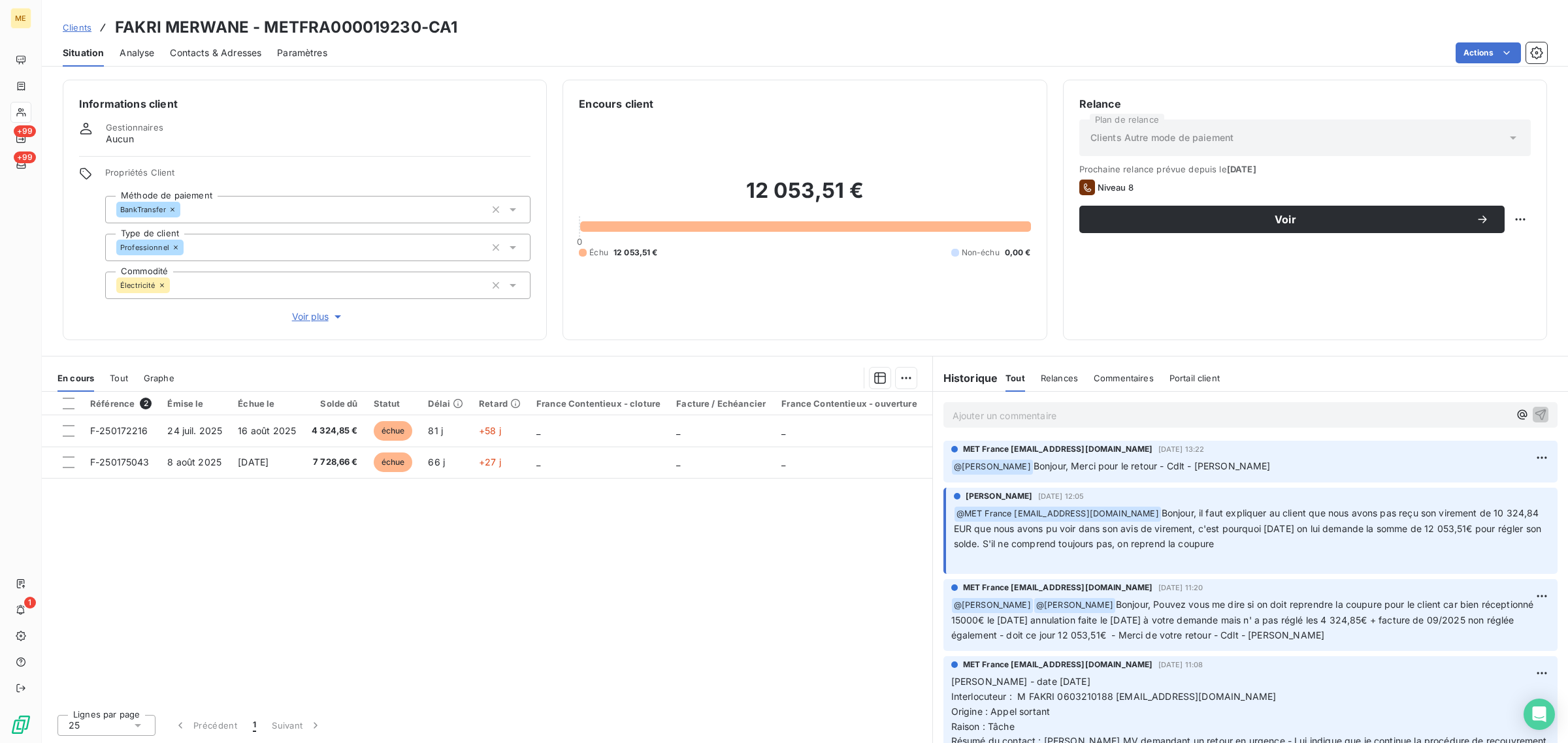
drag, startPoint x: 1173, startPoint y: 516, endPoint x: 1356, endPoint y: 545, distance: 185.3
click at [1356, 545] on p "﻿ @ MET [GEOGRAPHIC_DATA] [EMAIL_ADDRESS][DOMAIN_NAME] [PERSON_NAME], il faut e…" at bounding box center [1251, 537] width 596 height 61
click at [1354, 547] on p "﻿ @ MET [GEOGRAPHIC_DATA] [EMAIL_ADDRESS][DOMAIN_NAME] [PERSON_NAME], il faut e…" at bounding box center [1251, 537] width 596 height 61
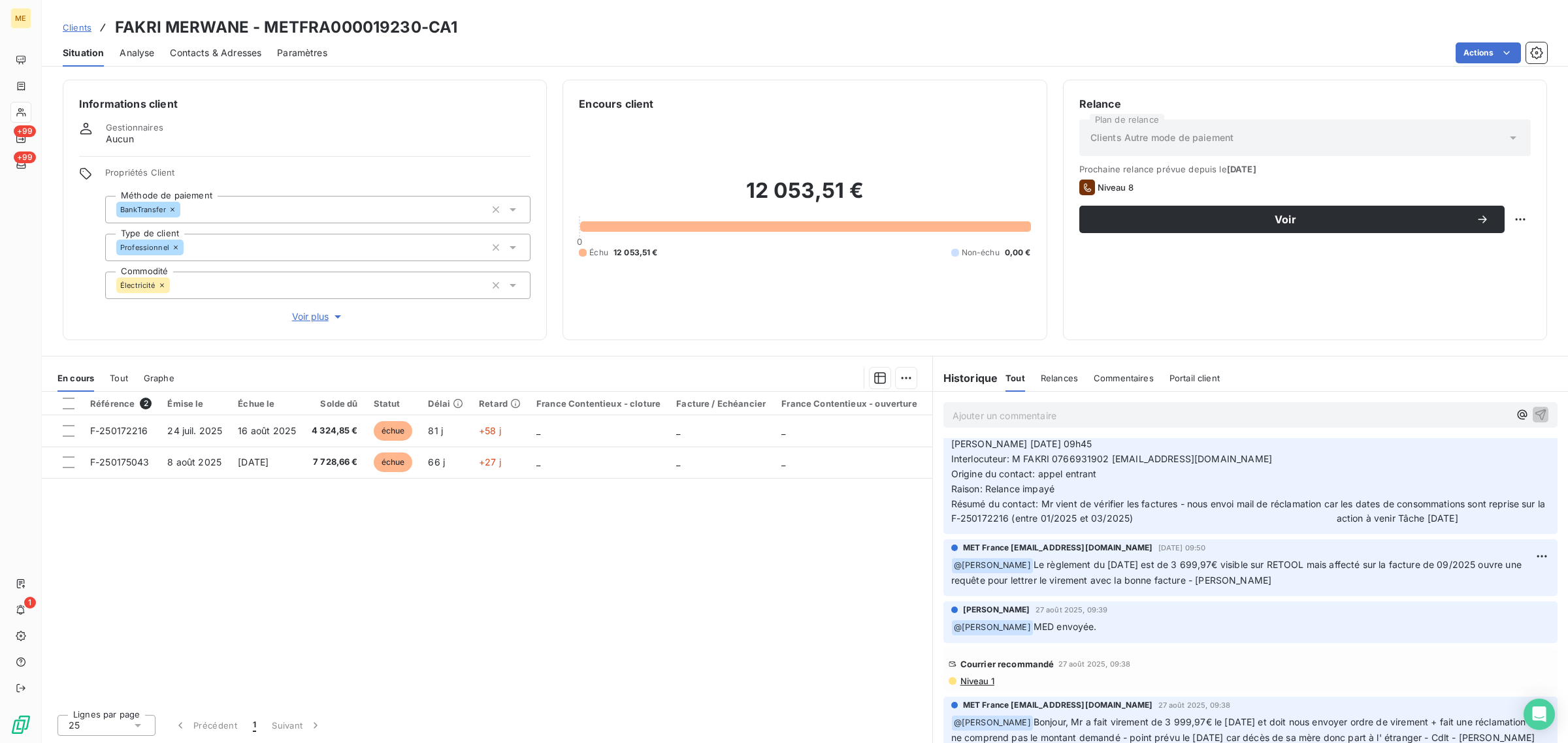
scroll to position [3671, 0]
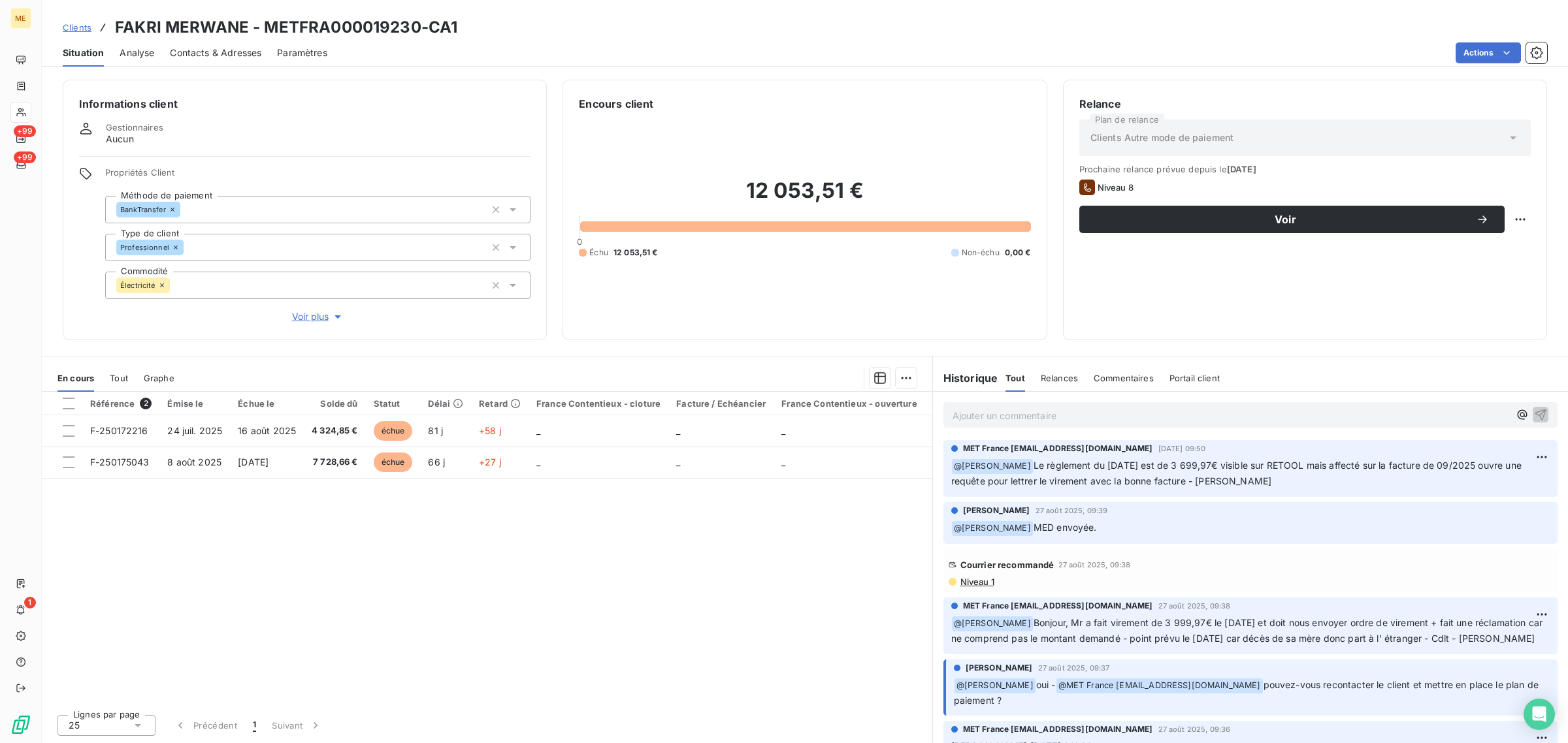
click at [982, 586] on span "Niveau 1" at bounding box center [977, 582] width 36 height 11
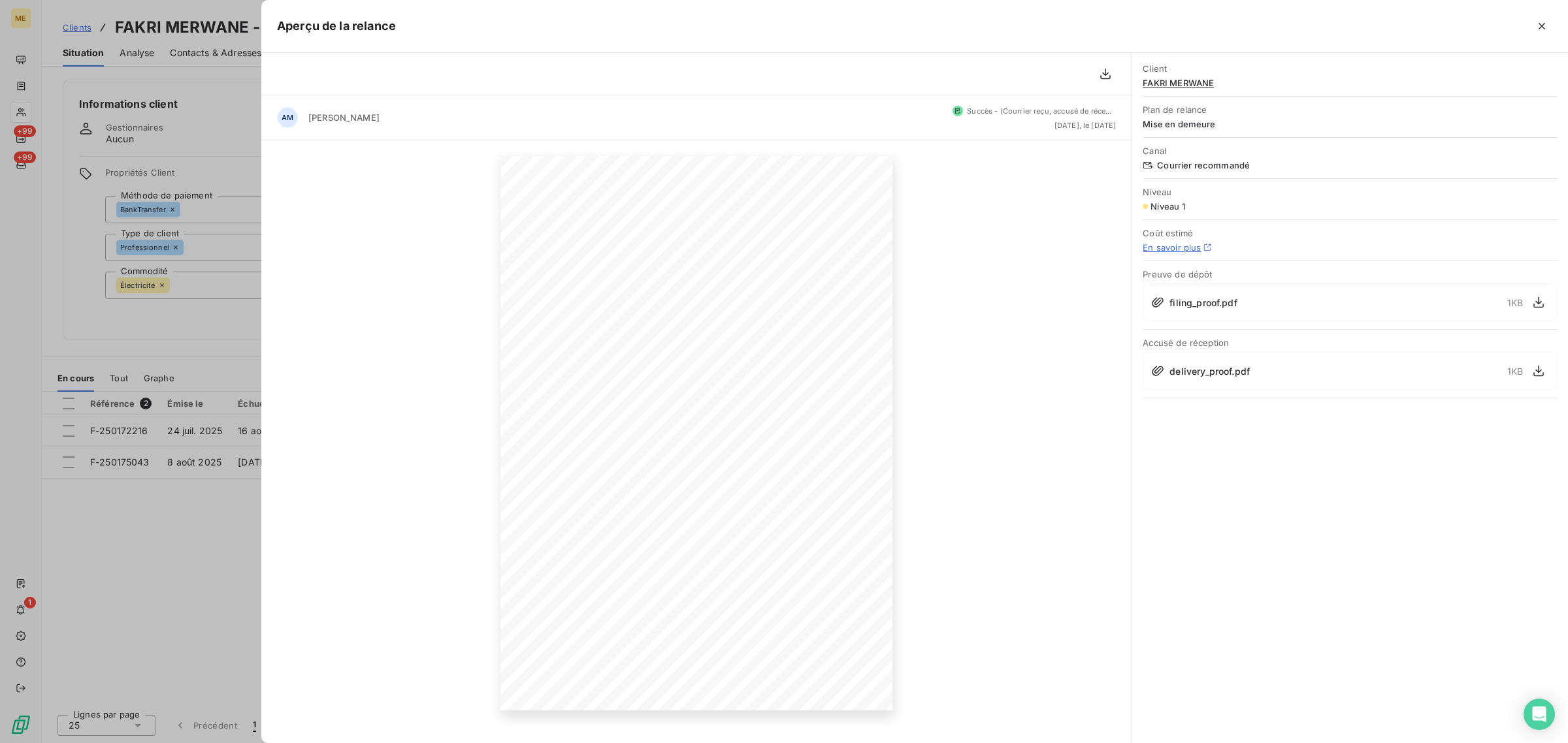
click at [200, 595] on div at bounding box center [784, 371] width 1568 height 743
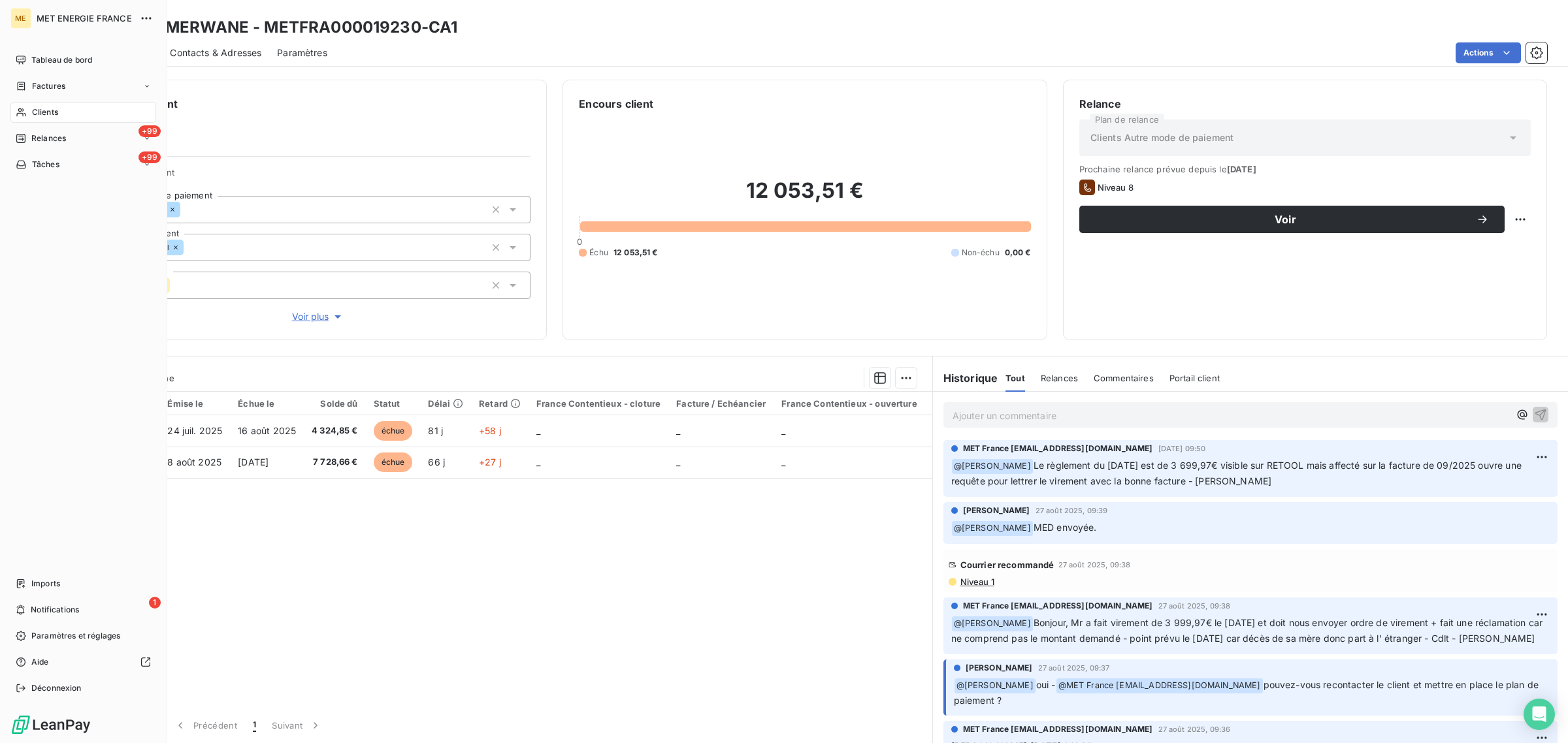
click at [20, 109] on icon at bounding box center [20, 113] width 9 height 9
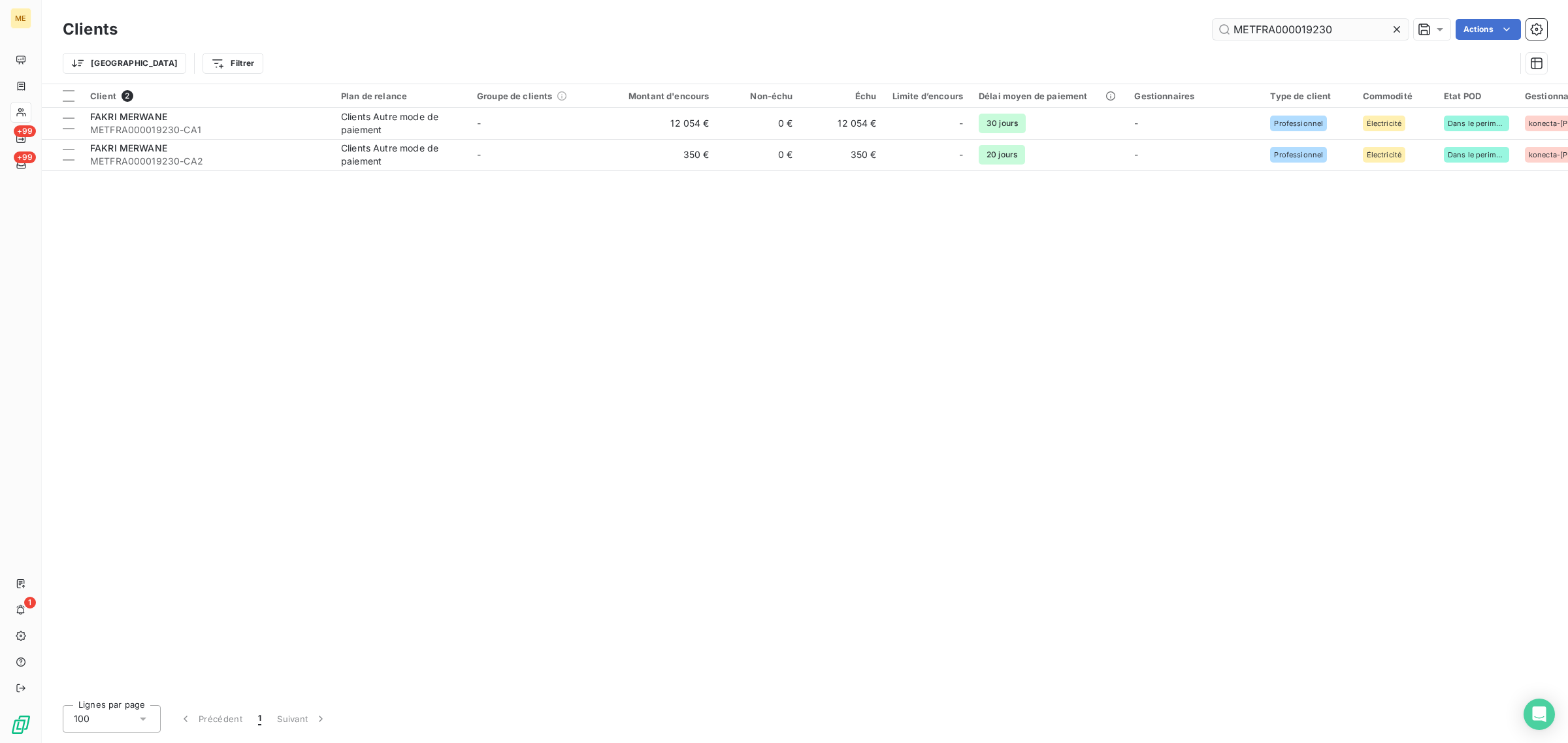
click at [1395, 28] on icon at bounding box center [1396, 28] width 6 height 6
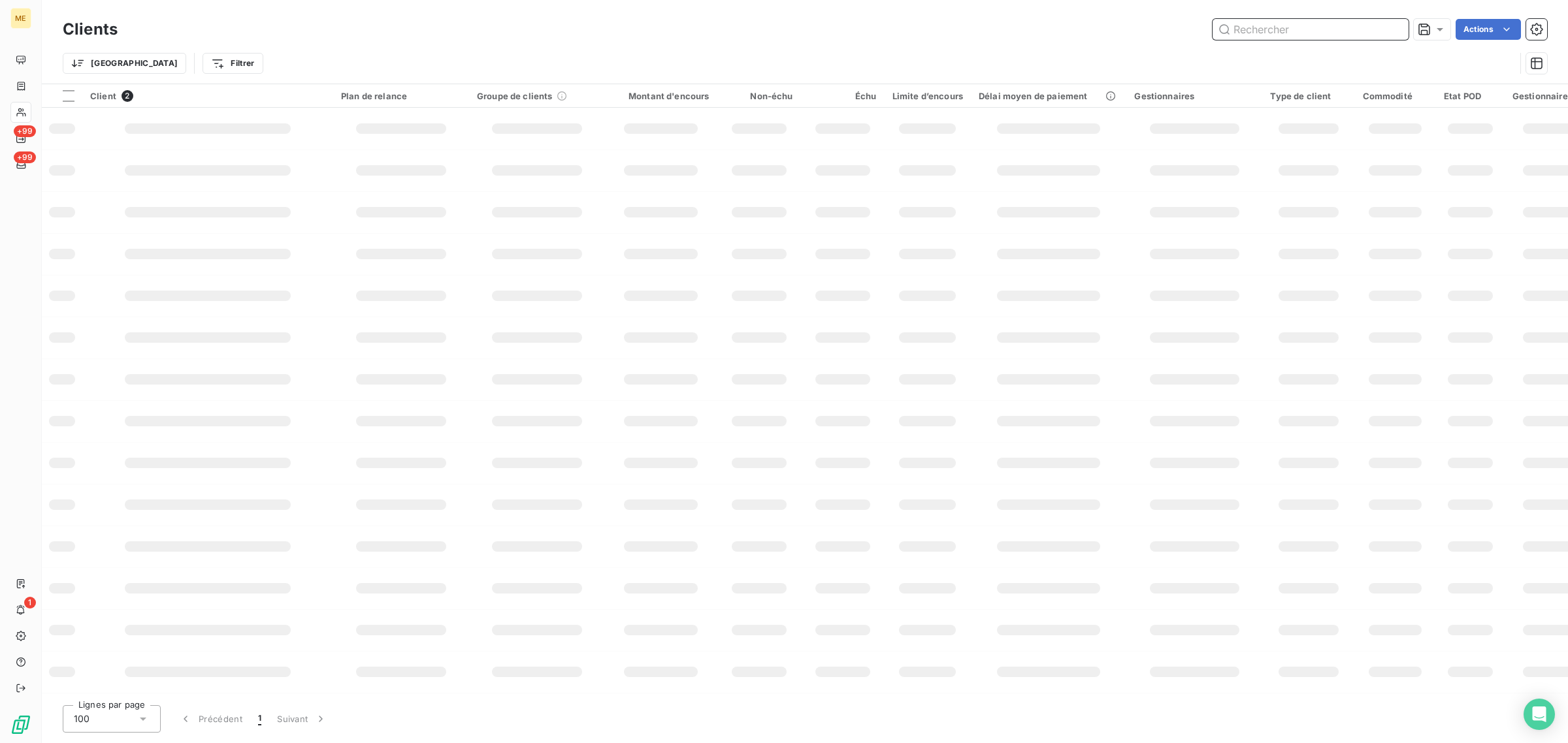
click at [1288, 26] on input "text" at bounding box center [1310, 28] width 196 height 20
paste input "METFRA000001626_06364688851810"
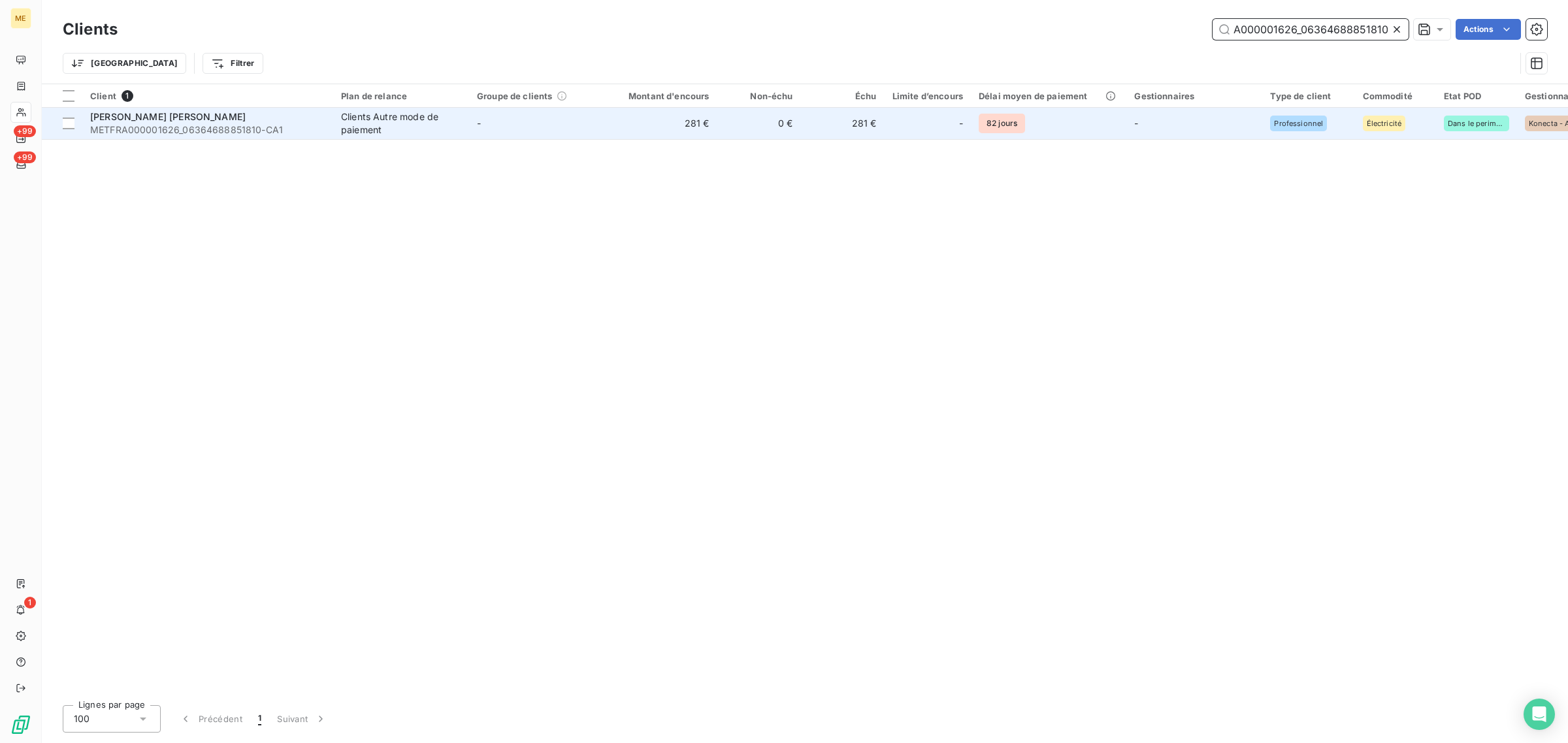
type input "METFRA000001626_06364688851810"
click at [792, 135] on td "0 €" at bounding box center [759, 123] width 84 height 31
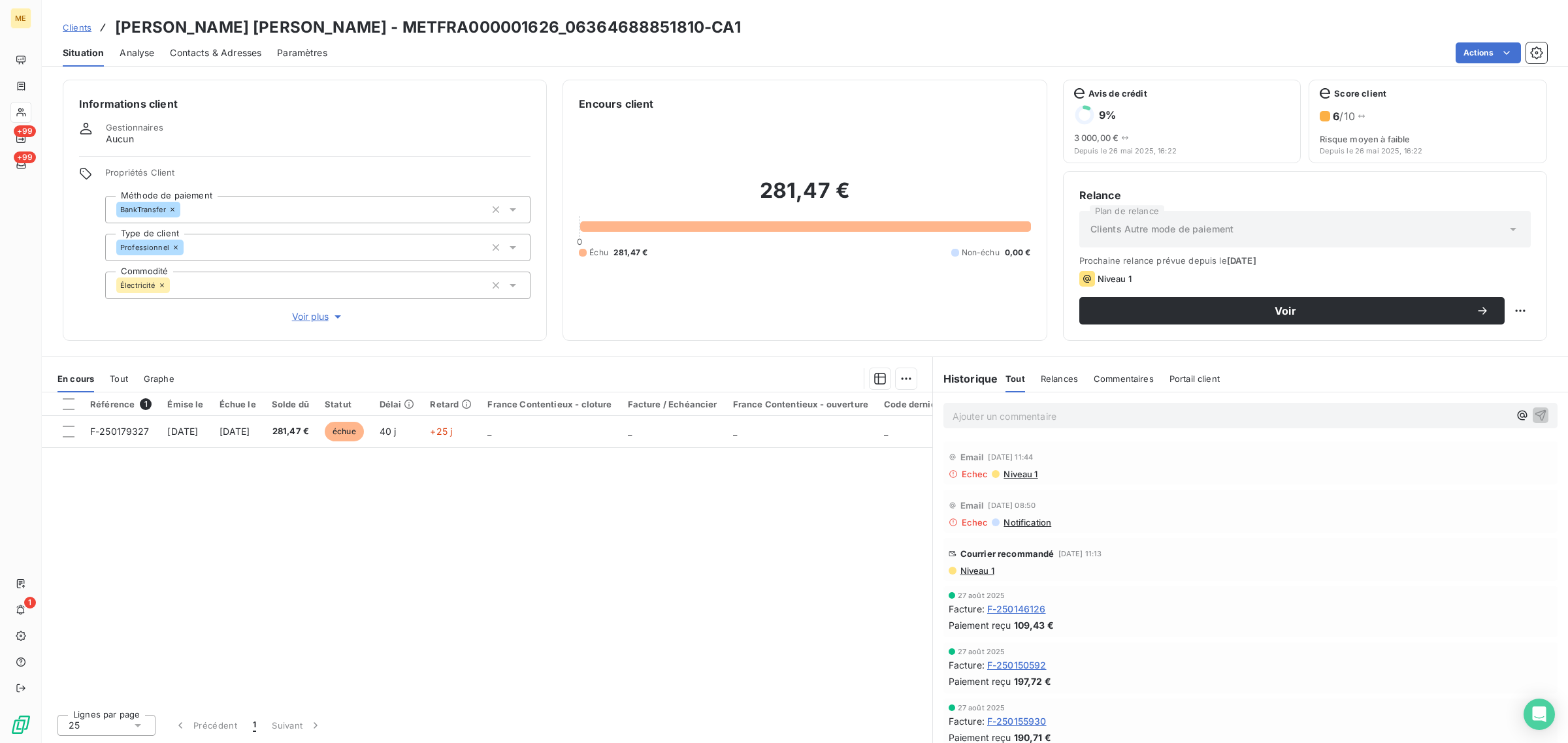
click at [984, 562] on div "Courrier recommandé [DATE] 11:13" at bounding box center [1250, 553] width 604 height 20
click at [977, 568] on span "Niveau 1" at bounding box center [977, 570] width 36 height 11
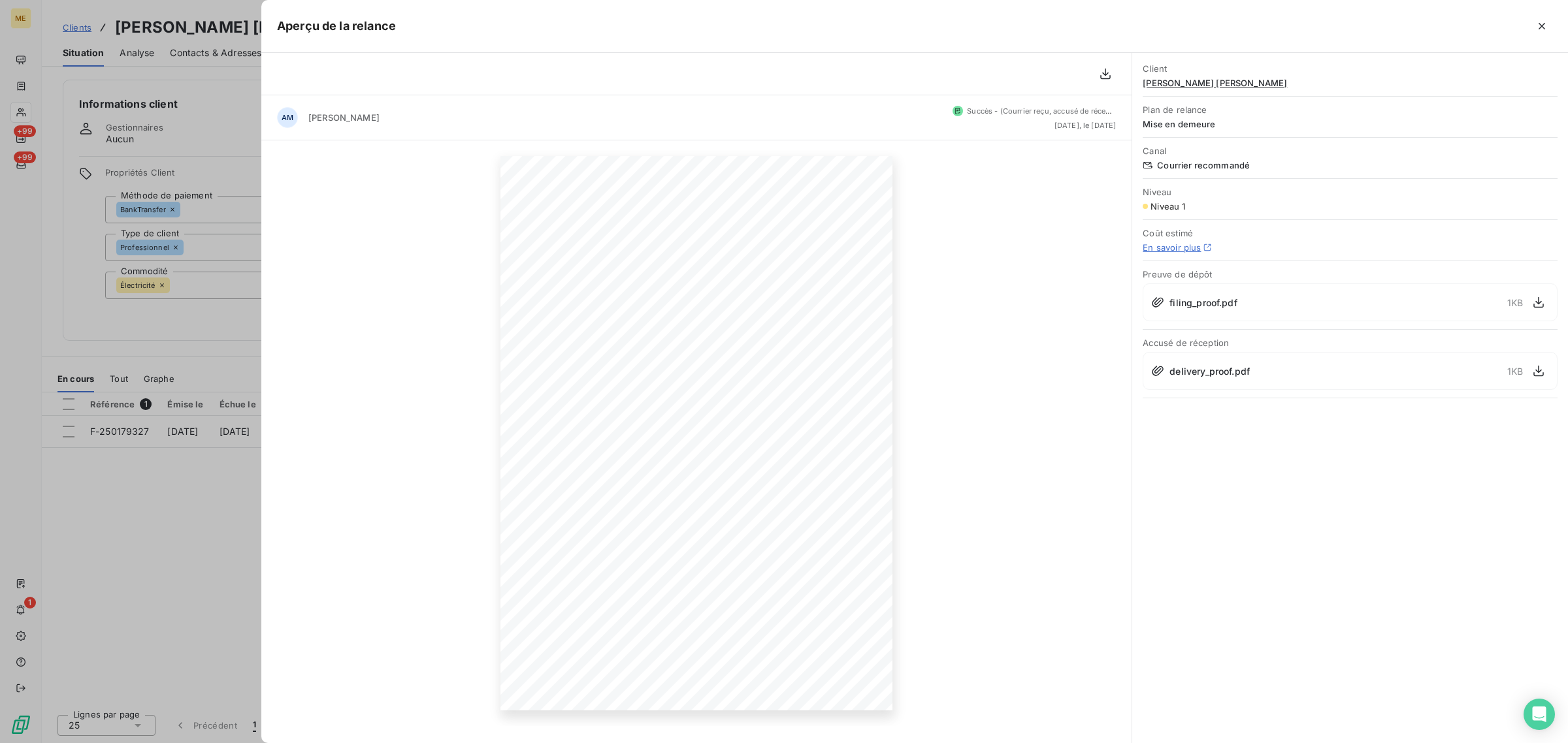
click at [175, 501] on div at bounding box center [784, 371] width 1568 height 743
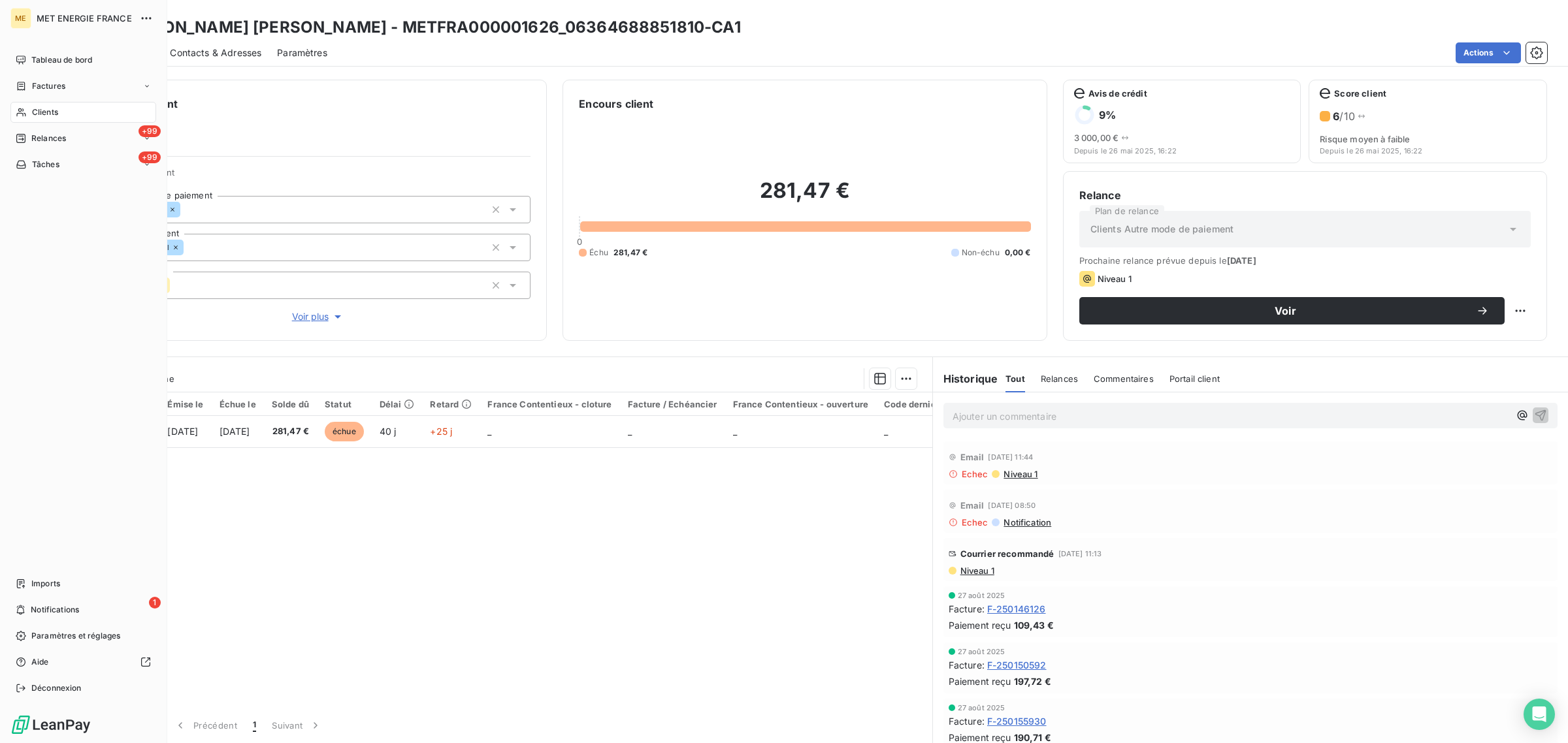
click at [25, 111] on icon at bounding box center [21, 112] width 11 height 11
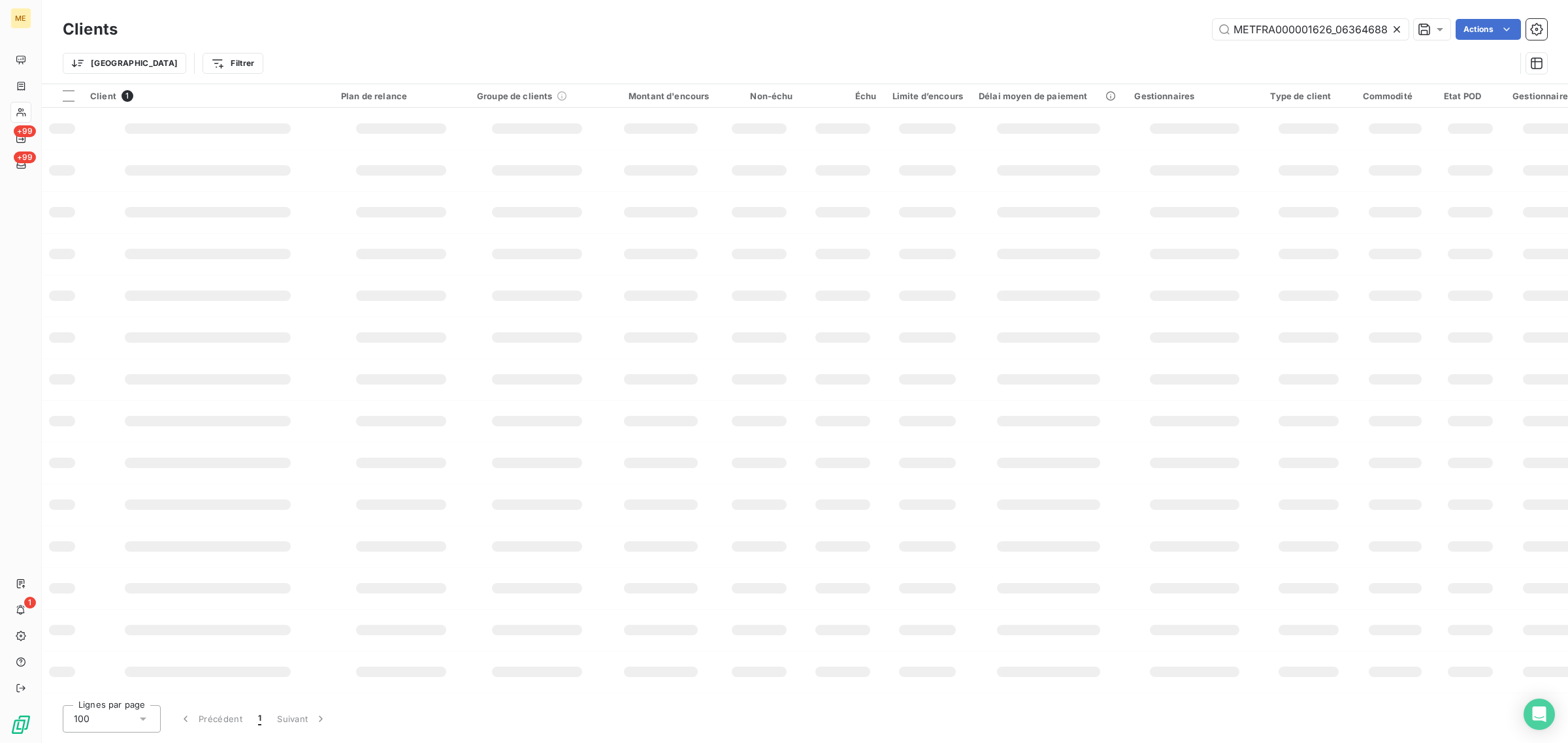
scroll to position [0, 35]
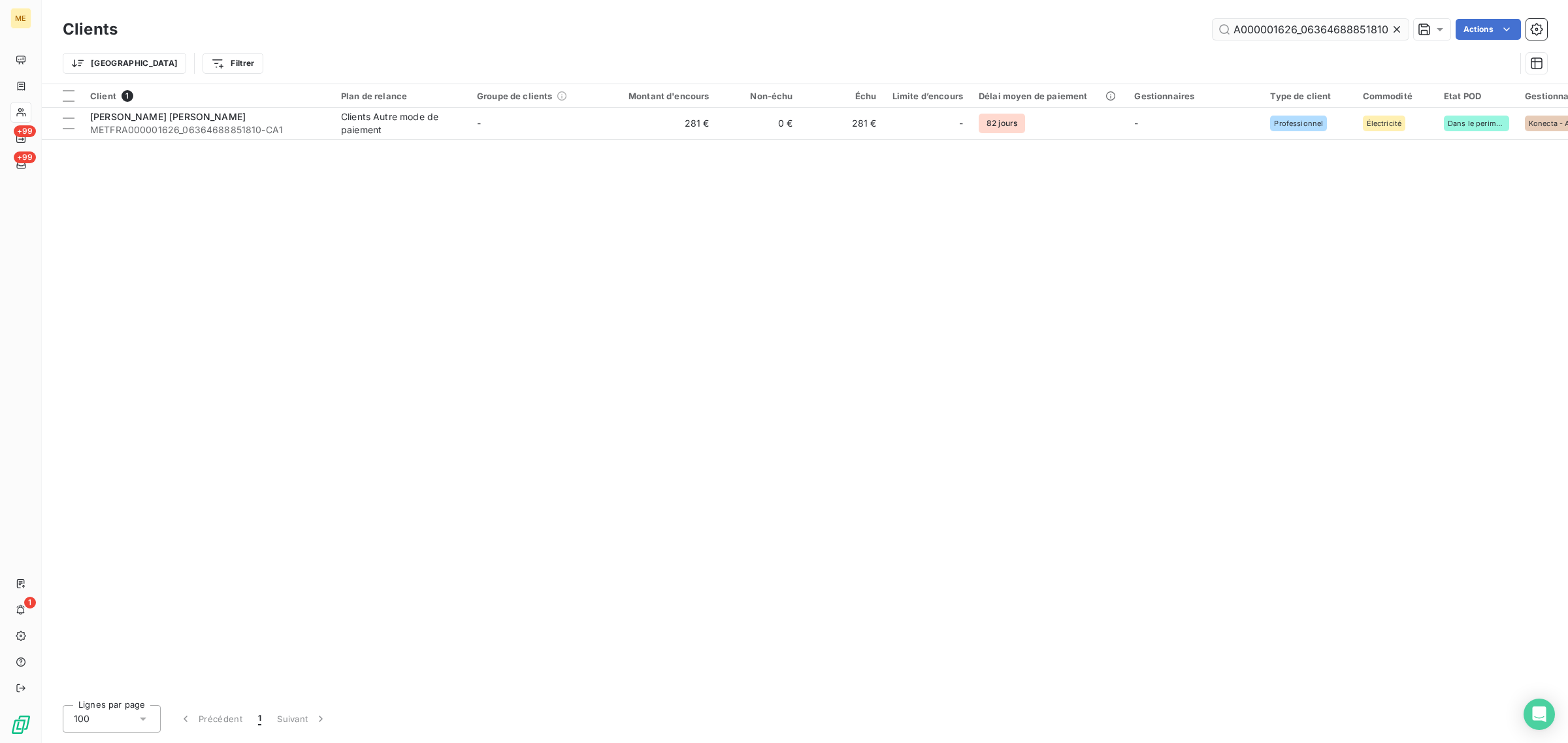
click at [1390, 26] on icon at bounding box center [1396, 29] width 13 height 13
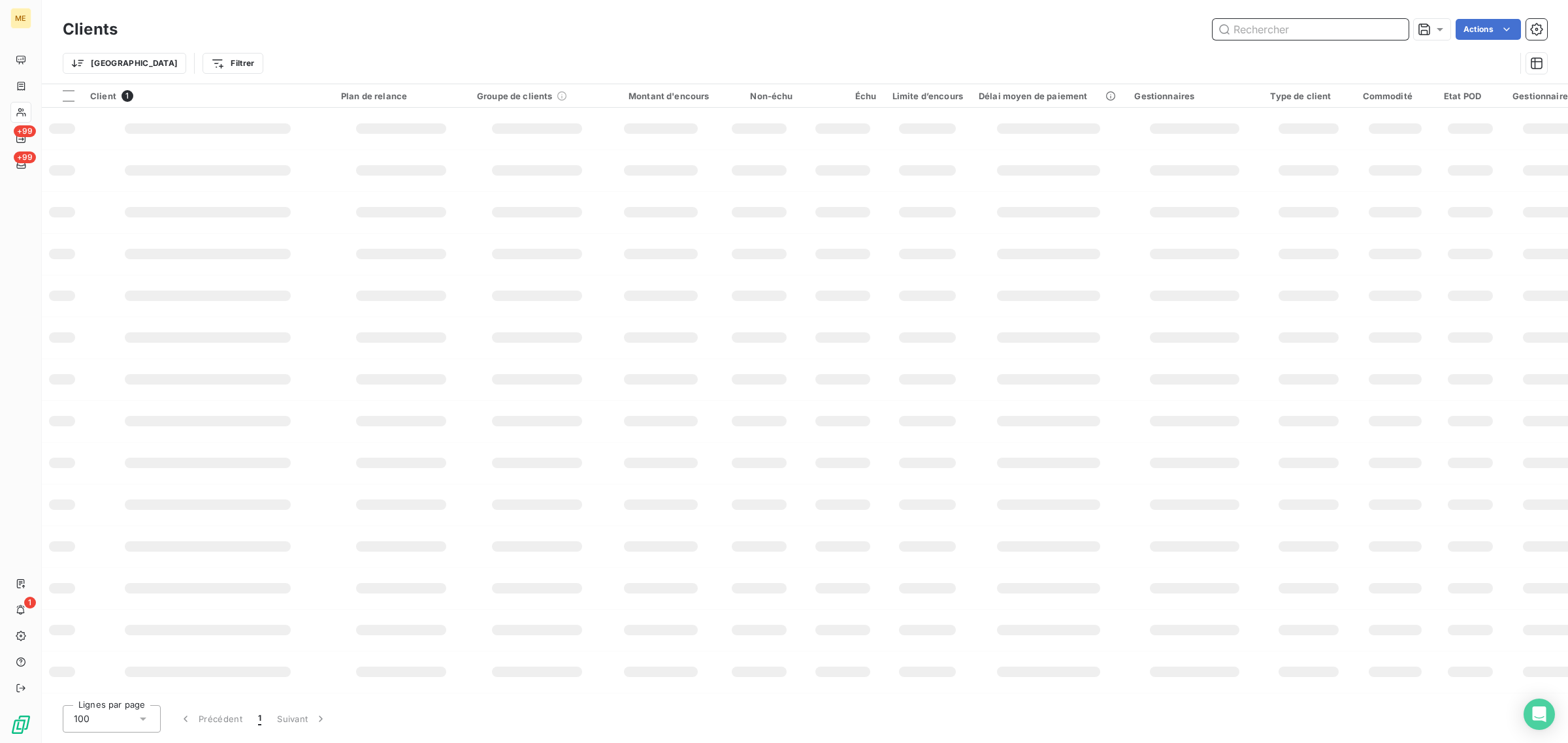
click at [1361, 29] on input "text" at bounding box center [1310, 28] width 196 height 20
paste input "METFRA000000048_01190738020860"
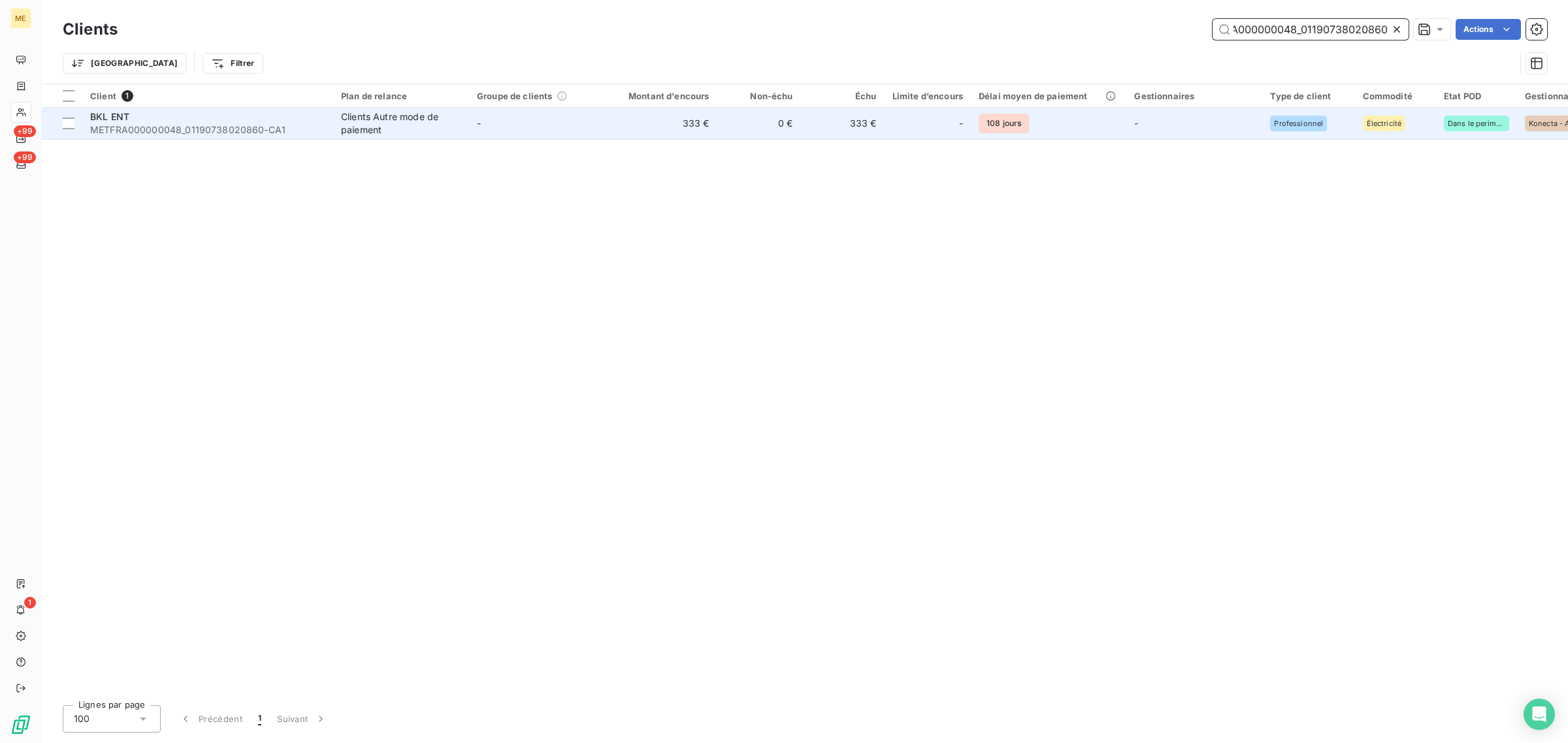
type input "METFRA000000048_01190738020860"
click at [601, 136] on td "-" at bounding box center [537, 123] width 136 height 31
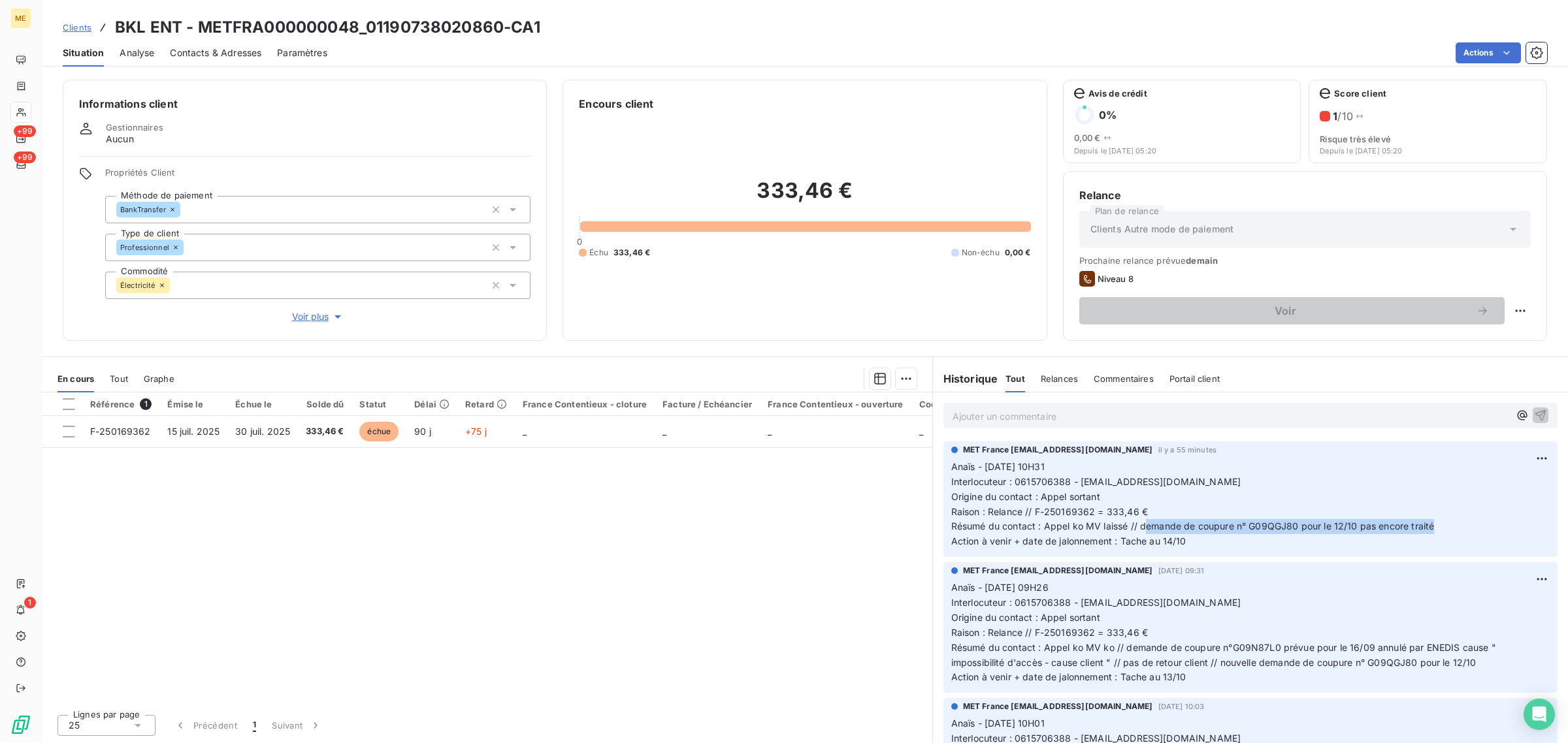
drag, startPoint x: 1144, startPoint y: 523, endPoint x: 1435, endPoint y: 528, distance: 291.0
click at [1434, 528] on span "Résumé du contact : Appel ko MV laissé // demande de coupure n° G09QGJ80 pour l…" at bounding box center [1192, 526] width 483 height 11
click at [1268, 540] on p "Anaïs - [DATE] 10H31 Interlocuteur : 0615706388 - [EMAIL_ADDRESS][DOMAIN_NAME] …" at bounding box center [1250, 504] width 598 height 89
drag, startPoint x: 1297, startPoint y: 526, endPoint x: 1248, endPoint y: 532, distance: 49.4
click at [1248, 531] on span "Résumé du contact : Appel ko MV laissé // demande de coupure n° G09QGJ80 pour l…" at bounding box center [1192, 526] width 483 height 11
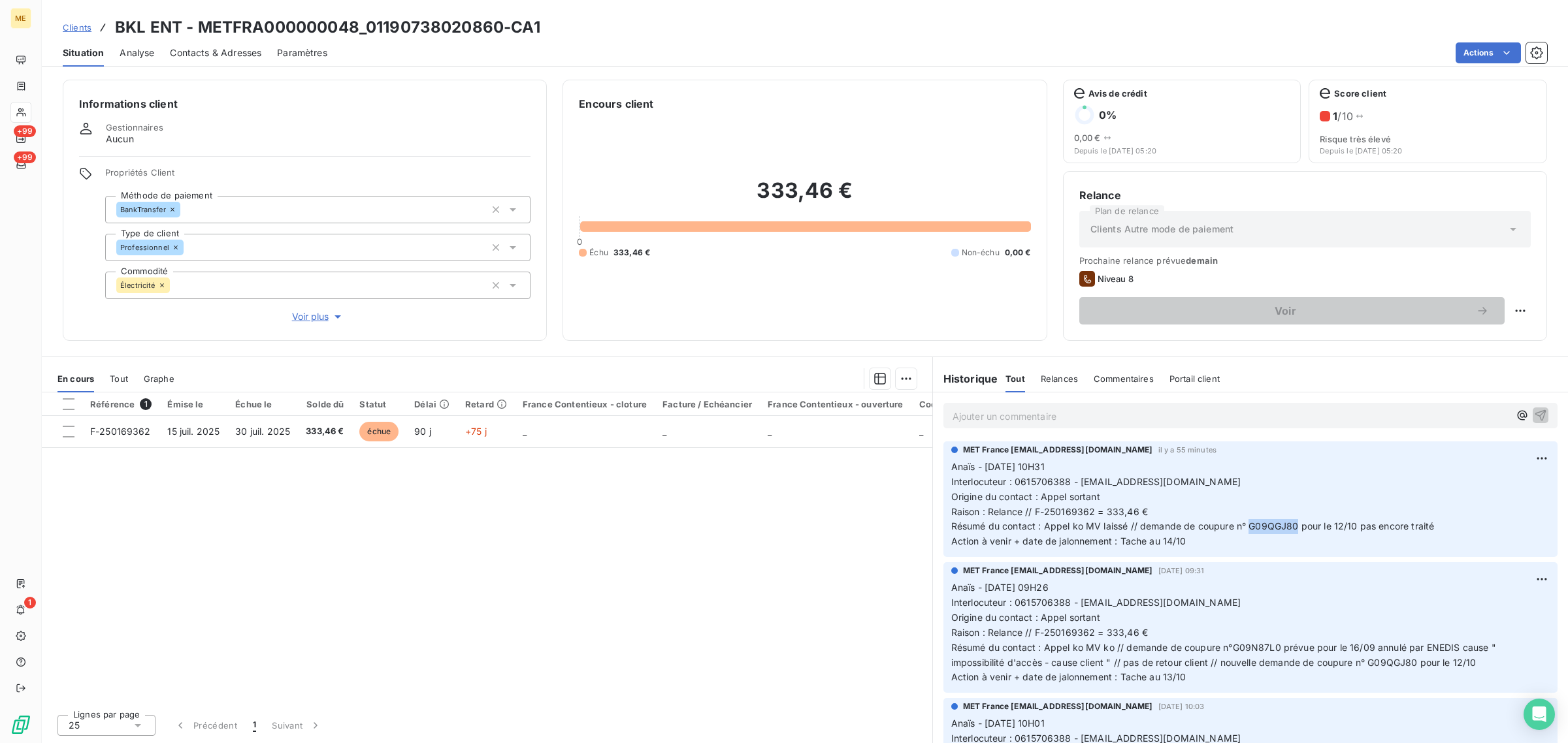
copy span "G09QGJ80"
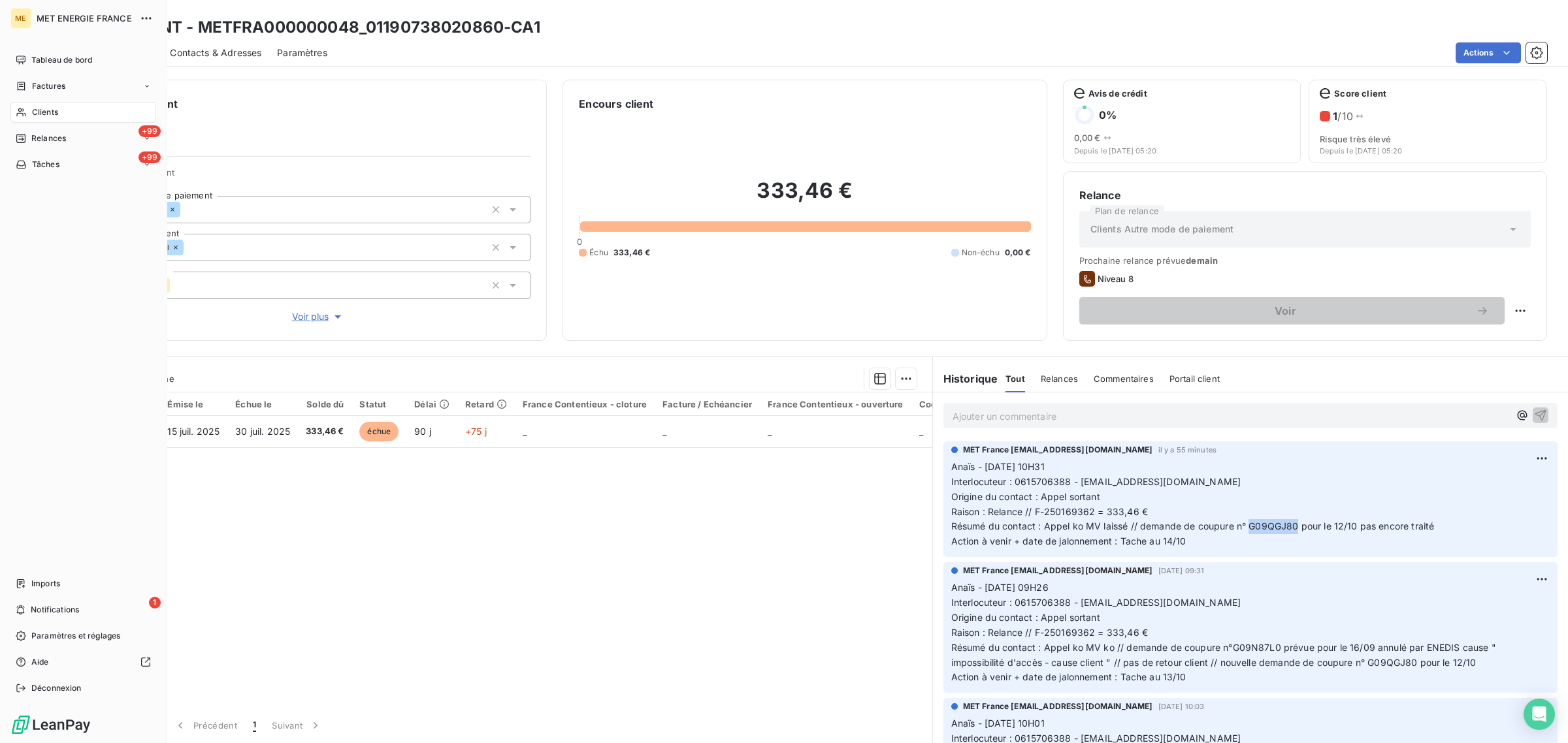
click at [25, 107] on icon at bounding box center [21, 112] width 11 height 11
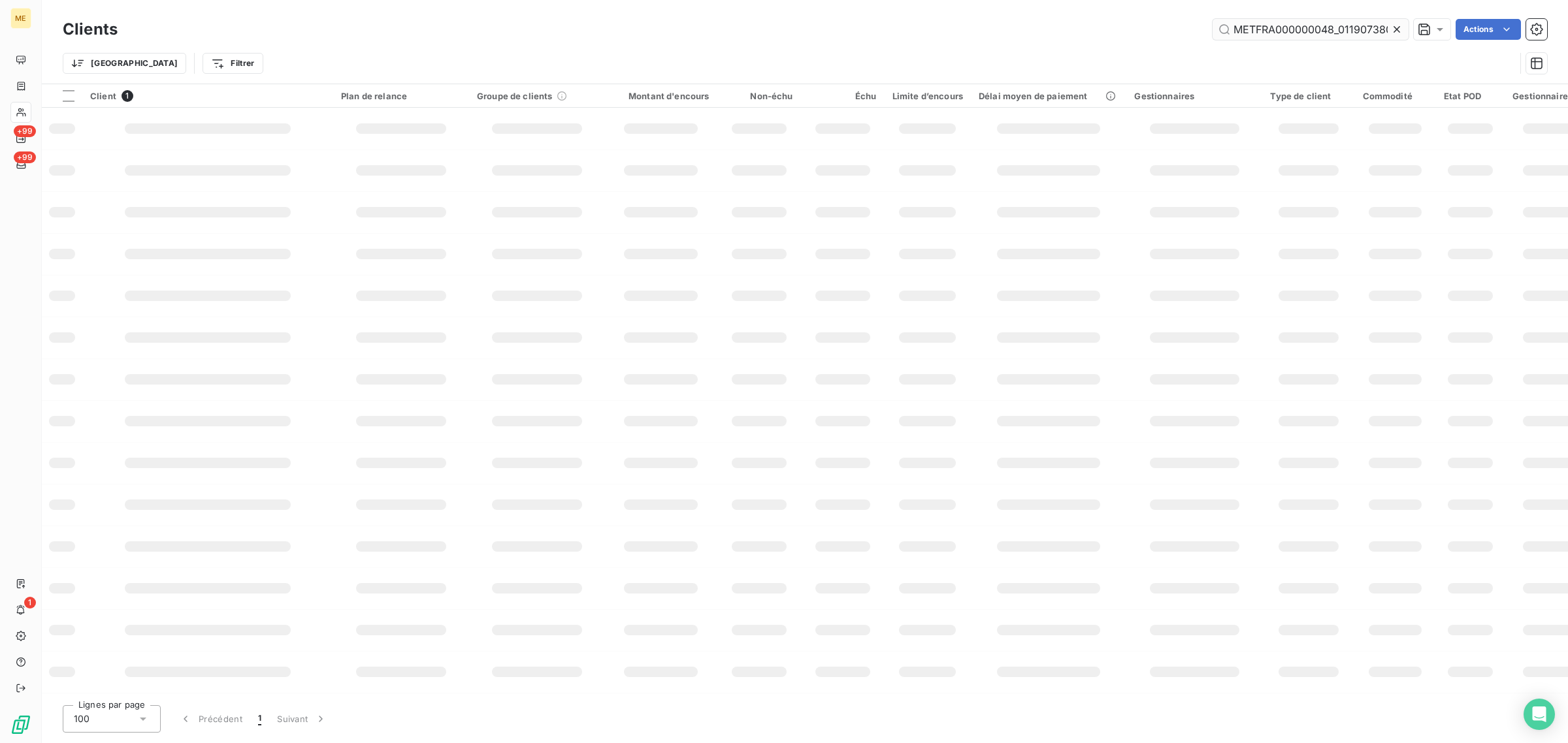
scroll to position [0, 37]
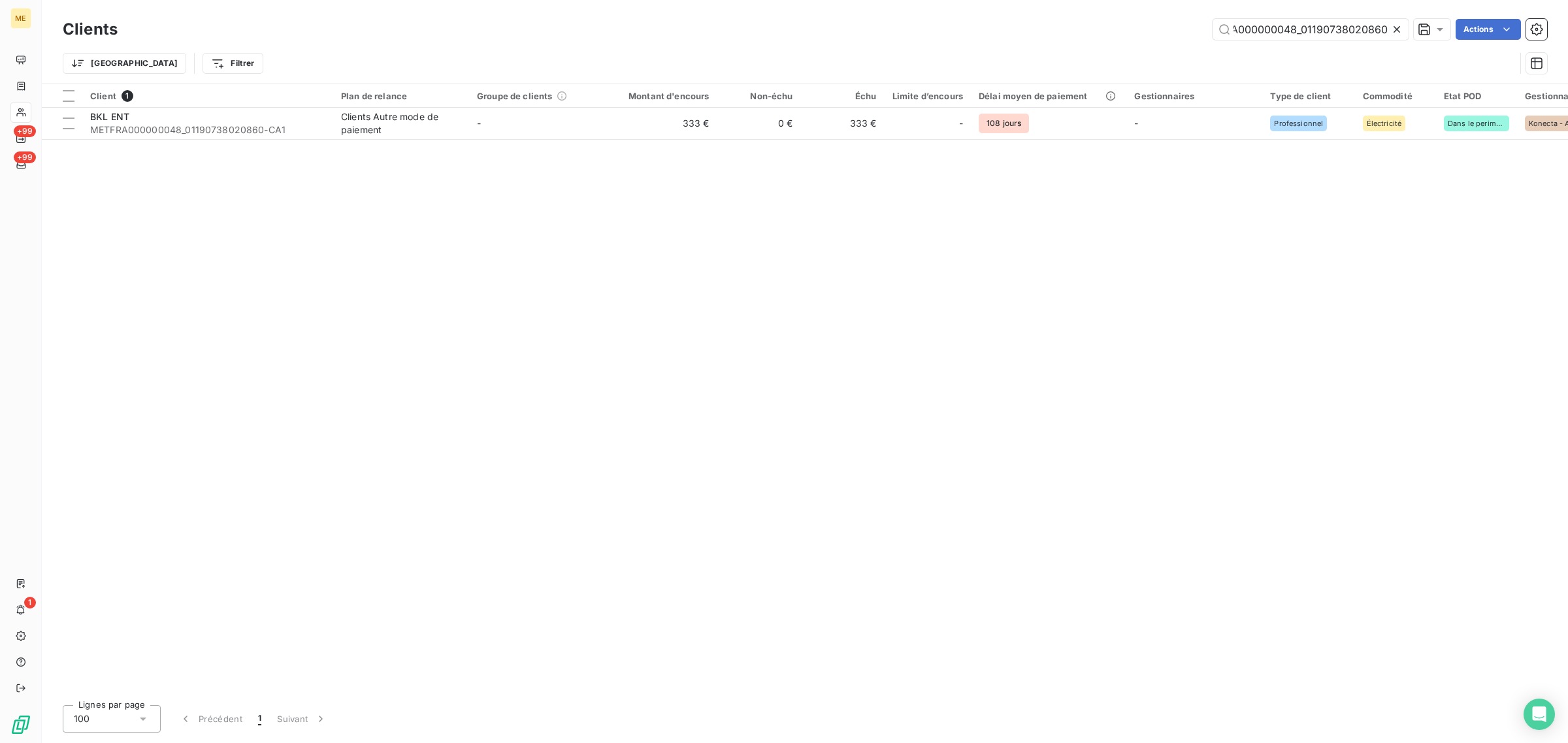
click at [1393, 29] on icon at bounding box center [1396, 29] width 13 height 13
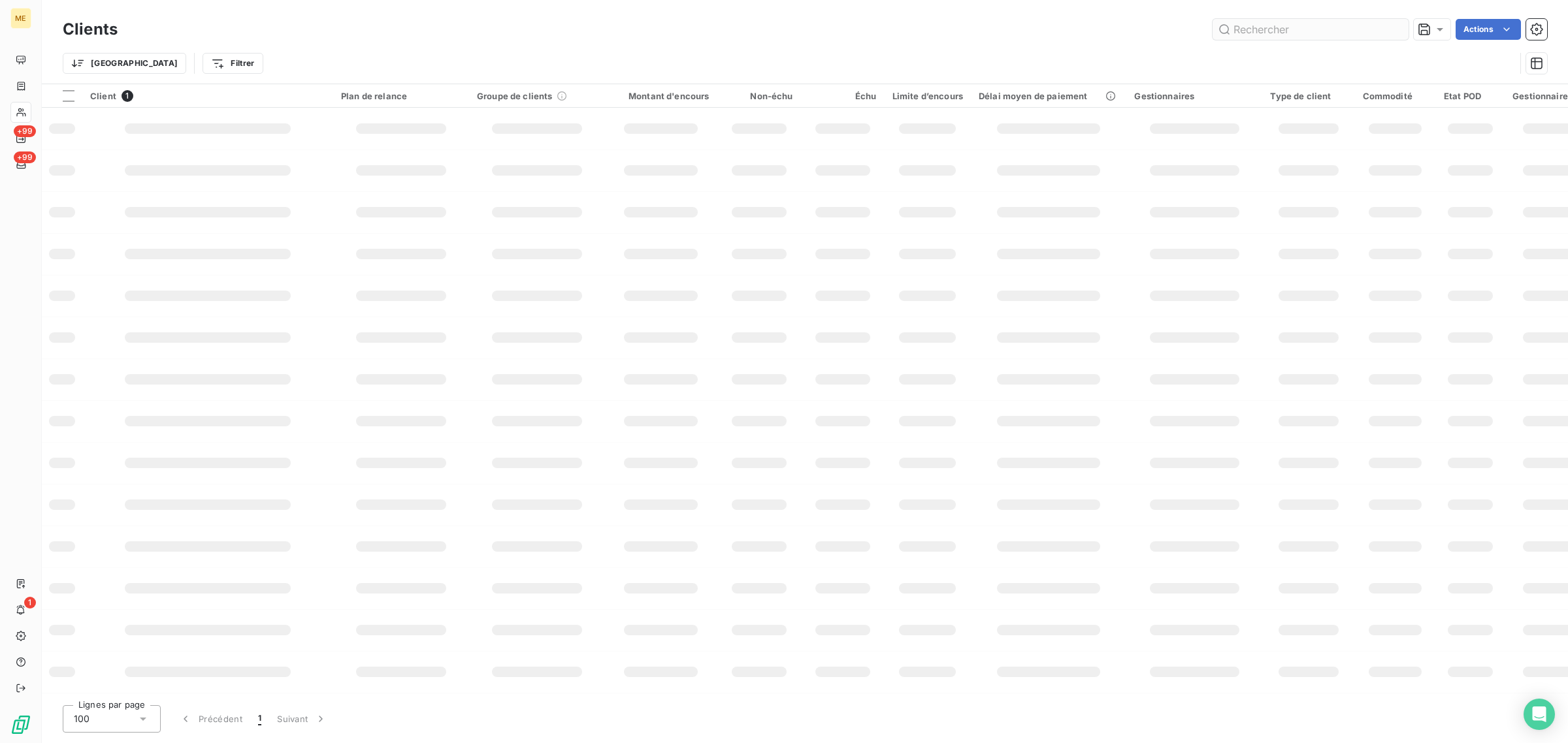
scroll to position [0, 0]
click at [1336, 29] on input "text" at bounding box center [1310, 28] width 196 height 20
paste input "METFRA000011619_25165701780035"
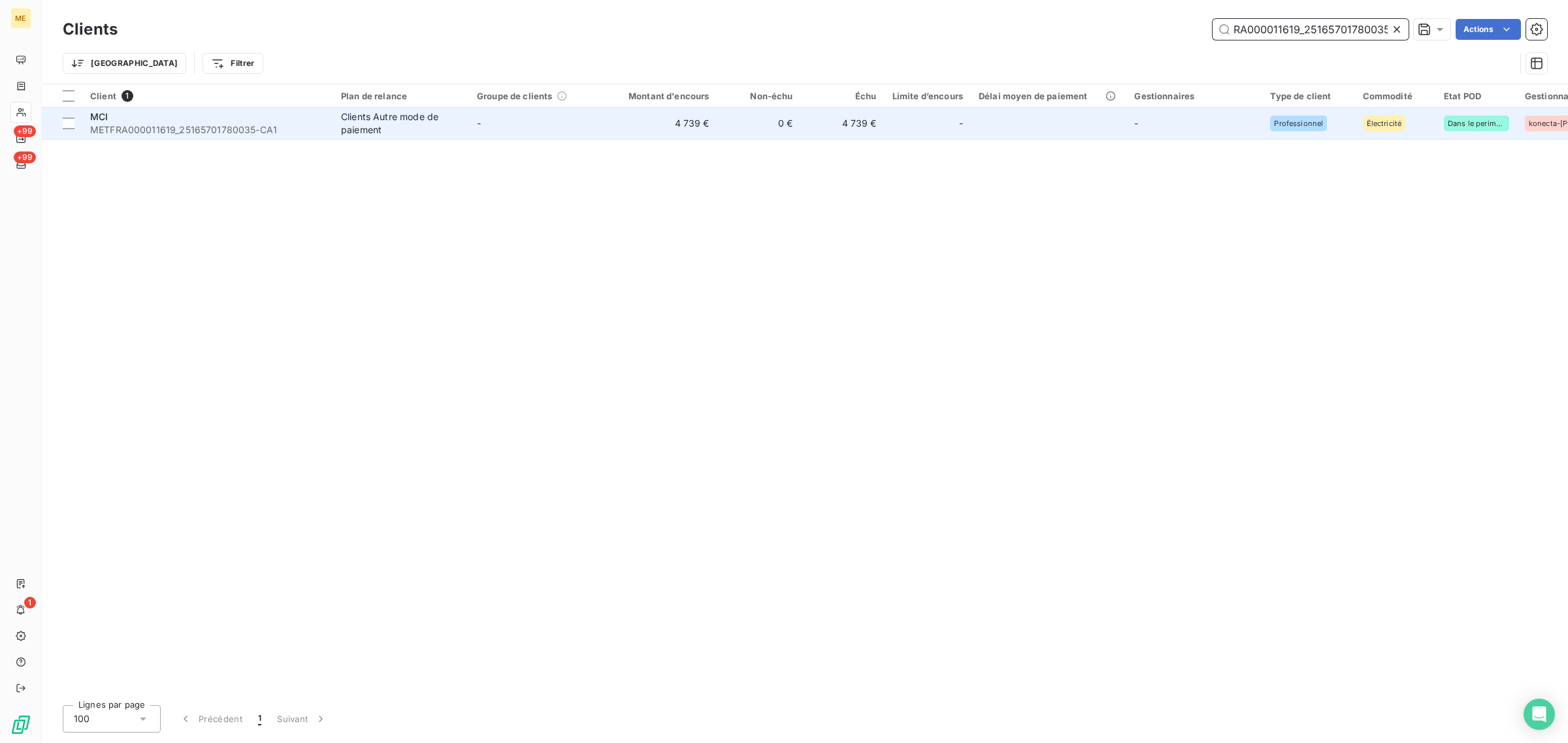
type input "METFRA000011619_25165701780035"
click at [474, 121] on td "-" at bounding box center [537, 123] width 136 height 31
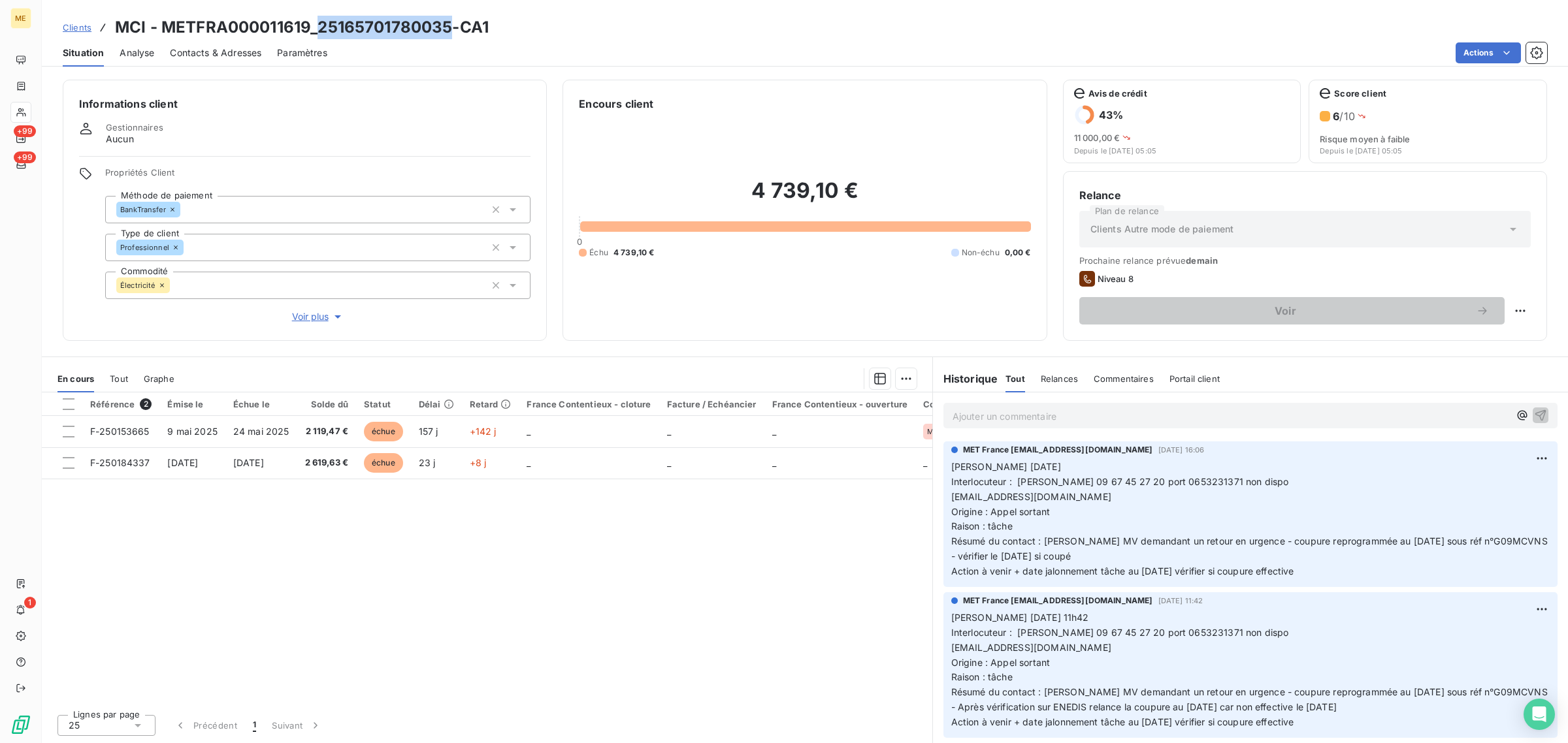
drag, startPoint x: 449, startPoint y: 29, endPoint x: 320, endPoint y: 28, distance: 129.0
click at [320, 28] on h3 "MCI - METFRA000011619_25165701780035-CA1" at bounding box center [302, 28] width 374 height 23
copy h3 "25165701780035"
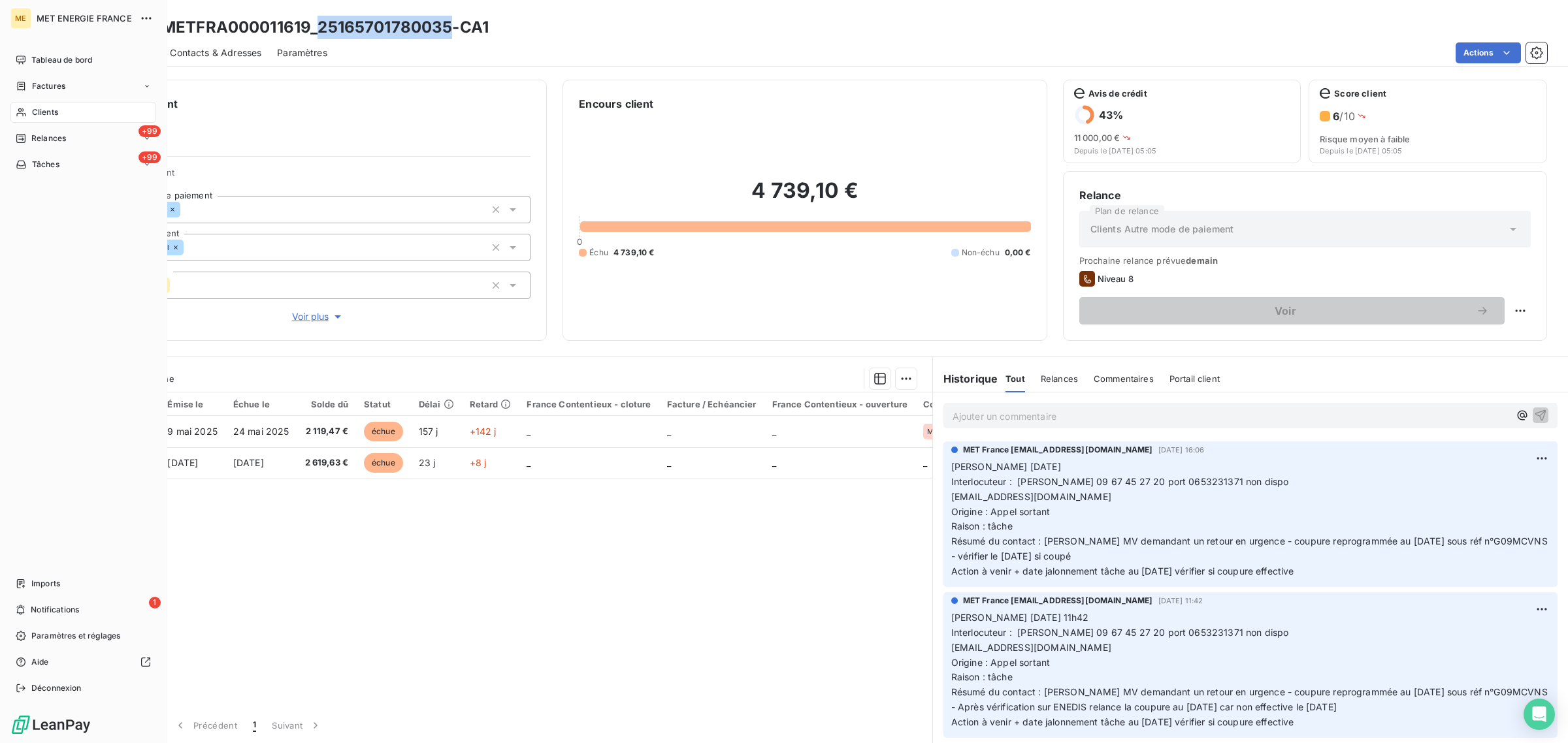
click at [30, 112] on div "Clients" at bounding box center [84, 111] width 146 height 20
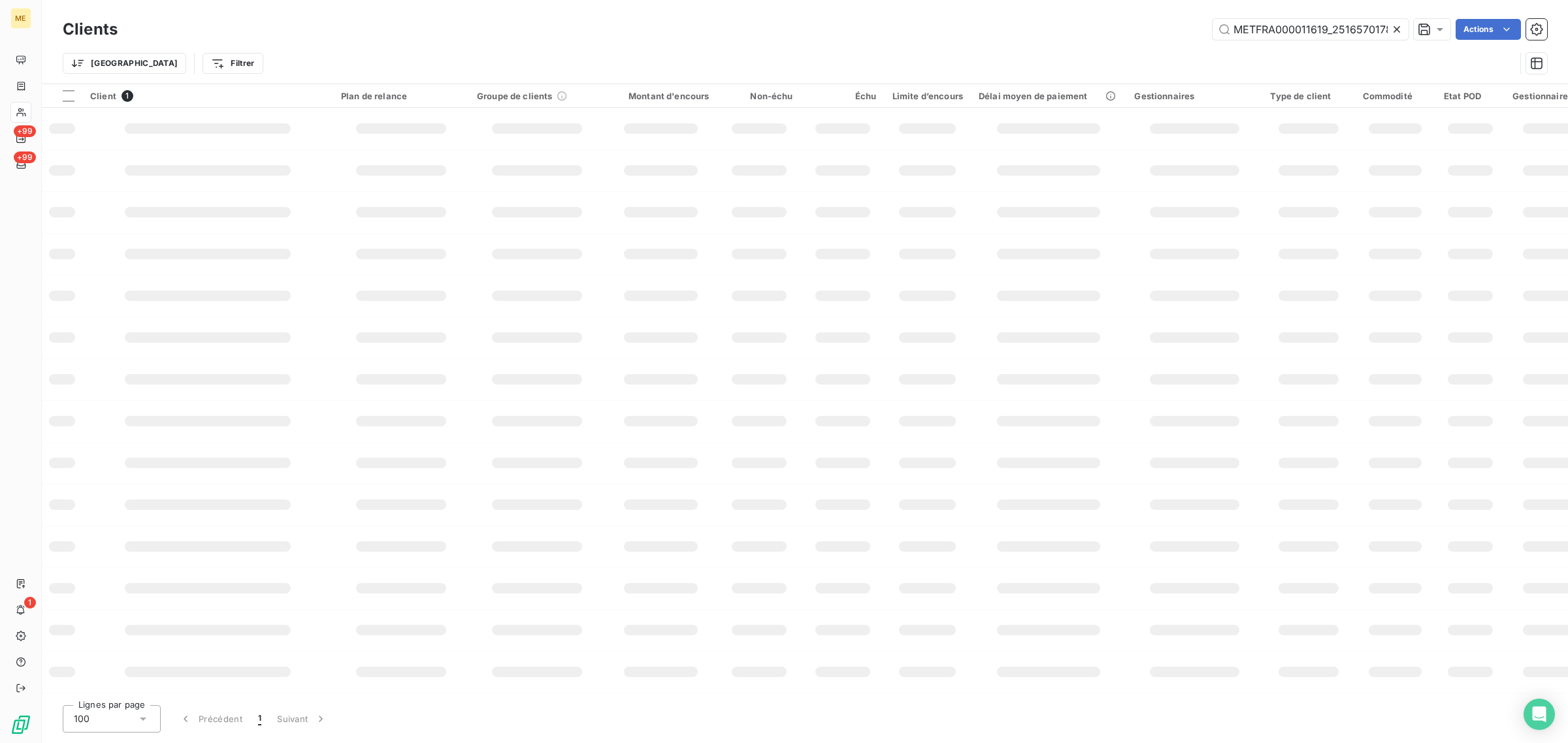
scroll to position [0, 28]
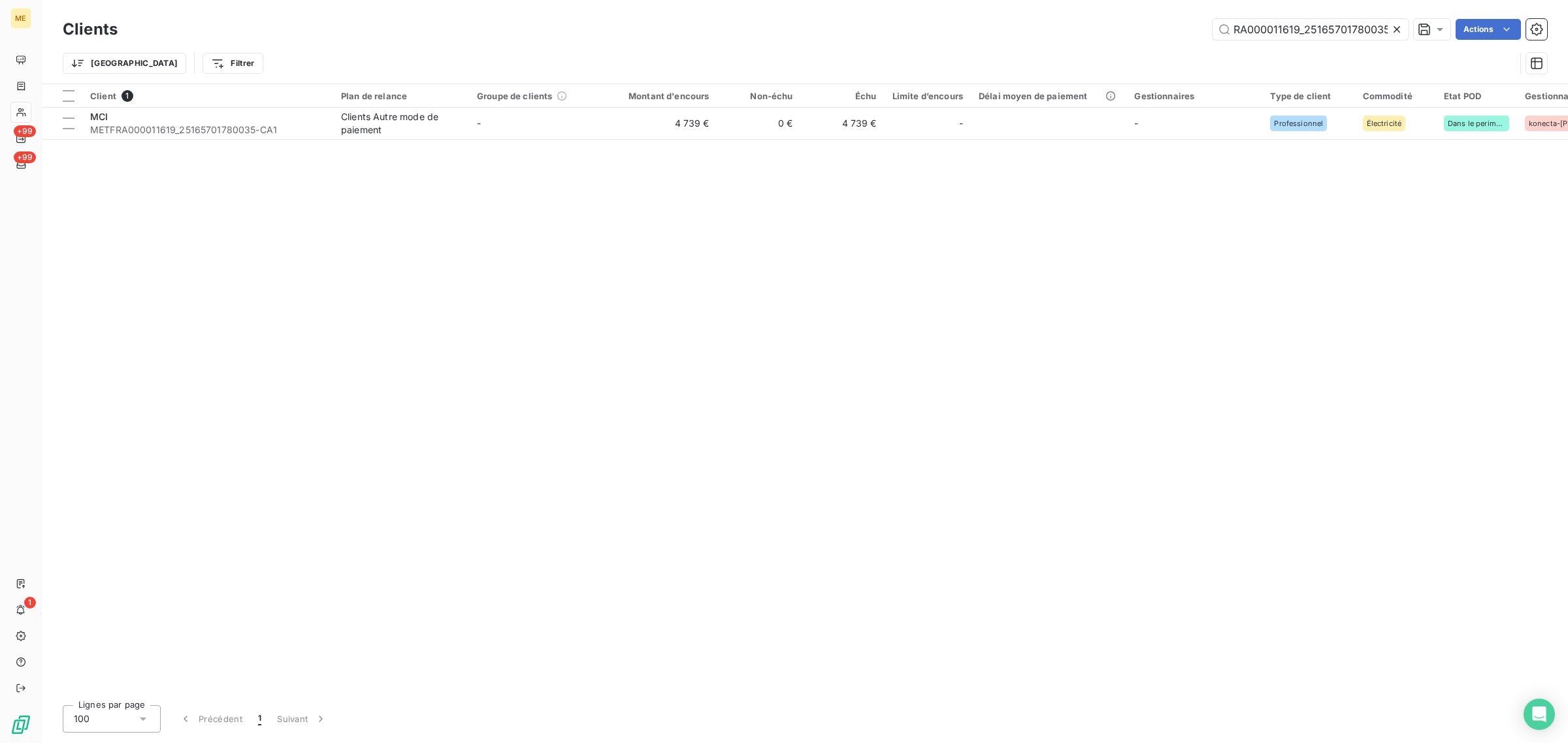
click at [1394, 28] on icon at bounding box center [1396, 28] width 6 height 6
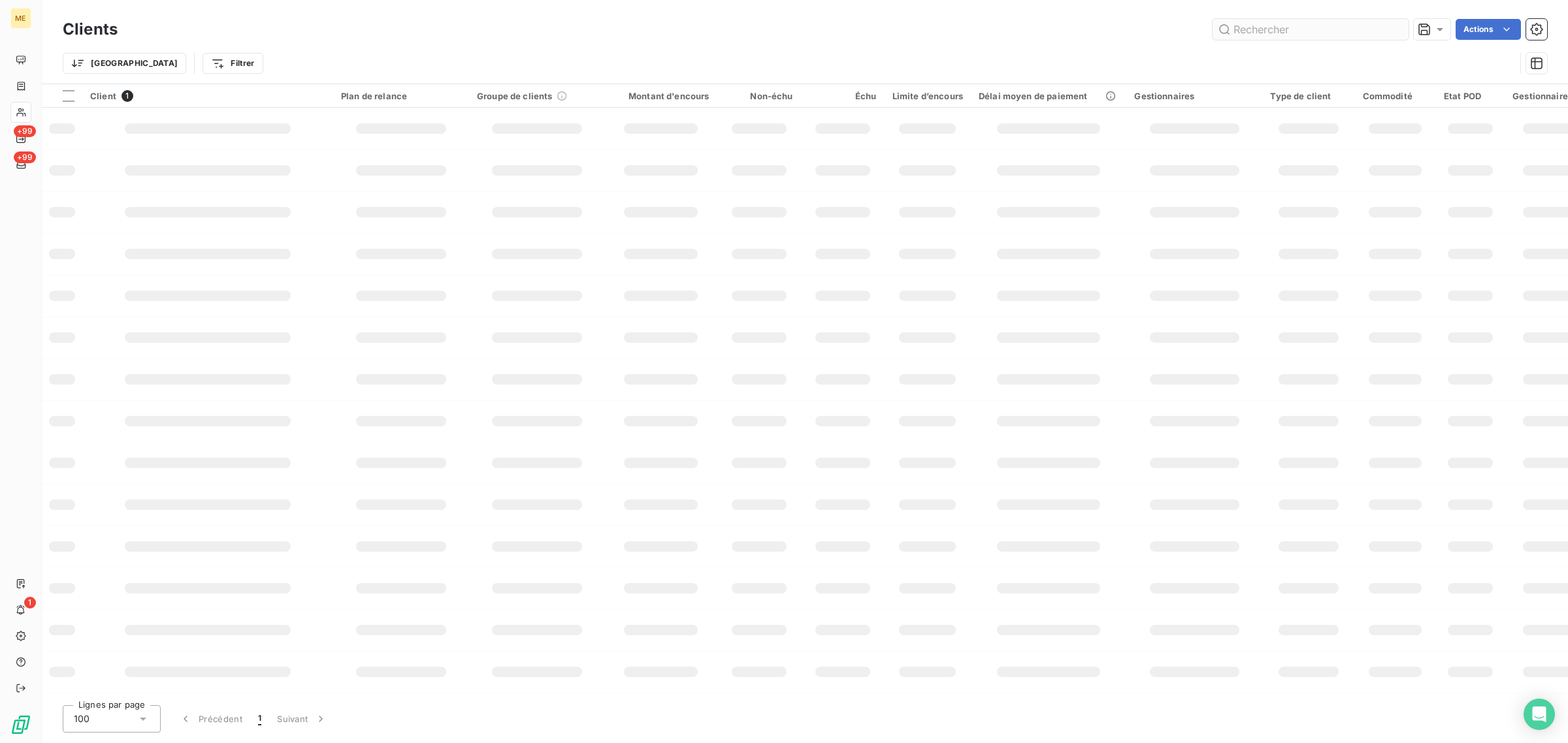
scroll to position [0, 0]
click at [1324, 27] on input "text" at bounding box center [1310, 28] width 196 height 20
paste input "METFRA000007475_Z1443800000193"
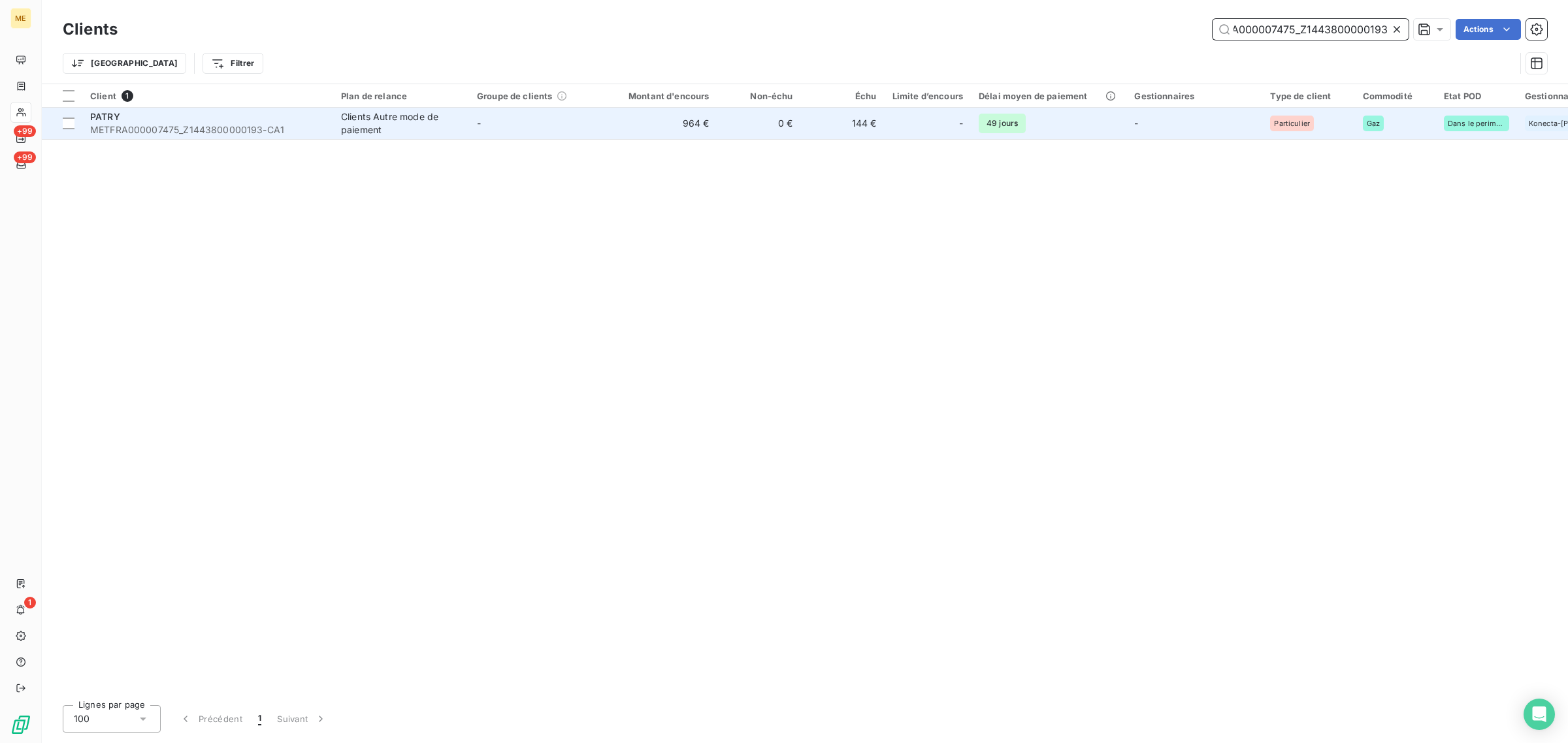
type input "METFRA000007475_Z1443800000193"
click at [634, 121] on td "964 €" at bounding box center [661, 123] width 112 height 31
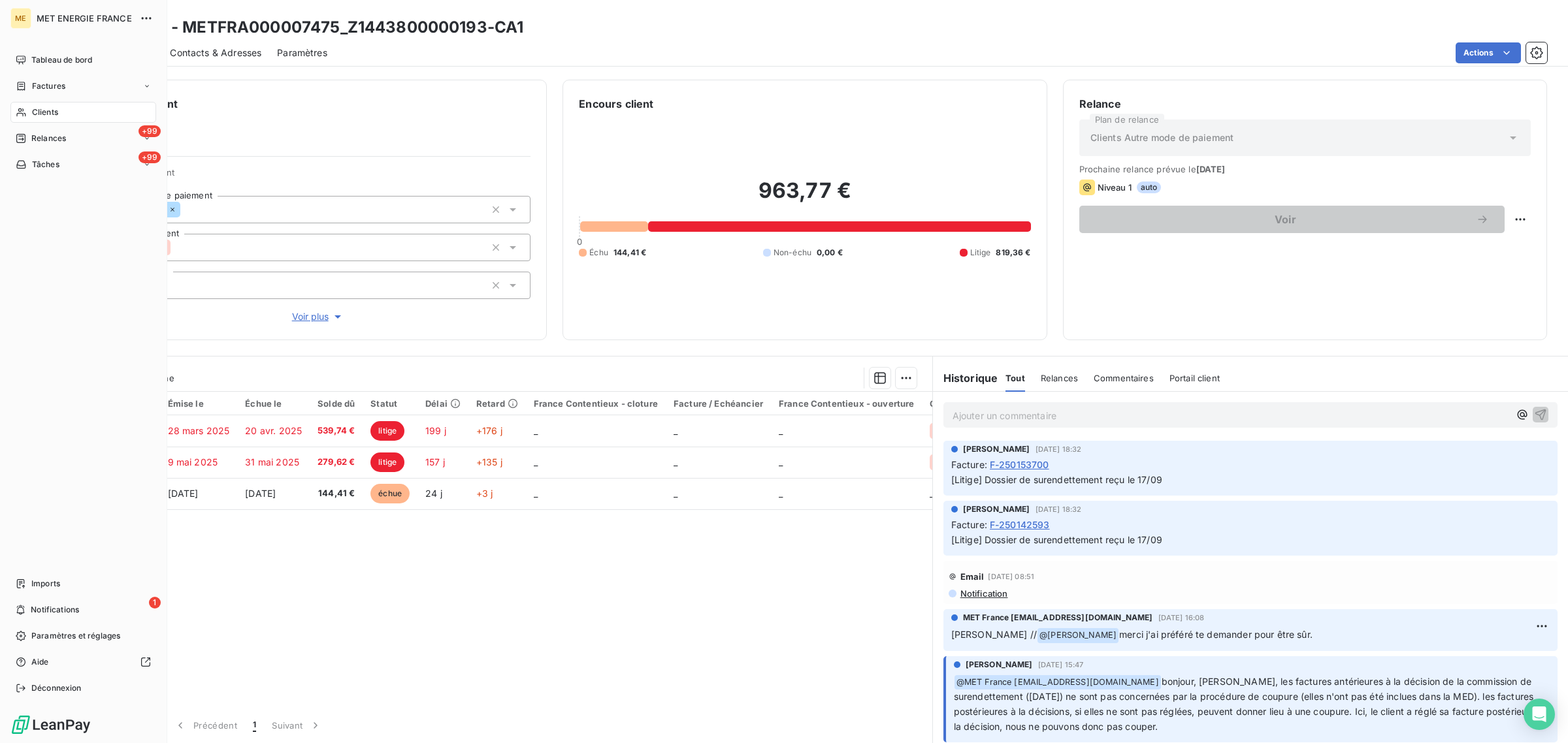
click at [24, 111] on icon at bounding box center [21, 112] width 11 height 11
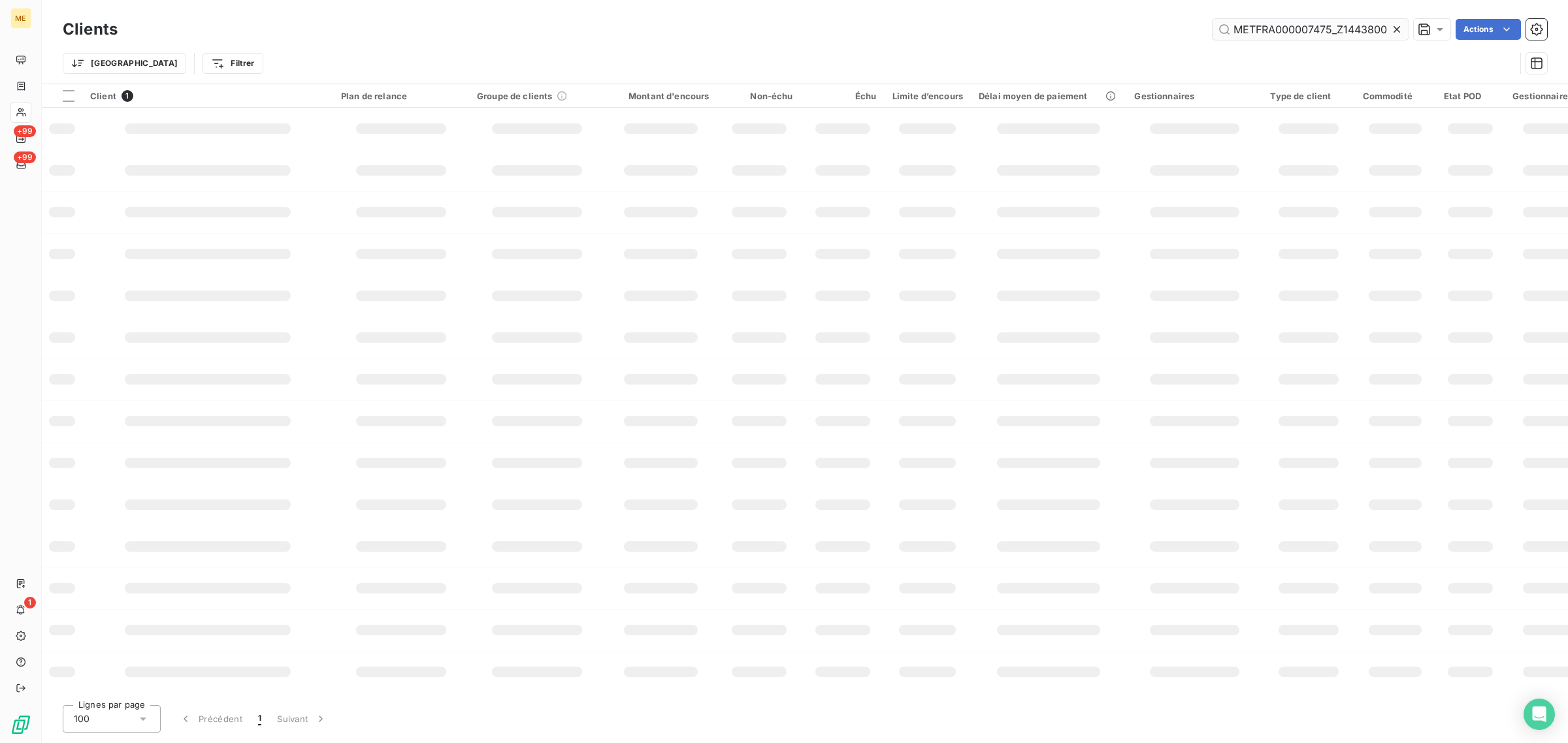
scroll to position [0, 37]
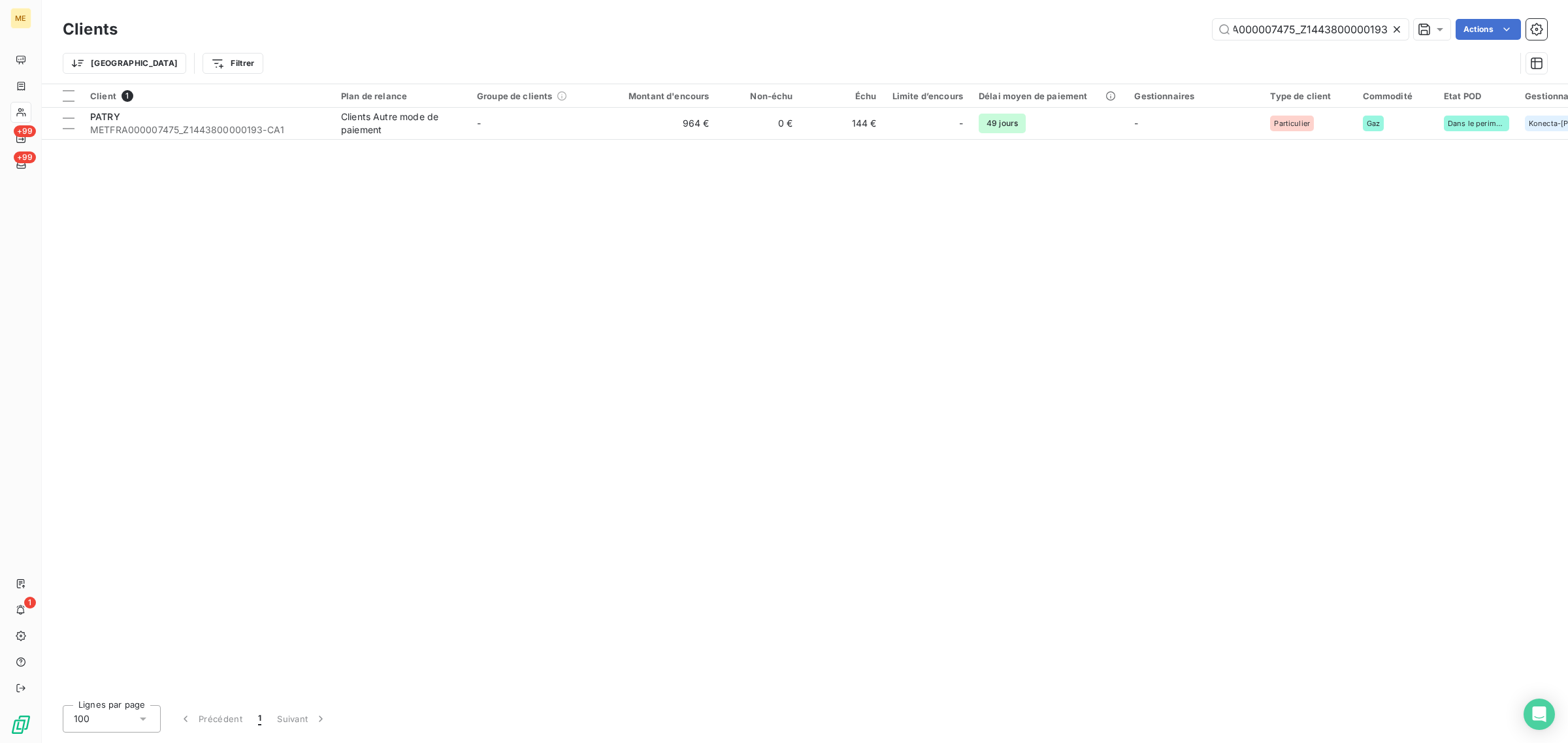
click at [1395, 28] on icon at bounding box center [1396, 28] width 6 height 6
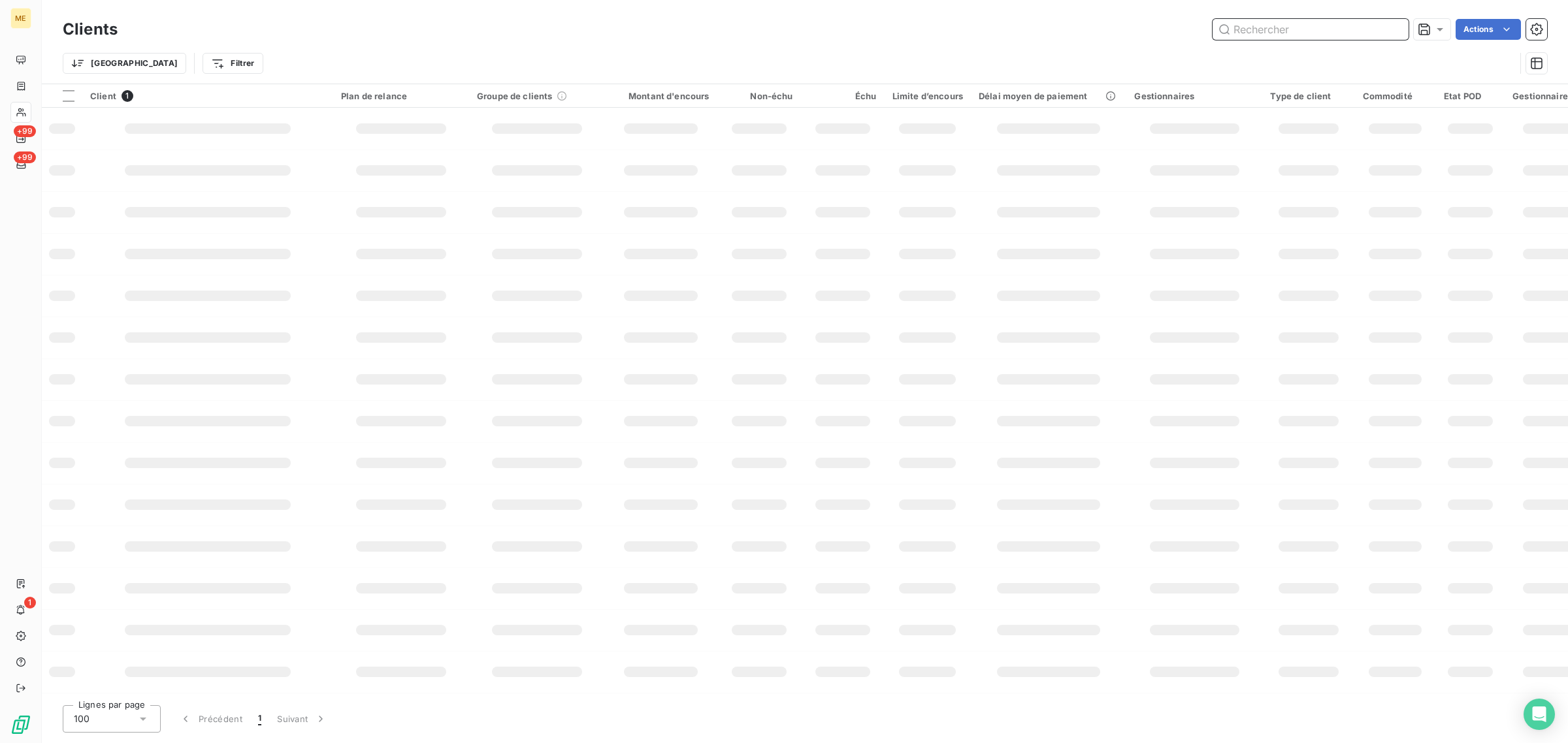
click at [1340, 28] on input "text" at bounding box center [1310, 28] width 196 height 20
paste input "METFRA000007704_15243909"
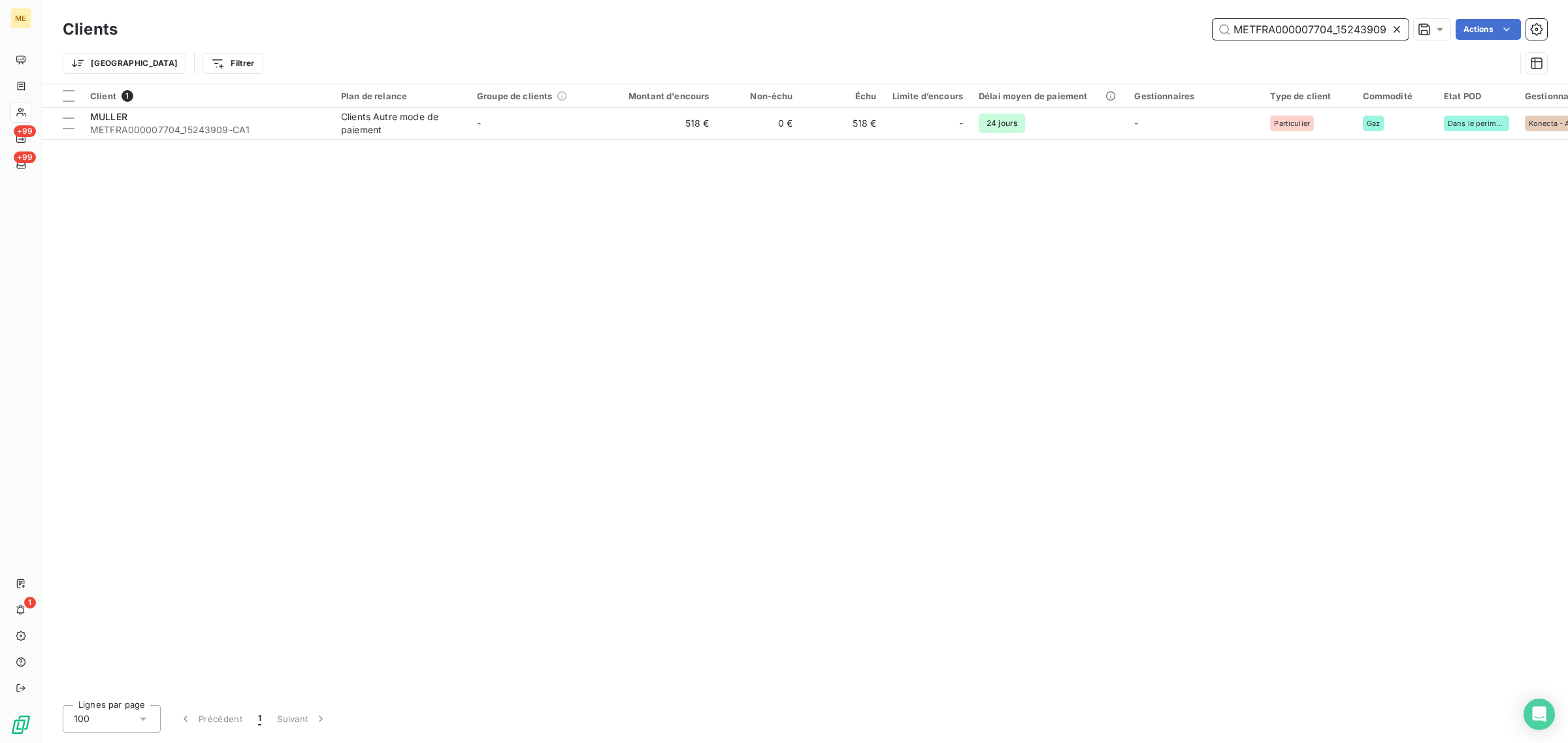
type input "METFRA000007704_15243909"
click at [687, 150] on div "Client 1 Plan de relance Groupe de clients Montant d'encours Non-échu Échu Limi…" at bounding box center [805, 390] width 1526 height 610
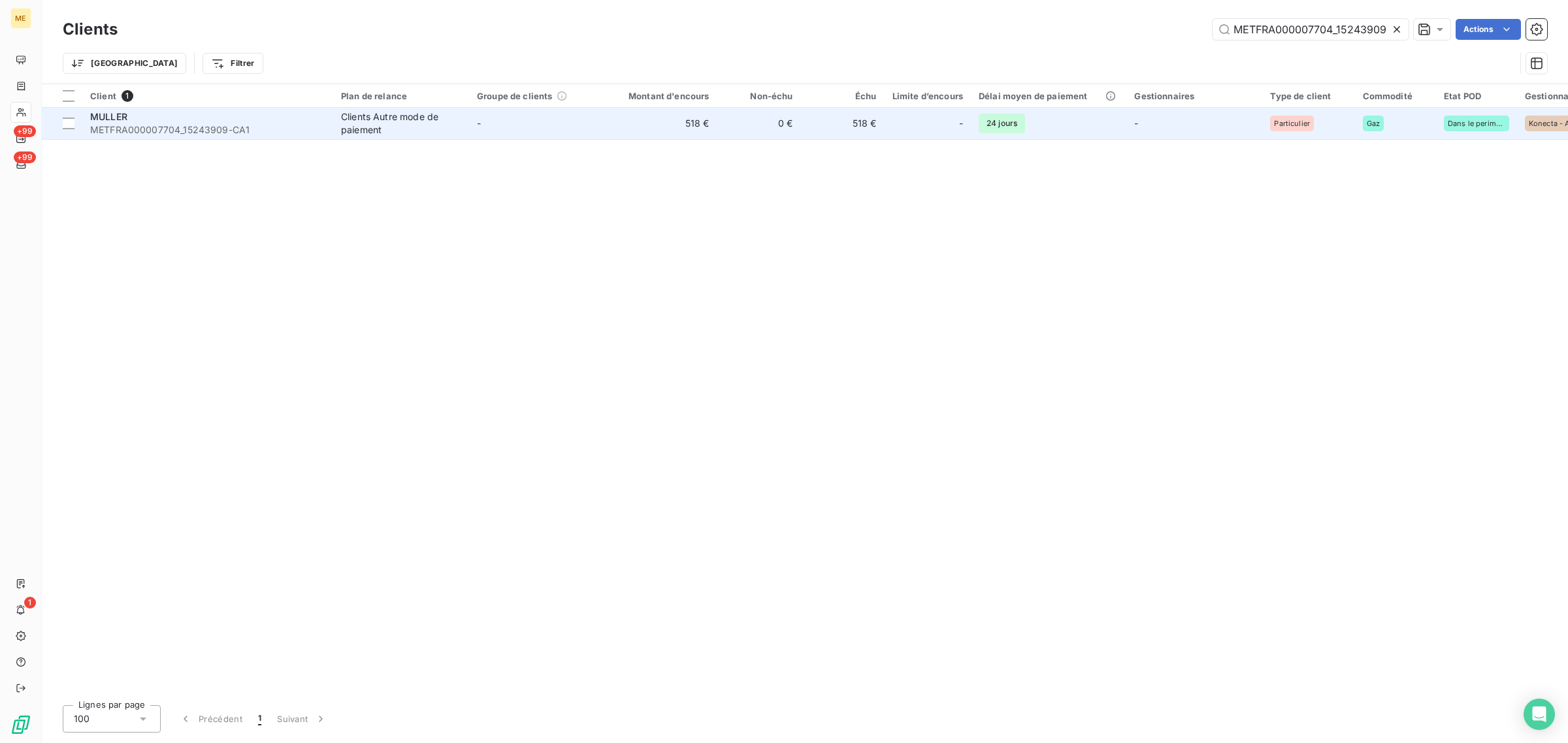
click at [640, 129] on td "518 €" at bounding box center [661, 123] width 112 height 31
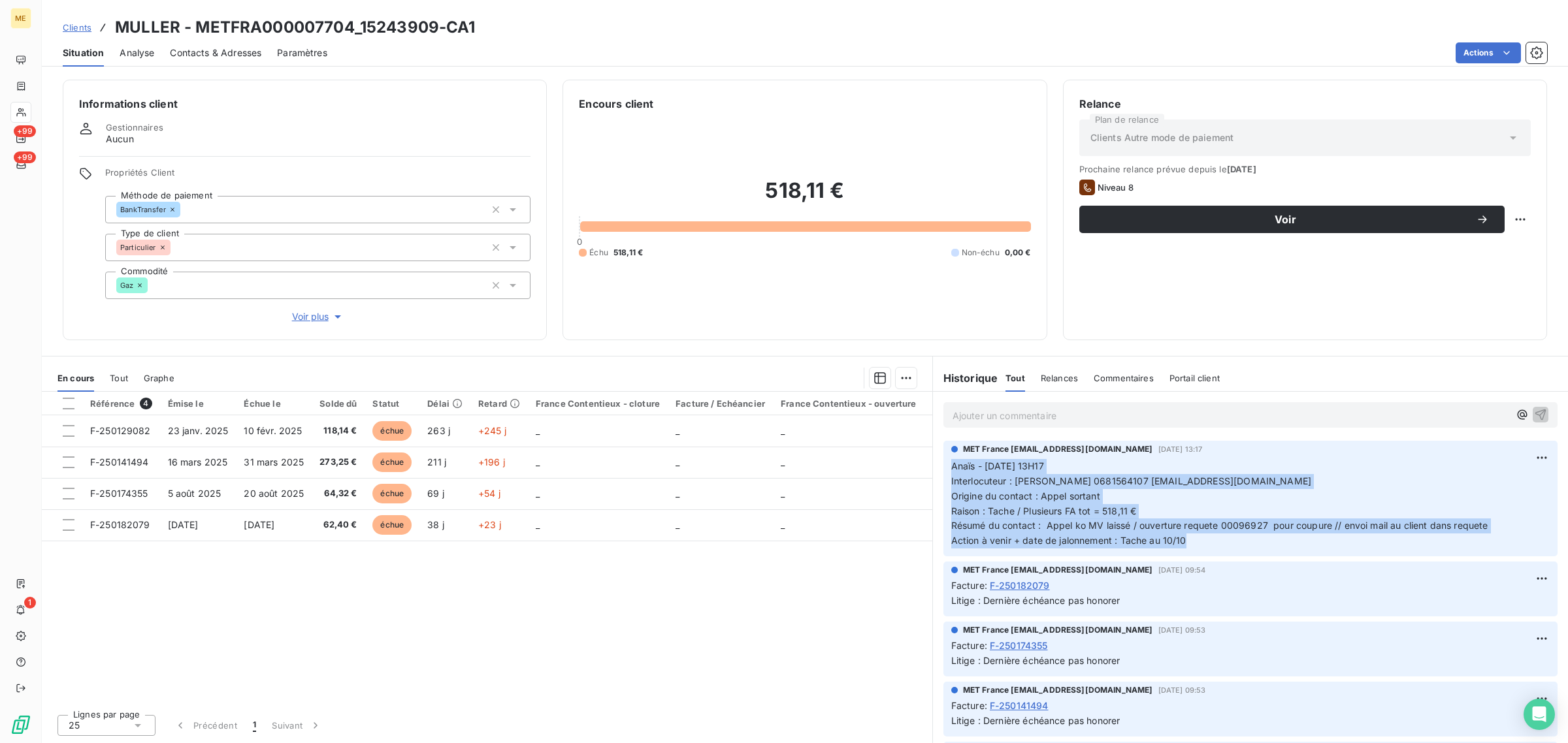
drag, startPoint x: 954, startPoint y: 469, endPoint x: 1188, endPoint y: 537, distance: 243.7
click at [1188, 537] on p "Anaïs - [DATE] 13H17 Interlocuteur : [PERSON_NAME] 0681564107 [EMAIL_ADDRESS][D…" at bounding box center [1250, 504] width 598 height 89
click at [1222, 543] on p "Anaïs - [DATE] 13H17 Interlocuteur : [PERSON_NAME] 0681564107 [EMAIL_ADDRESS][D…" at bounding box center [1250, 504] width 598 height 89
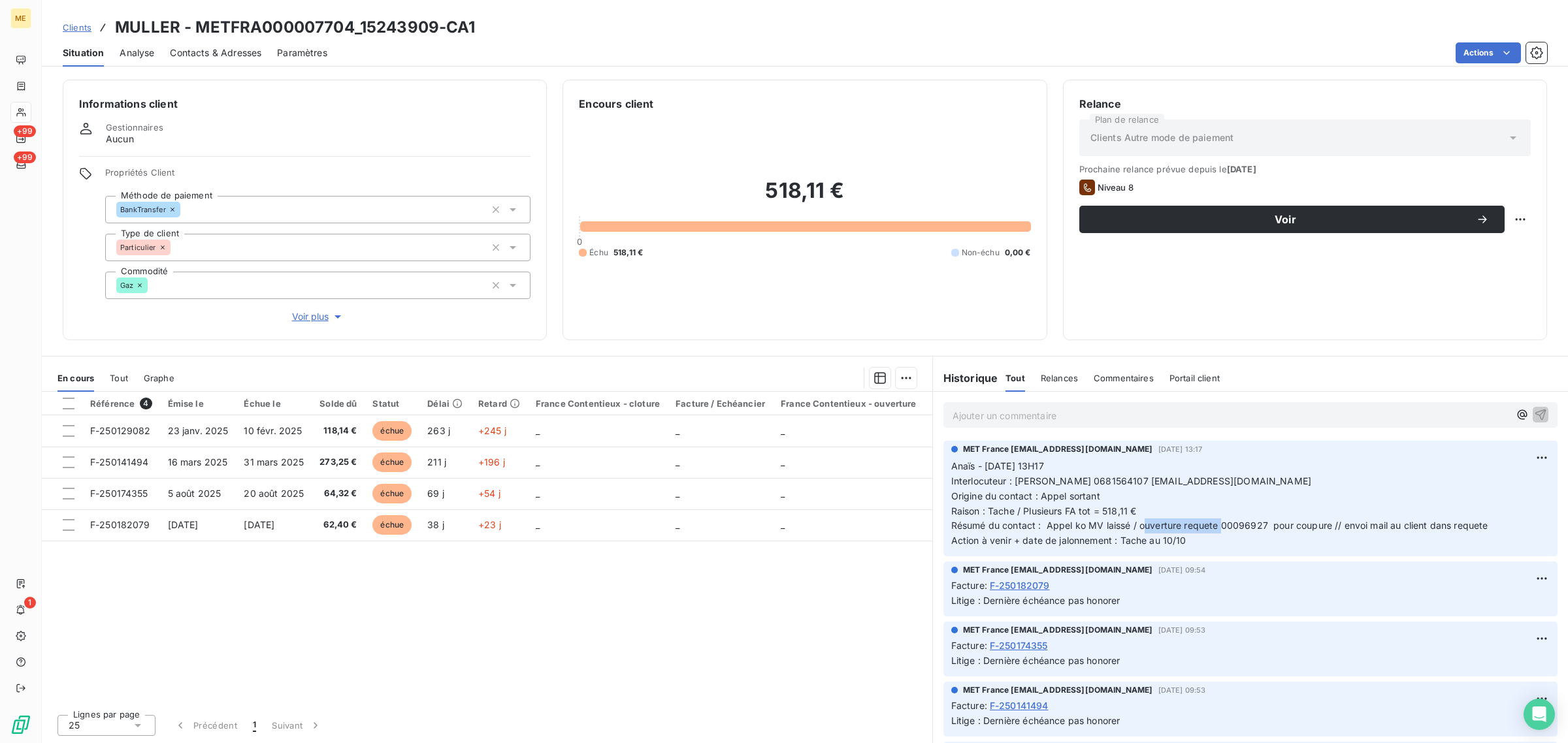
drag, startPoint x: 1169, startPoint y: 529, endPoint x: 1220, endPoint y: 533, distance: 51.2
click at [1220, 533] on p "Anaïs - [DATE] 13H17 Interlocuteur : [PERSON_NAME] 0681564107 [EMAIL_ADDRESS][D…" at bounding box center [1250, 504] width 598 height 89
drag, startPoint x: 436, startPoint y: 29, endPoint x: 360, endPoint y: 34, distance: 76.2
click at [360, 34] on h3 "MULLER - METFRA000007704_15243909-CA1" at bounding box center [295, 28] width 361 height 23
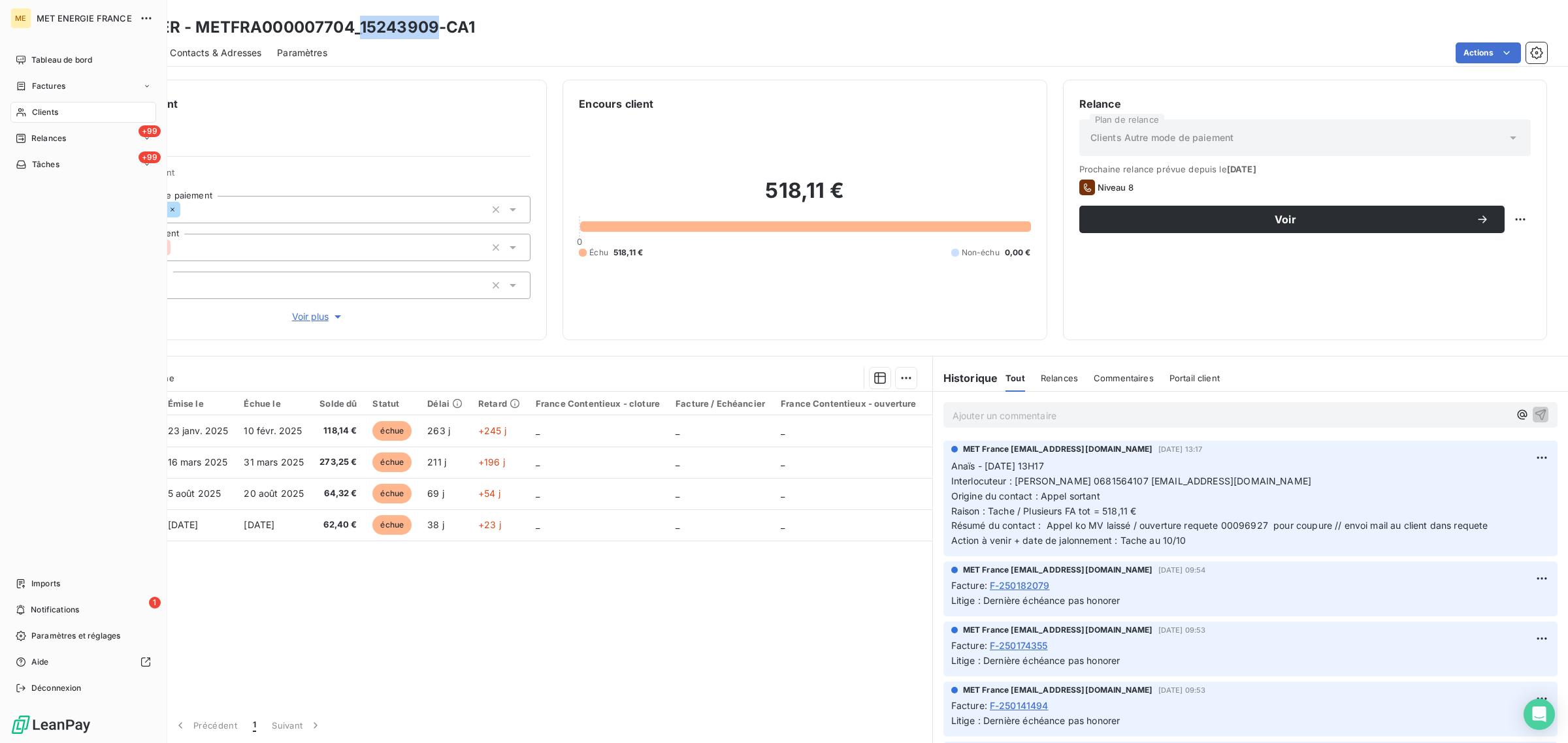
click at [43, 101] on div "Clients" at bounding box center [84, 111] width 146 height 20
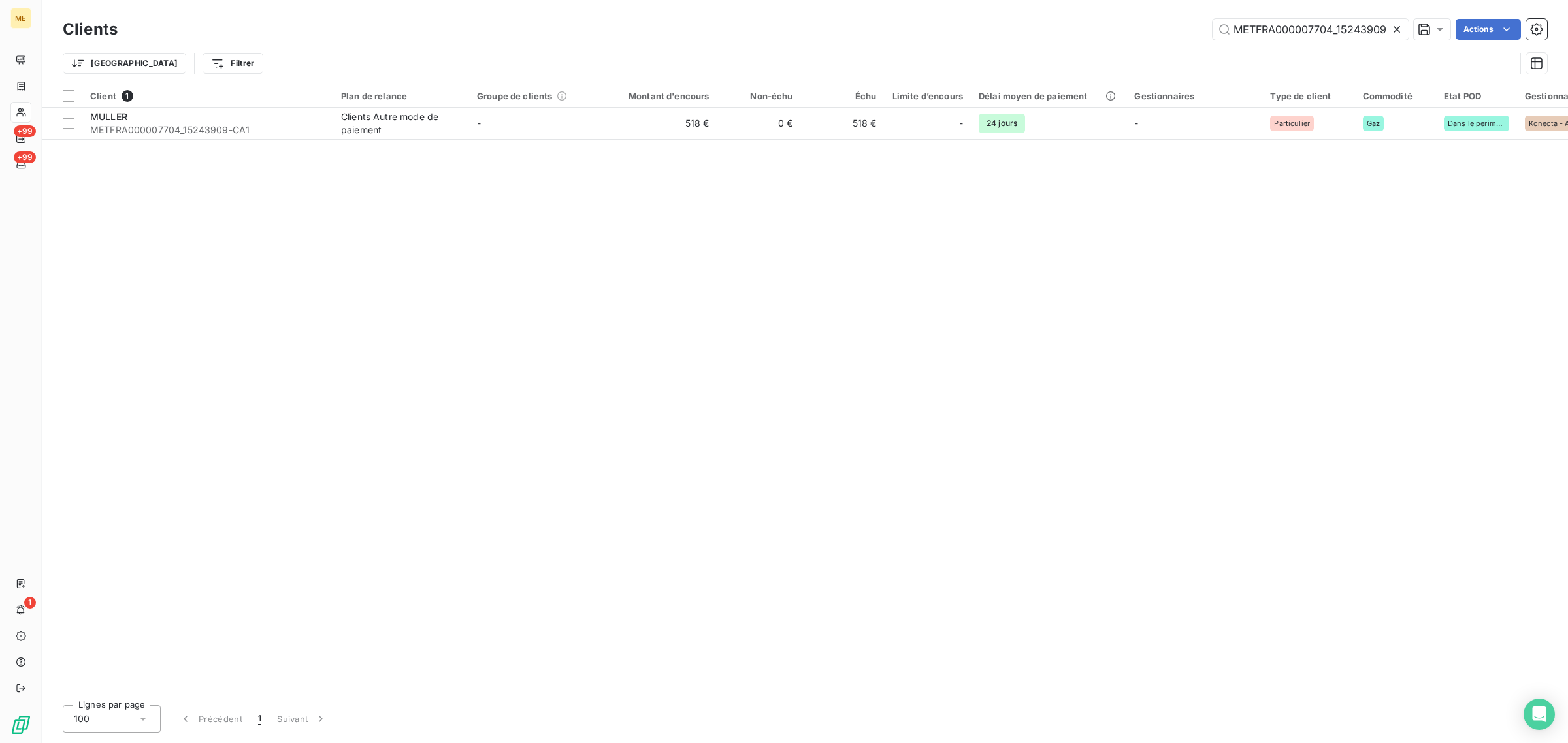
click at [1395, 25] on icon at bounding box center [1396, 29] width 13 height 13
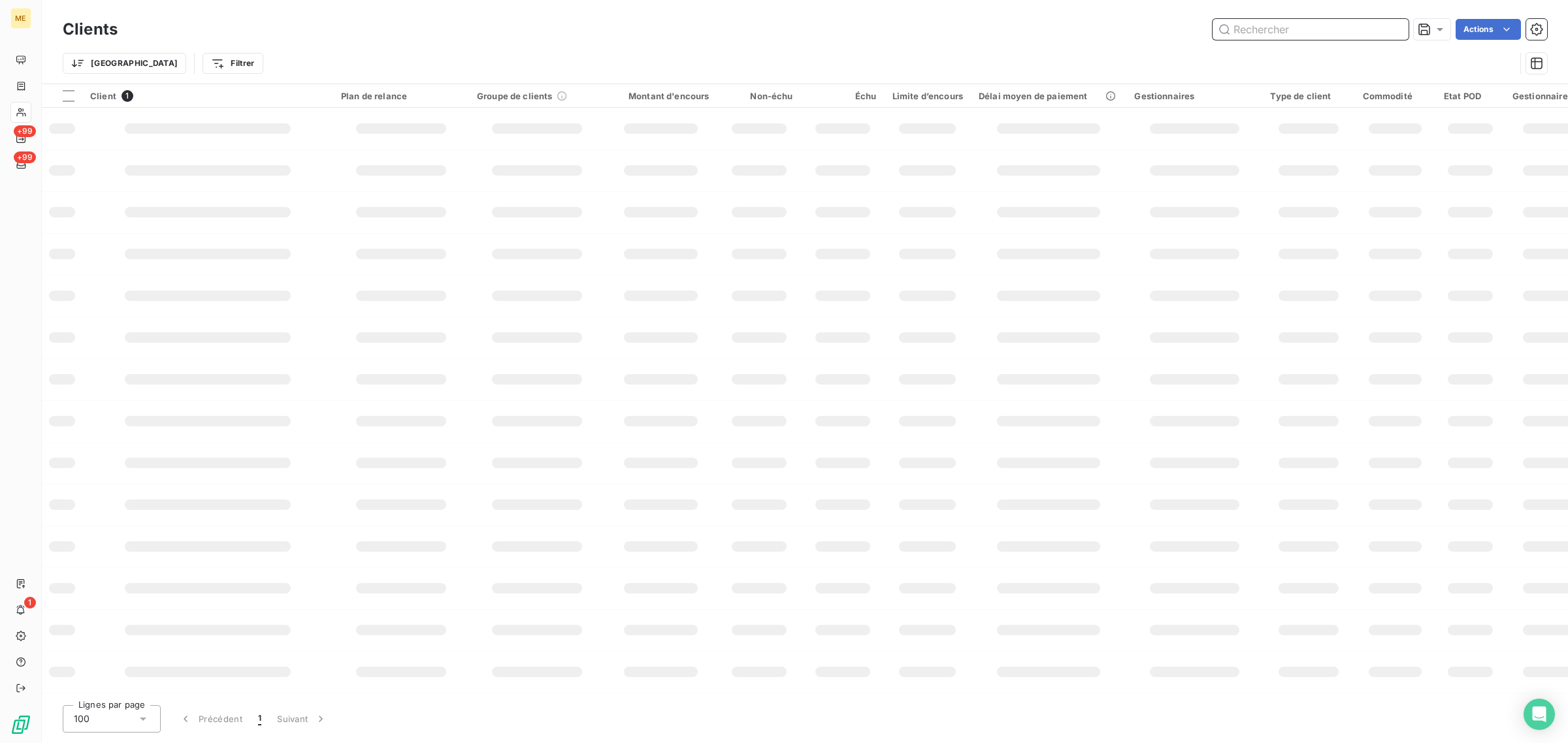
click at [1344, 36] on input "text" at bounding box center [1310, 28] width 196 height 20
paste input "METFRA000005157_06371780007005"
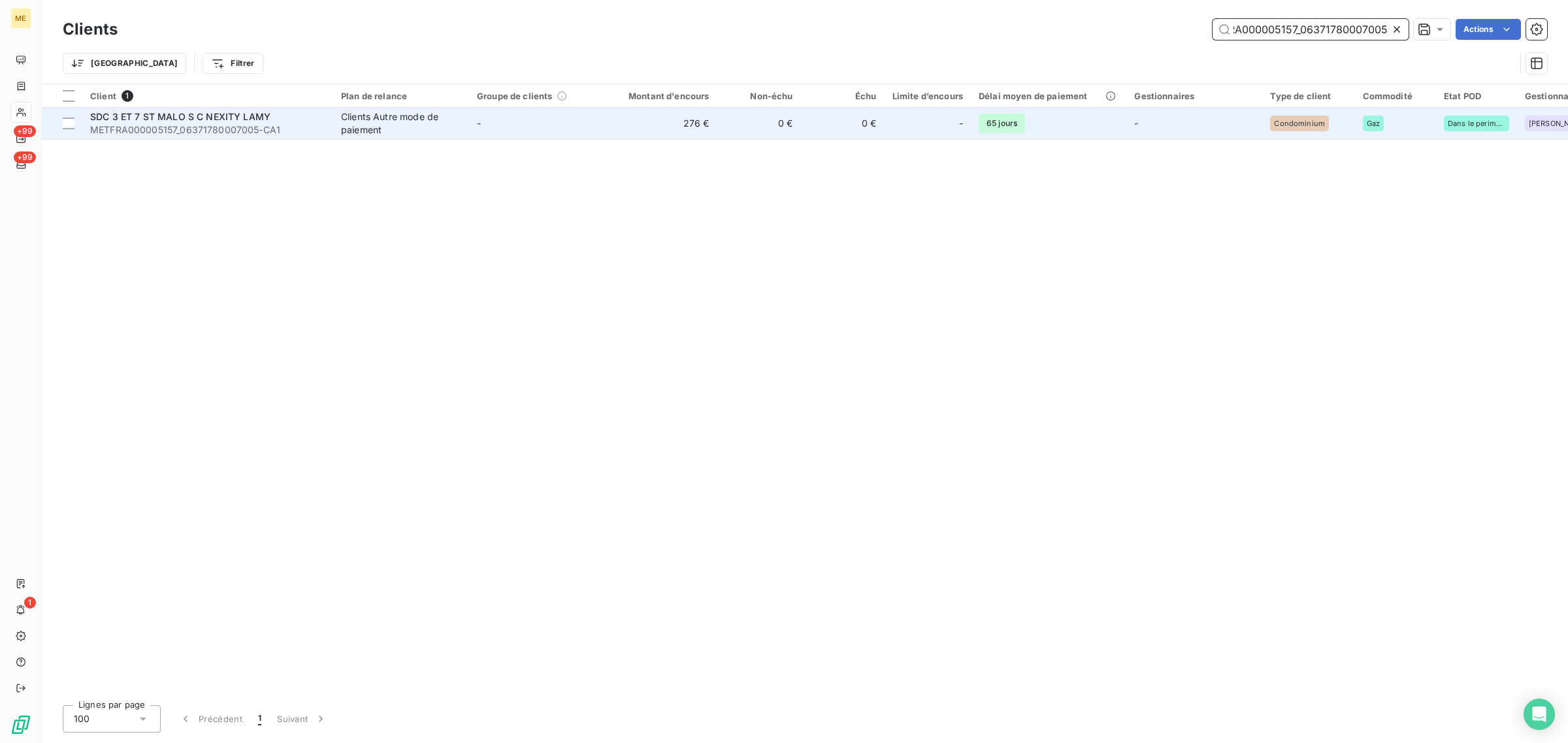
type input "METFRA000005157_06371780007005"
click at [800, 119] on td "0 €" at bounding box center [842, 123] width 84 height 31
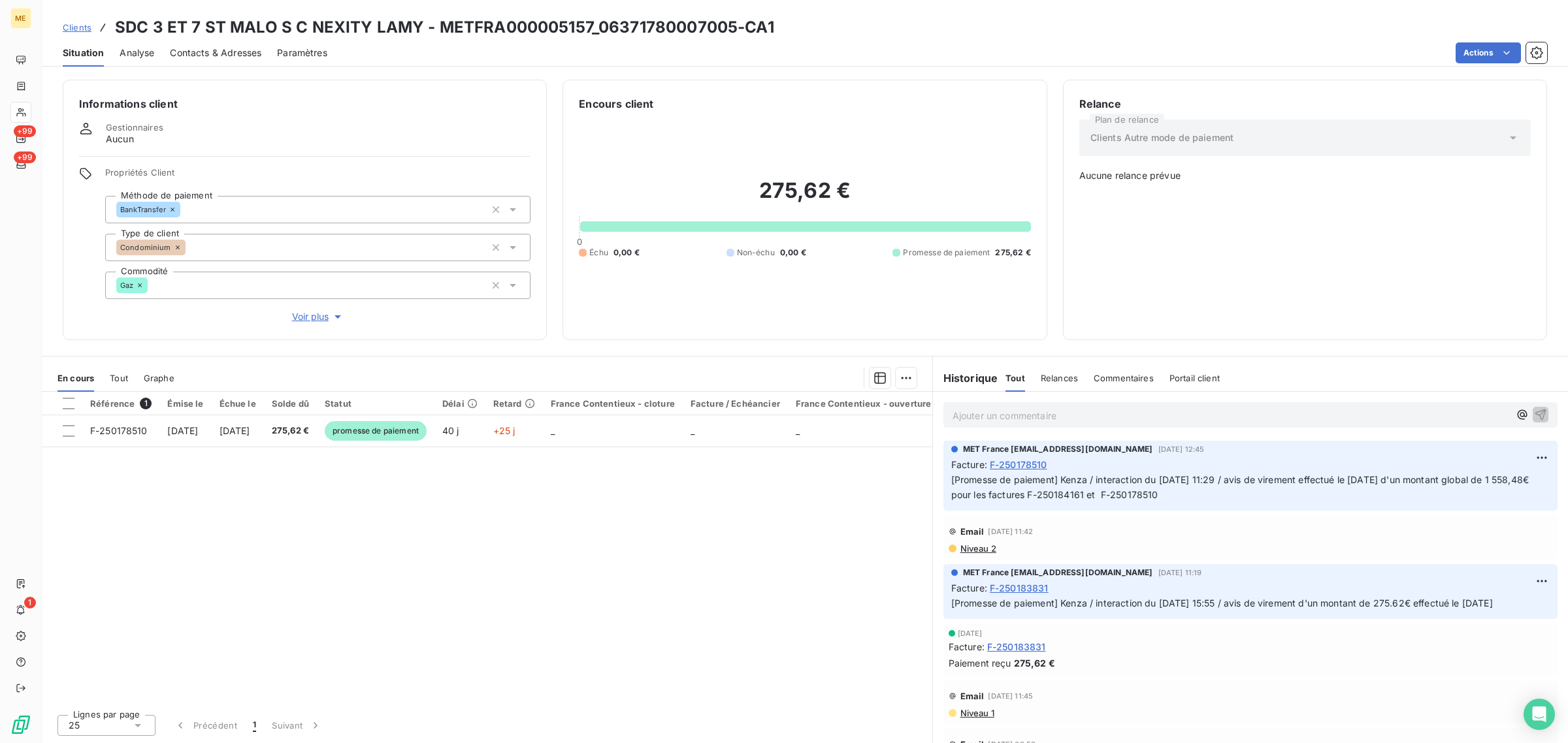
drag, startPoint x: 1254, startPoint y: 477, endPoint x: 1212, endPoint y: 497, distance: 46.5
click at [1212, 497] on p "[Promesse de paiement] Kenza / interaction du [DATE] 11:29 / avis de virement e…" at bounding box center [1250, 488] width 598 height 30
click at [1212, 497] on p "[Promesse de paiement] Kenza / interaction du [DATE] 11:29 / avis de virement e…" at bounding box center [1250, 488] width 598 height 30
drag, startPoint x: 1115, startPoint y: 602, endPoint x: 1458, endPoint y: 602, distance: 343.0
click at [1458, 602] on span "[Promesse de paiement] Kenza / interaction du [DATE] 15:55 / avis de virement d…" at bounding box center [1222, 602] width 541 height 11
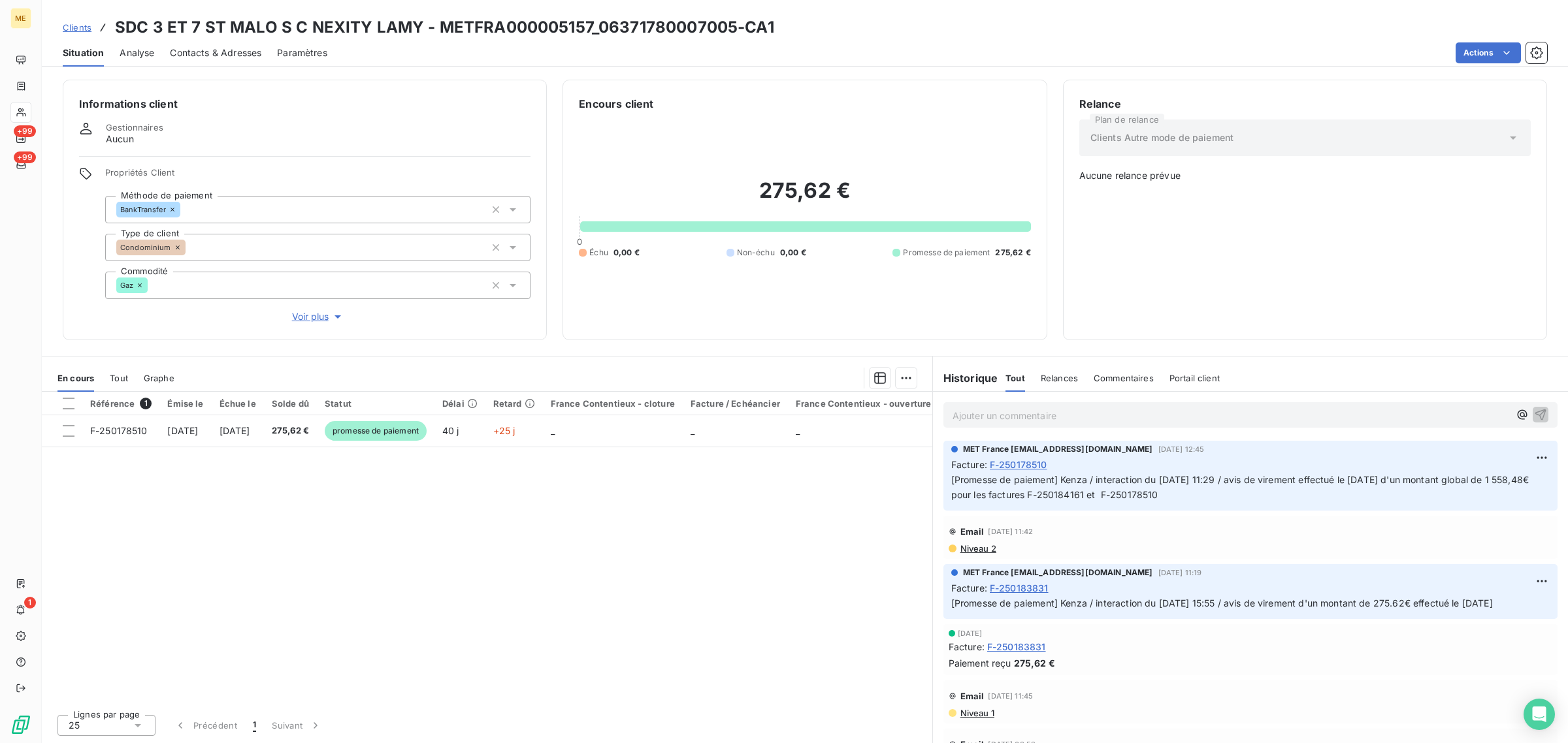
click at [1377, 571] on div "MET France [EMAIL_ADDRESS][DOMAIN_NAME] [DATE] 11:19" at bounding box center [1250, 572] width 598 height 12
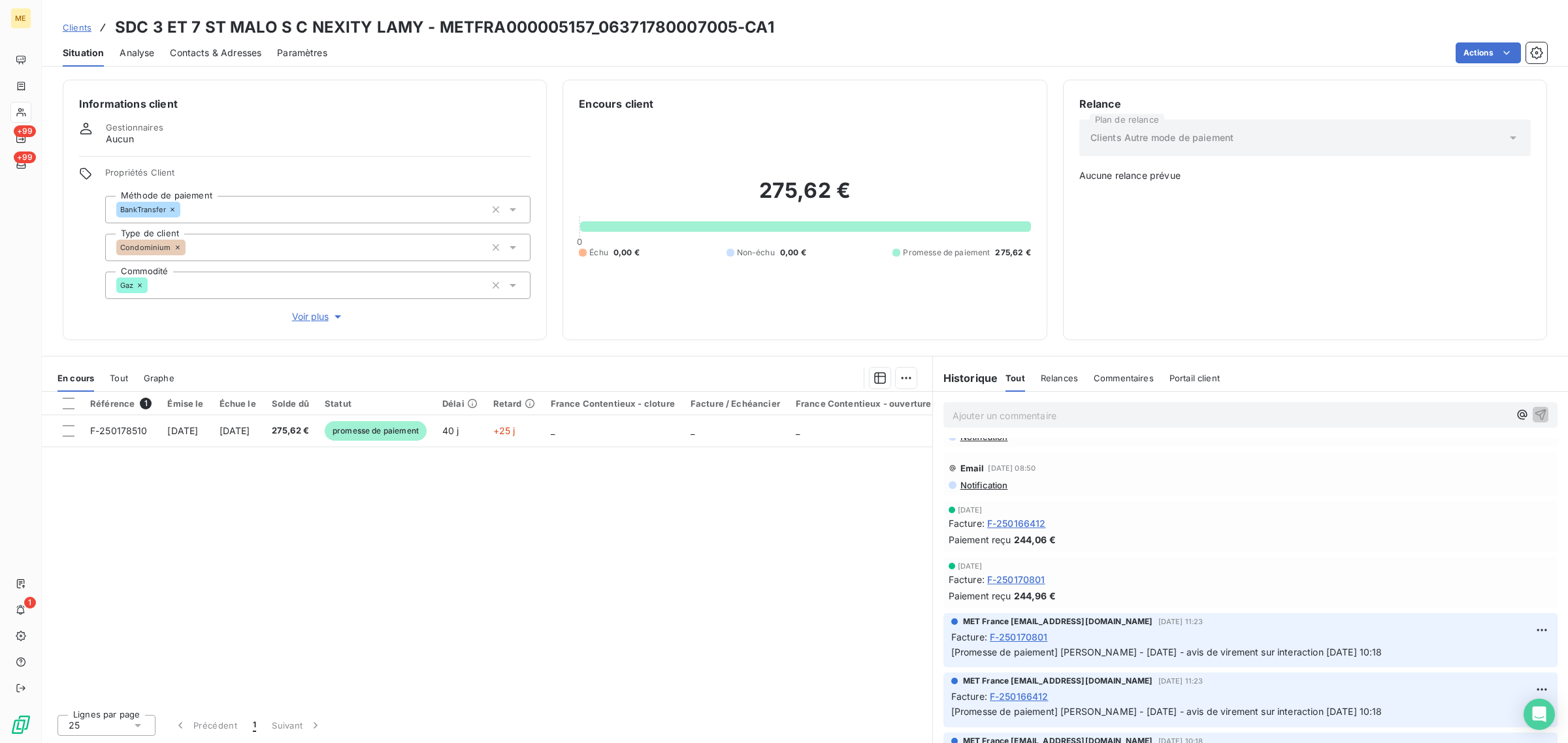
scroll to position [327, 0]
drag, startPoint x: 1207, startPoint y: 653, endPoint x: 1401, endPoint y: 650, distance: 194.0
click at [1401, 650] on p "[Promesse de paiement] [PERSON_NAME] - [DATE] - avis de virement sur interactio…" at bounding box center [1250, 650] width 598 height 15
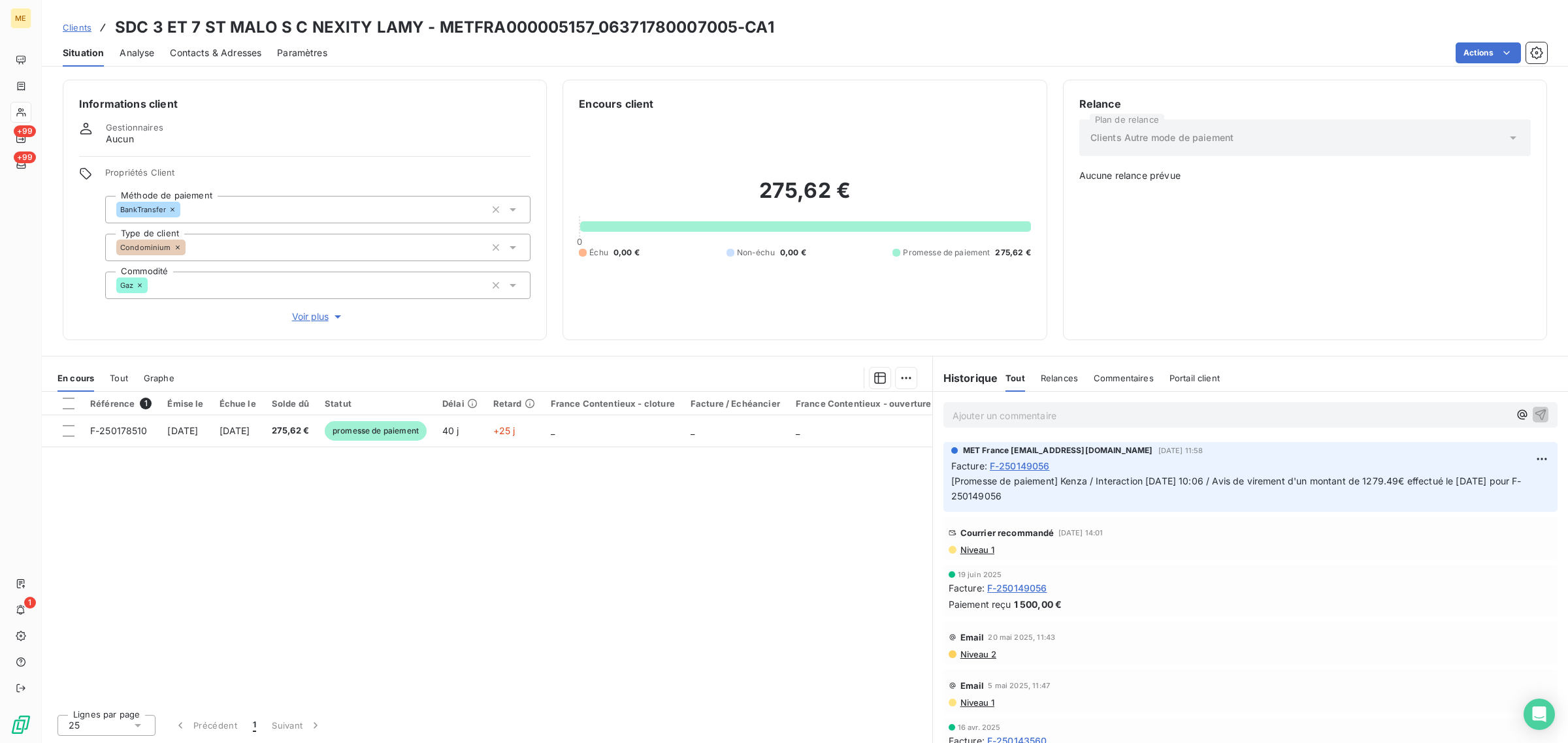
scroll to position [1305, 0]
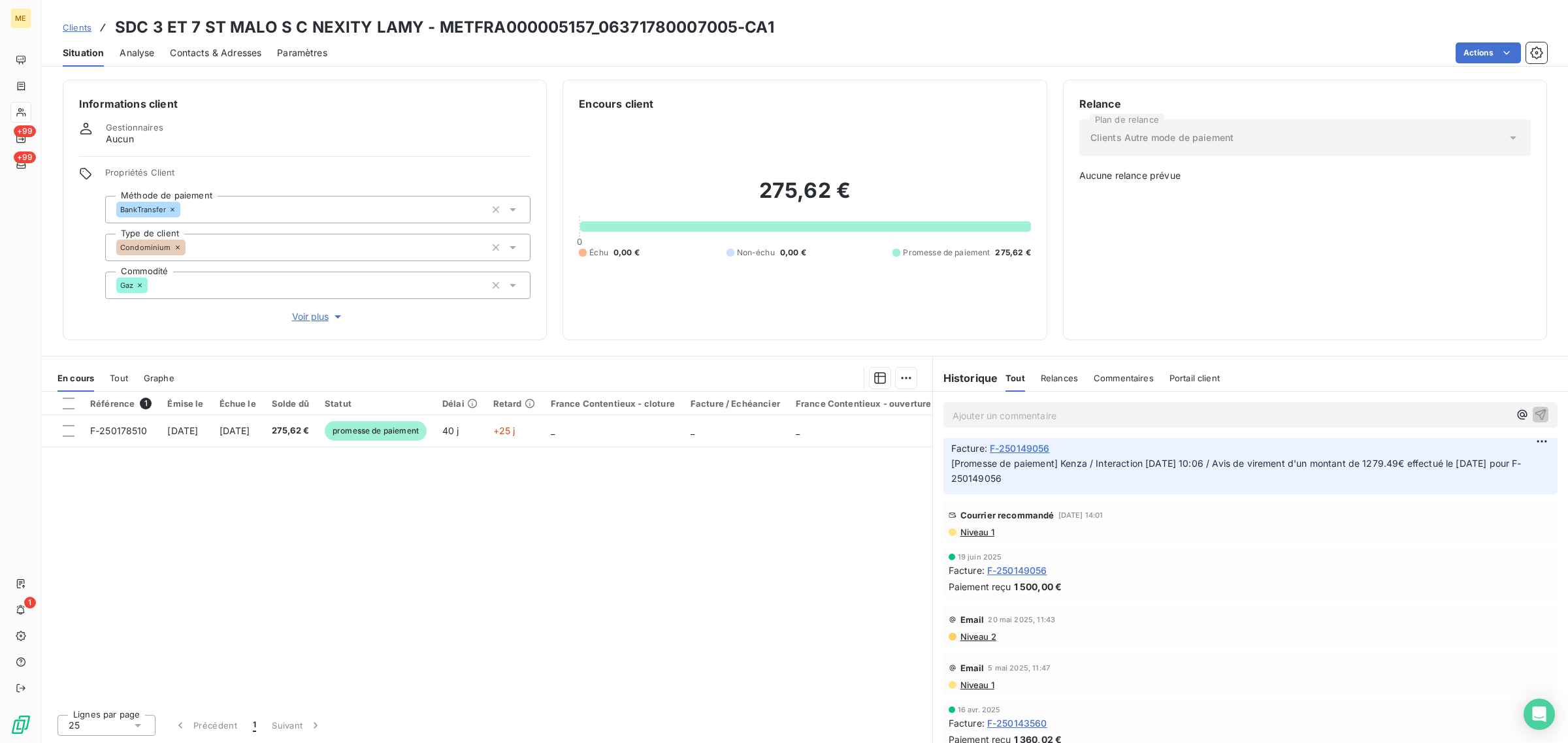
click at [982, 537] on span "Niveau 1" at bounding box center [977, 532] width 36 height 11
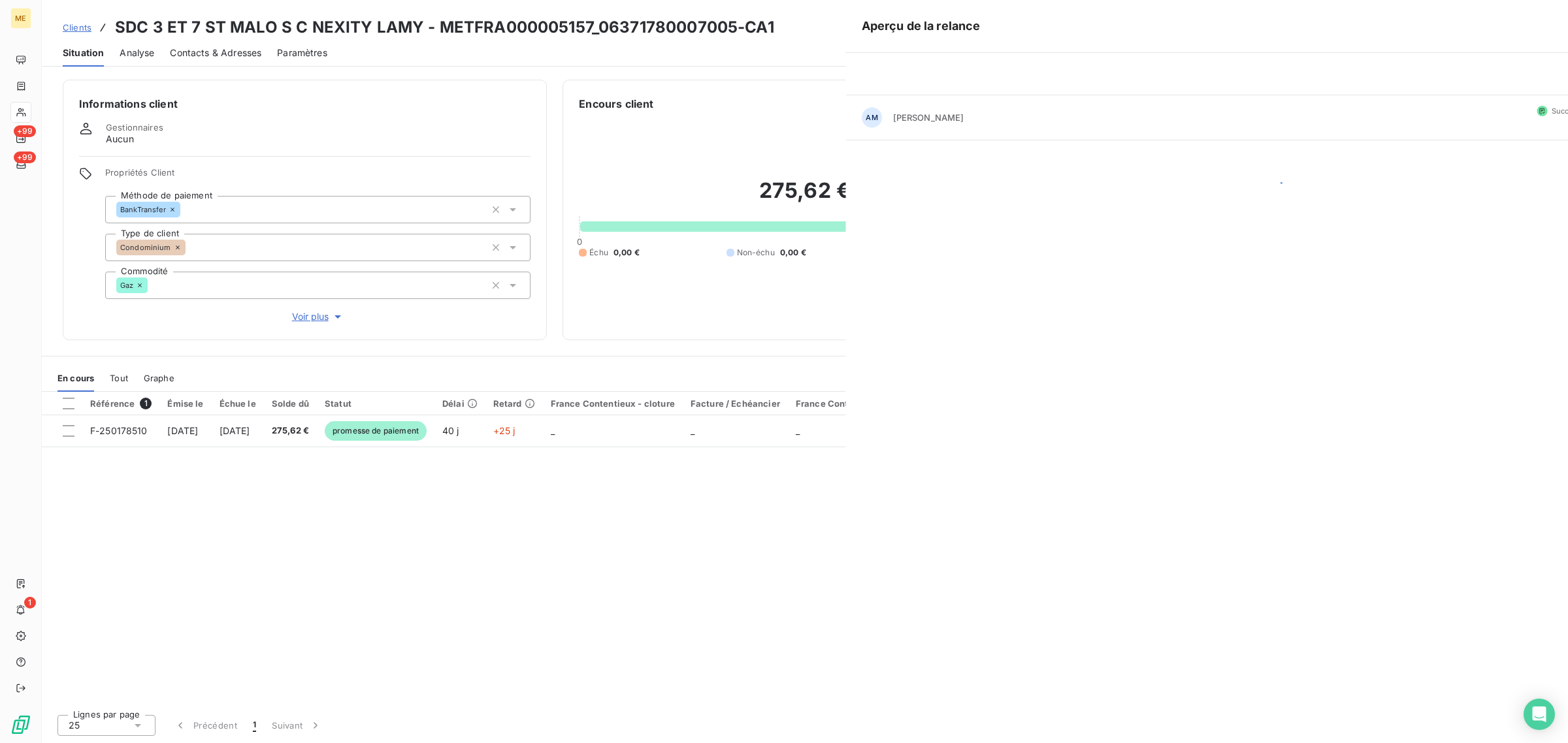
scroll to position [1320, 0]
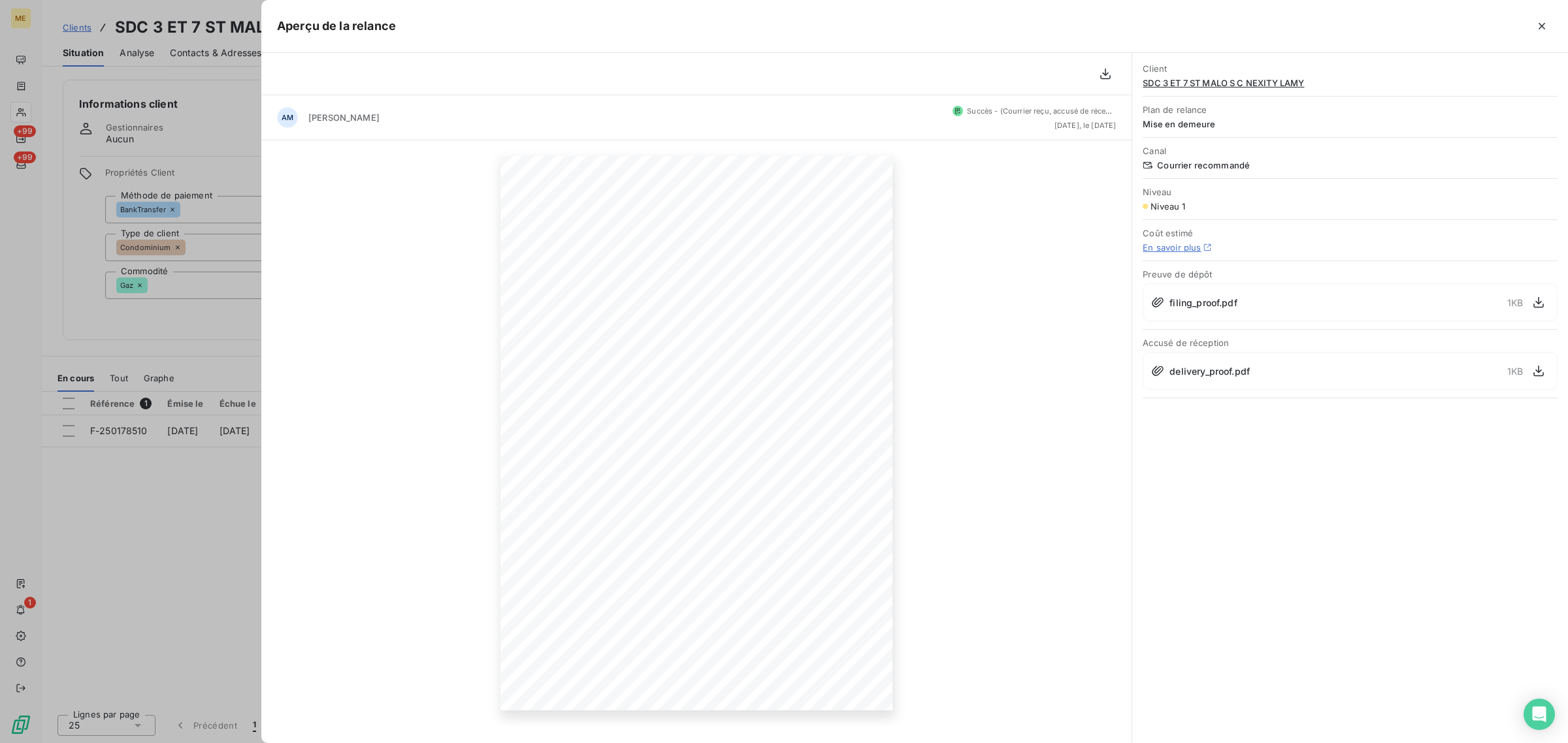
click at [173, 530] on div at bounding box center [784, 371] width 1568 height 743
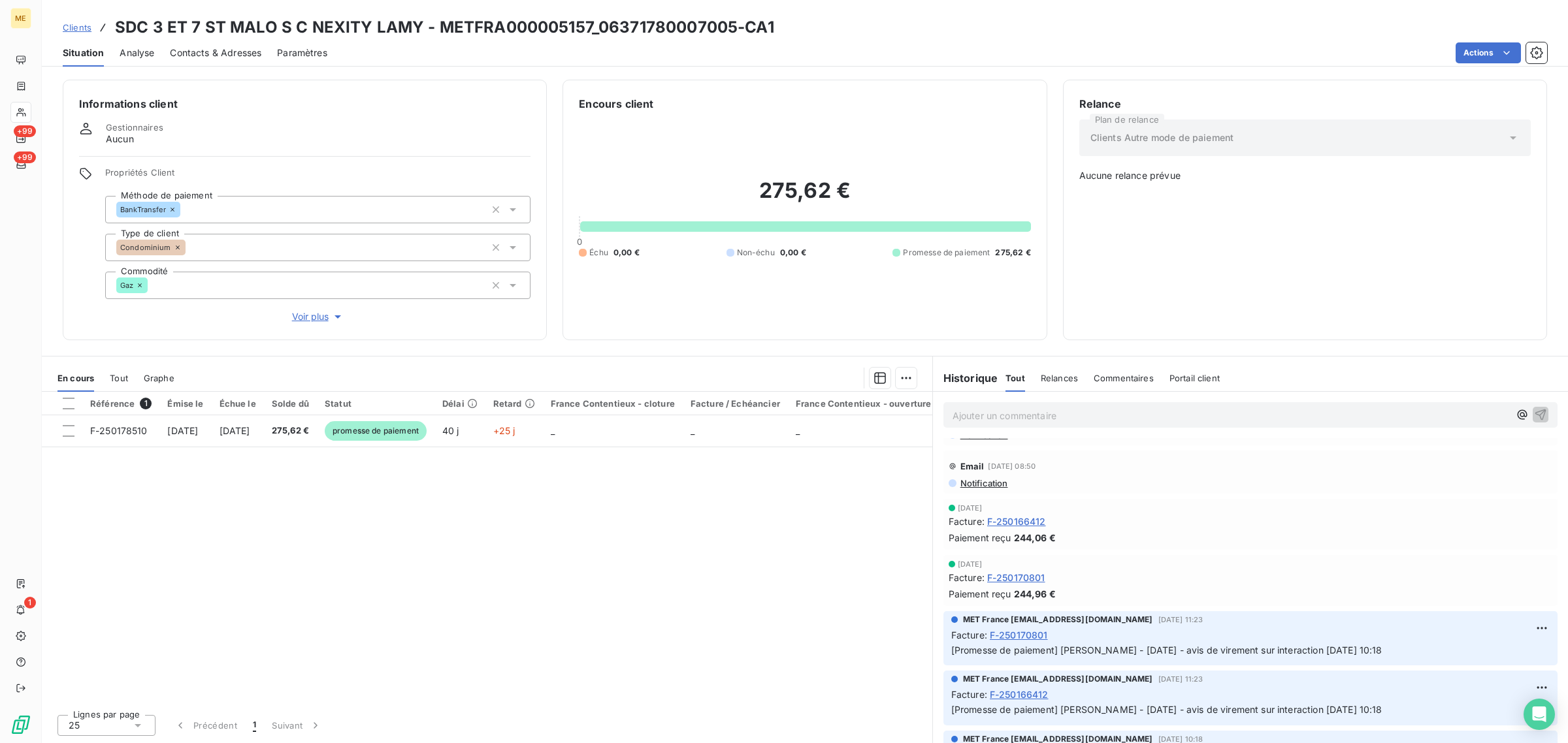
scroll to position [0, 0]
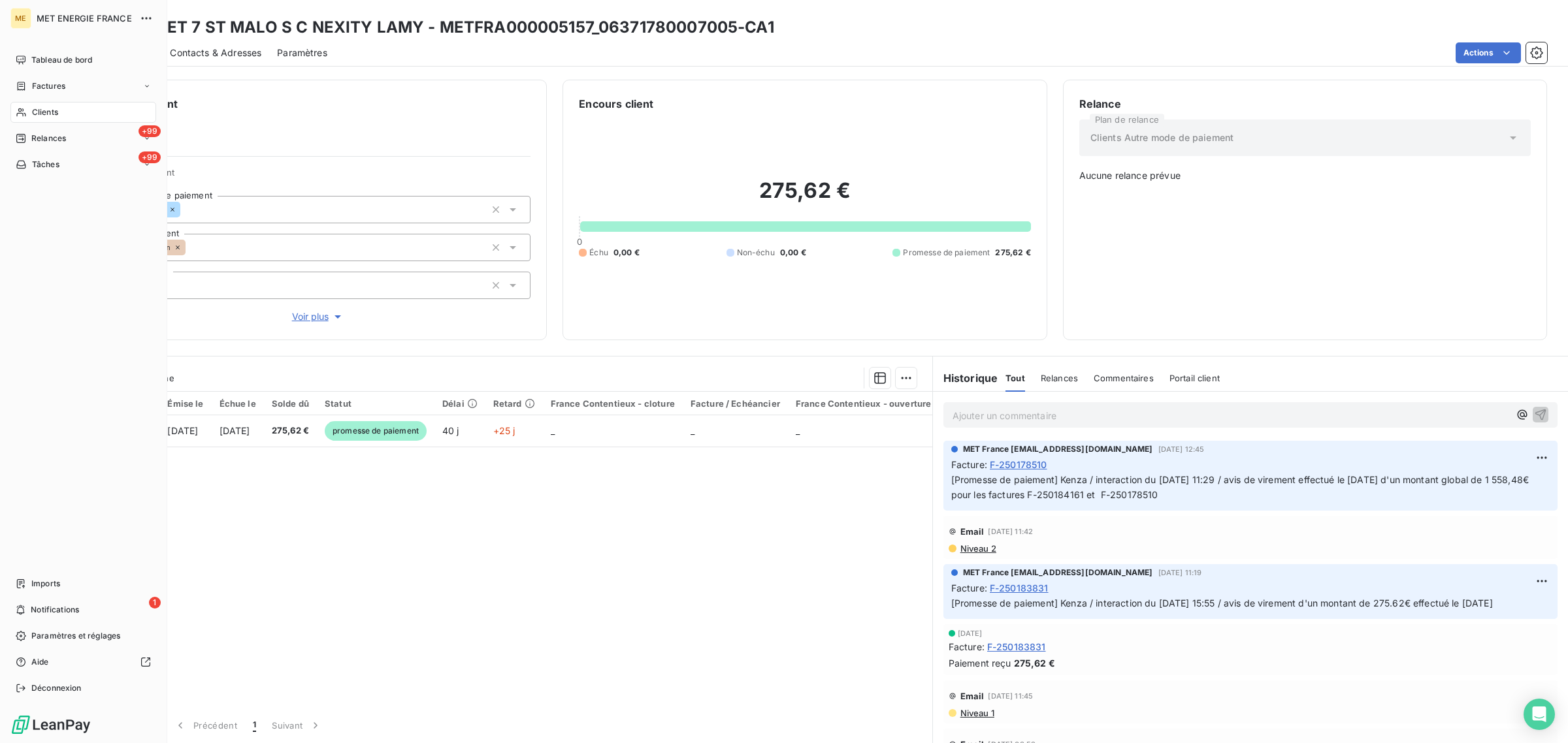
click at [28, 117] on div "Clients" at bounding box center [84, 111] width 146 height 20
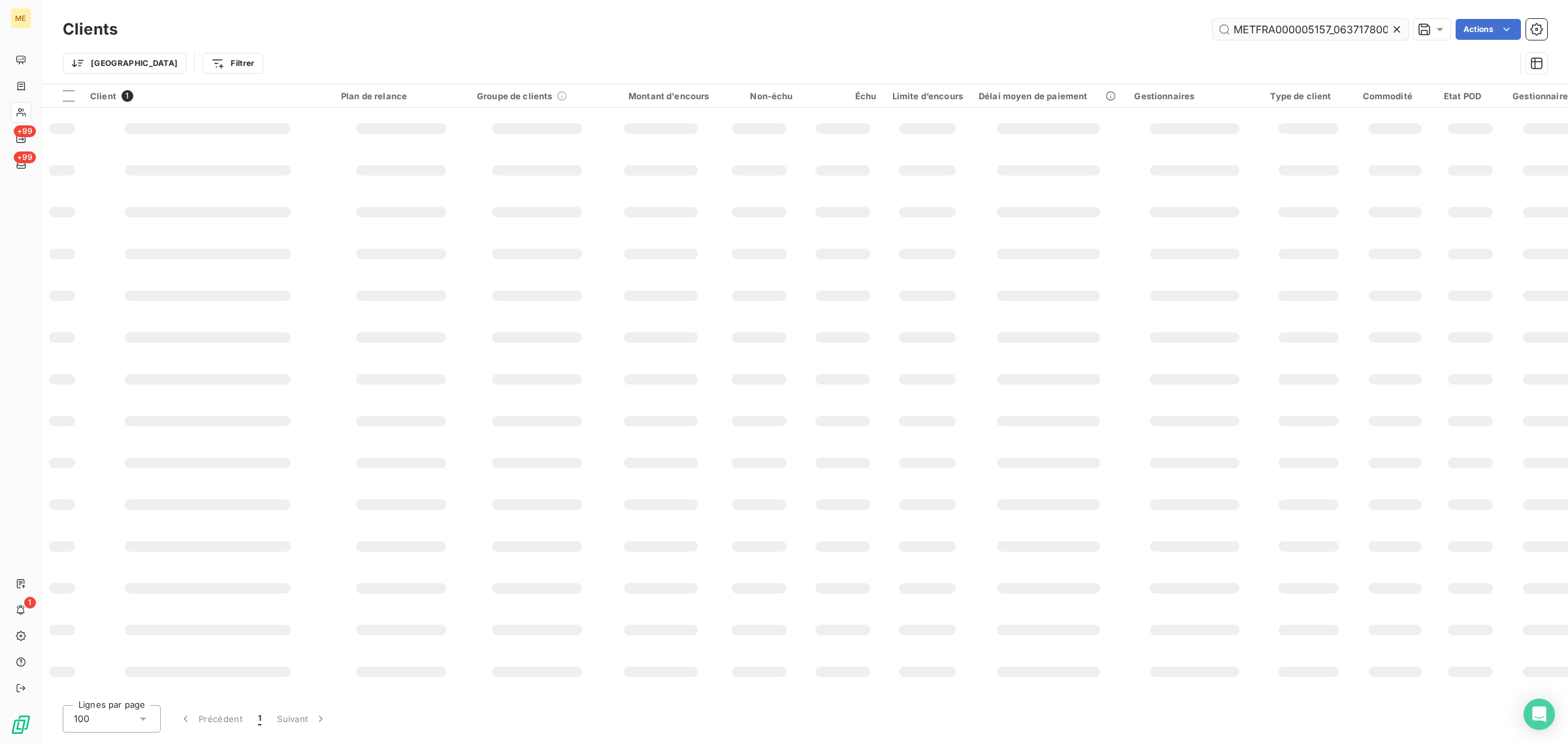
scroll to position [0, 33]
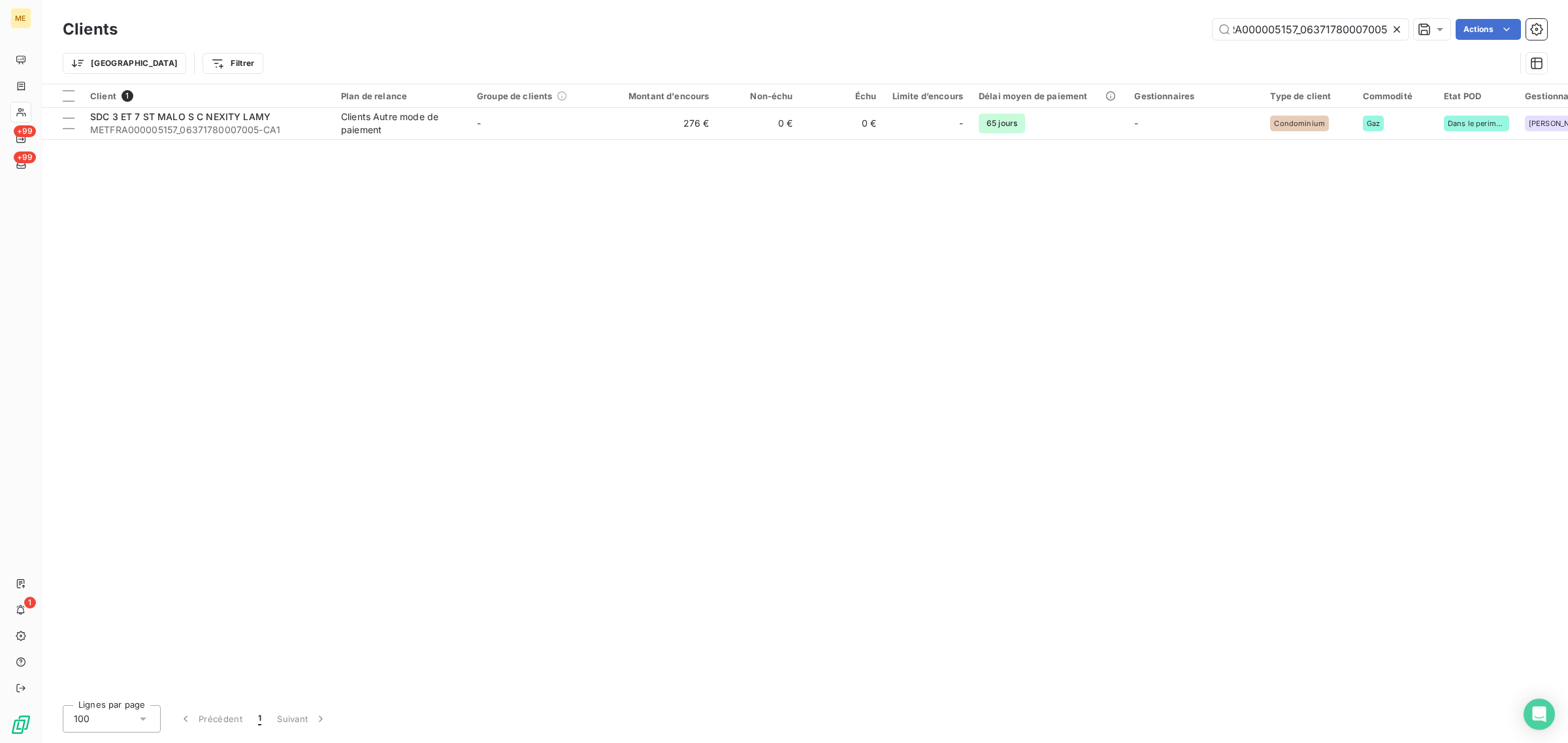
click at [1402, 28] on div at bounding box center [1399, 28] width 19 height 20
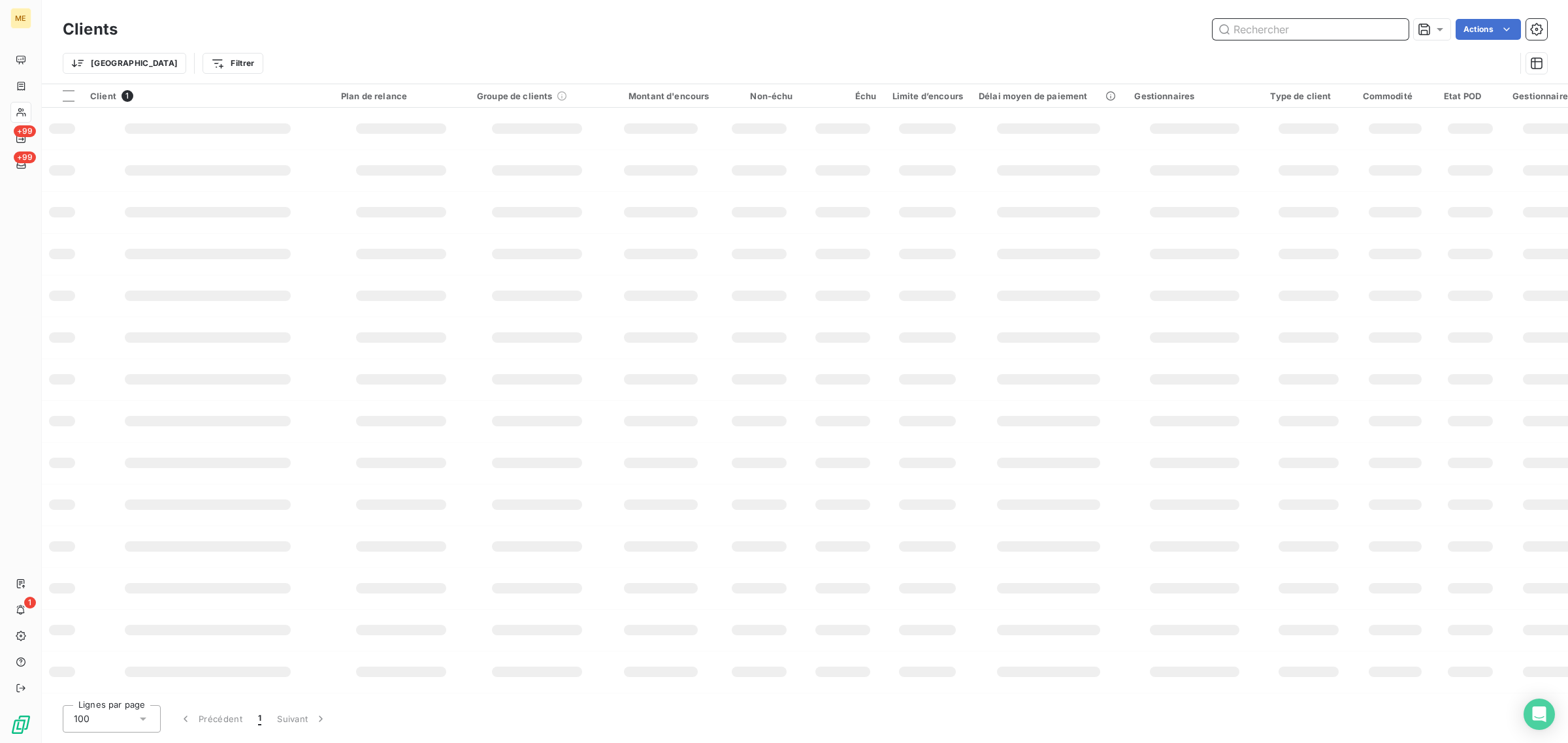
click at [1315, 28] on input "text" at bounding box center [1310, 28] width 196 height 20
paste input "02467149041898"
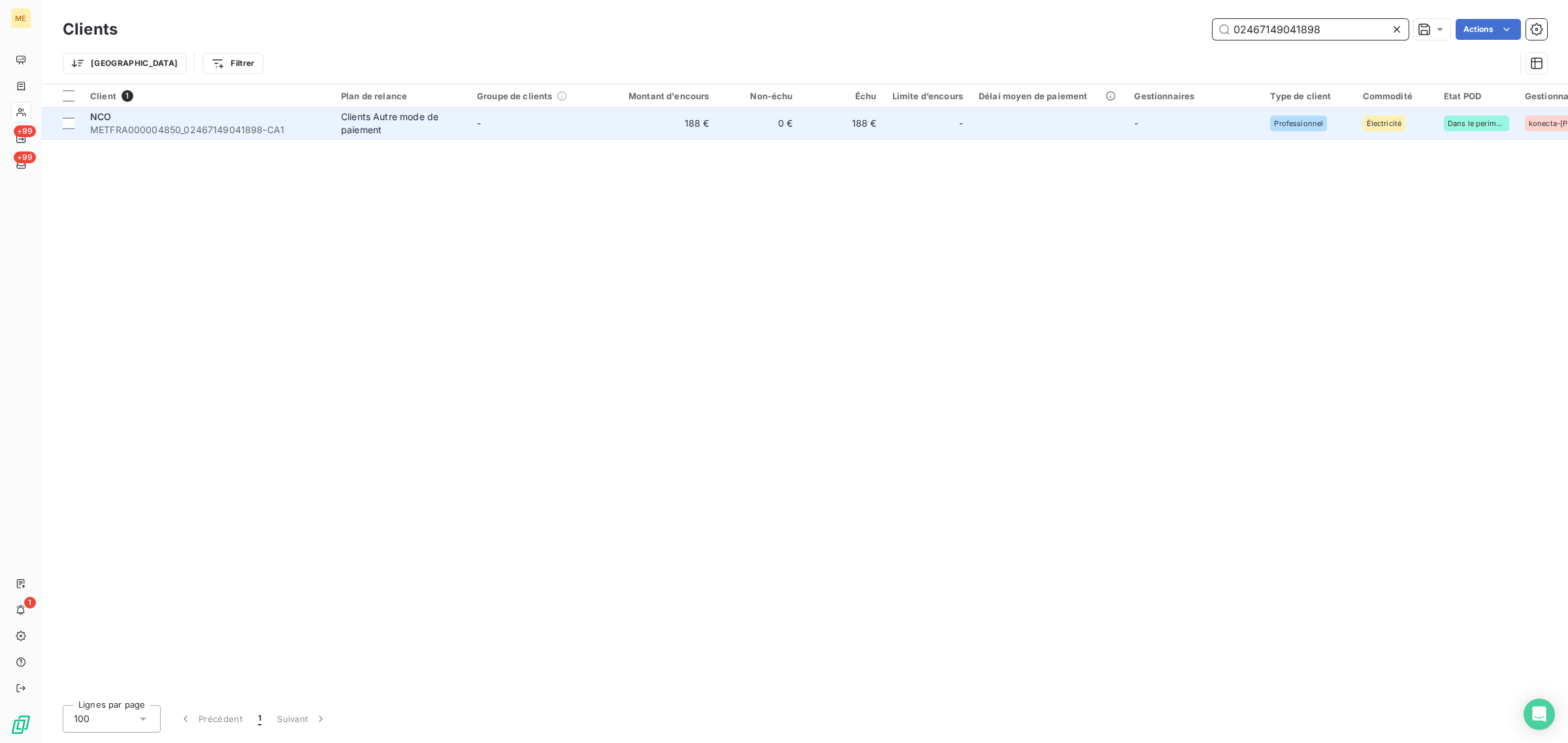
type input "02467149041898"
click at [768, 118] on td "0 €" at bounding box center [759, 123] width 84 height 31
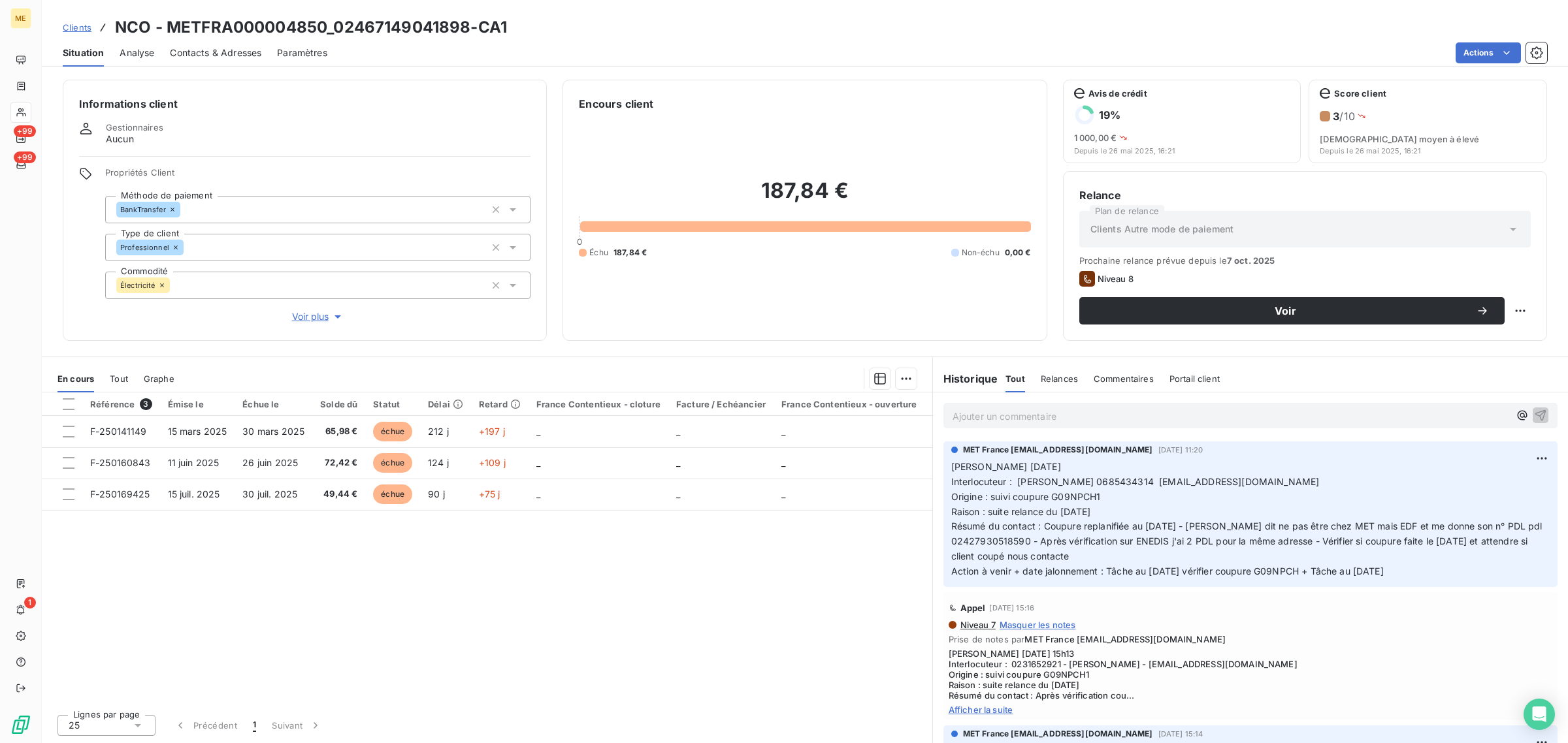
click at [462, 30] on h3 "NCO - METFRA000004850_02467149041898-CA1" at bounding box center [311, 28] width 392 height 23
drag, startPoint x: 467, startPoint y: 29, endPoint x: 337, endPoint y: 29, distance: 130.0
click at [337, 29] on h3 "NCO - METFRA000004850_02467149041898-CA1" at bounding box center [311, 28] width 392 height 23
copy h3 "02467149041898"
click at [722, 612] on div "Référence 3 Émise le Échue le Solde dû Statut Délai Retard France Contentieux -…" at bounding box center [487, 548] width 890 height 311
